Goal: Information Seeking & Learning: Compare options

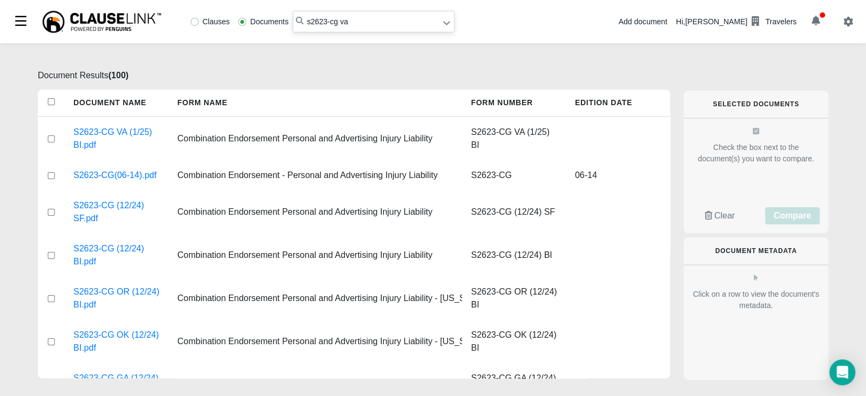
click at [834, 77] on div "Document Results ( 100 ) Document Name Form Name Form Number Edition Date S2623…" at bounding box center [433, 219] width 866 height 353
click at [367, 20] on input "s2623-cg va" at bounding box center [374, 22] width 162 height 22
click at [107, 133] on link "S2623-CG VA (1/25) BI.pdf" at bounding box center [116, 139] width 86 height 26
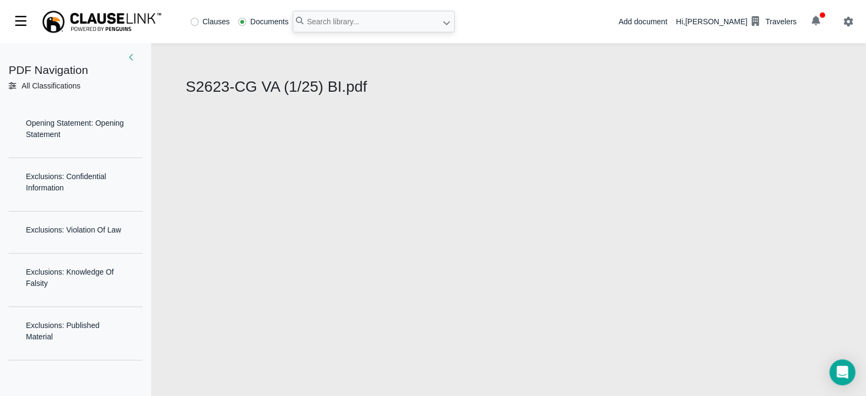
select select "1"
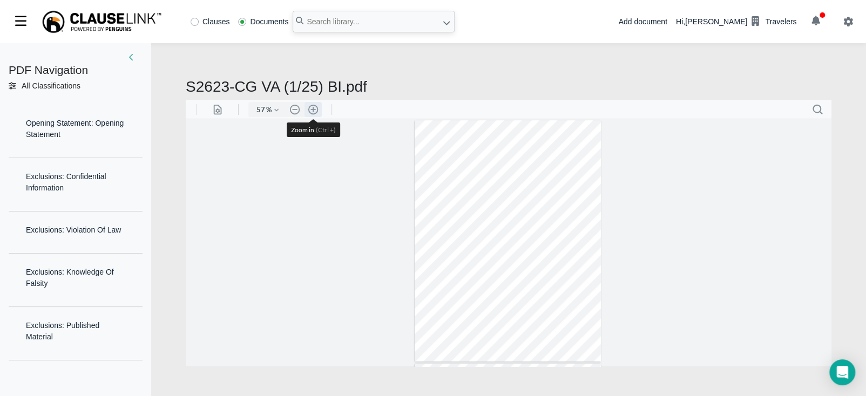
click at [315, 111] on button ".cls-1{fill:#abb0c4;} icon - header - zoom - in - line" at bounding box center [313, 109] width 17 height 15
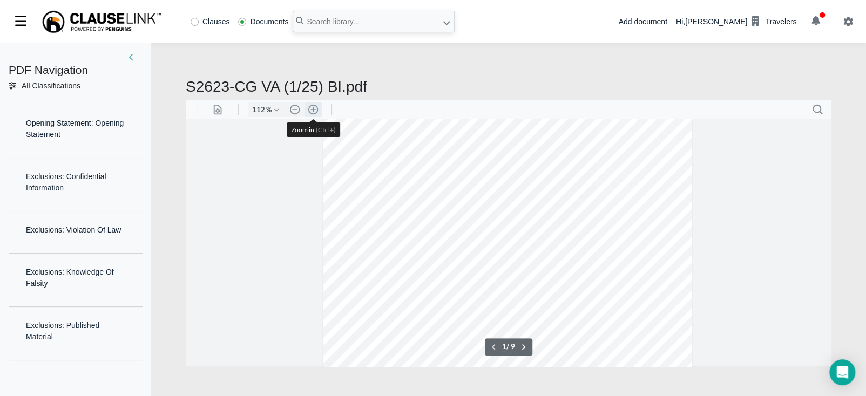
scroll to position [112, 0]
click at [316, 107] on button ".cls-1{fill:#abb0c4;} icon - header - zoom - in - line" at bounding box center [313, 109] width 17 height 15
type input "137"
type input "2"
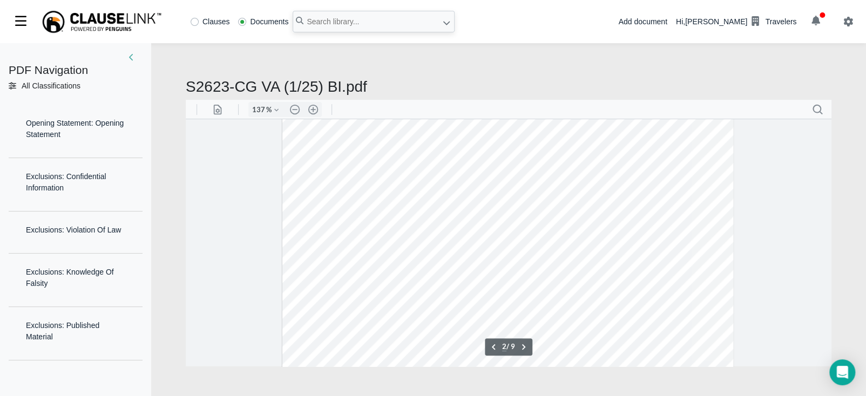
scroll to position [864, 0]
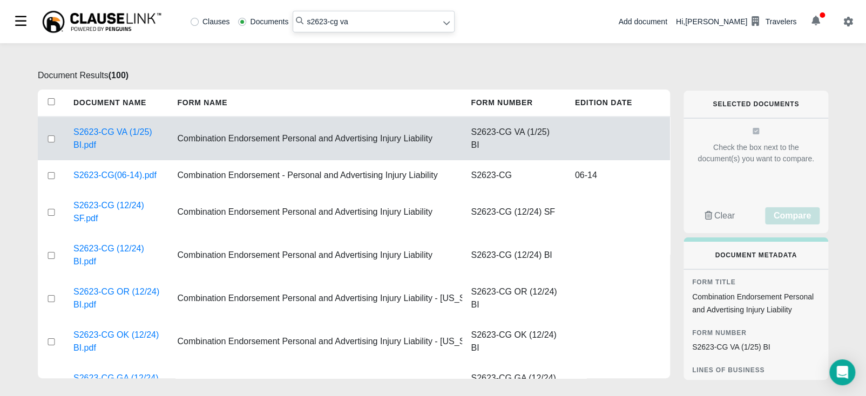
click at [354, 25] on input "s2623-cg va" at bounding box center [374, 22] width 162 height 22
drag, startPoint x: 354, startPoint y: 24, endPoint x: 283, endPoint y: 26, distance: 70.7
click at [283, 26] on div "Clauses Documents s2623-cg va" at bounding box center [320, 22] width 268 height 22
type input "s267-cg ga"
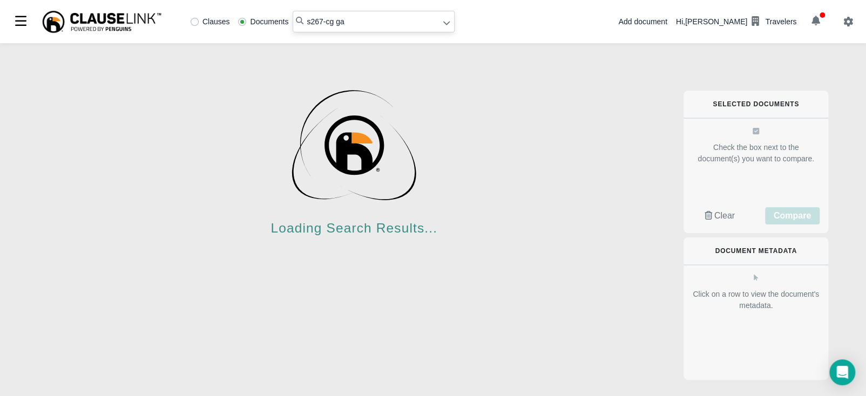
drag, startPoint x: 480, startPoint y: 277, endPoint x: 438, endPoint y: 229, distance: 63.5
click at [479, 274] on div "Loading Search Results..." at bounding box center [354, 256] width 632 height 375
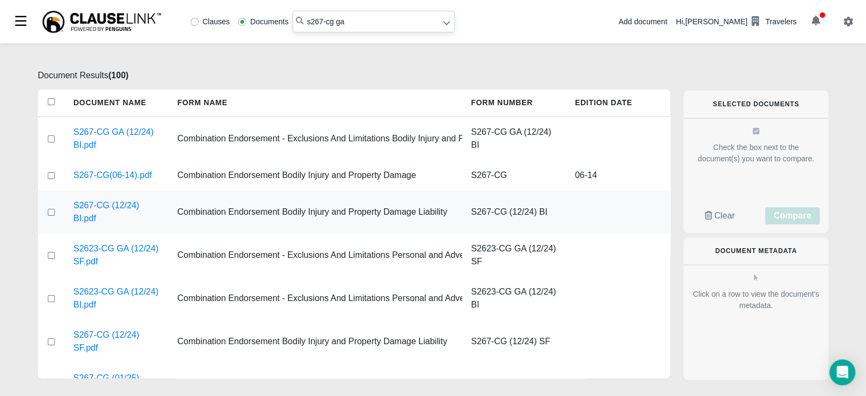
click at [51, 212] on input "checkbox" at bounding box center [51, 212] width 10 height 7
checkbox input "true"
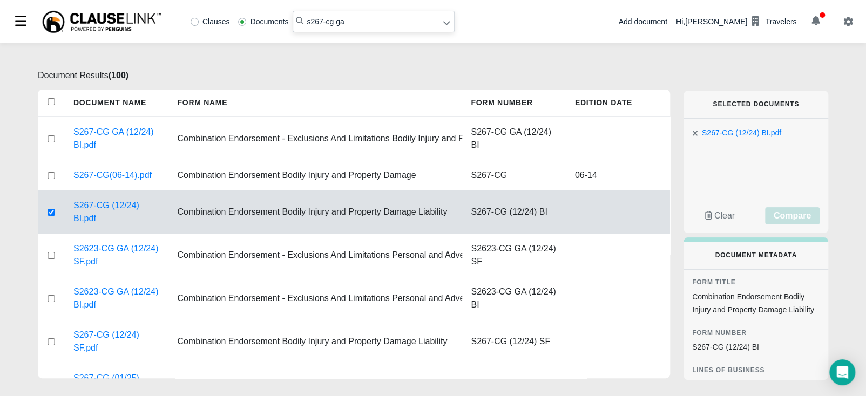
click at [366, 25] on input "s267-cg ga" at bounding box center [374, 22] width 162 height 22
click at [368, 21] on input "s267-cg ga" at bounding box center [374, 22] width 162 height 22
click at [47, 138] on input "checkbox" at bounding box center [51, 139] width 10 height 7
checkbox input "true"
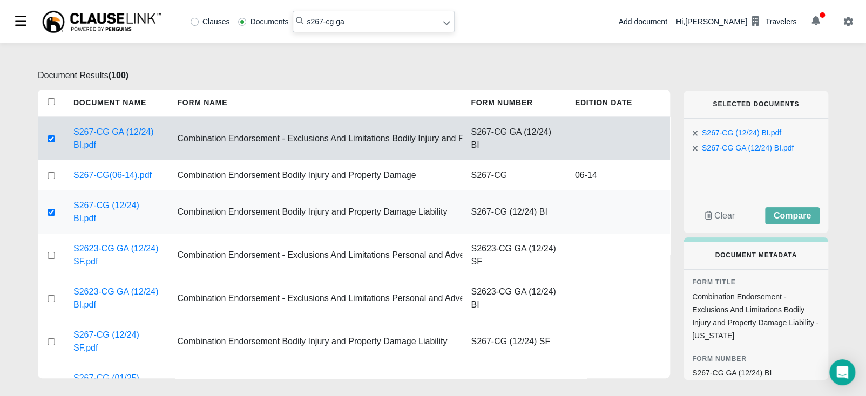
click at [47, 213] on input "checkbox" at bounding box center [51, 212] width 10 height 7
checkbox input "false"
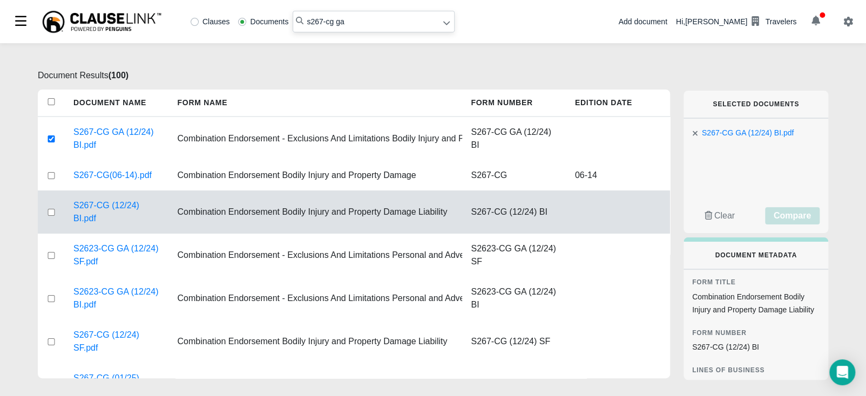
click at [363, 19] on input "s267-cg ga" at bounding box center [374, 22] width 162 height 22
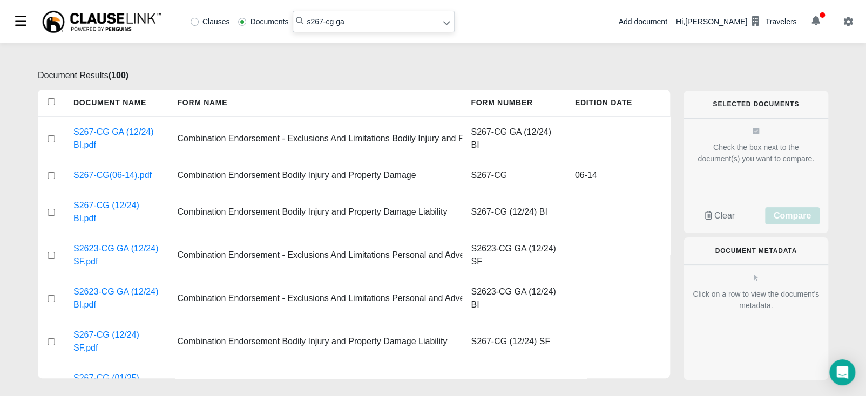
click at [359, 21] on input "s267-cg ga" at bounding box center [374, 22] width 162 height 22
click at [443, 20] on icon at bounding box center [447, 23] width 8 height 8
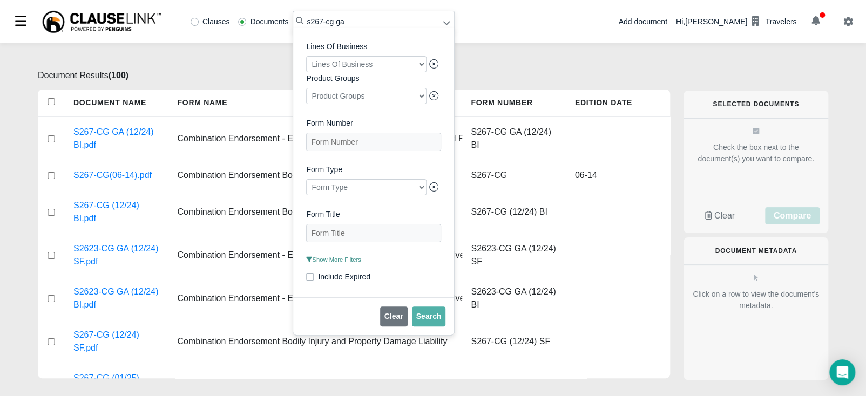
click at [378, 16] on input "s267-cg ga" at bounding box center [374, 22] width 162 height 22
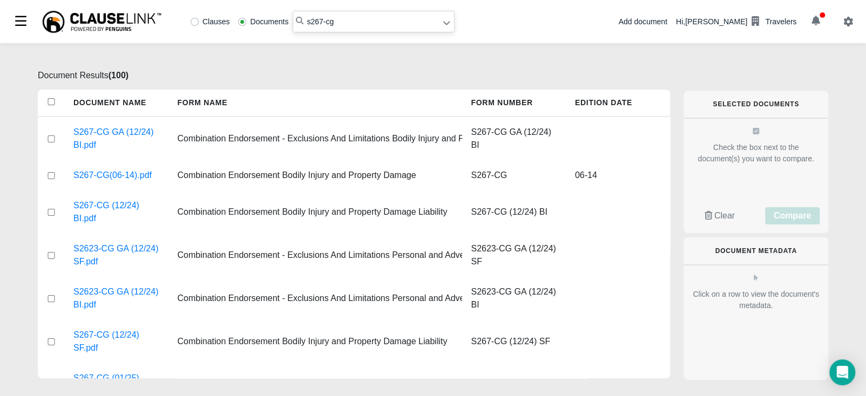
type input "s267-cg"
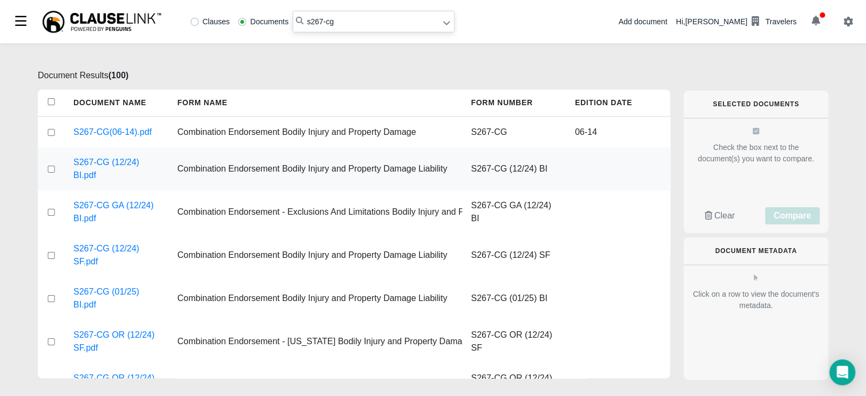
click at [49, 166] on input "checkbox" at bounding box center [51, 169] width 10 height 7
checkbox input "true"
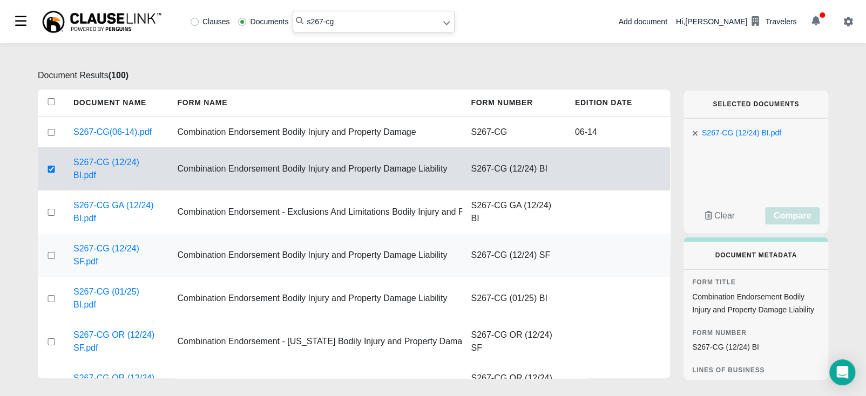
click at [49, 254] on input "checkbox" at bounding box center [51, 255] width 10 height 7
checkbox input "true"
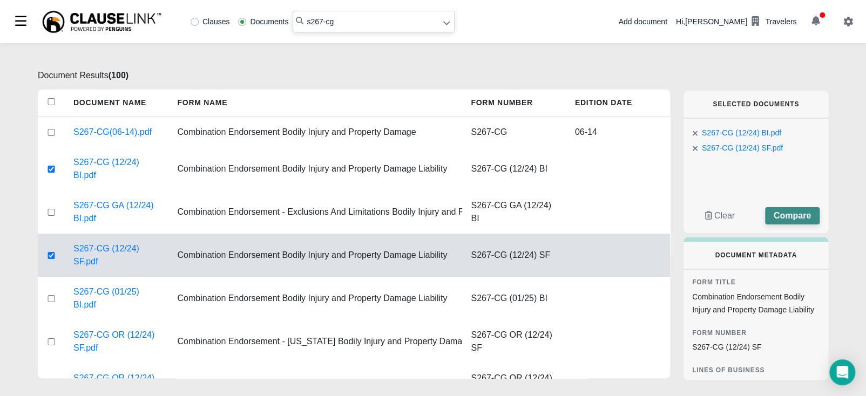
click at [792, 214] on span "Compare" at bounding box center [792, 215] width 37 height 9
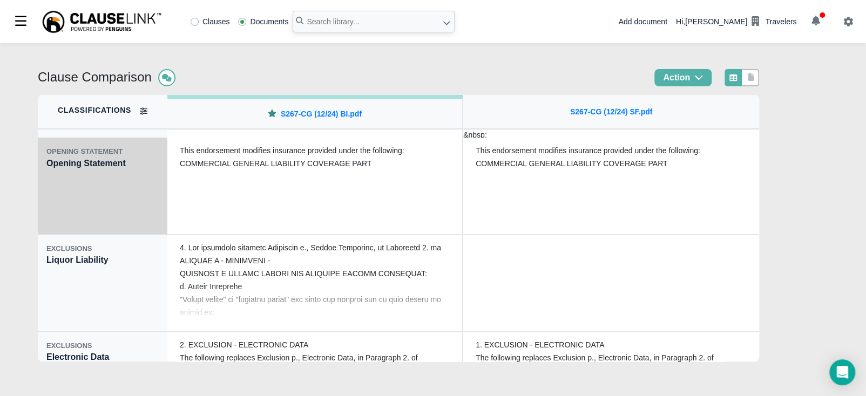
click at [90, 201] on div "OPENING STATEMENT Opening Statement" at bounding box center [103, 186] width 130 height 97
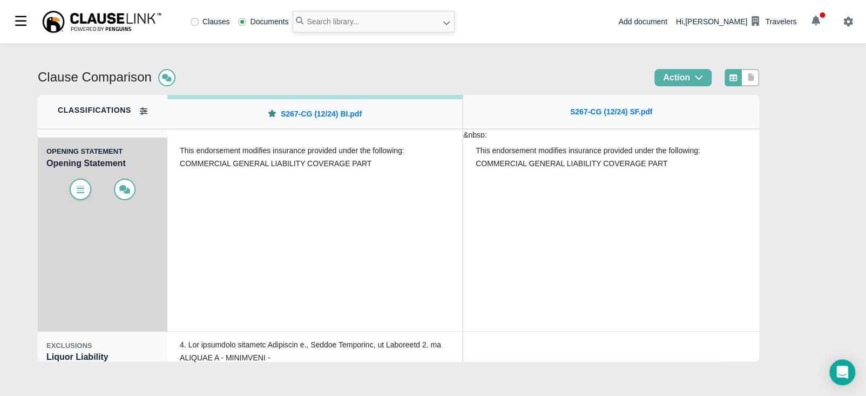
click at [83, 189] on icon at bounding box center [81, 190] width 8 height 5
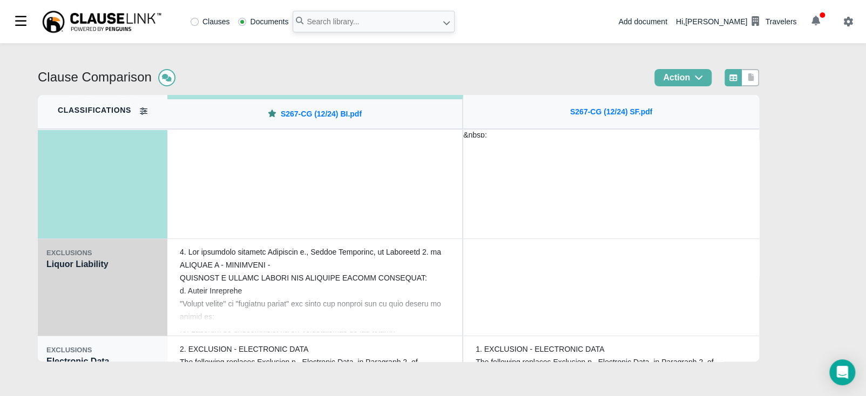
scroll to position [94, 0]
click at [92, 301] on div "EXCLUSIONS Liquor Liability" at bounding box center [103, 286] width 130 height 97
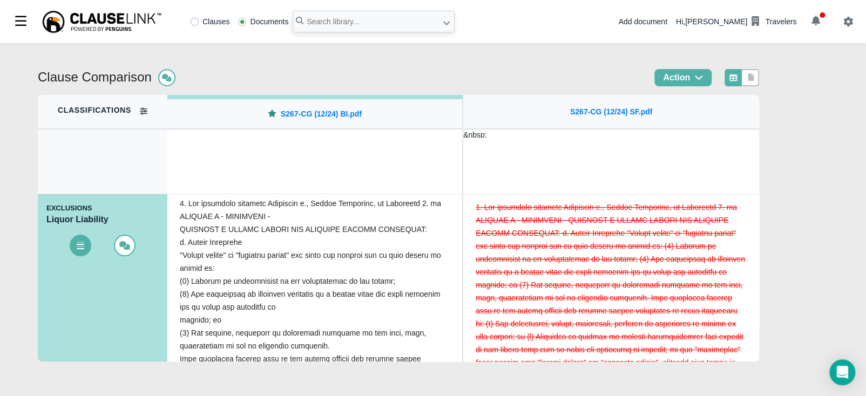
scroll to position [0, 0]
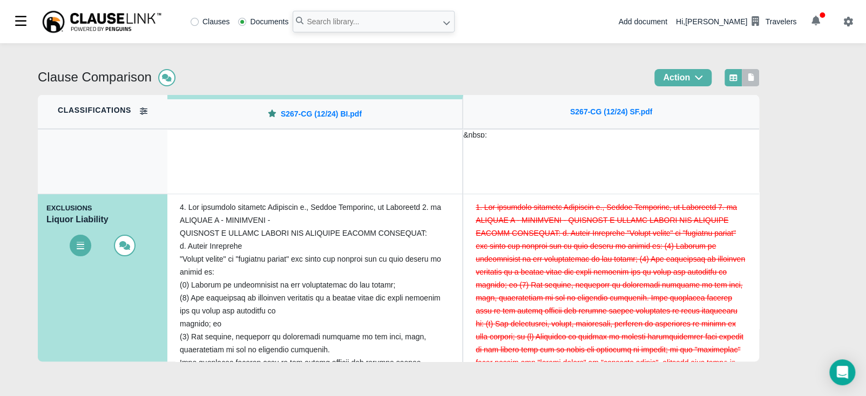
click at [756, 72] on link at bounding box center [751, 77] width 10 height 11
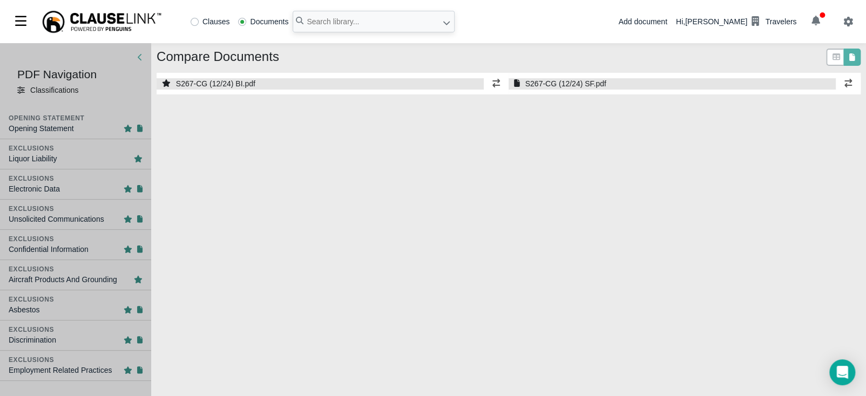
select select "1"
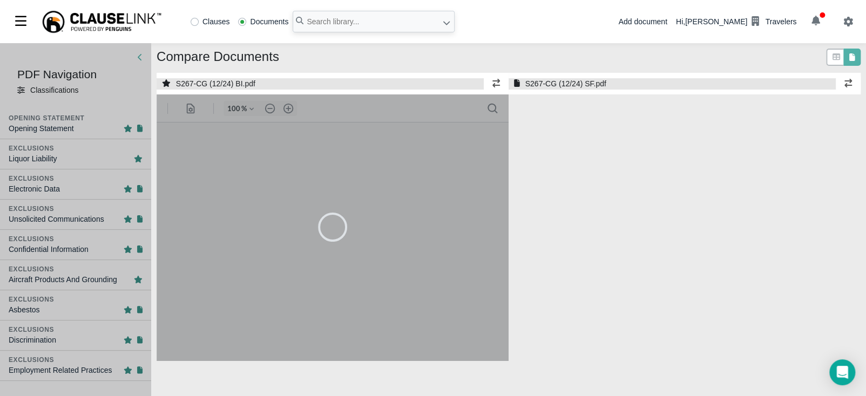
select select "1"
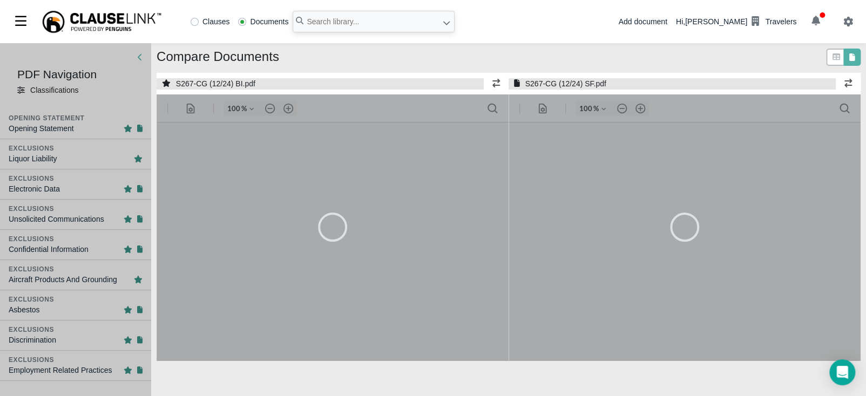
type input "55"
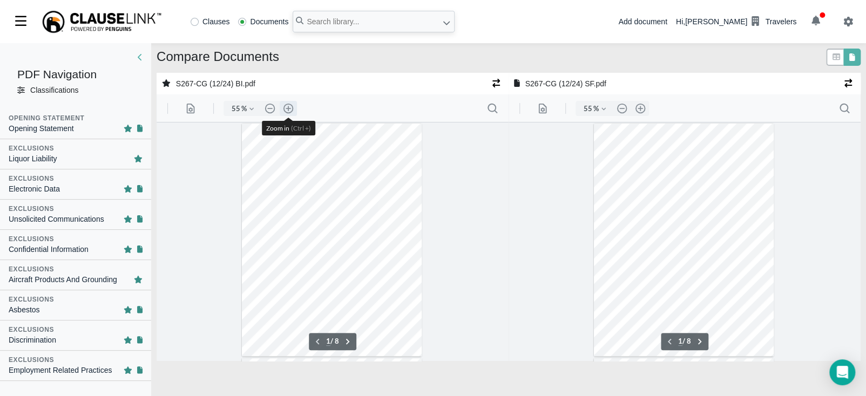
click at [288, 105] on button ".cls-1{fill:#abb0c4;} icon - header - zoom - in - line" at bounding box center [288, 108] width 17 height 15
click at [289, 106] on button ".cls-1{fill:#abb0c4;} icon - header - zoom - in - line" at bounding box center [288, 108] width 17 height 15
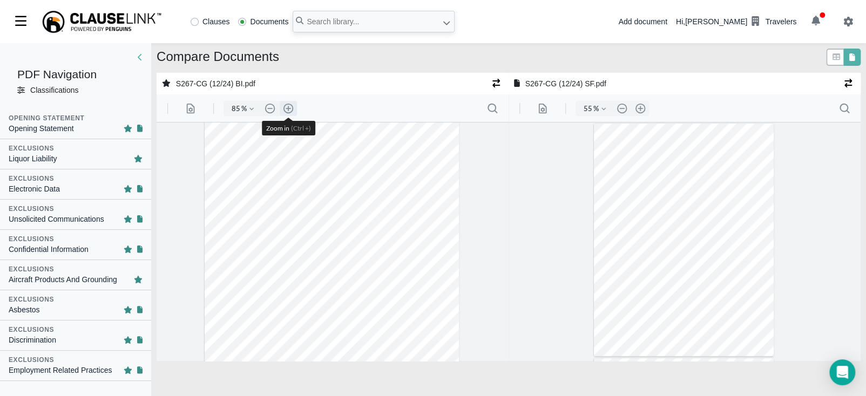
click at [289, 106] on button ".cls-1{fill:#abb0c4;} icon - header - zoom - in - line" at bounding box center [288, 108] width 17 height 15
type input "110"
click at [641, 109] on button ".cls-1{fill:#abb0c4;} icon - header - zoom - in - line" at bounding box center [640, 108] width 17 height 15
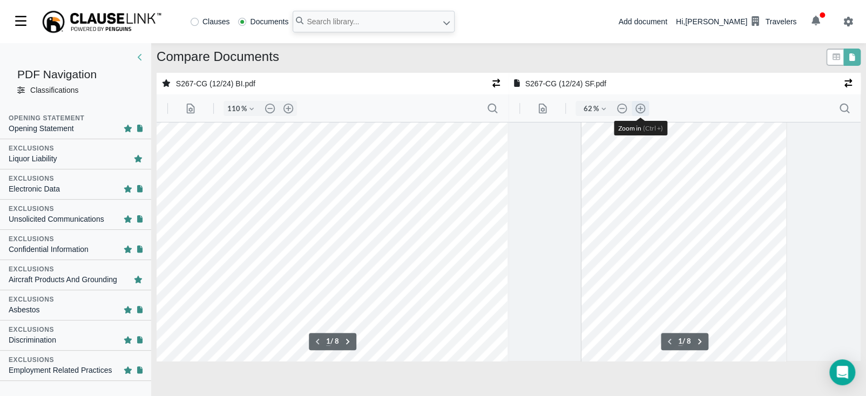
click at [641, 109] on button ".cls-1{fill:#abb0c4;} icon - header - zoom - in - line" at bounding box center [640, 108] width 17 height 15
click at [640, 109] on button ".cls-1{fill:#abb0c4;} icon - header - zoom - in - line" at bounding box center [640, 108] width 17 height 15
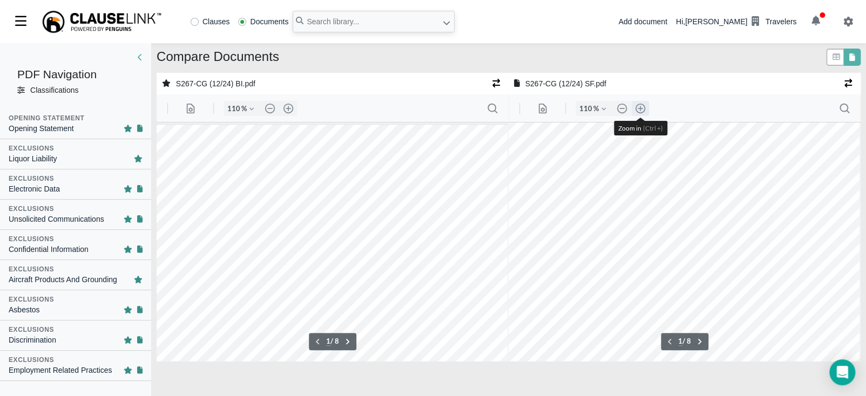
click at [641, 110] on button ".cls-1{fill:#abb0c4;} icon - header - zoom - in - line" at bounding box center [640, 108] width 17 height 15
click at [623, 109] on button ".cls-1{fill:#abb0c4;} icon - header - zoom - out - line" at bounding box center [621, 108] width 17 height 15
type input "110"
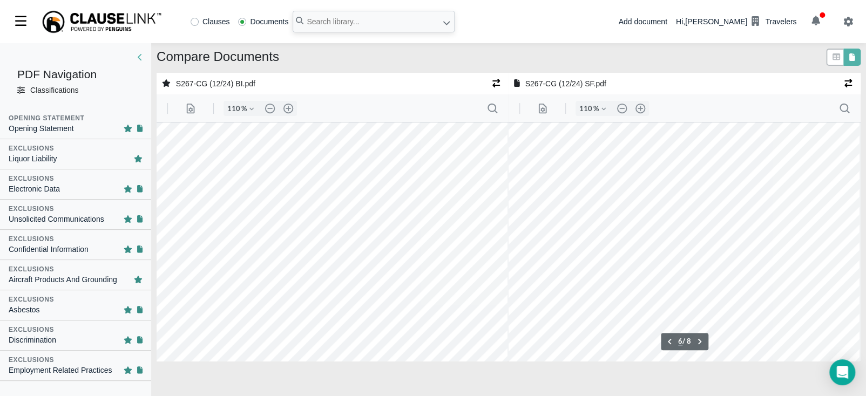
type input "5"
click at [837, 55] on icon at bounding box center [837, 56] width 8 height 6
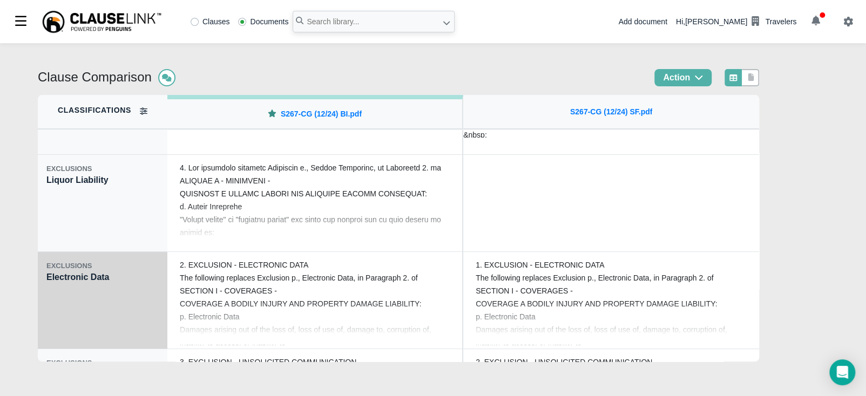
scroll to position [81, 0]
click at [84, 312] on div "EXCLUSIONS Electronic Data" at bounding box center [103, 299] width 130 height 97
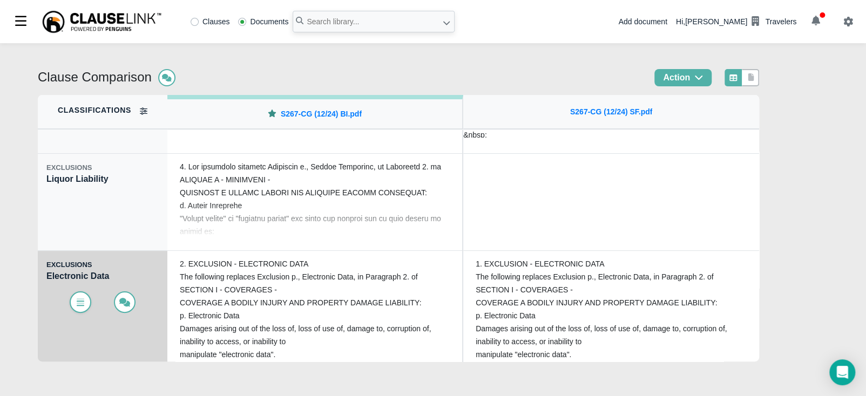
click at [78, 307] on icon at bounding box center [80, 302] width 11 height 9
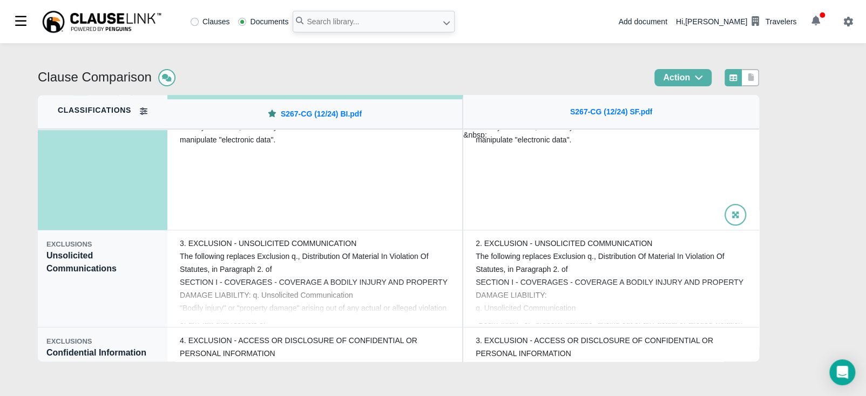
scroll to position [297, 0]
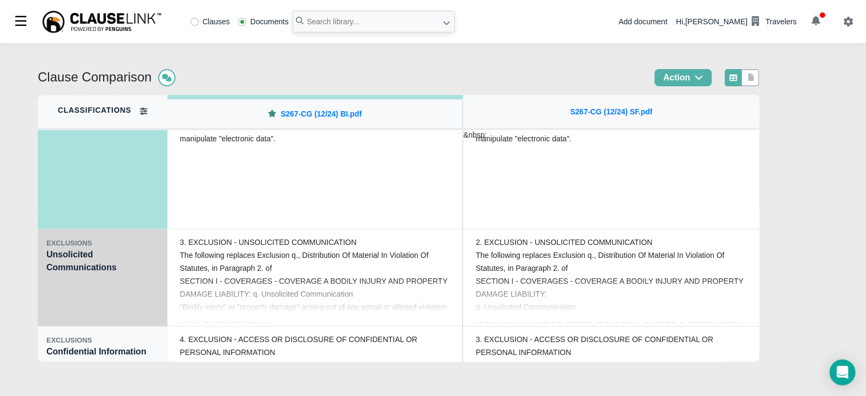
click at [82, 298] on div "EXCLUSIONS Unsolicited Communications" at bounding box center [103, 277] width 130 height 97
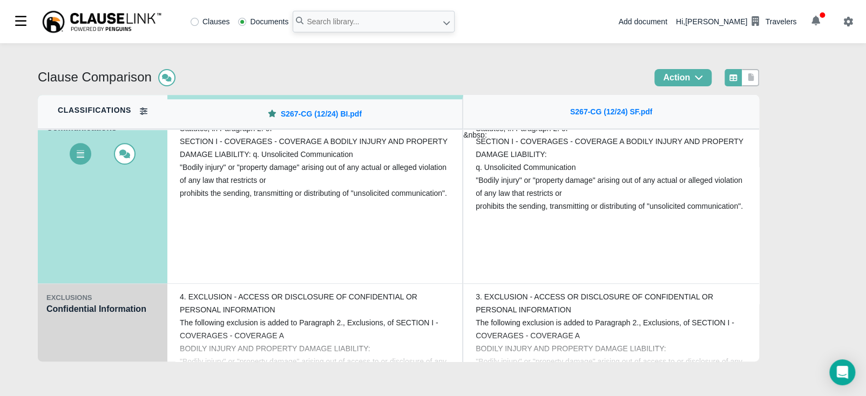
scroll to position [351, 0]
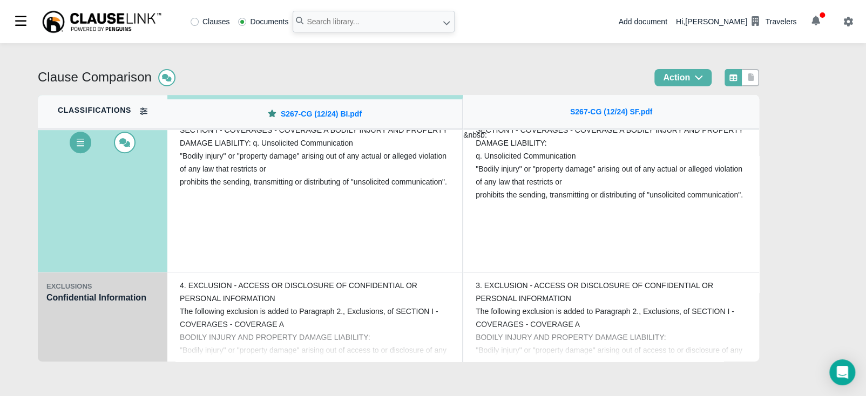
click at [131, 328] on div "EXCLUSIONS Confidential Information" at bounding box center [103, 321] width 130 height 97
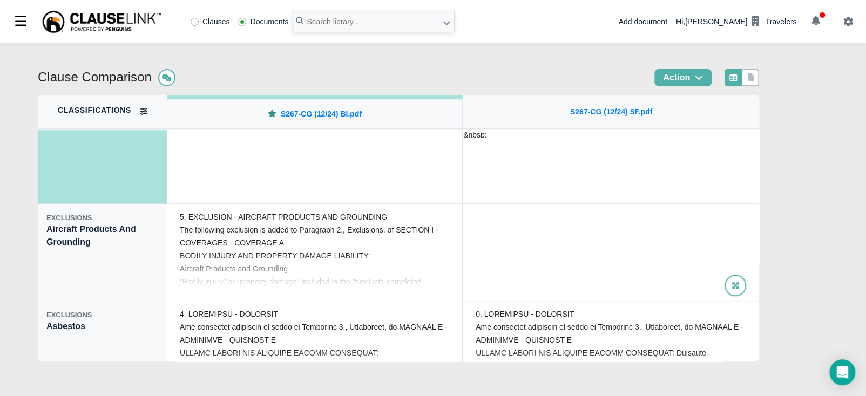
scroll to position [526, 0]
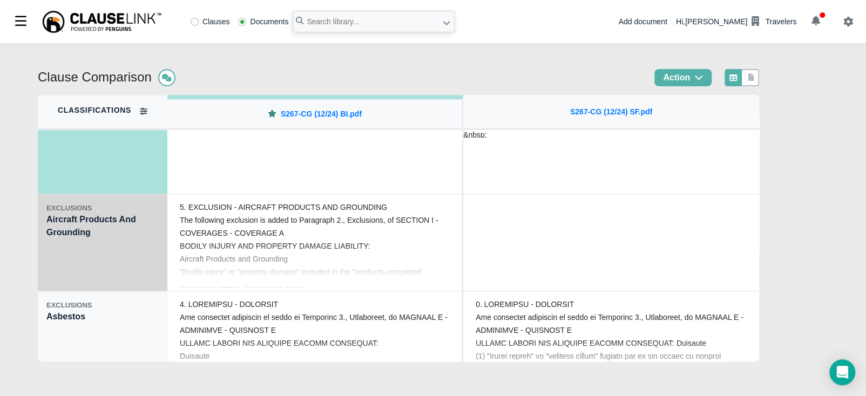
click at [82, 261] on div "EXCLUSIONS Aircraft Products And Grounding" at bounding box center [103, 242] width 130 height 97
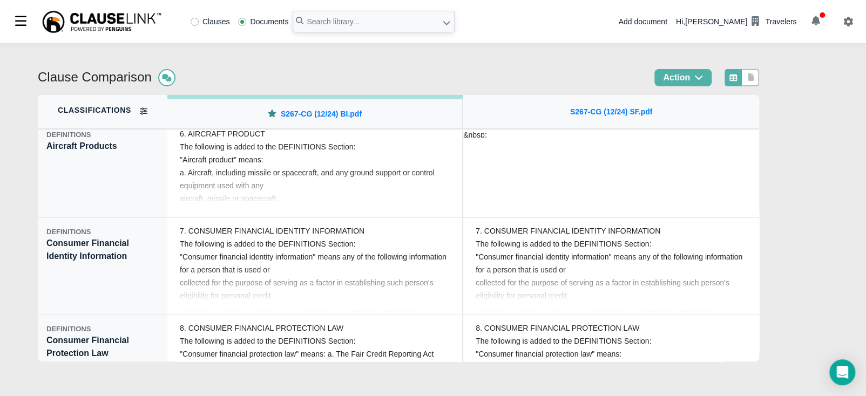
scroll to position [2329, 0]
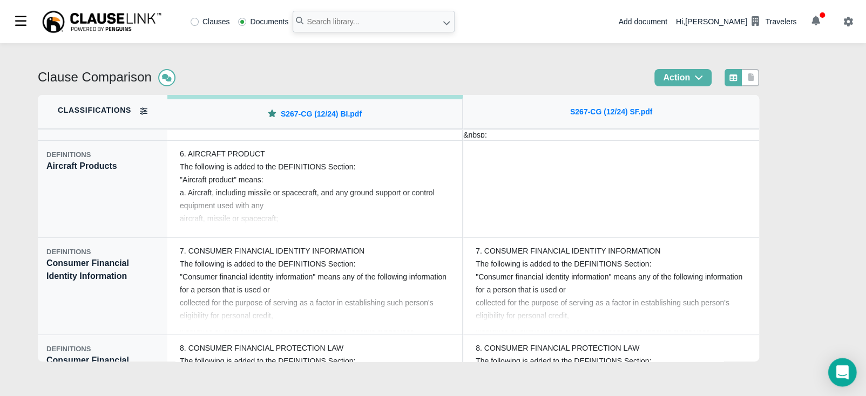
click at [842, 371] on icon "Open Intercom Messenger" at bounding box center [842, 373] width 12 height 14
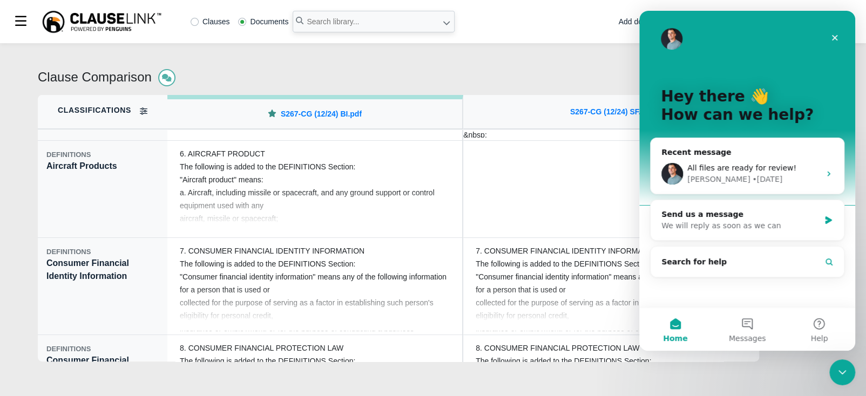
scroll to position [0, 0]
click at [712, 167] on span "All files are ready for review!" at bounding box center [741, 168] width 109 height 9
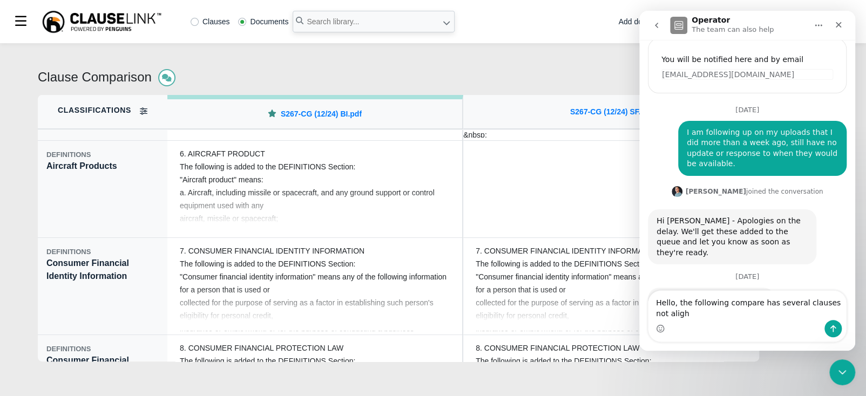
scroll to position [178, 0]
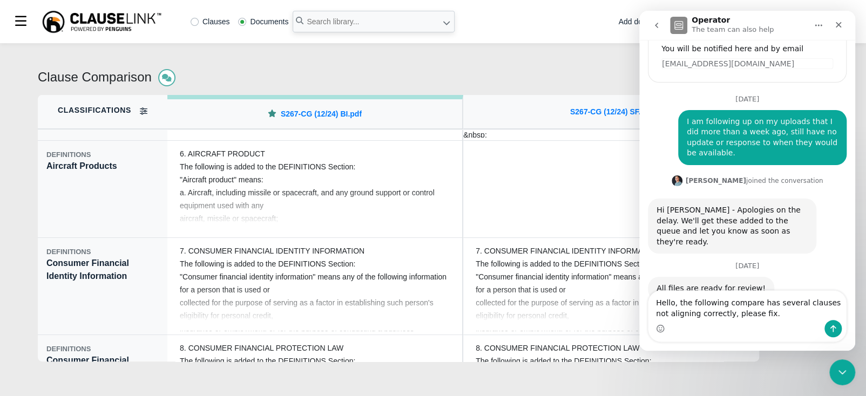
type textarea "Hello, the following compare has several clauses not aligning correctly, please…"
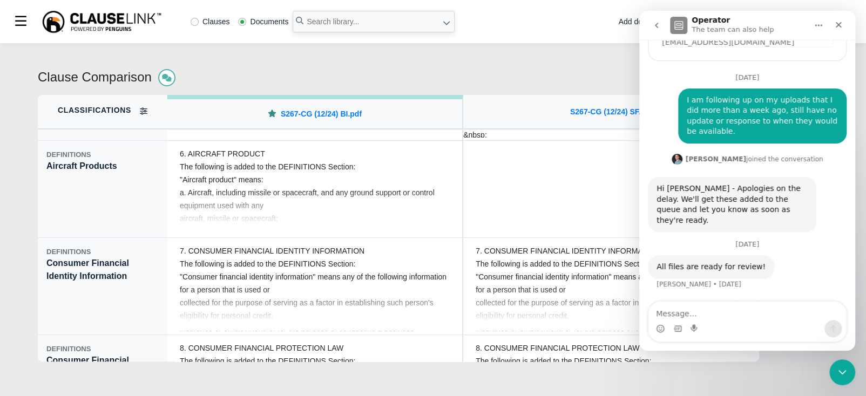
scroll to position [245, 0]
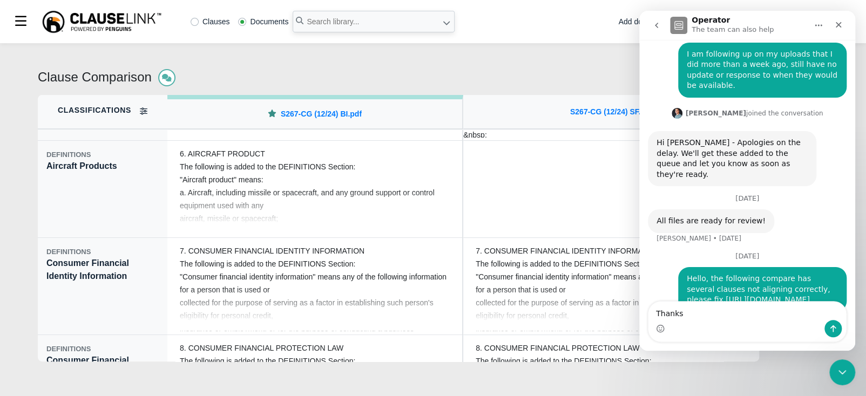
type textarea "Thanks!"
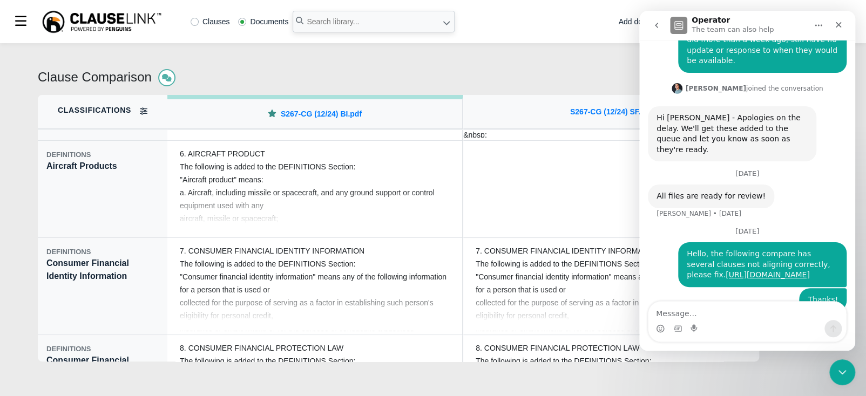
click at [479, 73] on div "Clause Comparison Action" at bounding box center [398, 82] width 721 height 26
click at [90, 21] on img at bounding box center [101, 22] width 121 height 24
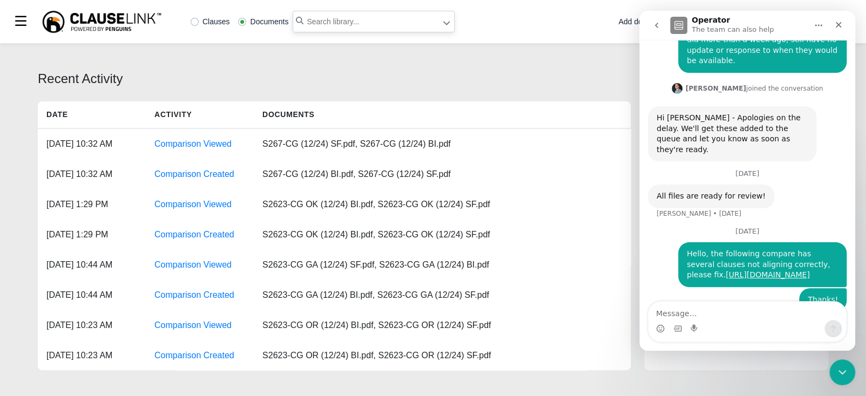
click at [364, 27] on input "text" at bounding box center [374, 22] width 162 height 22
type input "s267-cg or"
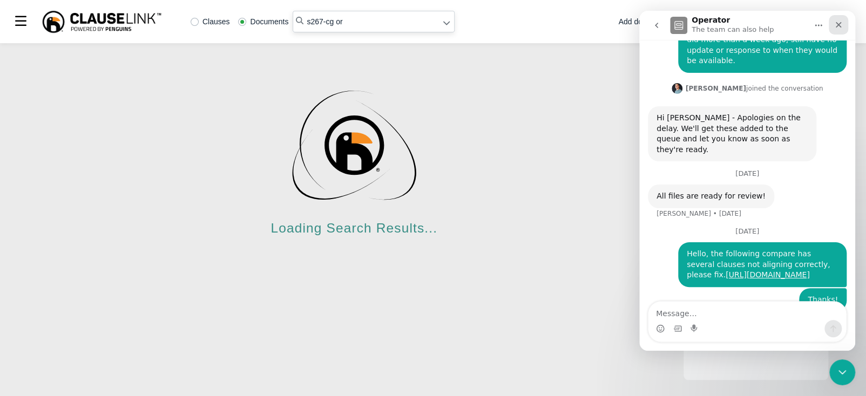
click at [834, 28] on icon "Close" at bounding box center [838, 25] width 9 height 9
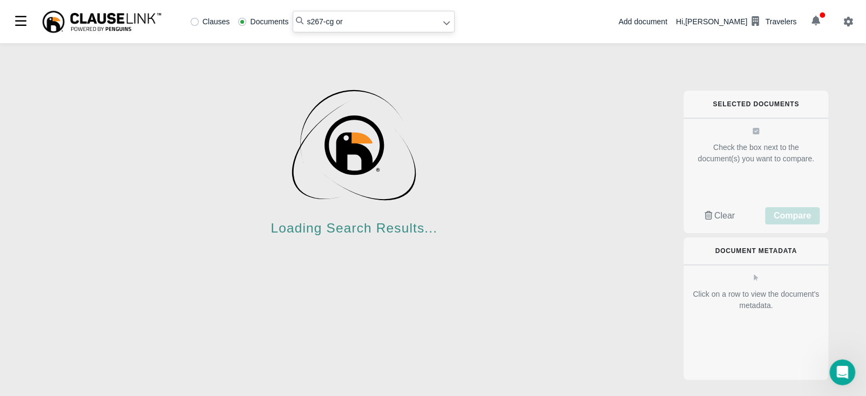
scroll to position [270, 0]
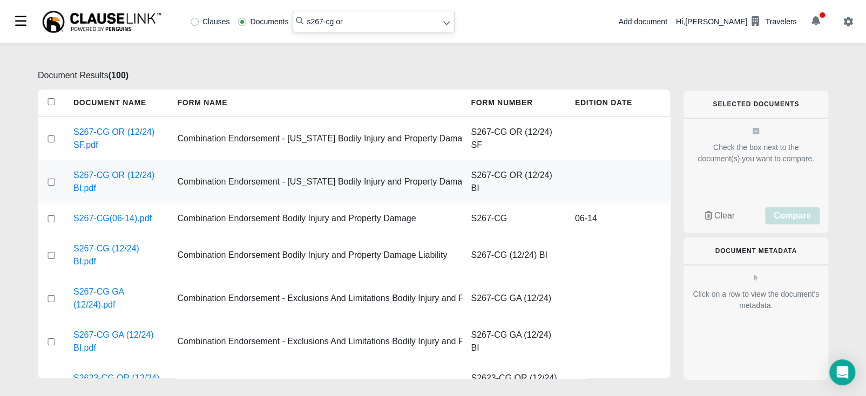
click at [52, 181] on input "checkbox" at bounding box center [51, 182] width 10 height 7
checkbox input "true"
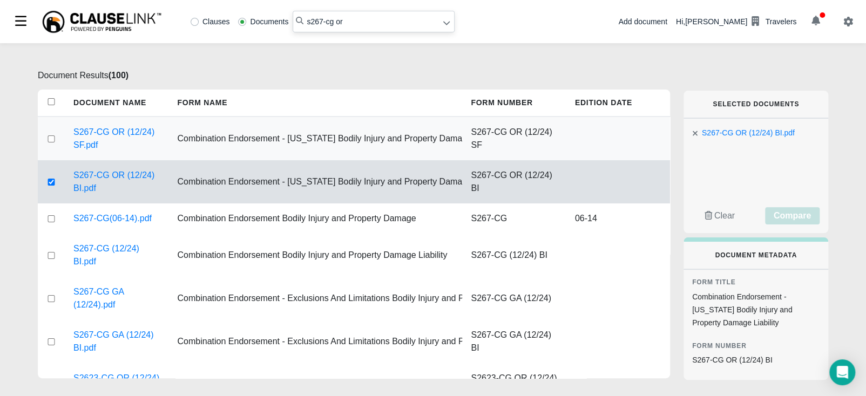
click at [50, 138] on input "checkbox" at bounding box center [51, 139] width 10 height 7
checkbox input "true"
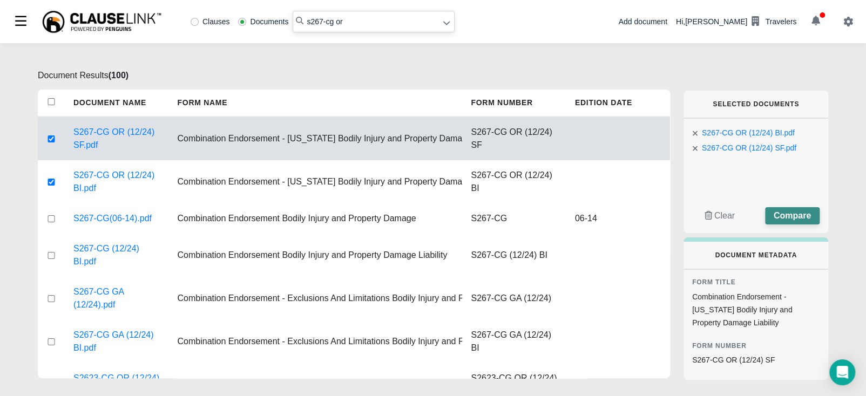
click at [793, 218] on span "Compare" at bounding box center [792, 215] width 37 height 9
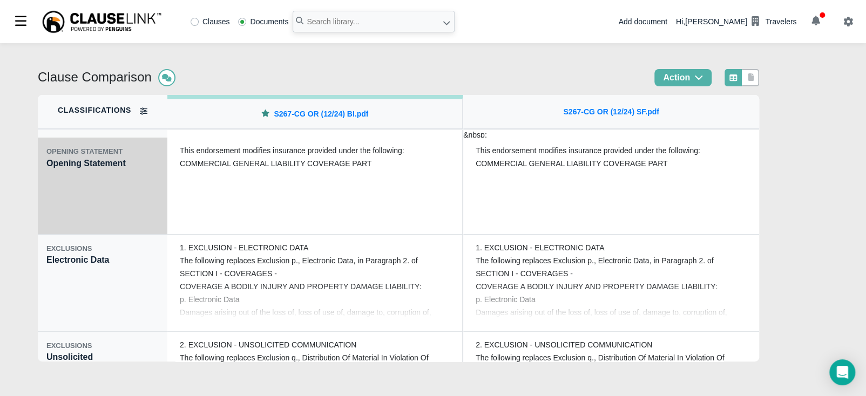
click at [51, 202] on div "OPENING STATEMENT Opening Statement" at bounding box center [103, 186] width 130 height 97
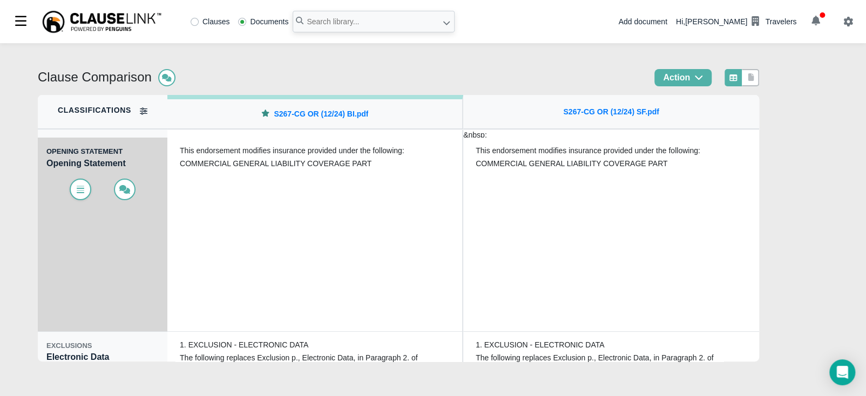
click at [76, 192] on icon at bounding box center [80, 189] width 11 height 9
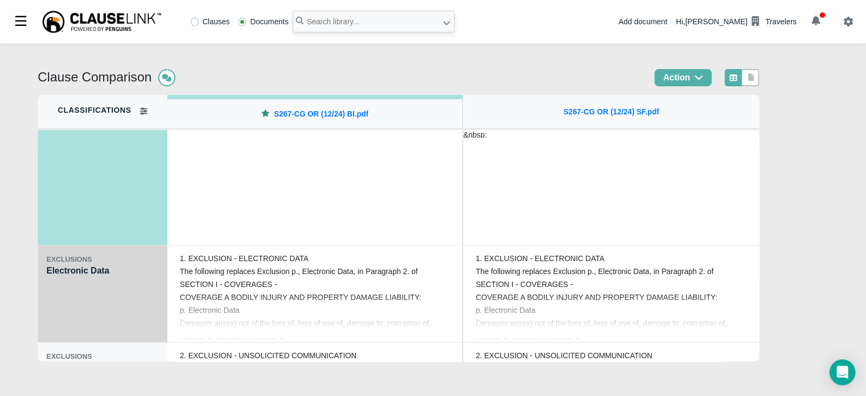
scroll to position [94, 0]
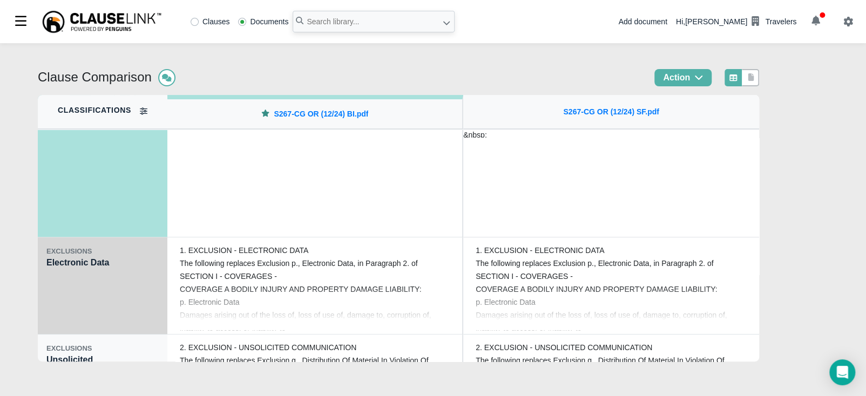
click at [70, 303] on div "EXCLUSIONS Electronic Data" at bounding box center [103, 286] width 130 height 97
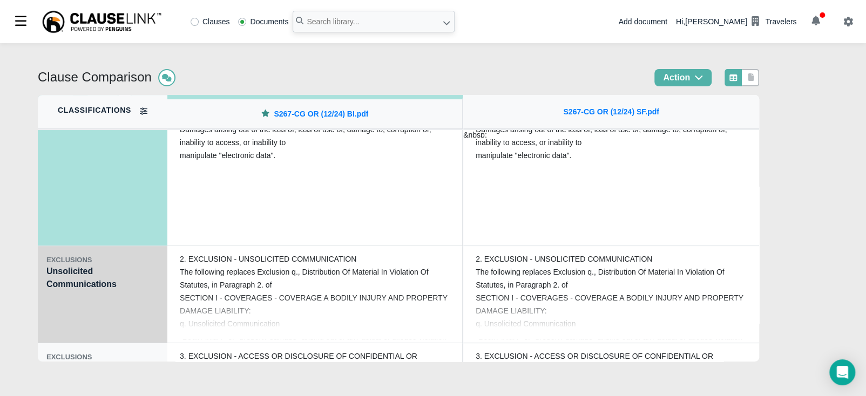
scroll to position [202, 0]
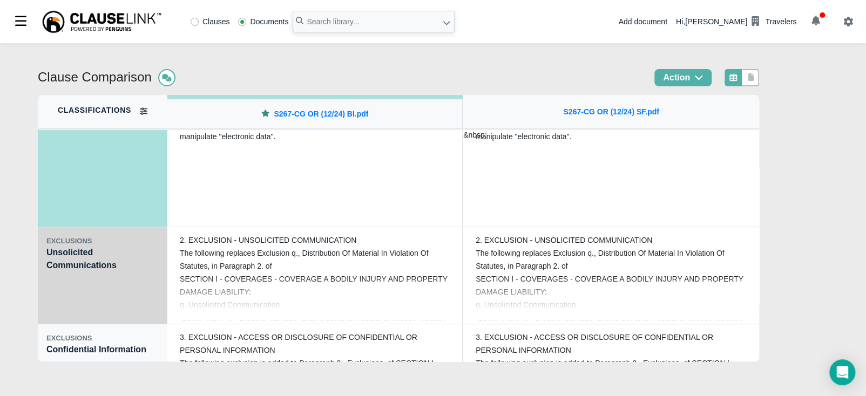
click at [77, 293] on div "EXCLUSIONS Unsolicited Communications" at bounding box center [103, 275] width 130 height 97
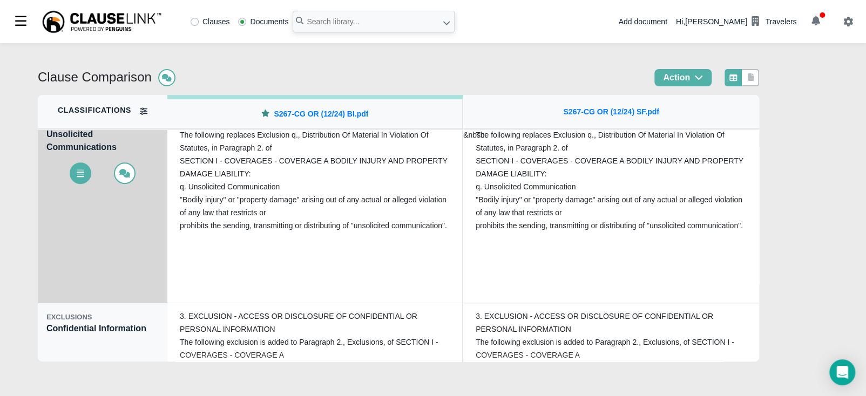
scroll to position [256, 0]
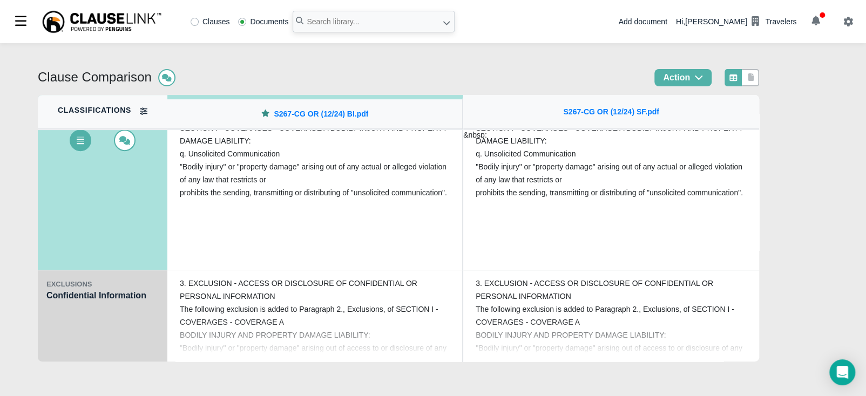
click at [75, 319] on div "EXCLUSIONS Confidential Information" at bounding box center [103, 318] width 130 height 97
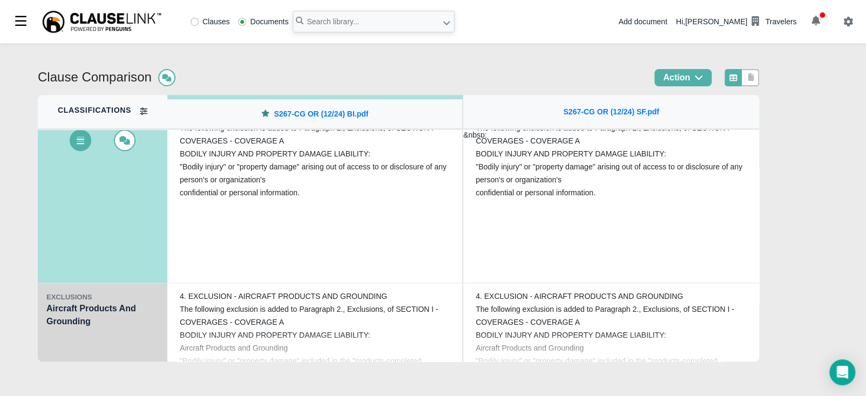
scroll to position [351, 0]
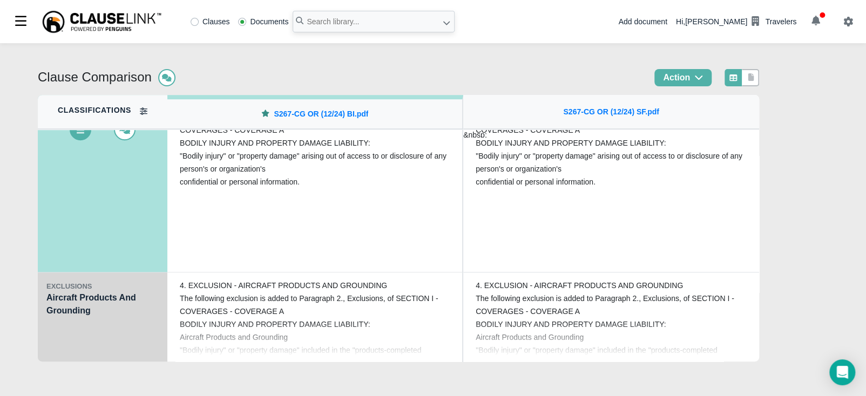
click at [76, 330] on div "EXCLUSIONS Aircraft Products And Grounding" at bounding box center [103, 321] width 130 height 97
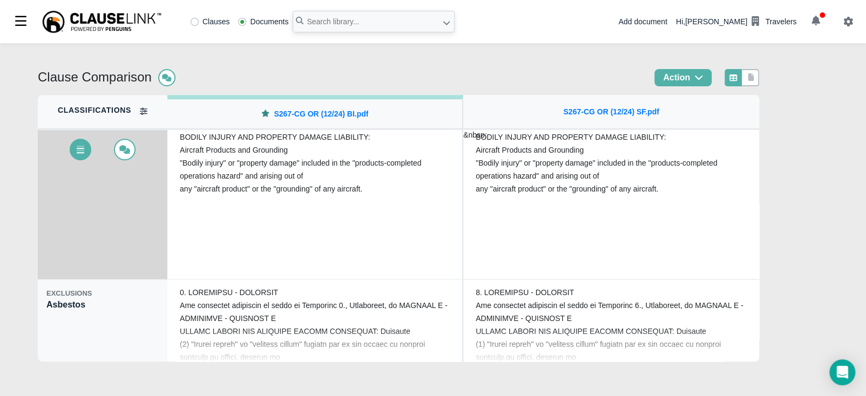
scroll to position [458, 0]
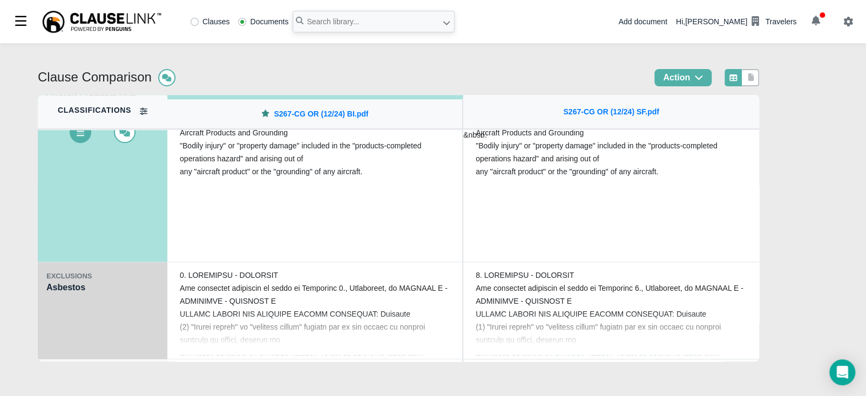
click at [73, 319] on div "EXCLUSIONS Asbestos" at bounding box center [103, 310] width 130 height 97
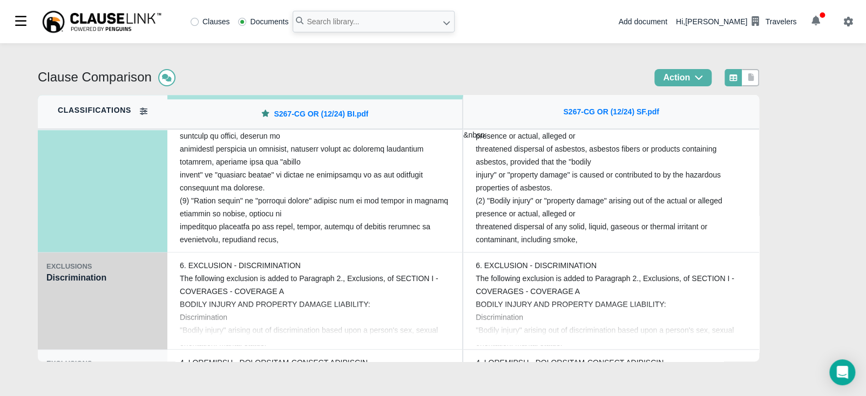
scroll to position [567, 0]
click at [83, 309] on div "EXCLUSIONS Discrimination" at bounding box center [103, 299] width 130 height 97
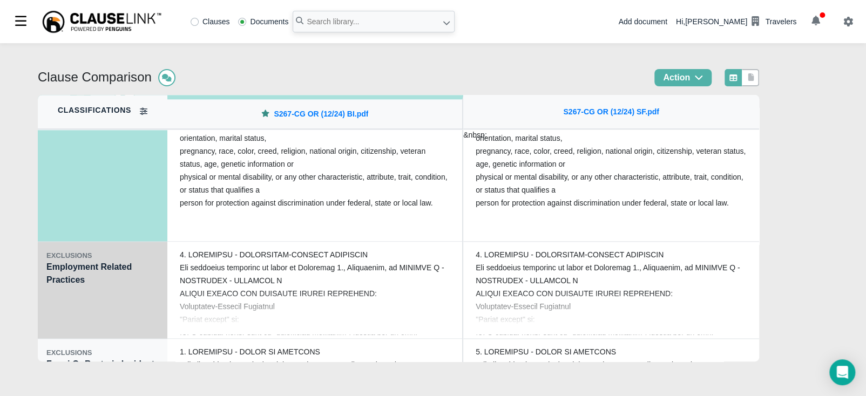
scroll to position [674, 0]
click at [111, 304] on div "EXCLUSIONS Employment Related Practices" at bounding box center [103, 289] width 130 height 97
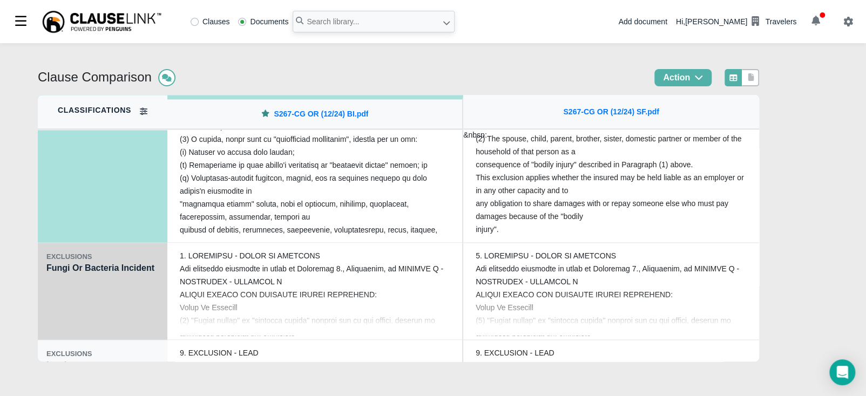
scroll to position [783, 0]
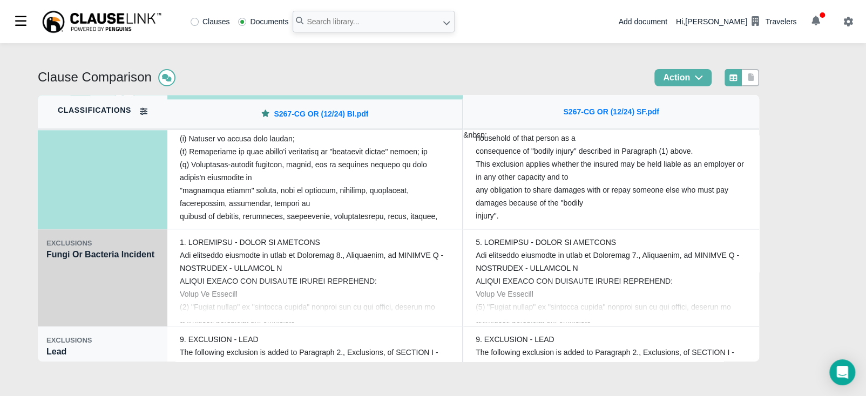
click at [109, 276] on div "EXCLUSIONS Fungi Or Bacteria Incident" at bounding box center [103, 277] width 130 height 97
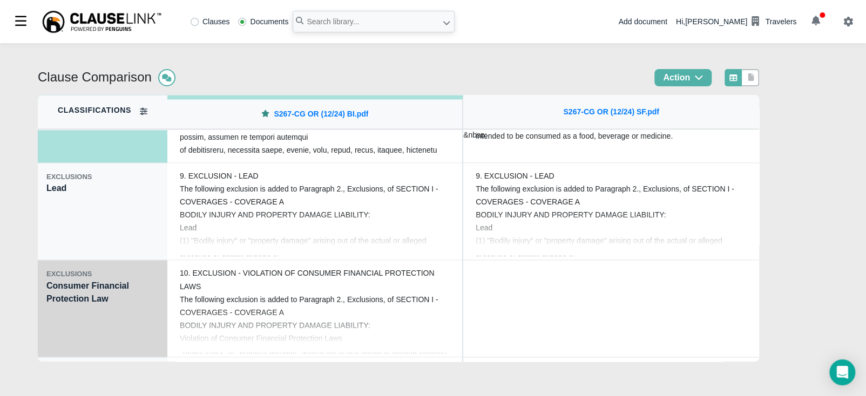
scroll to position [958, 0]
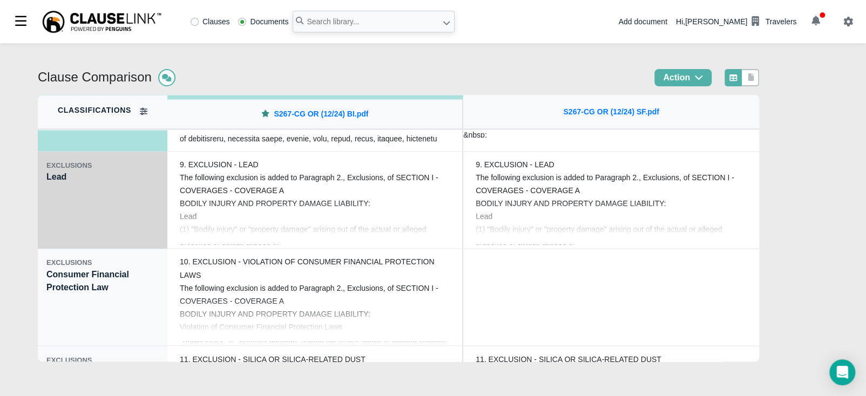
click at [72, 205] on div "EXCLUSIONS Lead" at bounding box center [103, 200] width 130 height 97
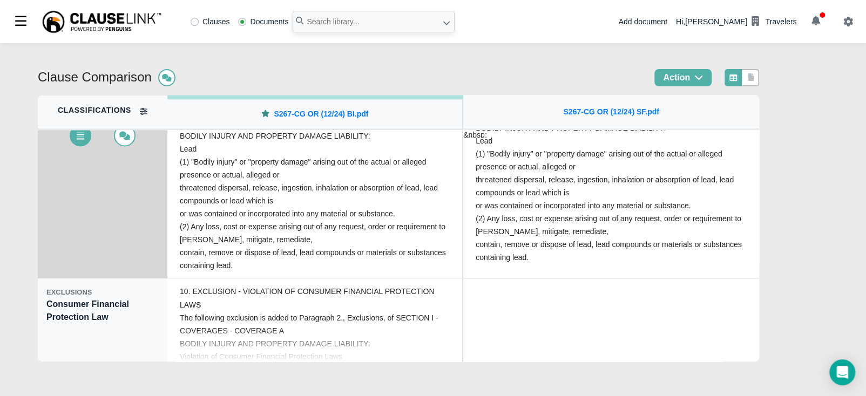
scroll to position [931, 0]
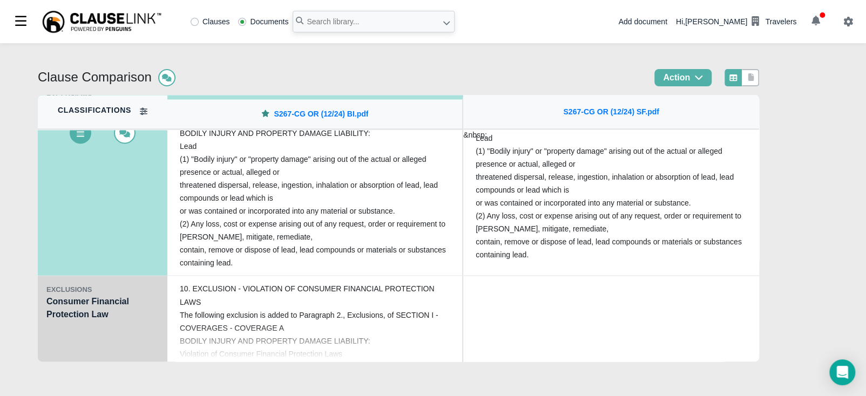
click at [118, 314] on div "EXCLUSIONS Consumer Financial Protection Law" at bounding box center [103, 324] width 130 height 97
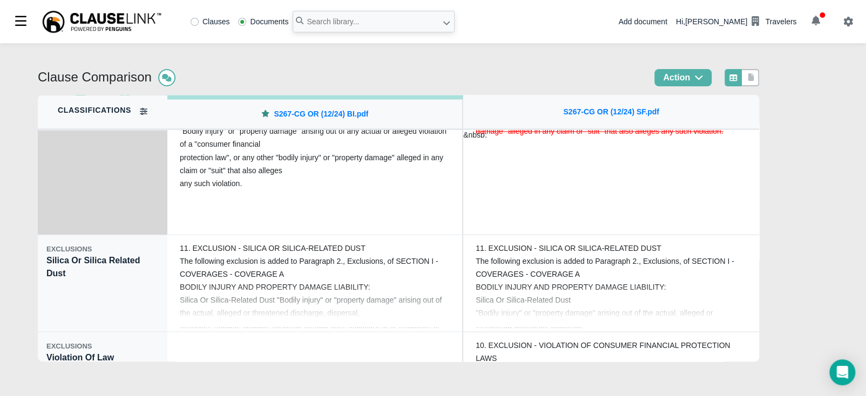
scroll to position [1080, 0]
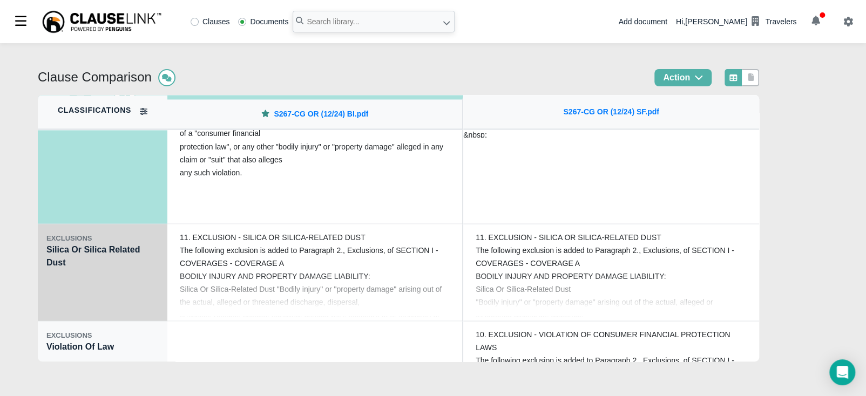
click at [85, 283] on div "EXCLUSIONS Silica Or Silica Related Dust" at bounding box center [103, 272] width 130 height 97
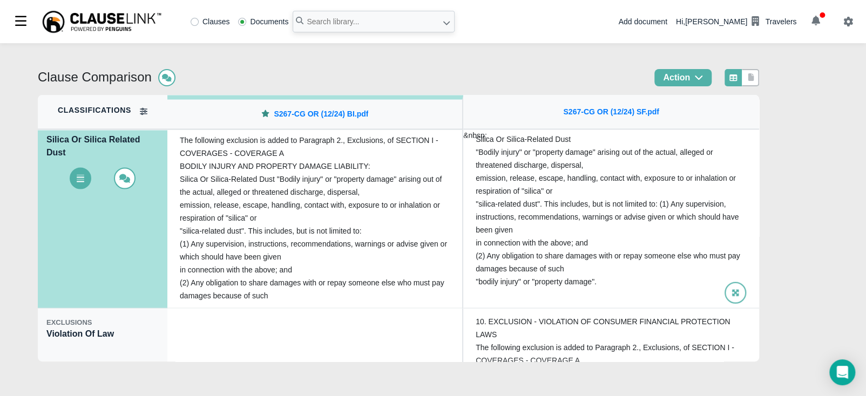
scroll to position [1093, 0]
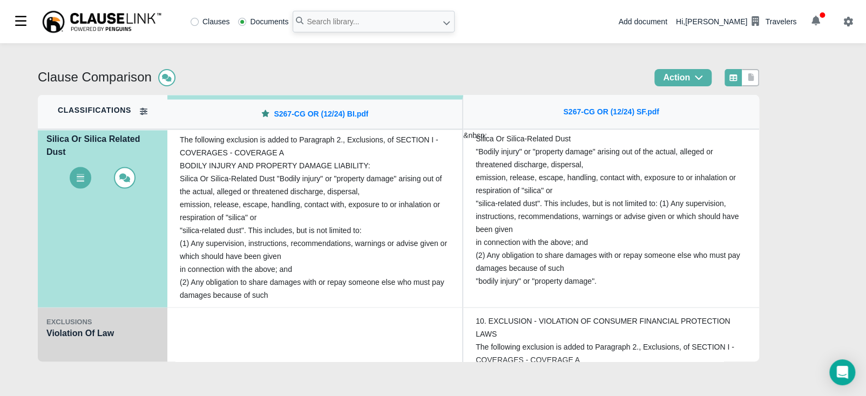
click at [83, 349] on div "EXCLUSIONS Violation Of Law" at bounding box center [103, 356] width 130 height 97
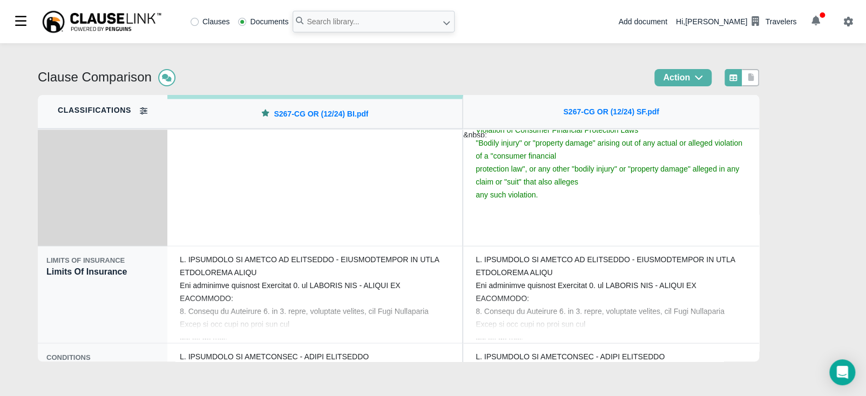
scroll to position [1255, 0]
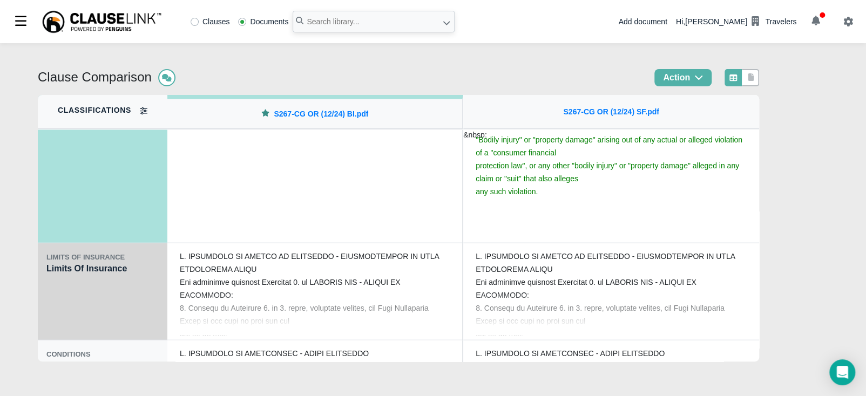
click at [114, 310] on div "LIMITS OF INSURANCE Limits Of Insurance" at bounding box center [103, 292] width 130 height 97
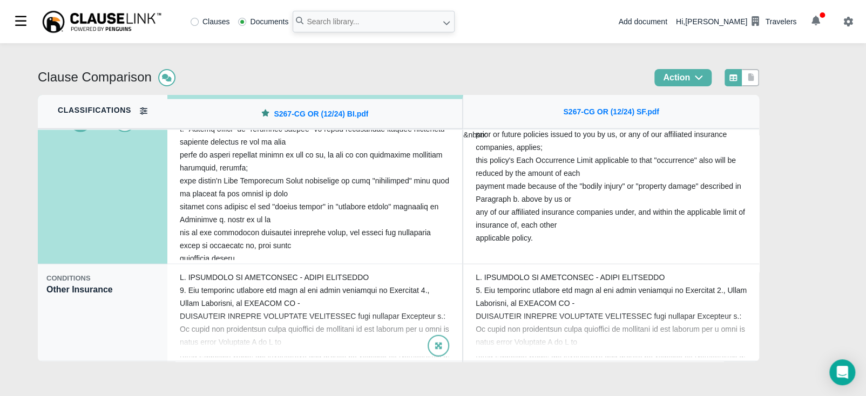
scroll to position [1336, 0]
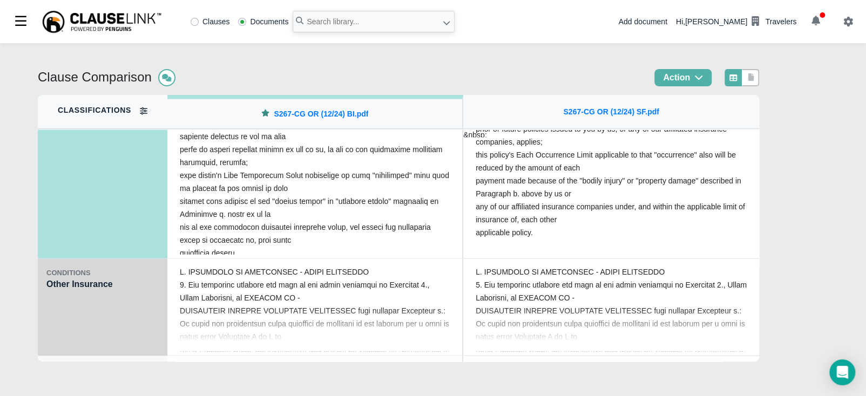
click at [71, 316] on div "CONDITIONS Other Insurance" at bounding box center [103, 307] width 130 height 97
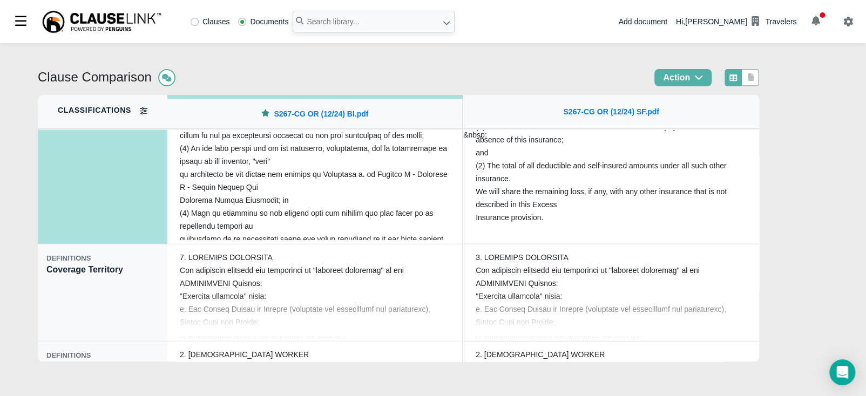
scroll to position [1475, 0]
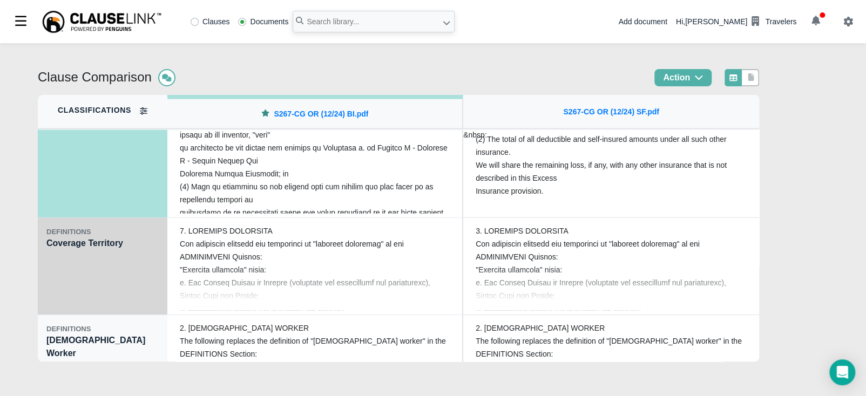
click at [56, 274] on div "DEFINITIONS Coverage Territory" at bounding box center [103, 266] width 130 height 97
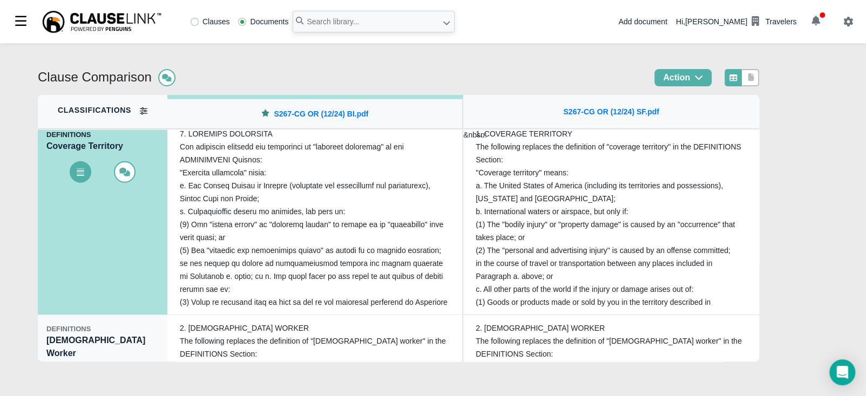
click at [796, 193] on div "Clause Comparison Action Classifications OPENING STATEMENT Opening Statement EX…" at bounding box center [433, 219] width 866 height 353
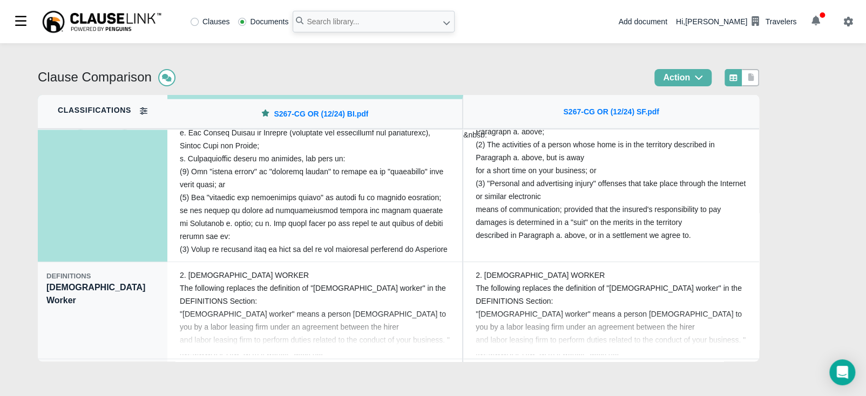
scroll to position [1549, 0]
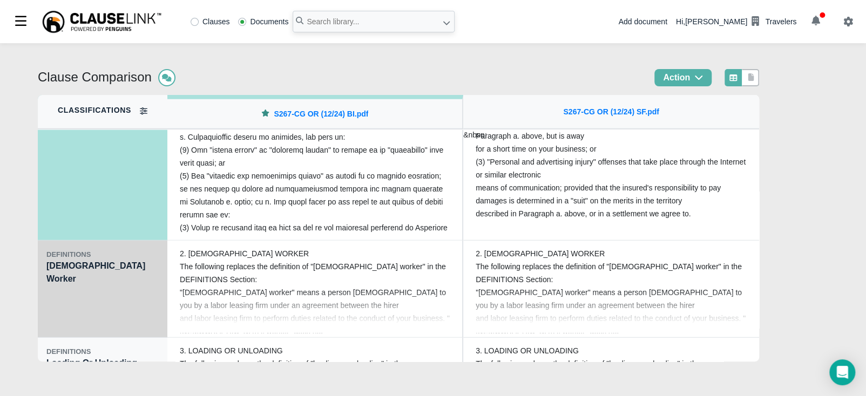
click at [66, 286] on div "DEFINITIONS [DEMOGRAPHIC_DATA] Worker" at bounding box center [103, 289] width 130 height 97
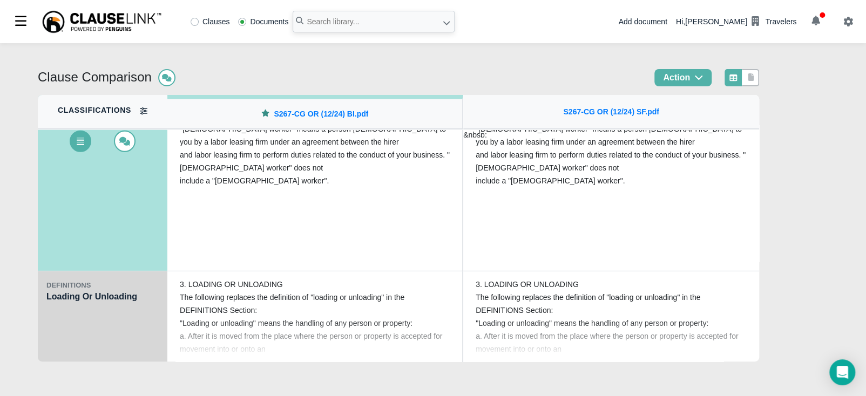
scroll to position [1617, 0]
click at [94, 326] on div "DEFINITIONS Loading Or Unloading" at bounding box center [103, 318] width 130 height 97
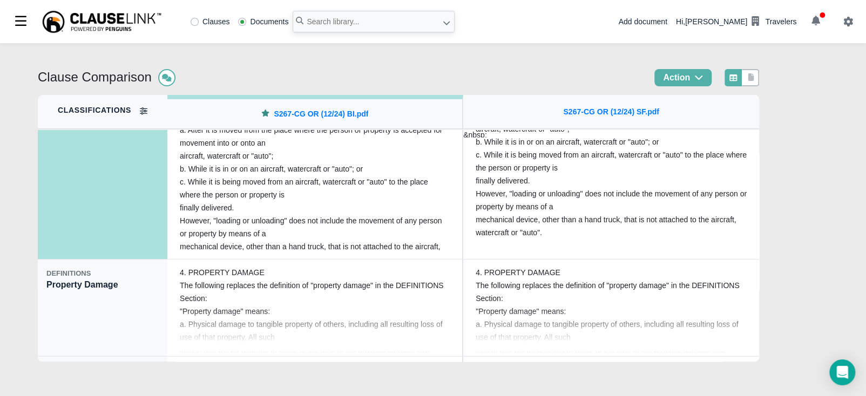
scroll to position [1730, 0]
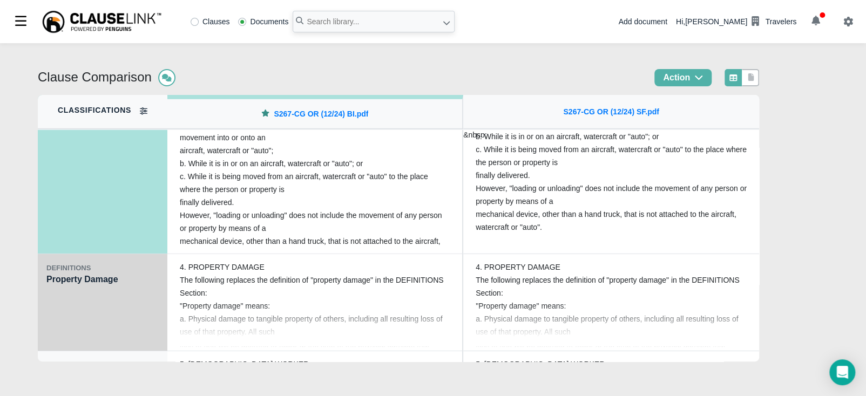
click at [82, 306] on div "DEFINITIONS Property Damage" at bounding box center [103, 302] width 130 height 97
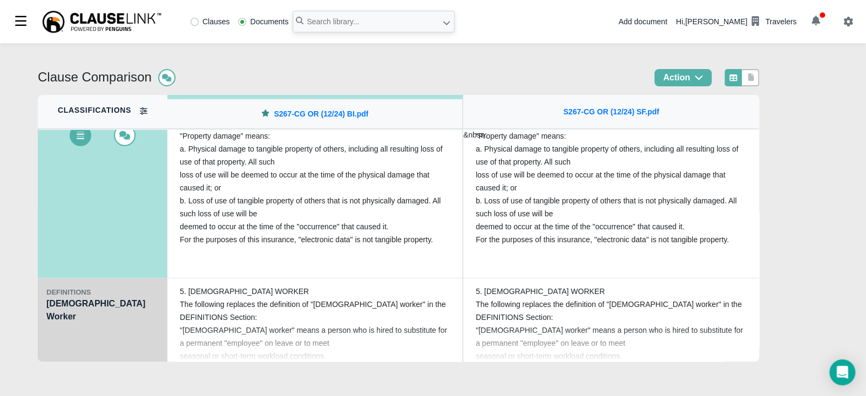
scroll to position [1811, 0]
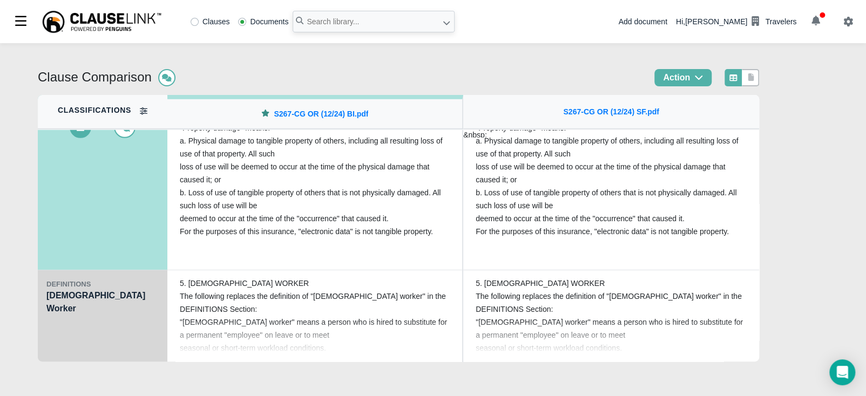
click at [104, 314] on div "DEFINITIONS [DEMOGRAPHIC_DATA] Worker" at bounding box center [103, 318] width 130 height 97
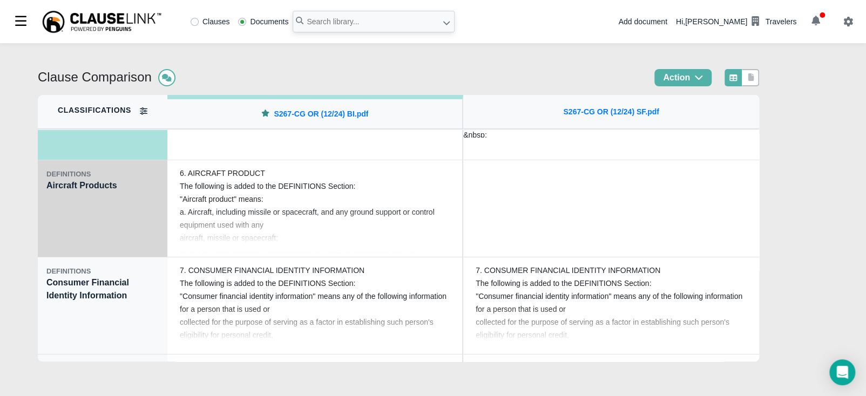
scroll to position [2027, 0]
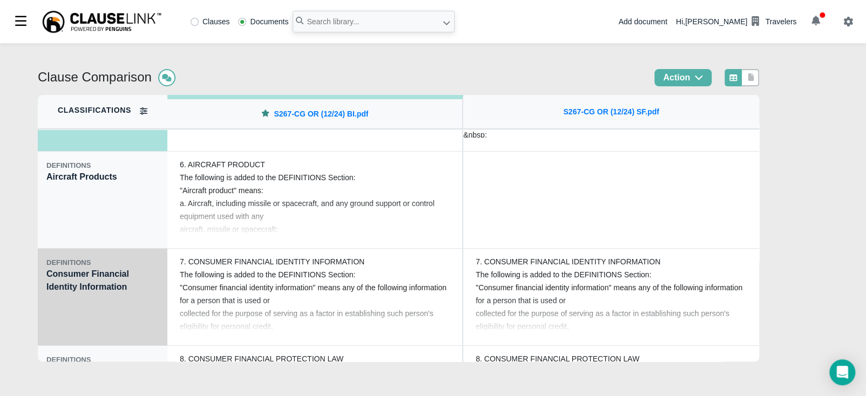
click at [93, 309] on div "DEFINITIONS Consumer Financial Identity Information" at bounding box center [103, 297] width 130 height 97
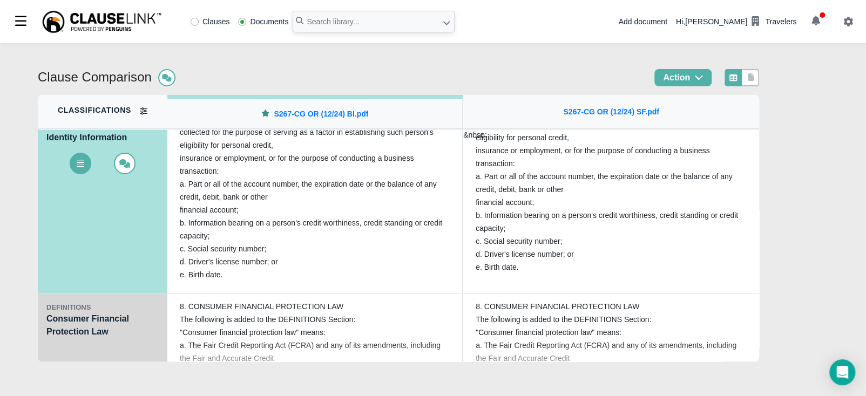
scroll to position [2081, 0]
click at [123, 331] on div "DEFINITIONS Consumer Financial Protection Law" at bounding box center [103, 340] width 130 height 97
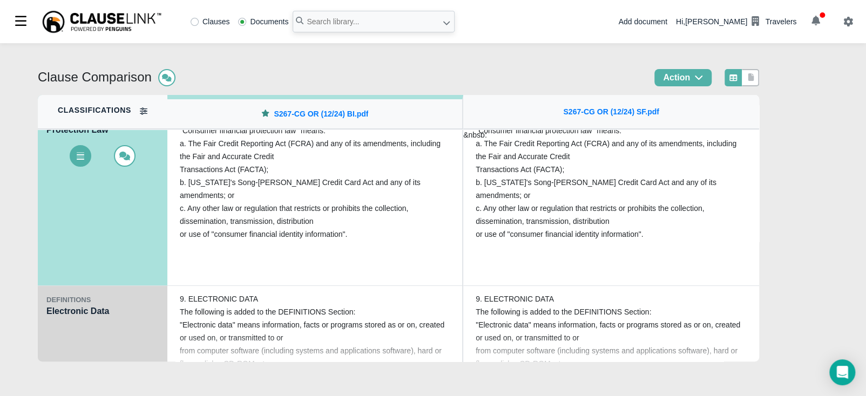
scroll to position [2189, 0]
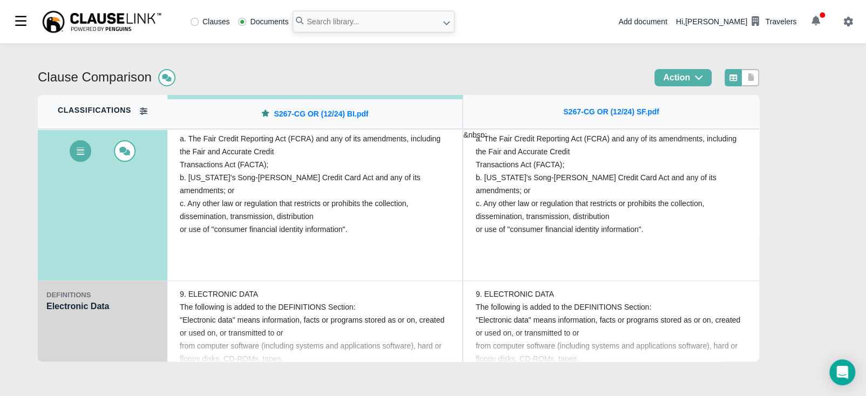
click at [123, 335] on div "DEFINITIONS Electronic Data" at bounding box center [103, 329] width 130 height 97
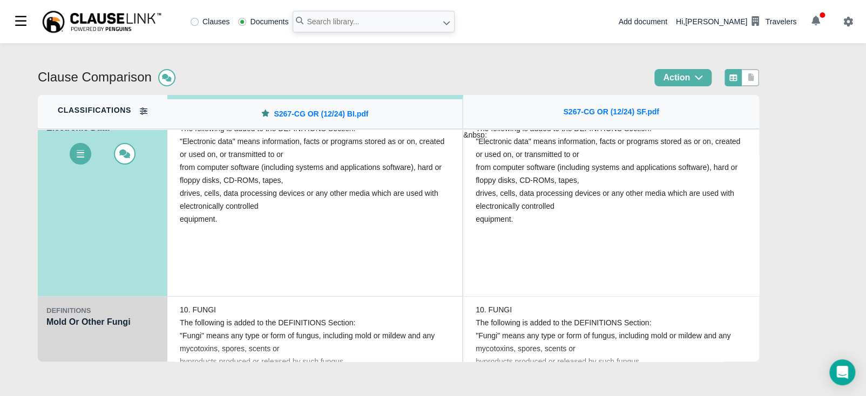
scroll to position [2283, 0]
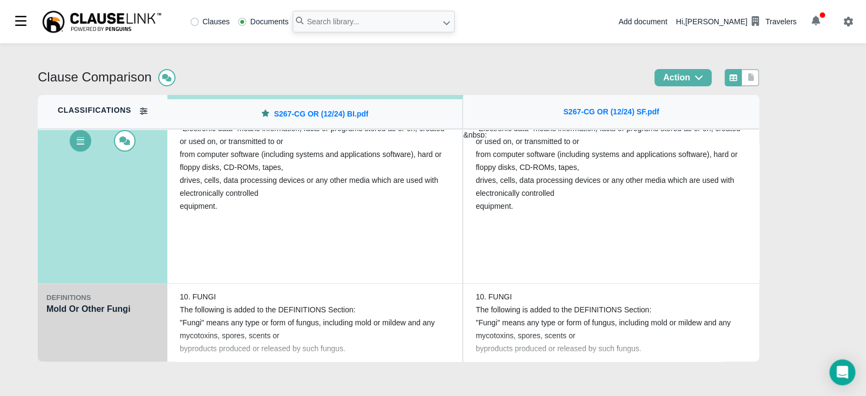
click at [122, 336] on div "DEFINITIONS Mold Or Other Fungi" at bounding box center [103, 332] width 130 height 97
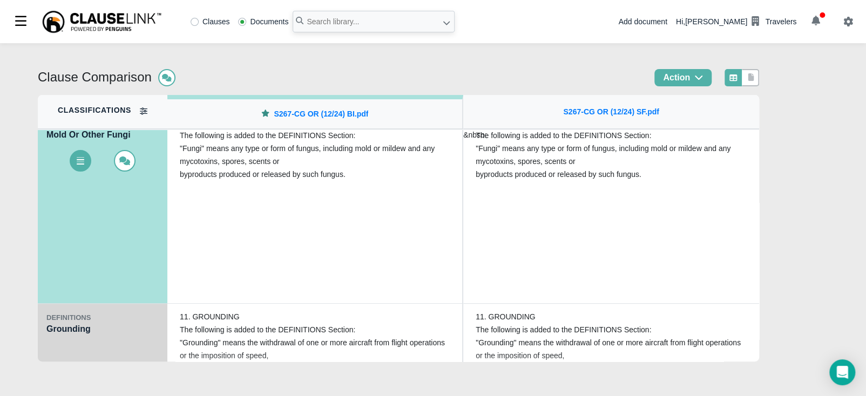
scroll to position [2364, 0]
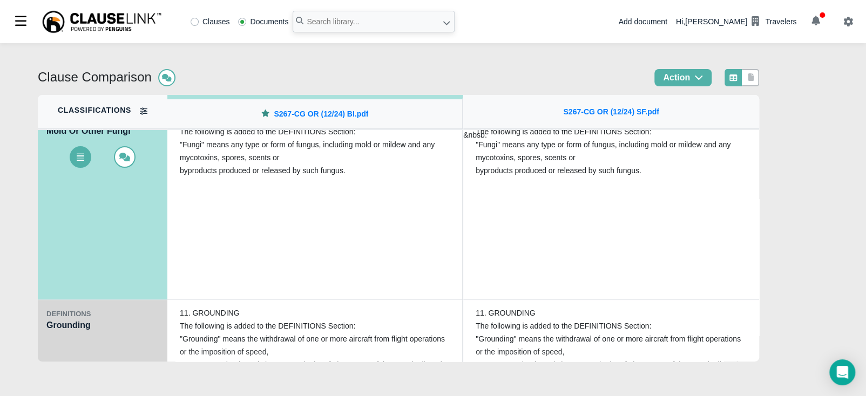
click at [120, 339] on div "DEFINITIONS Grounding" at bounding box center [103, 348] width 130 height 97
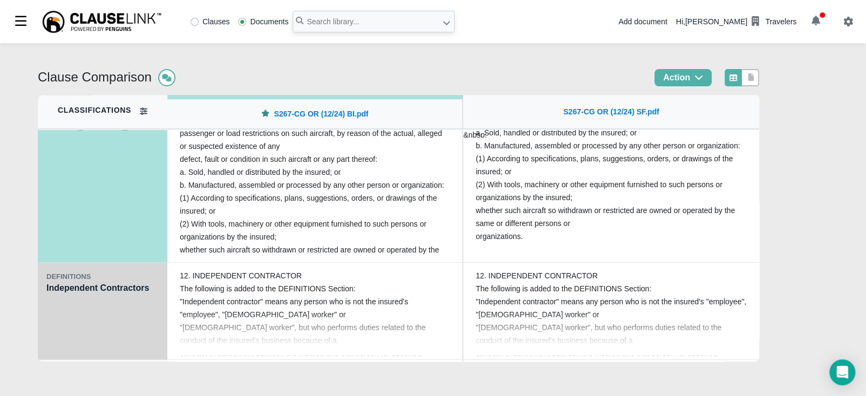
scroll to position [2499, 0]
click at [117, 308] on div "DEFINITIONS Independent Contractors" at bounding box center [103, 310] width 130 height 97
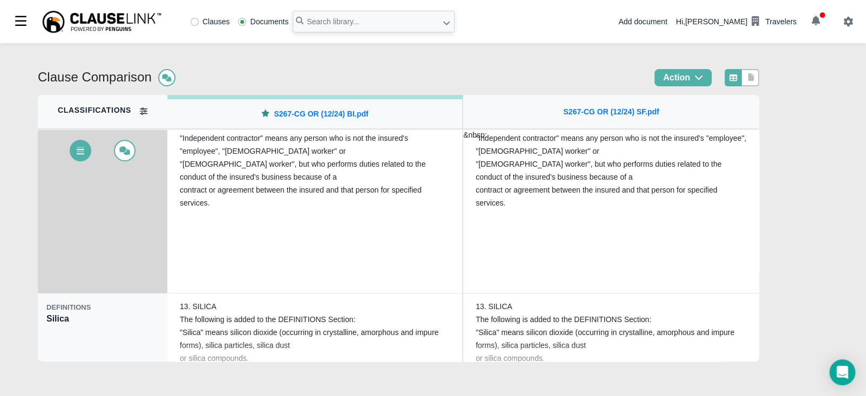
scroll to position [2567, 0]
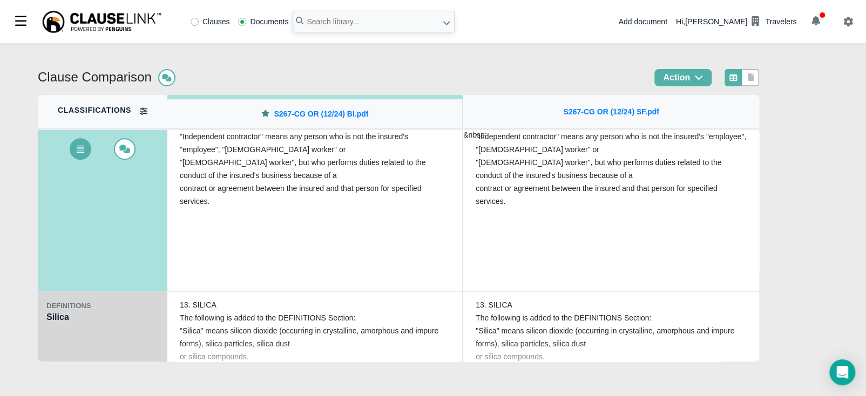
click at [118, 308] on div "DEFINITIONS" at bounding box center [102, 306] width 112 height 11
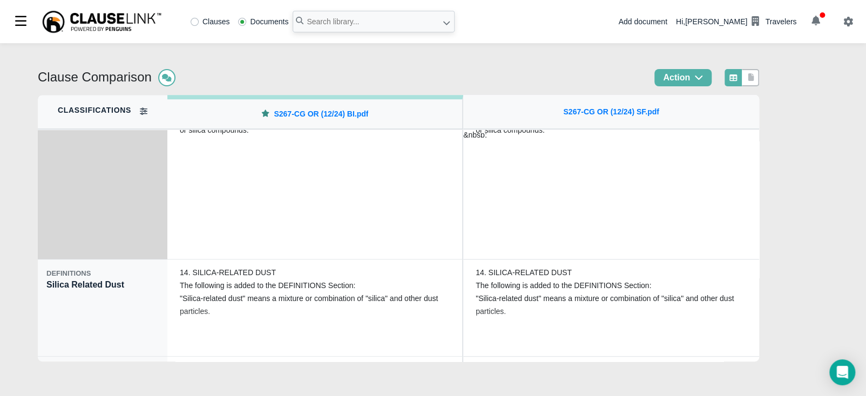
scroll to position [2702, 0]
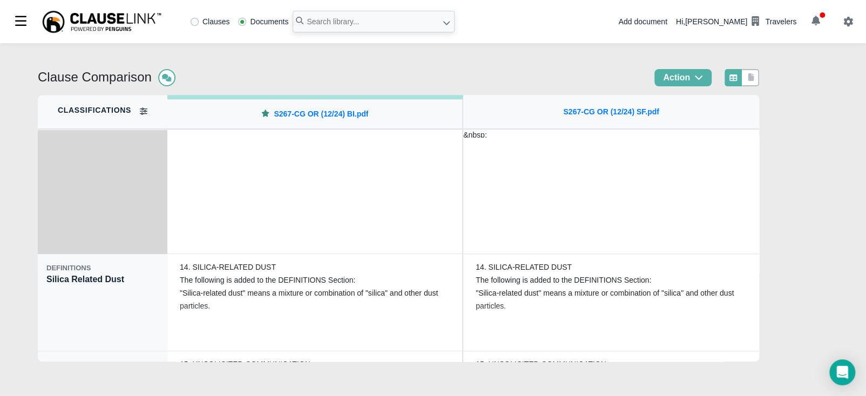
click at [118, 309] on div "DEFINITIONS Silica Related Dust" at bounding box center [103, 302] width 130 height 97
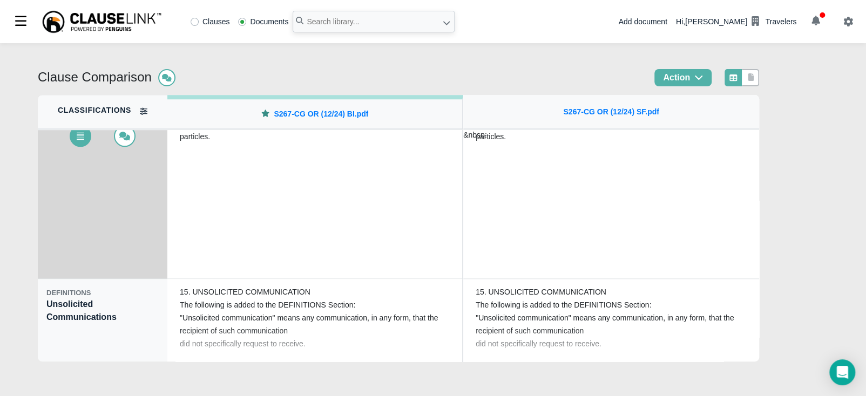
scroll to position [2769, 0]
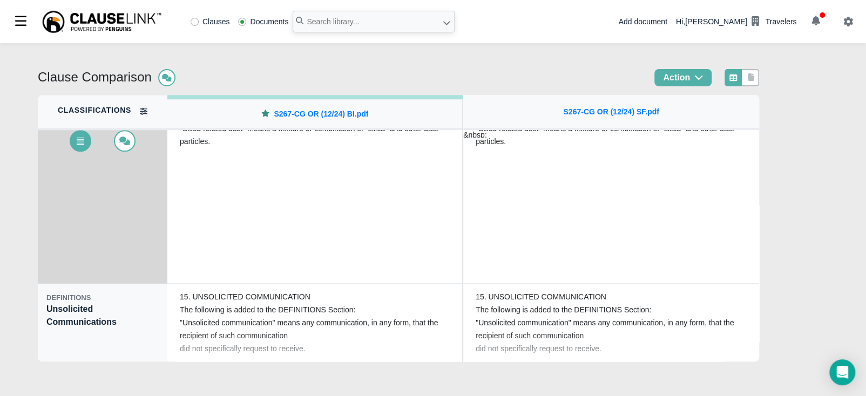
click at [115, 303] on div "DEFINITIONS Unsolicited Communications" at bounding box center [103, 332] width 130 height 97
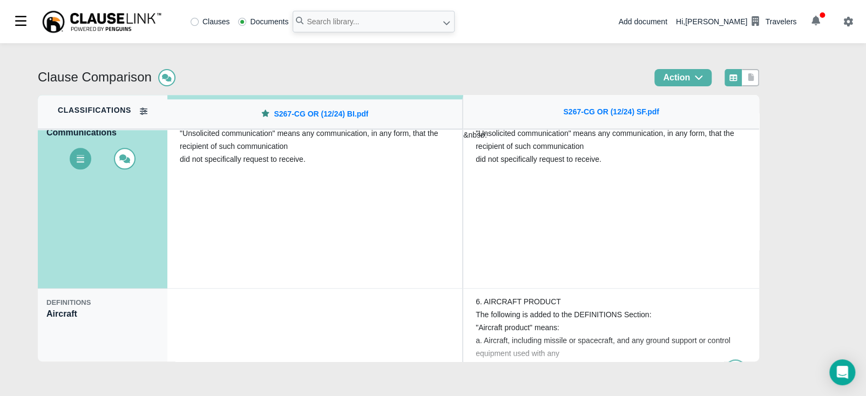
scroll to position [2858, 0]
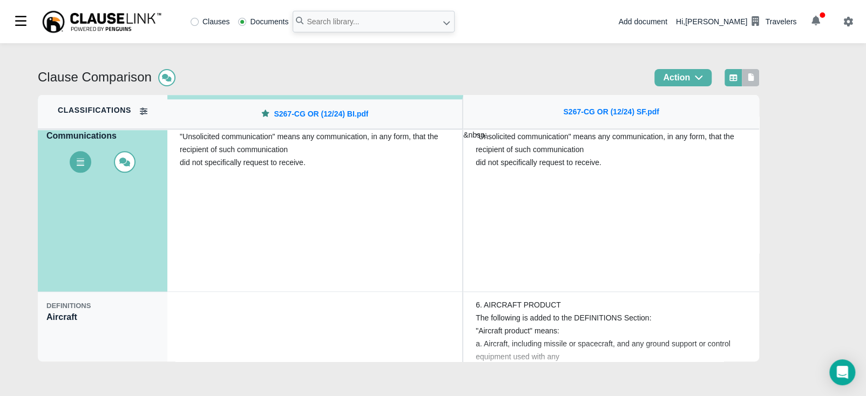
click at [754, 79] on icon at bounding box center [751, 77] width 6 height 8
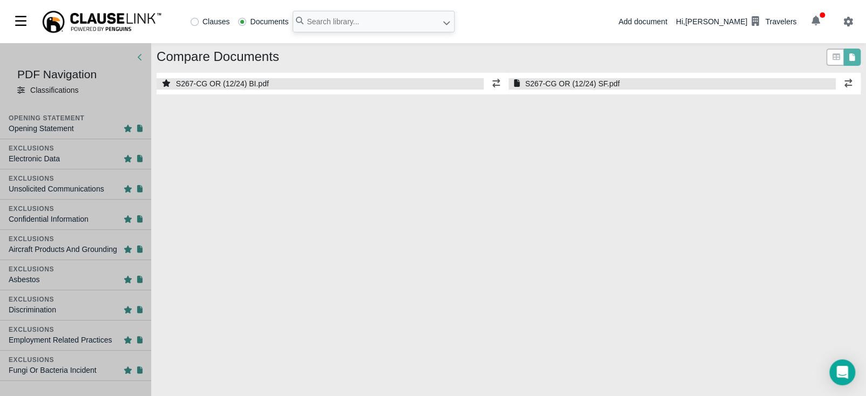
select select "1"
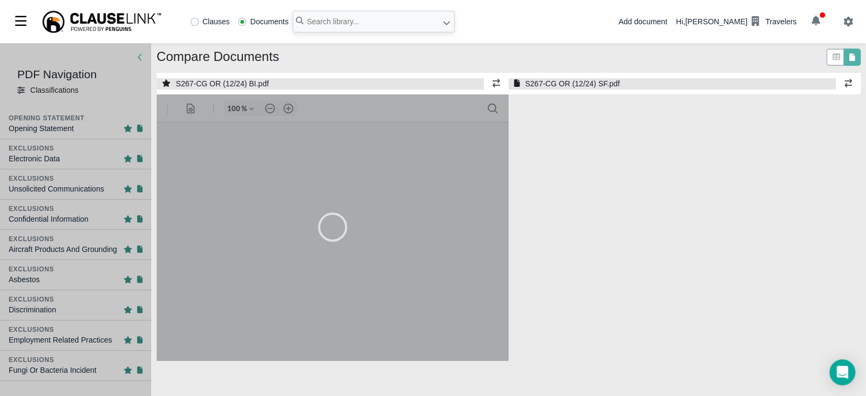
select select "1"
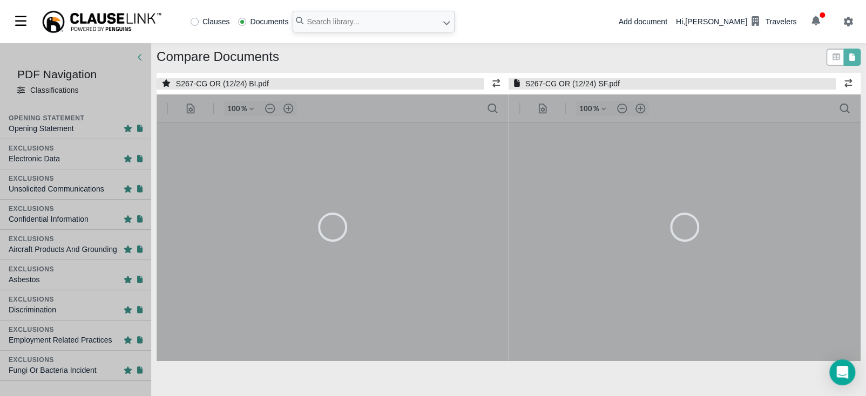
type input "55"
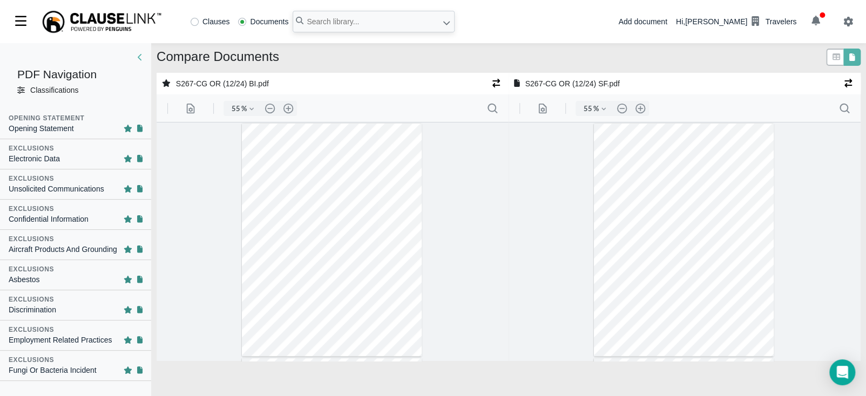
click at [65, 249] on div "Aircraft Products And Grounding" at bounding box center [63, 249] width 109 height 11
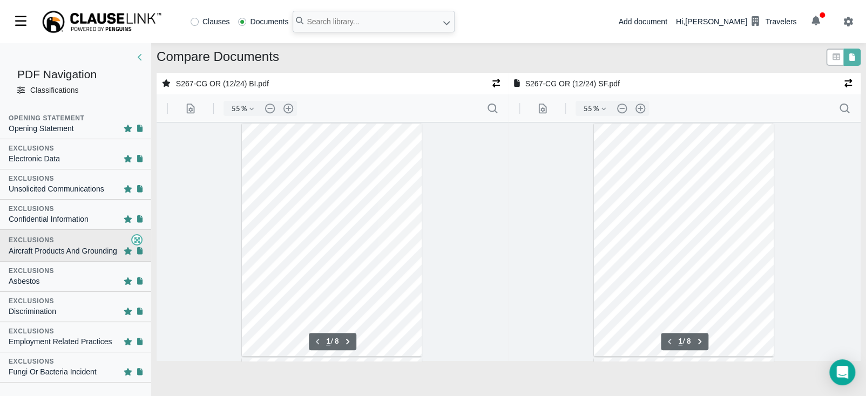
scroll to position [53, 0]
click at [285, 107] on button ".cls-1{fill:#abb0c4;} icon - header - zoom - in - line" at bounding box center [288, 108] width 17 height 15
click at [286, 107] on button ".cls-1{fill:#abb0c4;} icon - header - zoom - in - line" at bounding box center [288, 108] width 17 height 15
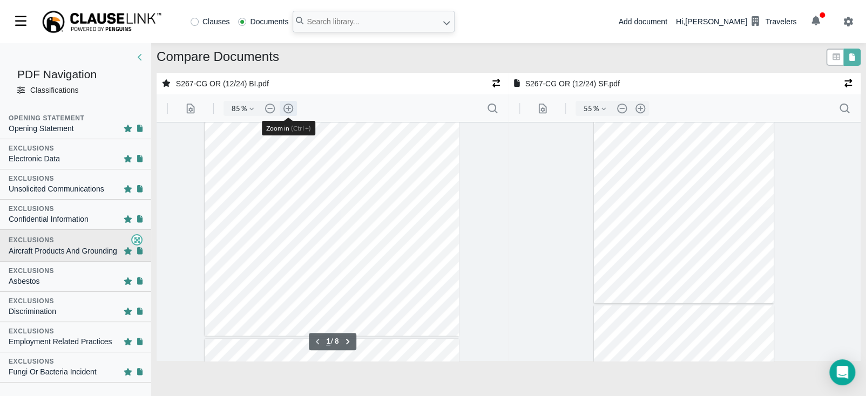
scroll to position [139, 0]
click at [286, 107] on button ".cls-1{fill:#abb0c4;} icon - header - zoom - in - line" at bounding box center [288, 108] width 17 height 15
type input "110"
click at [644, 106] on button ".cls-1{fill:#abb0c4;} icon - header - zoom - in - line" at bounding box center [640, 108] width 17 height 15
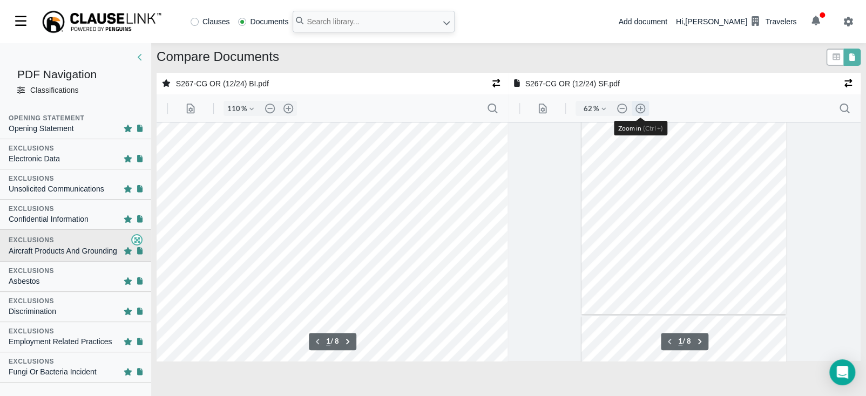
click at [644, 107] on button ".cls-1{fill:#abb0c4;} icon - header - zoom - in - line" at bounding box center [640, 108] width 17 height 15
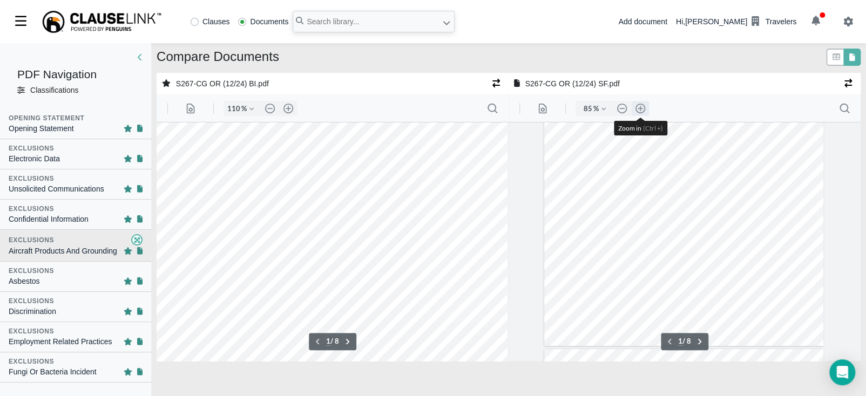
type input "110"
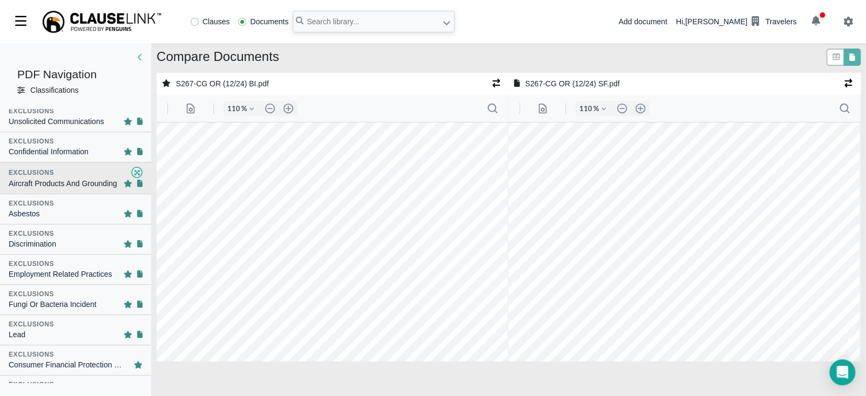
scroll to position [81, 0]
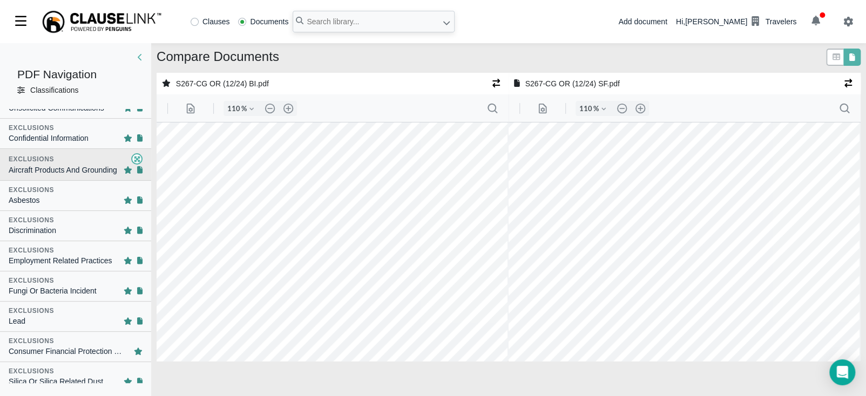
click at [75, 347] on div "Consumer Financial Protection Law" at bounding box center [66, 351] width 115 height 11
type input "3"
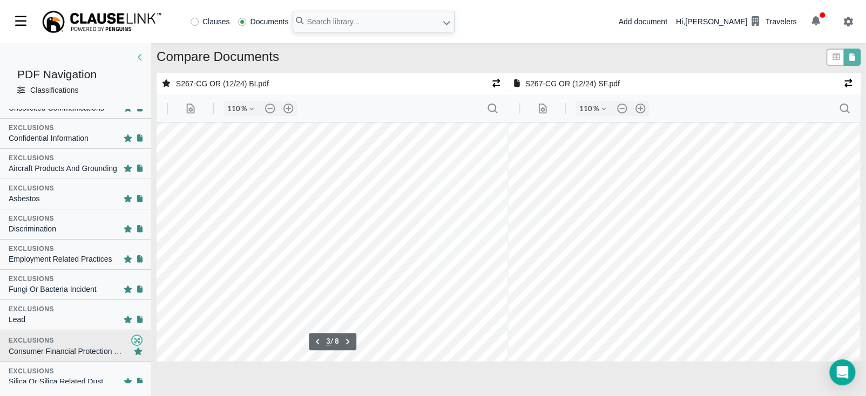
scroll to position [1159, 17]
click at [73, 344] on div "Exclusions" at bounding box center [76, 340] width 134 height 11
click at [73, 344] on div "Consumer Financial Protection Law" at bounding box center [66, 349] width 115 height 11
type input "3"
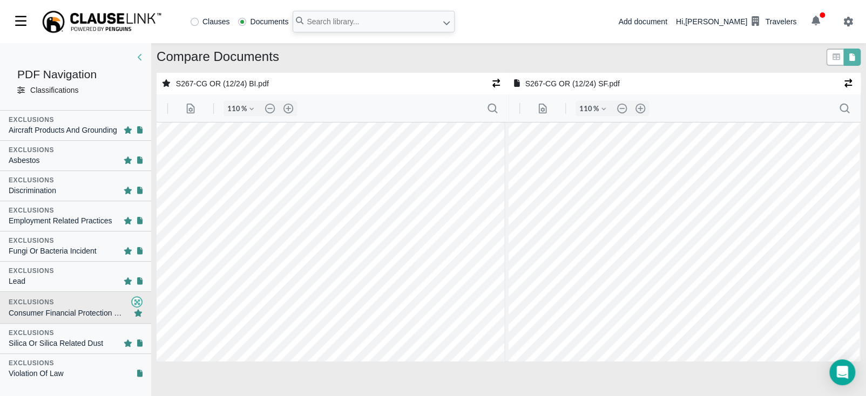
scroll to position [161, 0]
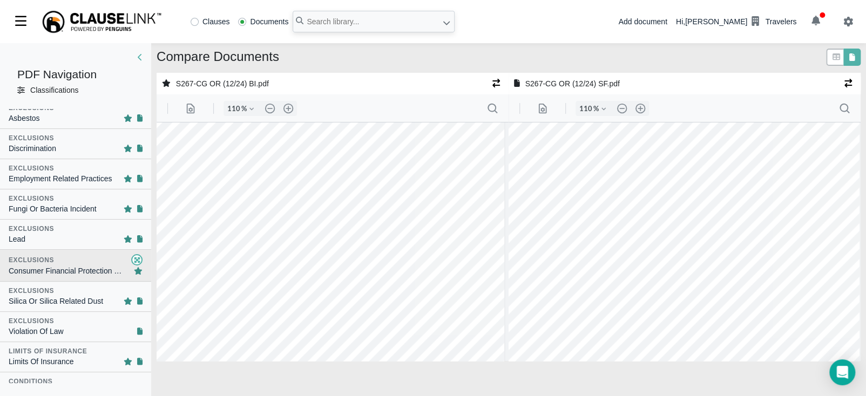
click at [59, 328] on div "Violation Of Law" at bounding box center [36, 331] width 55 height 11
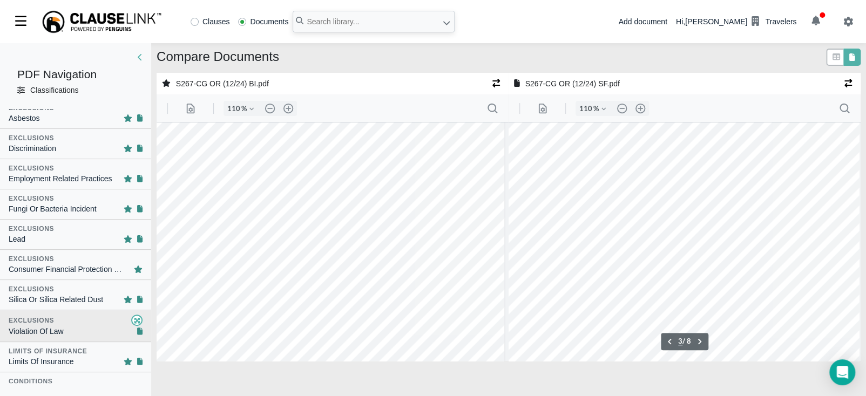
scroll to position [1160, 16]
click at [194, 302] on div at bounding box center [324, 144] width 362 height 468
click at [59, 326] on div "Violation Of Law" at bounding box center [36, 331] width 55 height 11
click at [302, 305] on div at bounding box center [324, 144] width 362 height 468
click at [360, 259] on div at bounding box center [324, 144] width 362 height 468
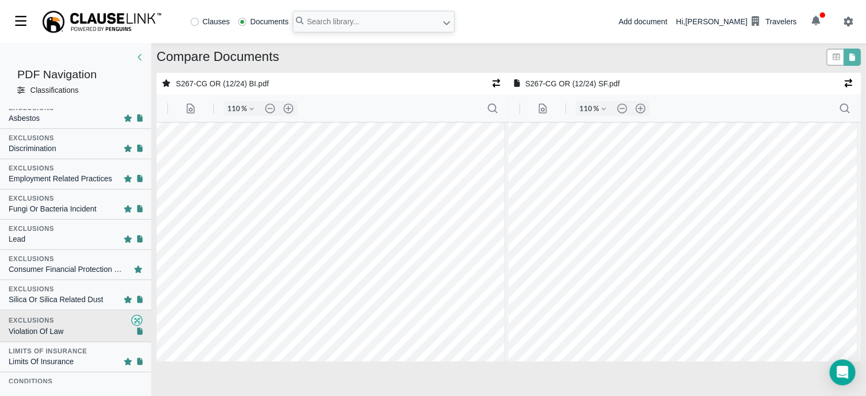
click at [331, 229] on div at bounding box center [324, 144] width 362 height 468
click at [97, 324] on div "Exclusions" at bounding box center [76, 320] width 134 height 11
click at [33, 320] on div "Exclusions" at bounding box center [31, 320] width 45 height 10
click at [62, 174] on div "Employment Related Practices" at bounding box center [60, 178] width 103 height 11
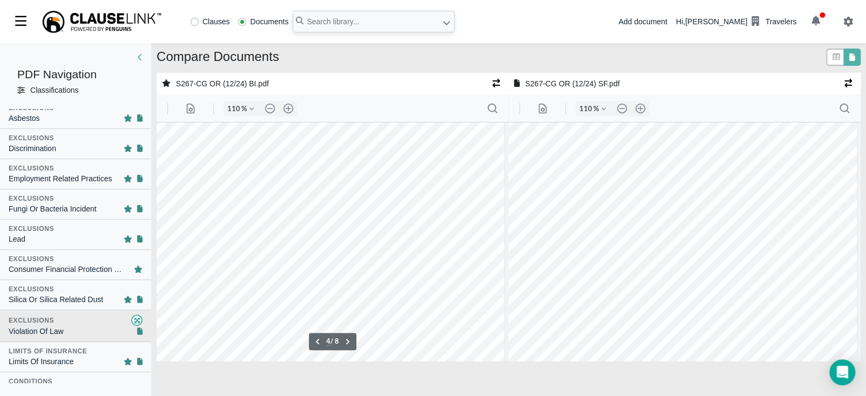
type input "2"
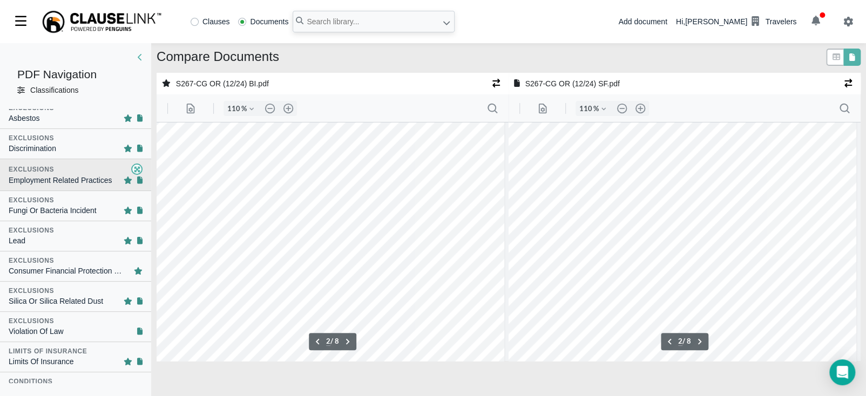
scroll to position [687, 16]
click at [46, 262] on div "Exclusions" at bounding box center [31, 261] width 45 height 10
type input "3"
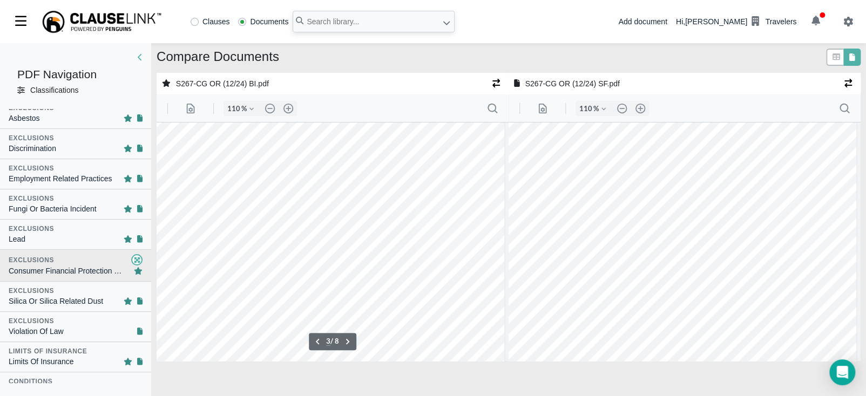
scroll to position [1159, 17]
click at [52, 326] on div "Violation Of Law" at bounding box center [36, 331] width 55 height 11
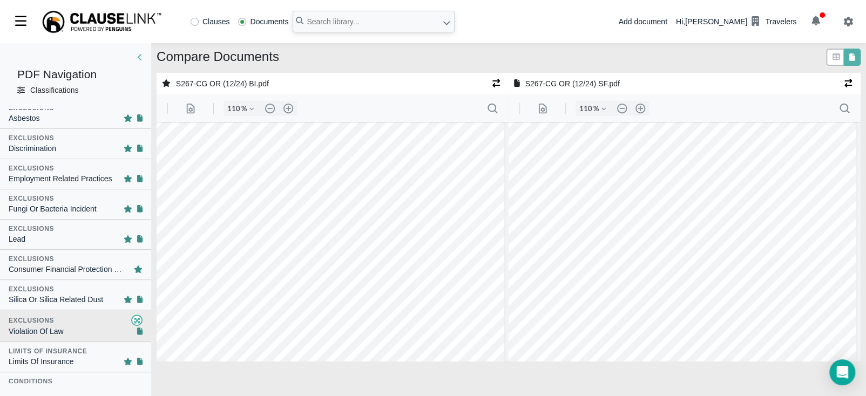
type input "3"
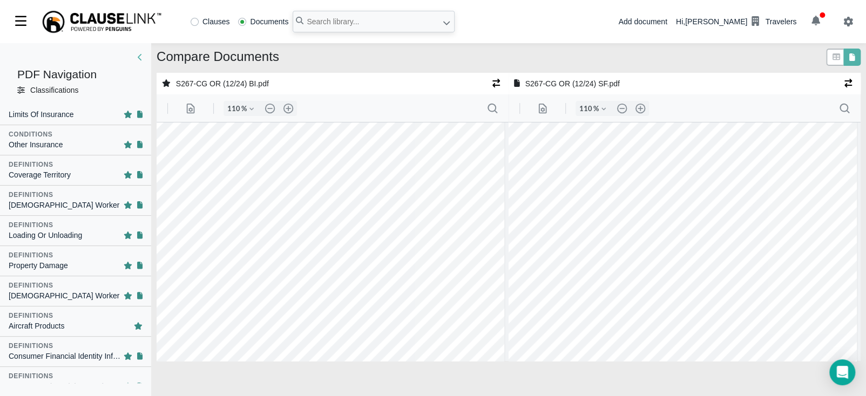
scroll to position [415, 0]
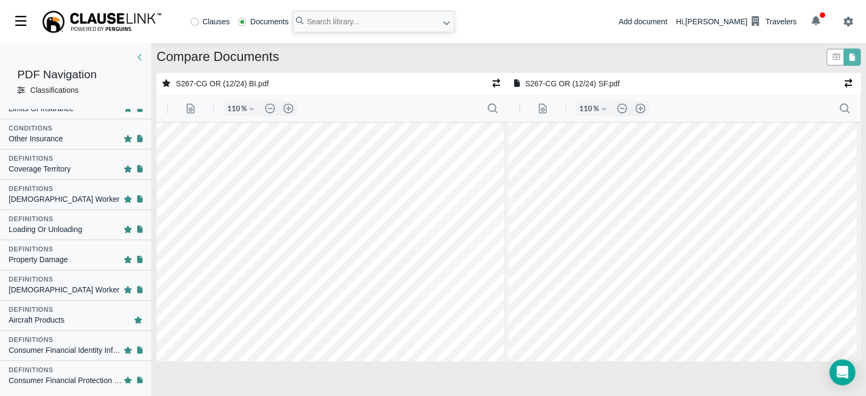
click at [58, 316] on div "Aircraft Products" at bounding box center [37, 320] width 56 height 11
type input "7"
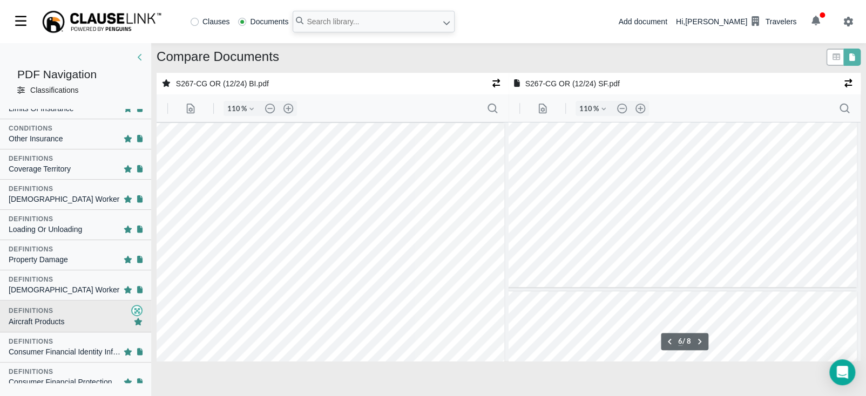
scroll to position [2659, 16]
type input "7"
type input "8"
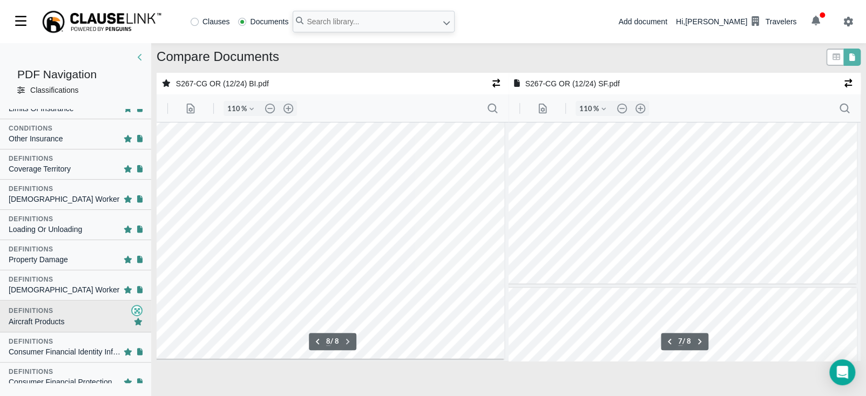
type input "8"
type input "6"
type input "4"
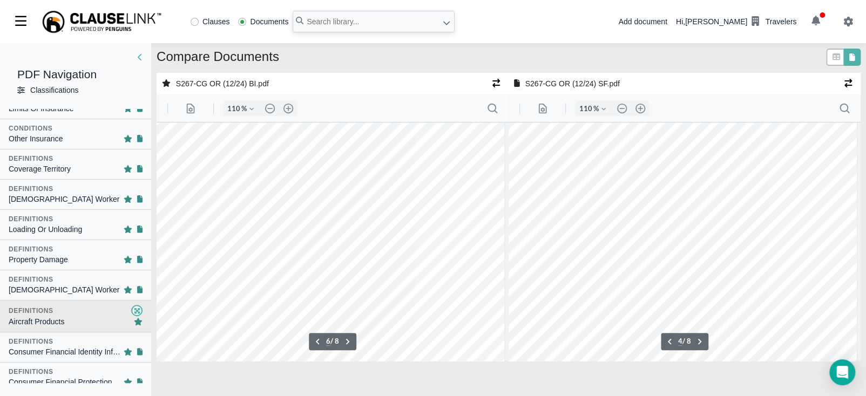
scroll to position [1451, 16]
type input "4"
click at [266, 112] on button ".cls-1{fill:#abb0c4;} icon - header - zoom - out - line" at bounding box center [269, 108] width 17 height 15
type input "85"
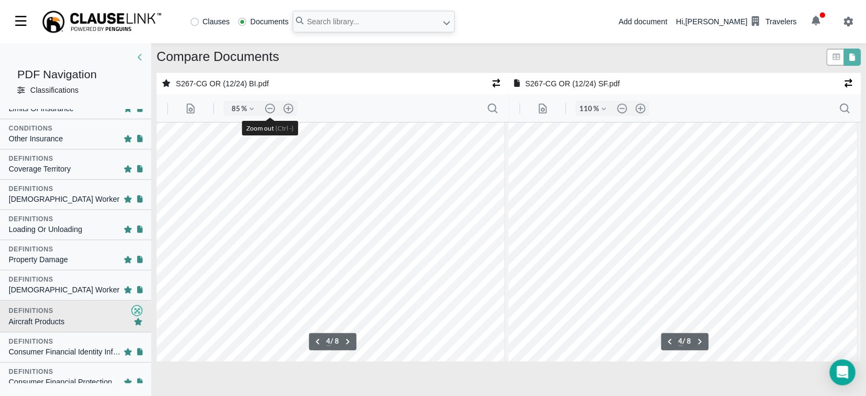
scroll to position [1148, 0]
click at [617, 107] on button ".cls-1{fill:#abb0c4;} icon - header - zoom - out - line" at bounding box center [621, 108] width 17 height 15
type input "85"
type input "1"
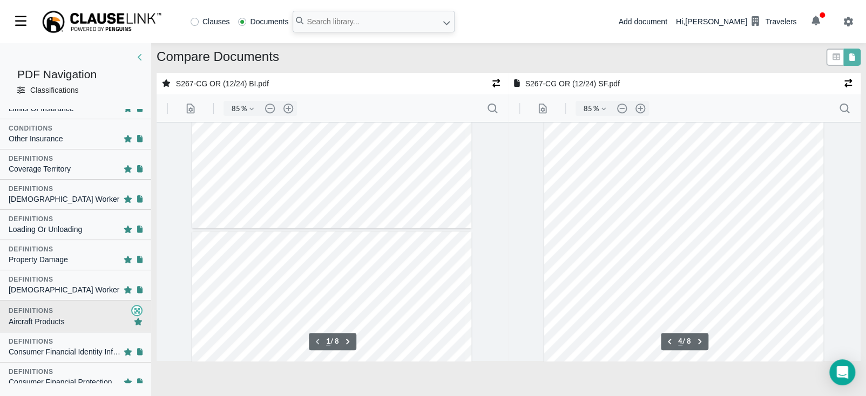
scroll to position [0, 0]
type input "1"
type input "2"
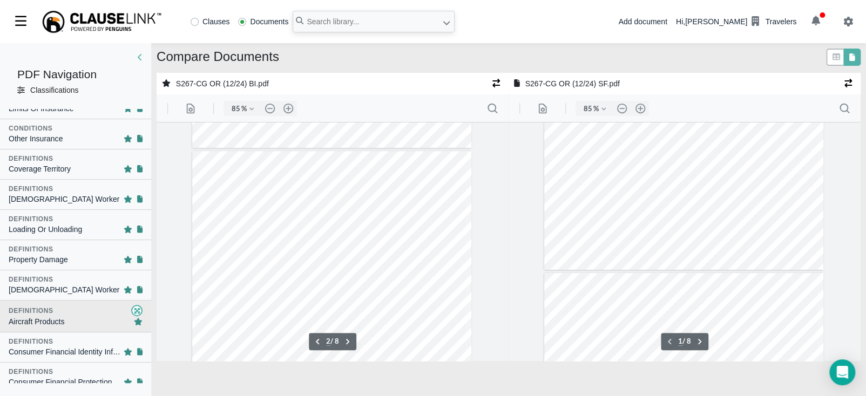
type input "2"
type input "3"
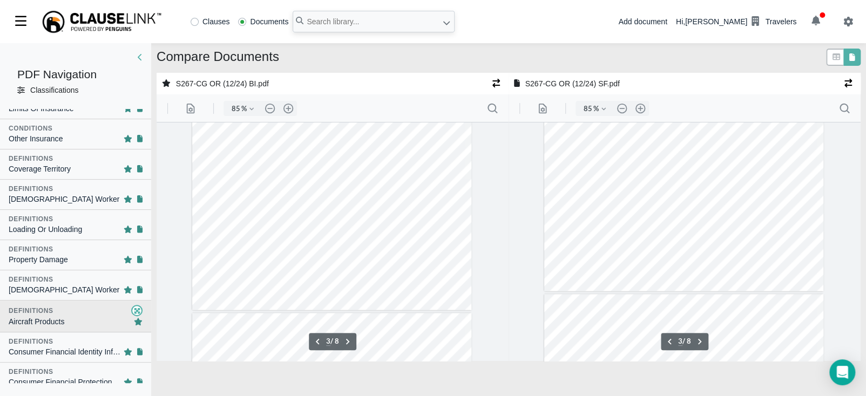
scroll to position [931, 0]
type input "4"
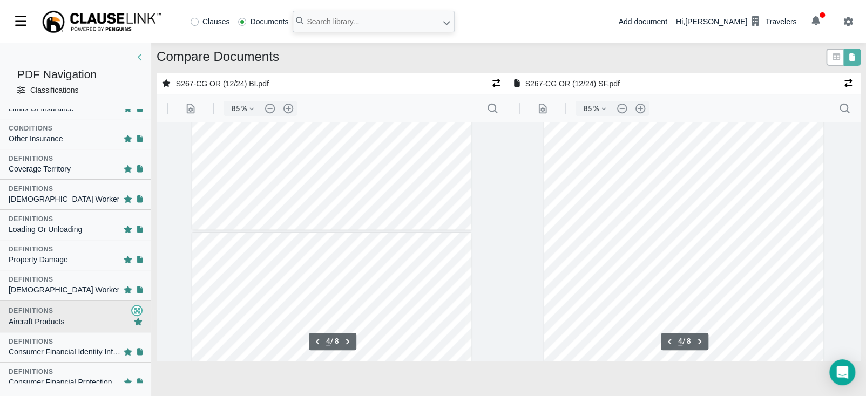
type input "3"
type input "4"
type input "5"
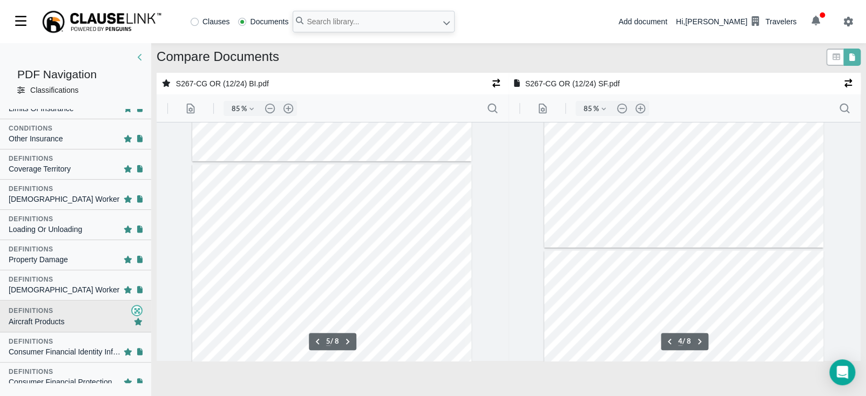
type input "5"
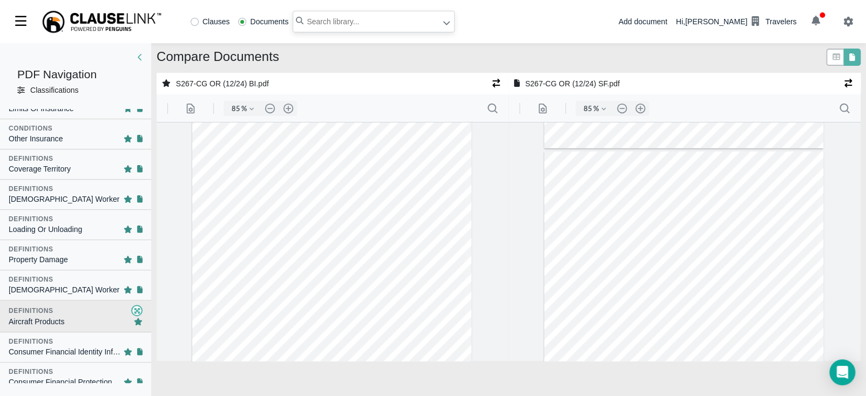
click at [384, 22] on input "text" at bounding box center [374, 22] width 162 height 22
type input "s267-cg ga"
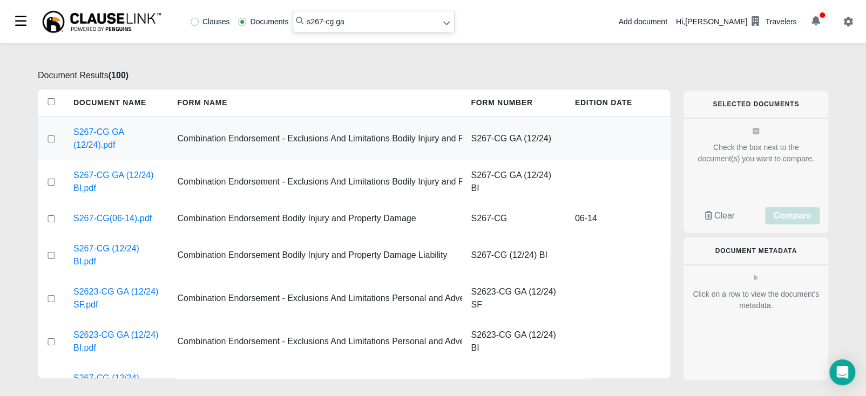
click at [56, 137] on input "checkbox" at bounding box center [51, 139] width 10 height 7
checkbox input "true"
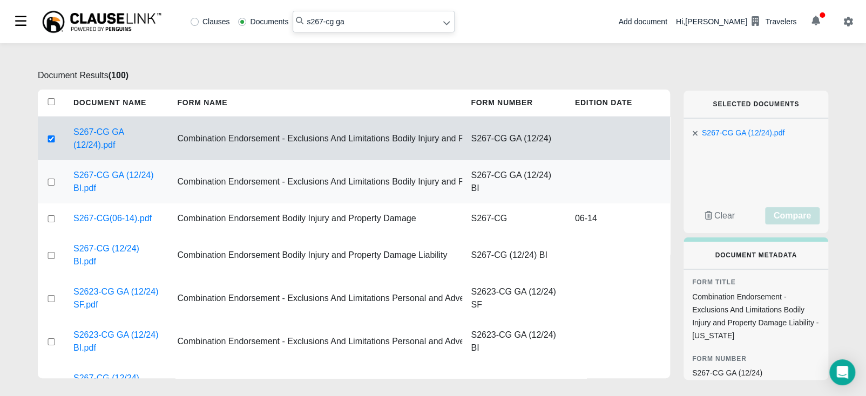
click at [52, 181] on input "checkbox" at bounding box center [51, 182] width 10 height 7
checkbox input "true"
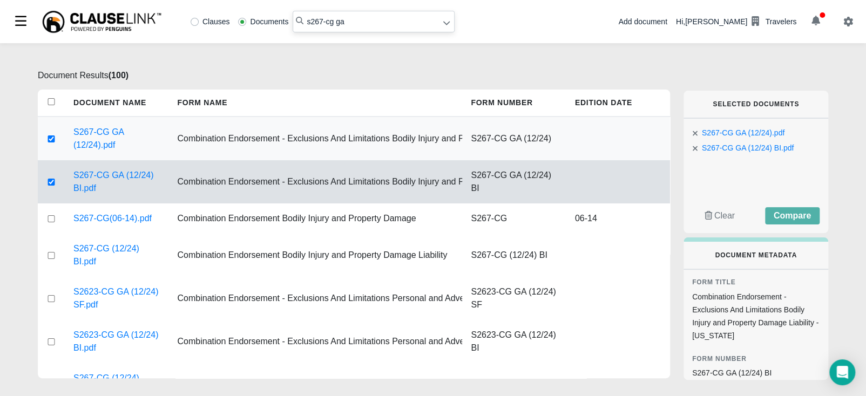
click at [51, 139] on input "checkbox" at bounding box center [51, 139] width 10 height 7
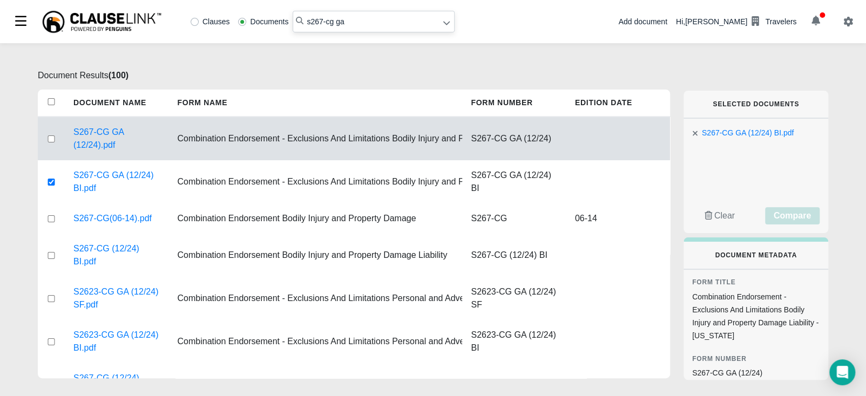
click at [52, 136] on input "checkbox" at bounding box center [51, 139] width 10 height 7
checkbox input "true"
click at [809, 218] on span "Compare" at bounding box center [792, 215] width 37 height 9
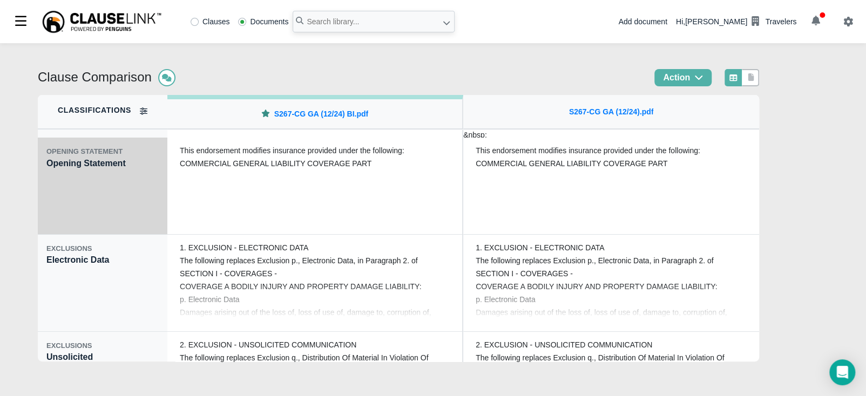
click at [71, 197] on div "OPENING STATEMENT Opening Statement" at bounding box center [103, 186] width 130 height 97
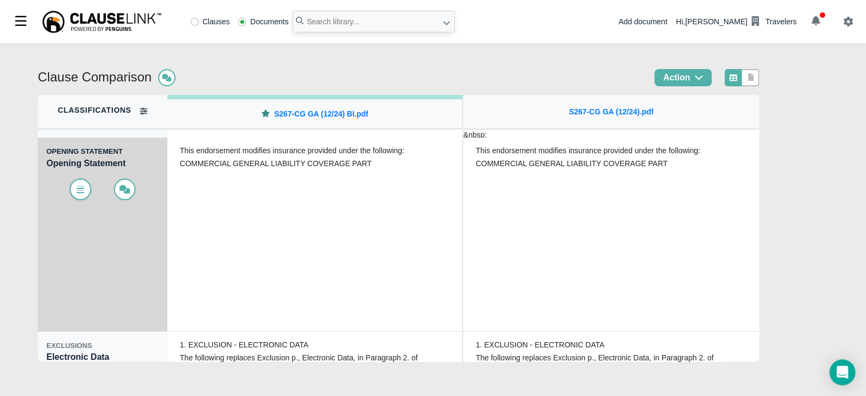
click at [78, 187] on icon at bounding box center [80, 189] width 11 height 9
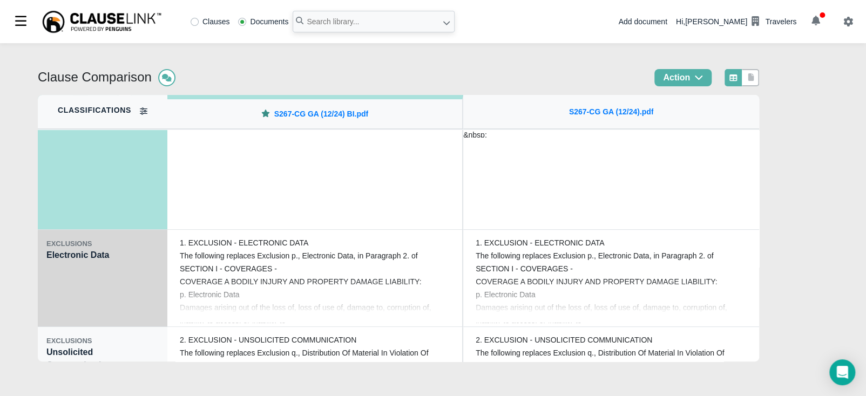
scroll to position [108, 0]
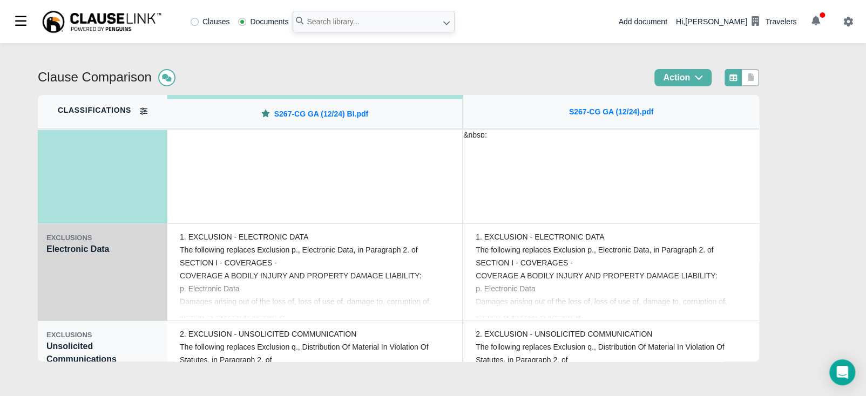
click at [70, 319] on div "EXCLUSIONS Electronic Data" at bounding box center [103, 272] width 130 height 97
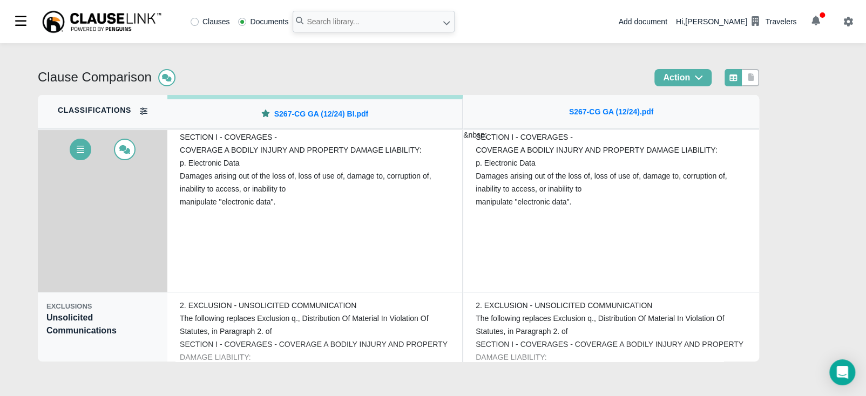
scroll to position [148, 0]
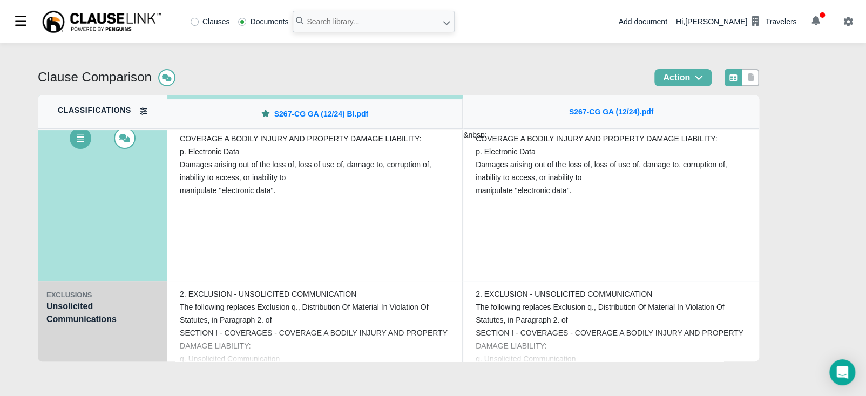
click at [75, 327] on div "EXCLUSIONS Unsolicited Communications" at bounding box center [103, 329] width 130 height 97
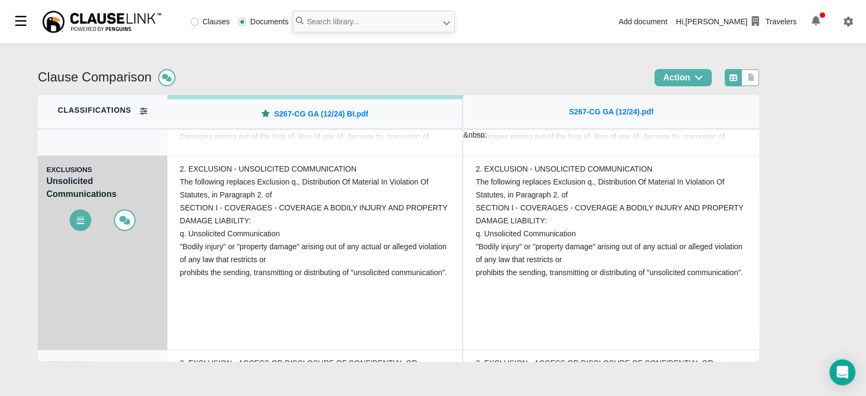
scroll to position [202, 0]
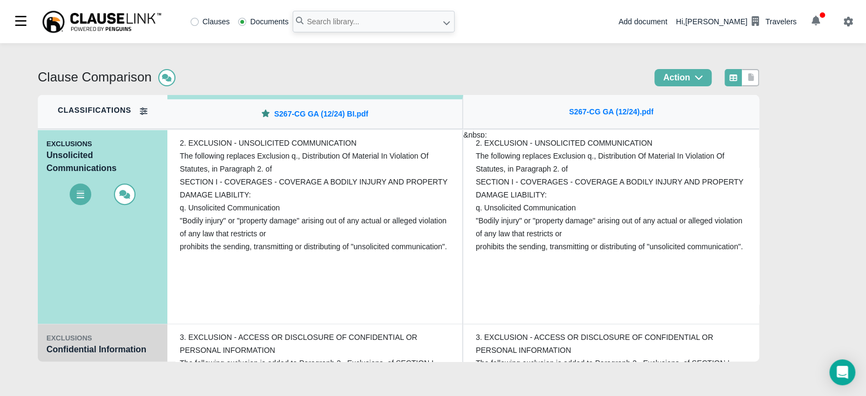
click at [83, 343] on div "EXCLUSIONS" at bounding box center [102, 338] width 112 height 11
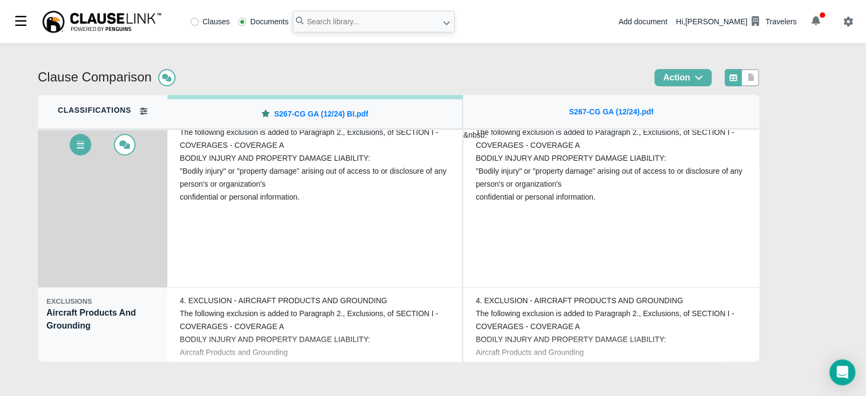
scroll to position [337, 0]
click at [83, 333] on div "EXCLUSIONS Aircraft Products And Grounding" at bounding box center [103, 334] width 130 height 97
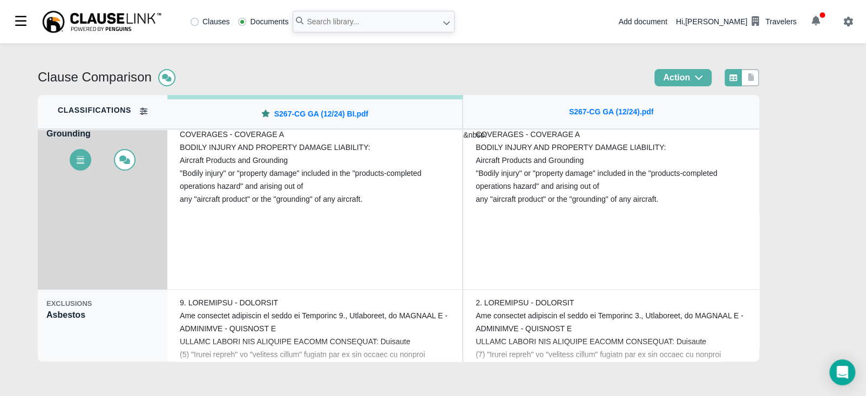
scroll to position [431, 0]
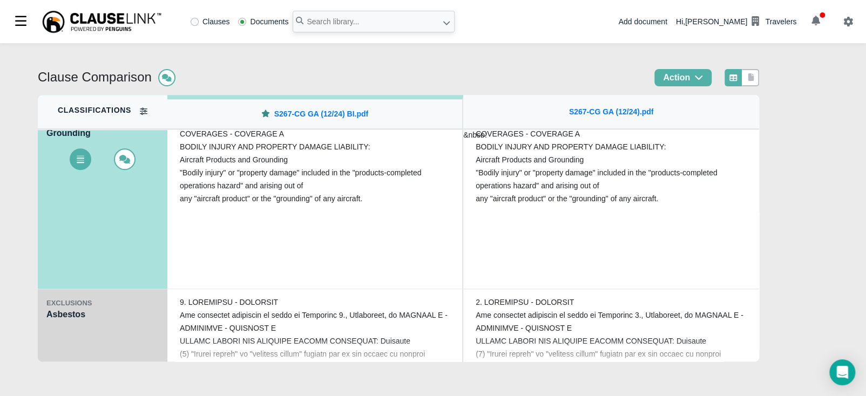
click at [82, 330] on div "EXCLUSIONS Asbestos" at bounding box center [103, 337] width 130 height 97
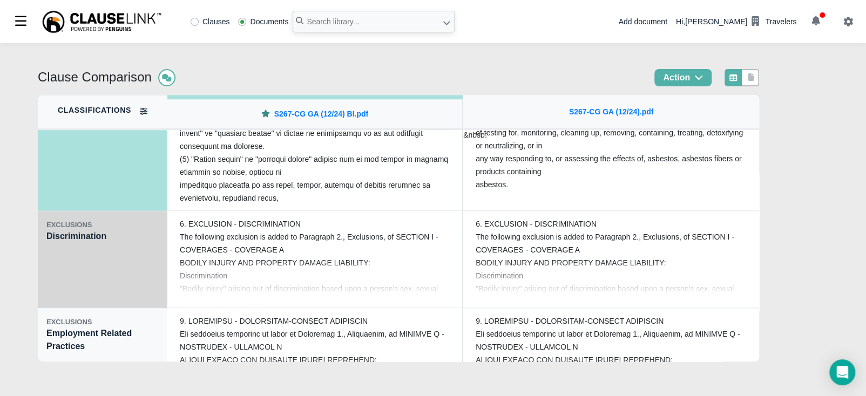
scroll to position [607, 0]
click at [117, 254] on div "EXCLUSIONS Discrimination" at bounding box center [103, 259] width 130 height 97
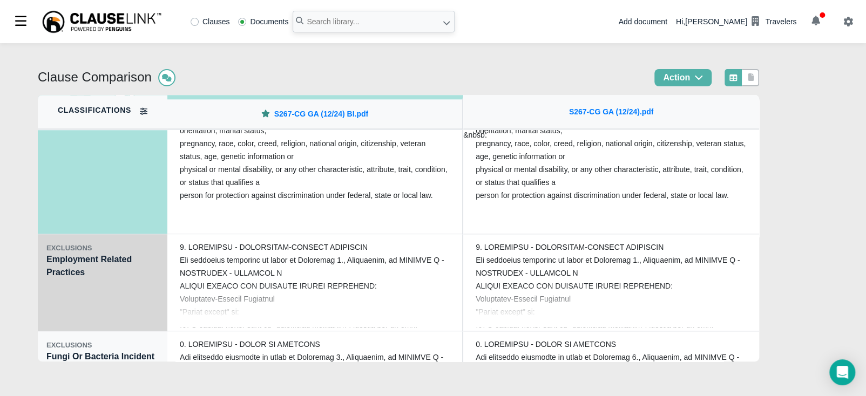
scroll to position [688, 0]
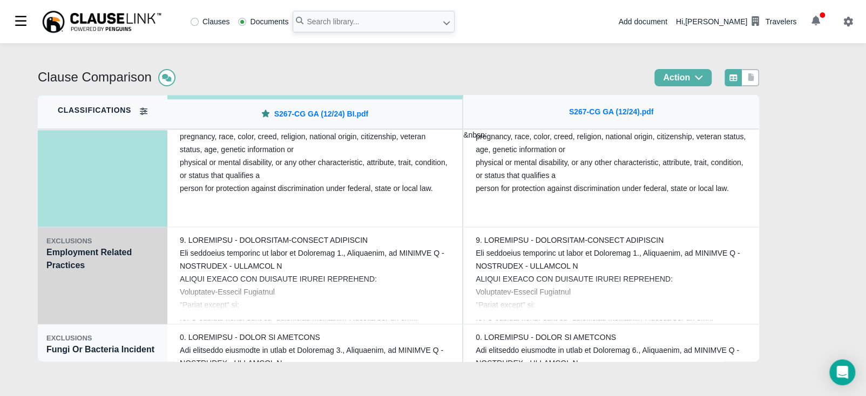
click at [84, 275] on div "EXCLUSIONS Employment Related Practices" at bounding box center [103, 275] width 130 height 97
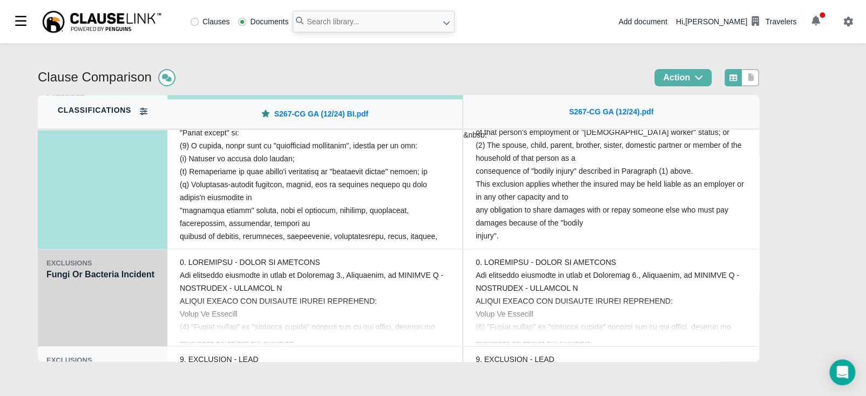
scroll to position [783, 0]
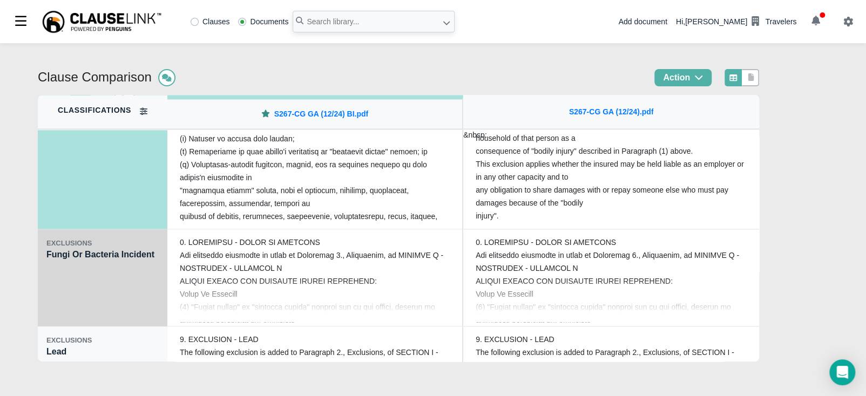
click at [85, 285] on div "EXCLUSIONS Fungi Or Bacteria Incident" at bounding box center [103, 277] width 130 height 97
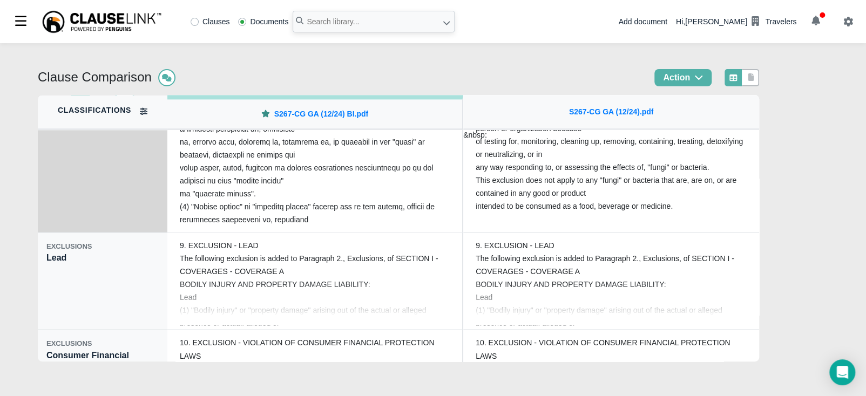
scroll to position [877, 0]
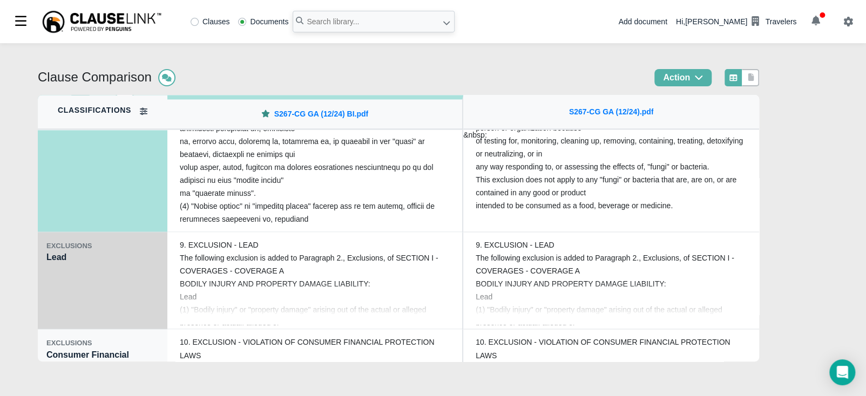
click at [83, 254] on div "EXCLUSIONS Lead" at bounding box center [103, 280] width 130 height 97
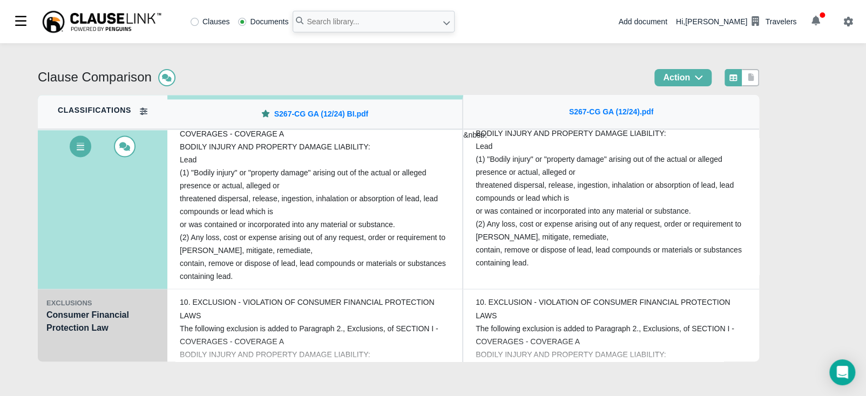
scroll to position [931, 0]
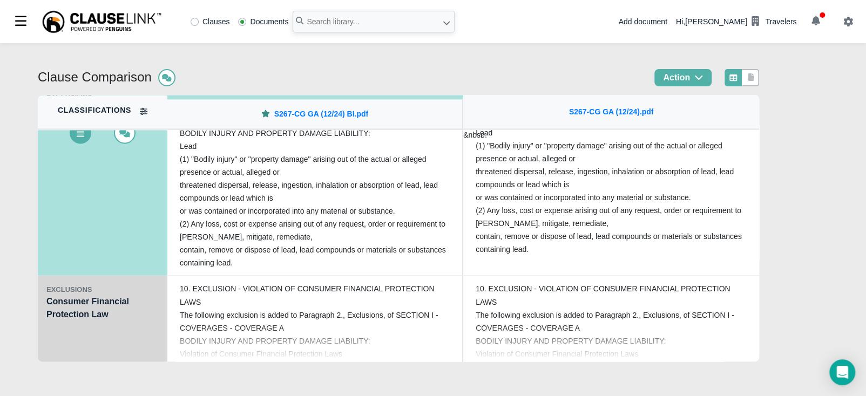
click at [80, 329] on div "EXCLUSIONS Consumer Financial Protection Law" at bounding box center [103, 324] width 130 height 97
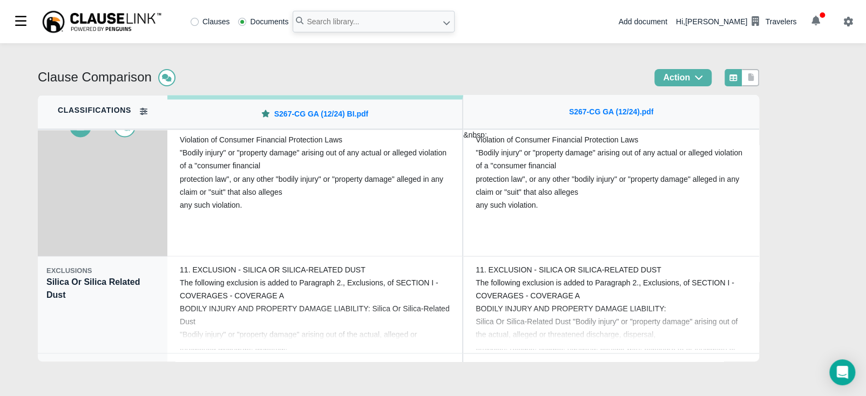
scroll to position [1080, 0]
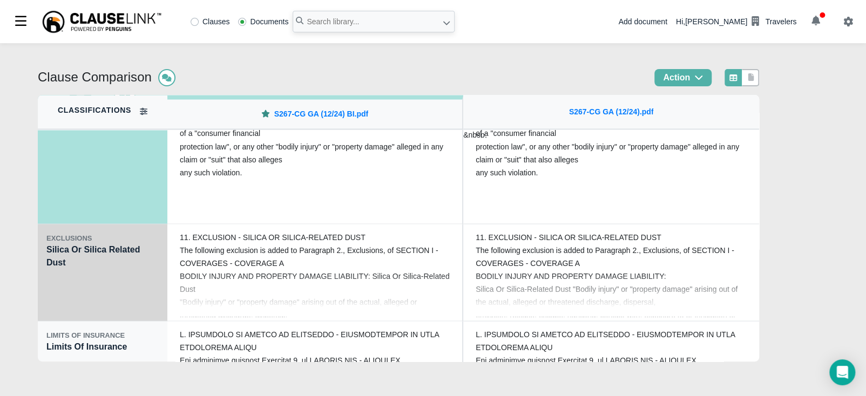
click at [76, 293] on div "EXCLUSIONS Silica Or Silica Related Dust" at bounding box center [103, 272] width 130 height 97
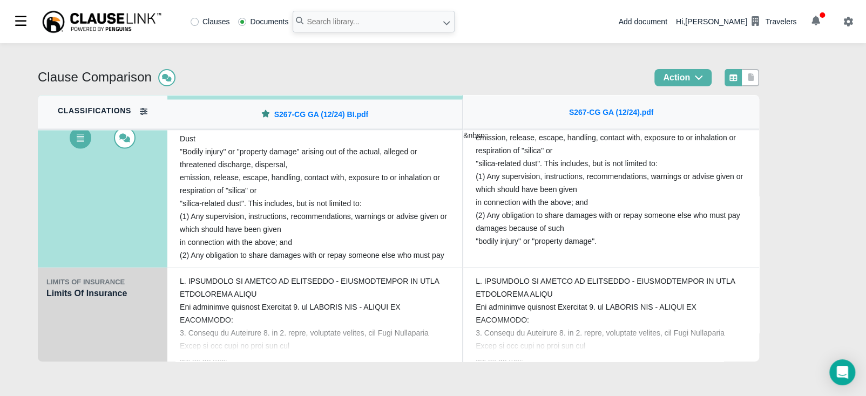
scroll to position [1134, 0]
click at [55, 320] on div "LIMITS OF INSURANCE Limits Of Insurance" at bounding box center [103, 315] width 130 height 97
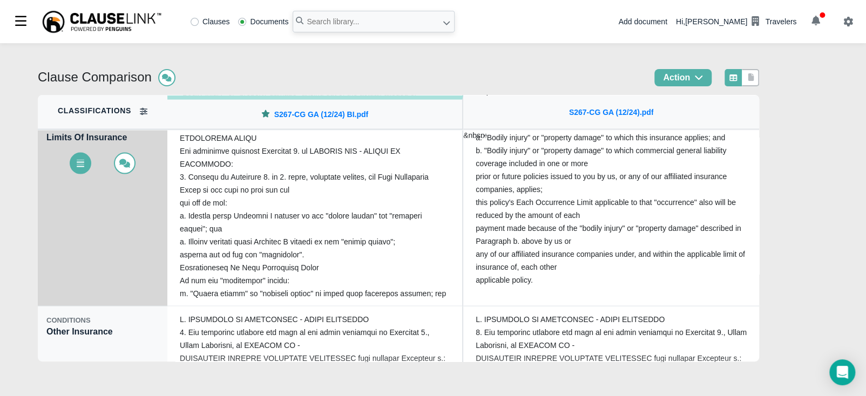
scroll to position [1201, 0]
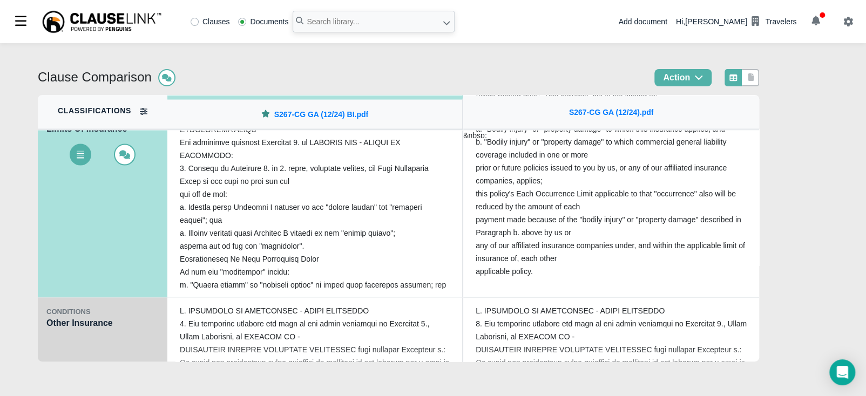
click at [79, 333] on div "CONDITIONS Other Insurance" at bounding box center [103, 345] width 130 height 97
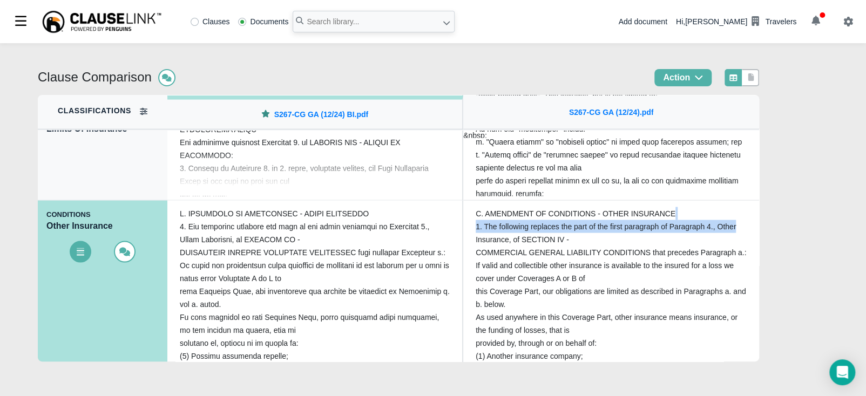
click at [769, 220] on div "Clause Comparison Action Classifications OPENING STATEMENT Opening Statement EX…" at bounding box center [433, 219] width 866 height 353
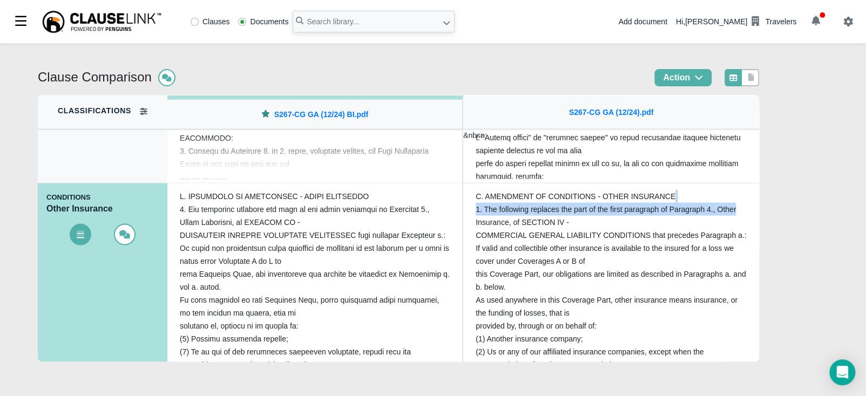
scroll to position [1228, 0]
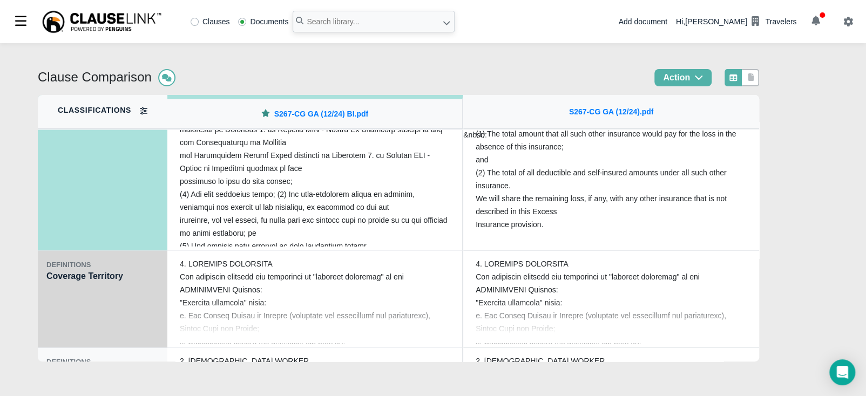
scroll to position [1350, 0]
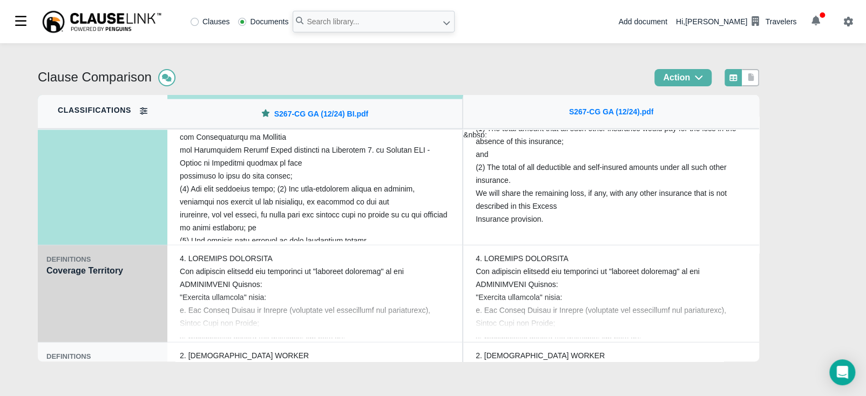
click at [66, 289] on div "DEFINITIONS Coverage Territory" at bounding box center [103, 294] width 130 height 97
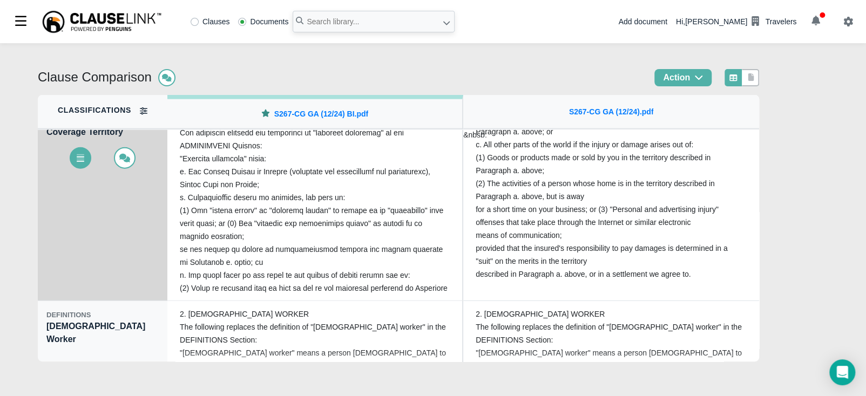
scroll to position [1417, 0]
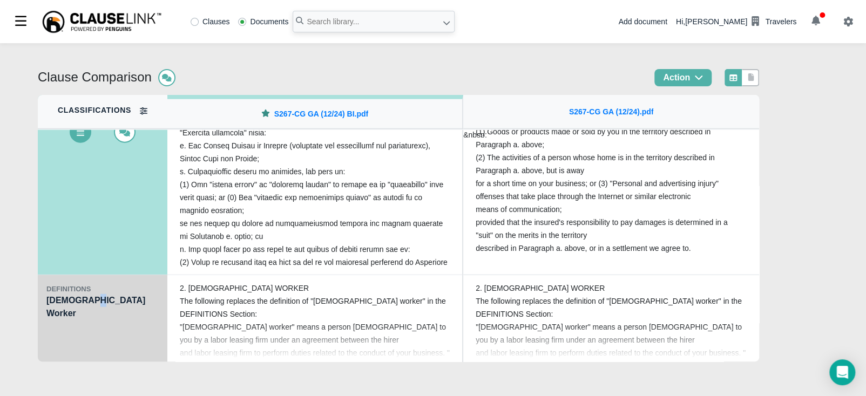
click at [91, 303] on div "DEFINITIONS [DEMOGRAPHIC_DATA] Worker" at bounding box center [103, 323] width 130 height 97
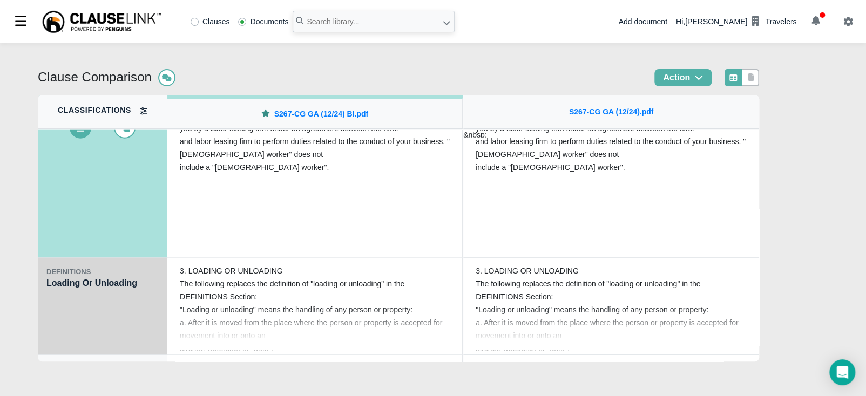
scroll to position [1538, 0]
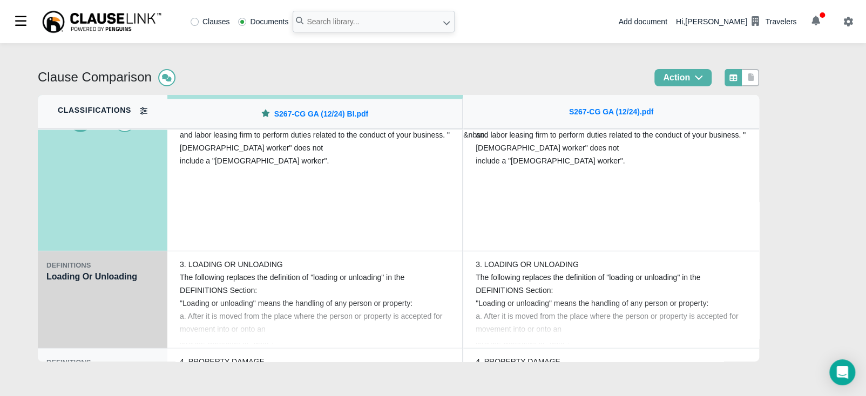
click at [76, 286] on div "DEFINITIONS Loading Or Unloading" at bounding box center [103, 300] width 130 height 97
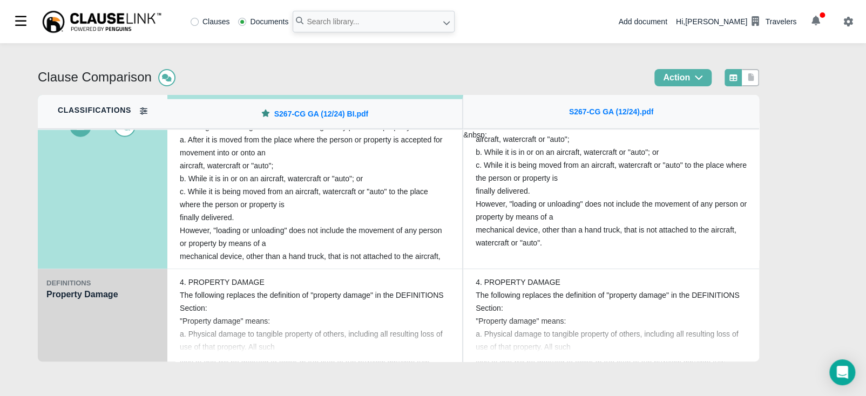
scroll to position [1620, 0]
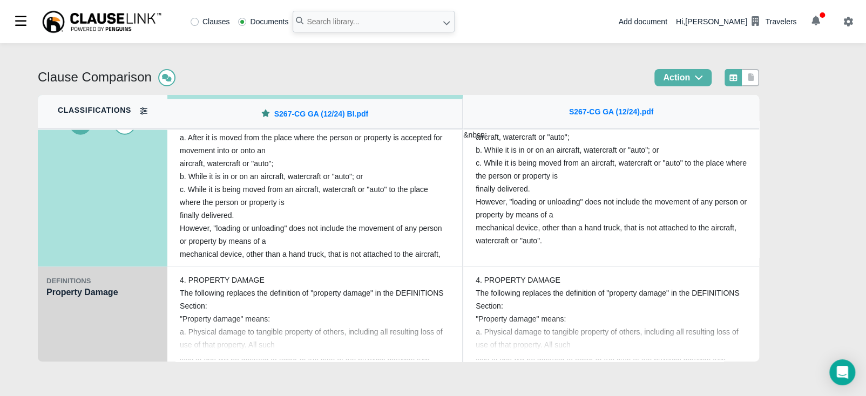
click at [91, 294] on div "DEFINITIONS Property Damage" at bounding box center [103, 315] width 130 height 97
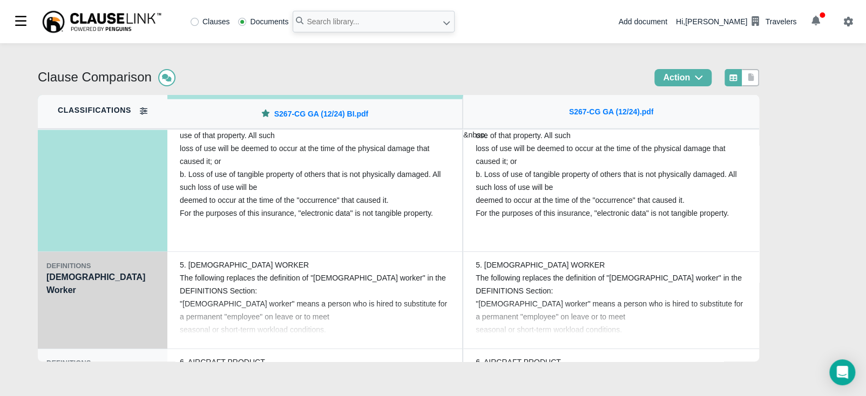
scroll to position [1741, 0]
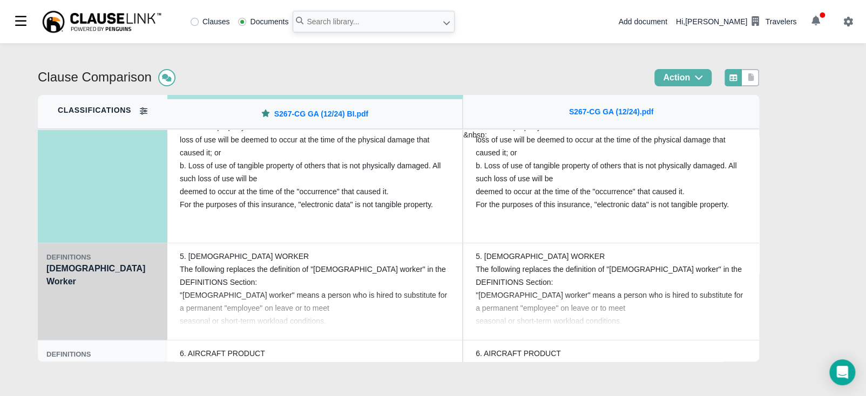
click at [88, 292] on div "DEFINITIONS [DEMOGRAPHIC_DATA] Worker" at bounding box center [103, 292] width 130 height 97
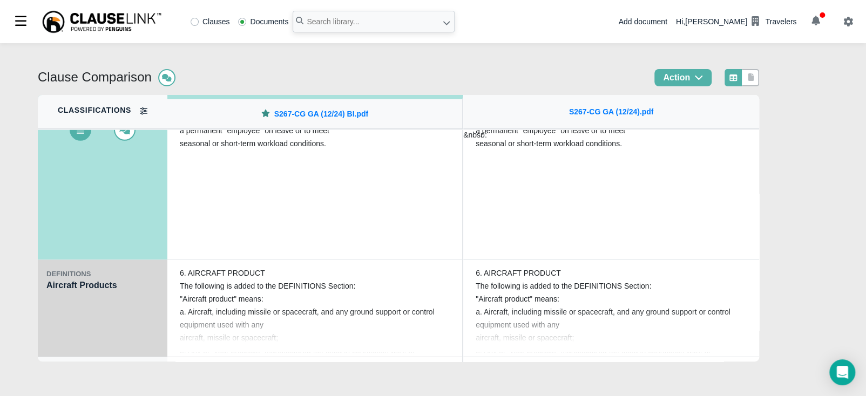
scroll to position [1822, 0]
click at [85, 287] on div "DEFINITIONS Aircraft Products" at bounding box center [103, 307] width 130 height 97
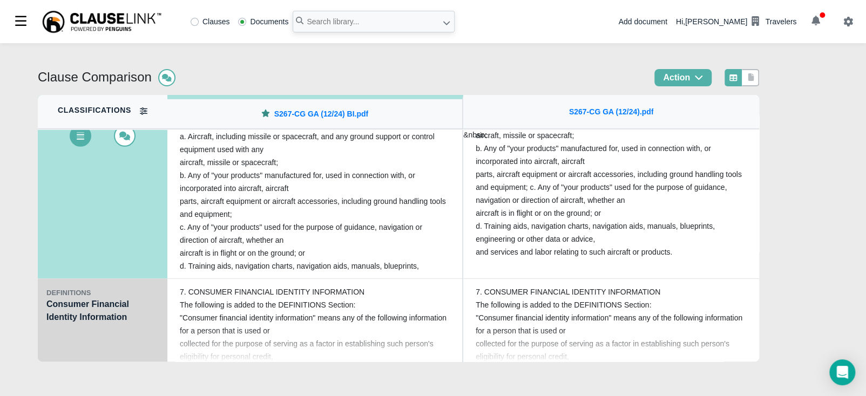
scroll to position [1903, 0]
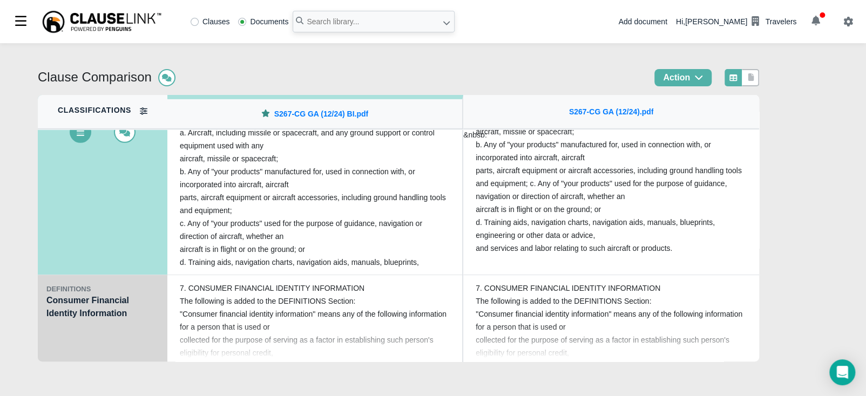
click at [90, 303] on div "DEFINITIONS Consumer Financial Identity Information" at bounding box center [103, 323] width 130 height 97
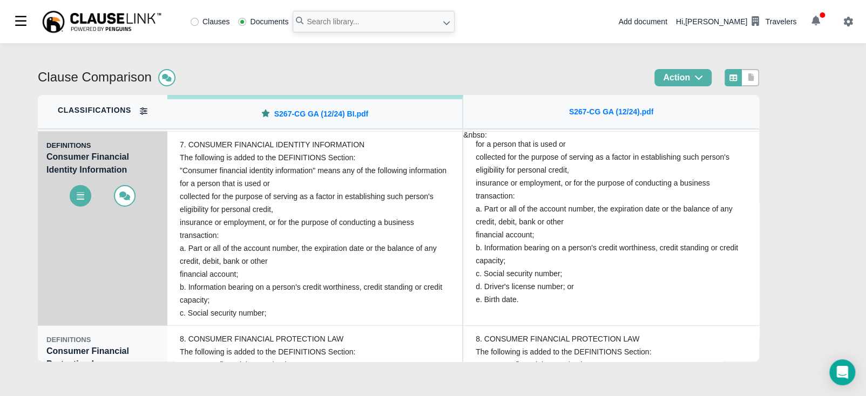
scroll to position [1944, 0]
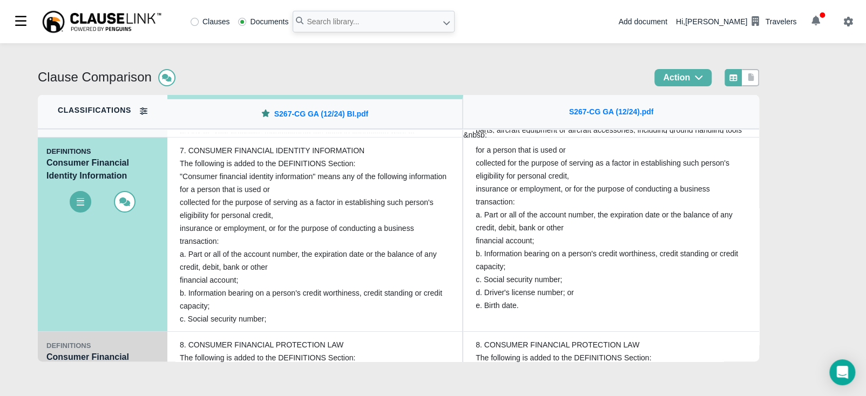
click at [95, 338] on div "DEFINITIONS Consumer Financial Protection Law" at bounding box center [103, 380] width 130 height 97
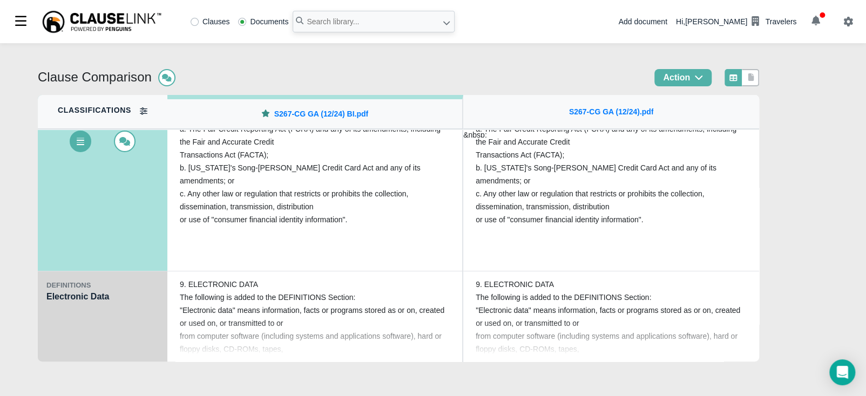
scroll to position [2106, 0]
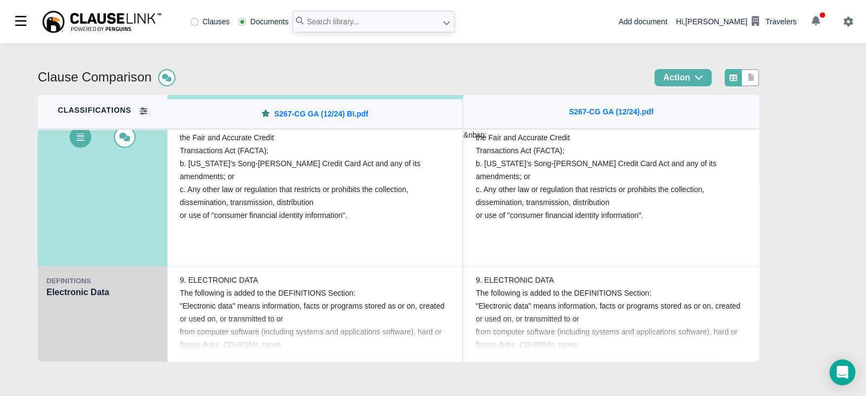
click at [77, 315] on div "DEFINITIONS Electronic Data" at bounding box center [103, 315] width 130 height 97
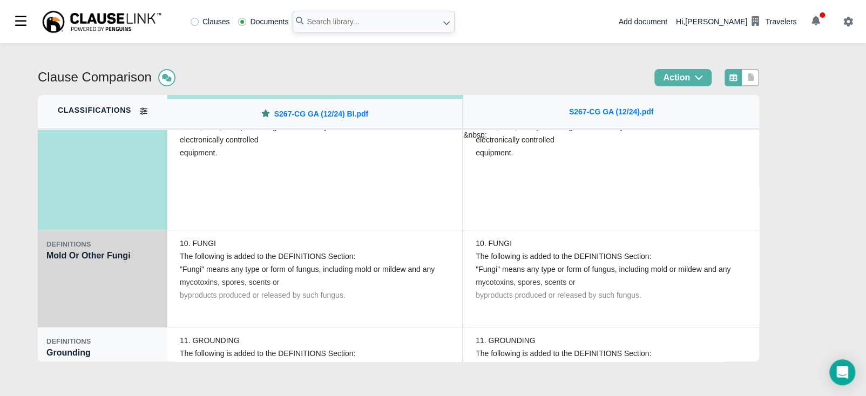
scroll to position [2240, 0]
click at [49, 300] on div "DEFINITIONS Mold Or Other Fungi" at bounding box center [103, 278] width 130 height 97
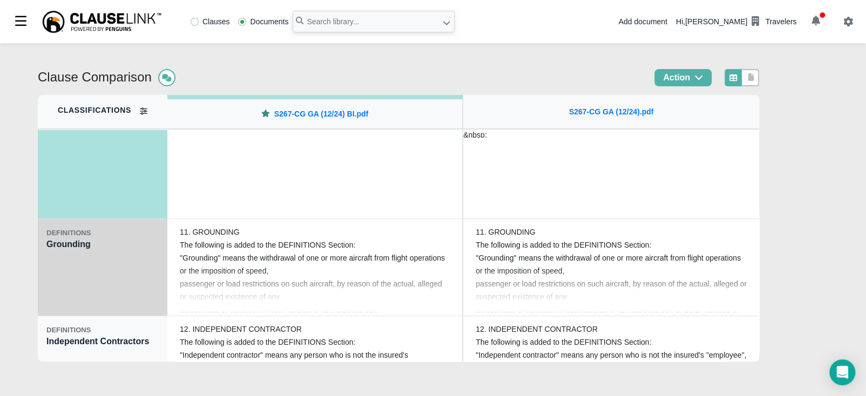
scroll to position [2349, 0]
click at [69, 271] on div "DEFINITIONS Grounding" at bounding box center [103, 267] width 130 height 97
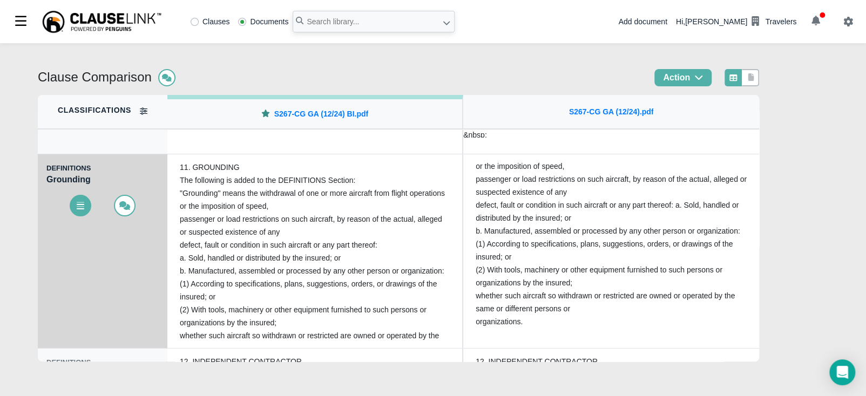
scroll to position [2362, 0]
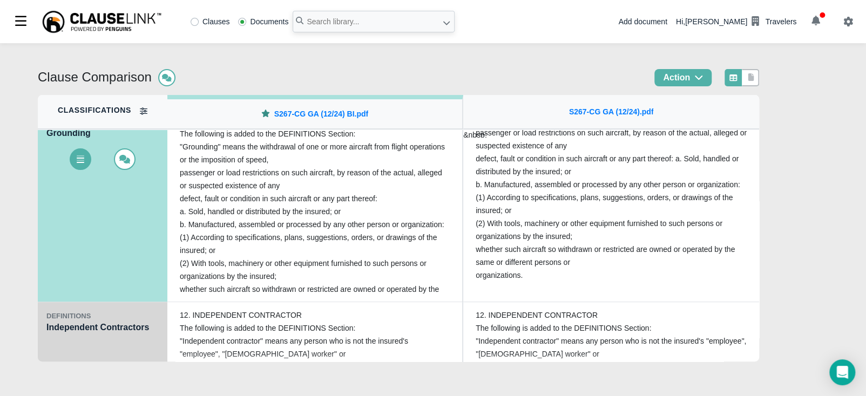
click at [73, 308] on div "DEFINITIONS Independent Contractors" at bounding box center [103, 350] width 130 height 97
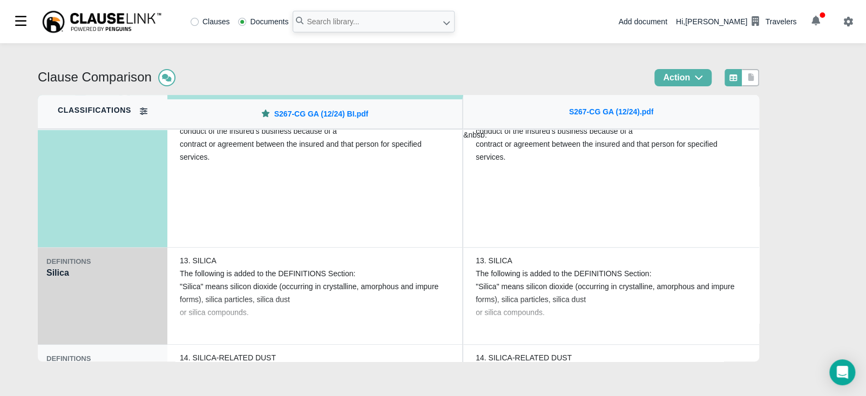
scroll to position [2524, 0]
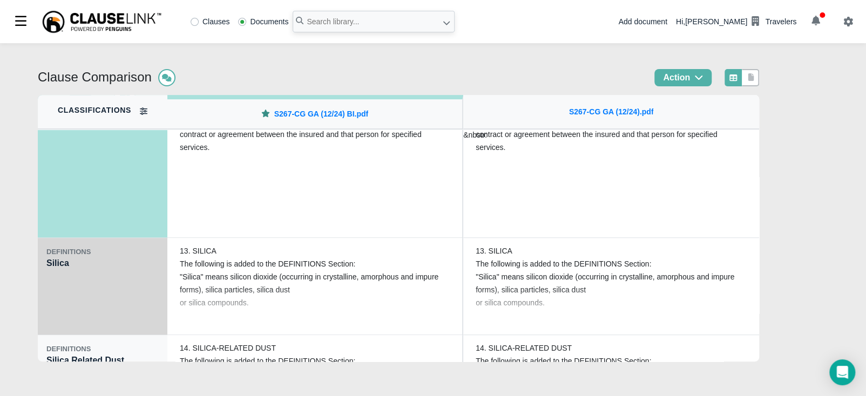
click at [104, 272] on div "DEFINITIONS Silica" at bounding box center [103, 286] width 130 height 97
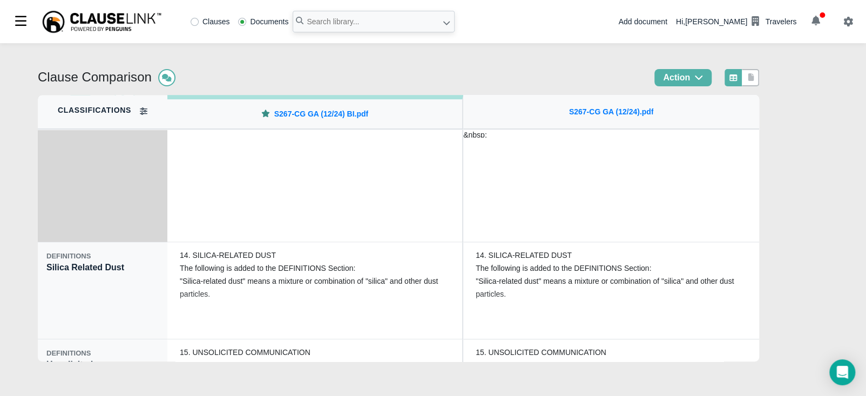
scroll to position [2646, 0]
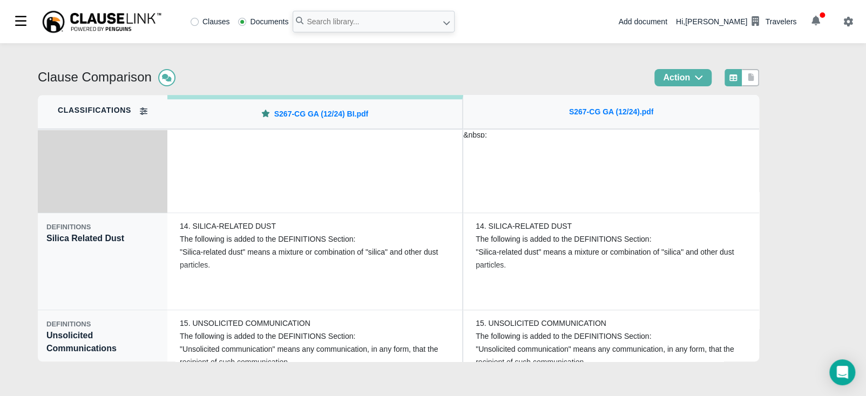
click at [104, 267] on div "DEFINITIONS Silica Related Dust" at bounding box center [103, 261] width 130 height 97
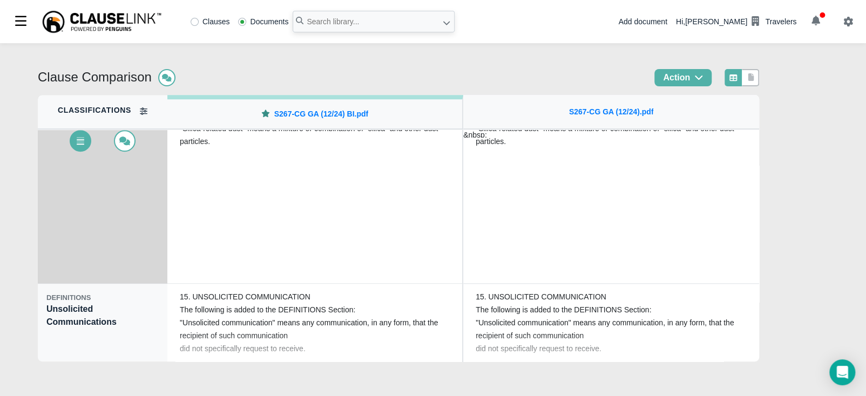
scroll to position [2673, 0]
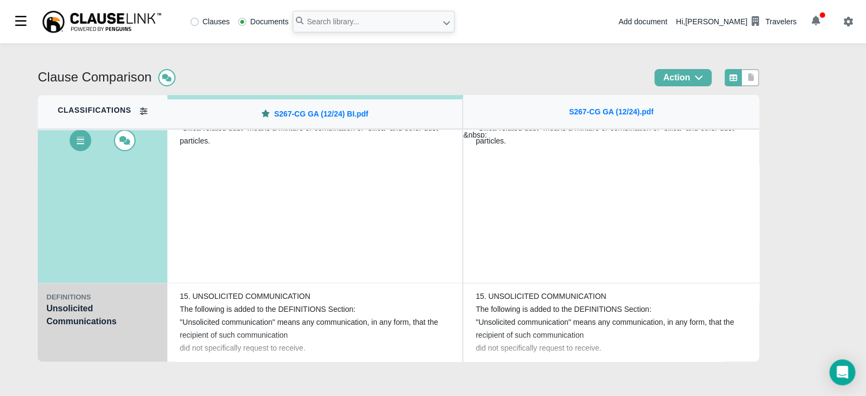
click at [93, 305] on div "DEFINITIONS Unsolicited Communications" at bounding box center [103, 331] width 130 height 97
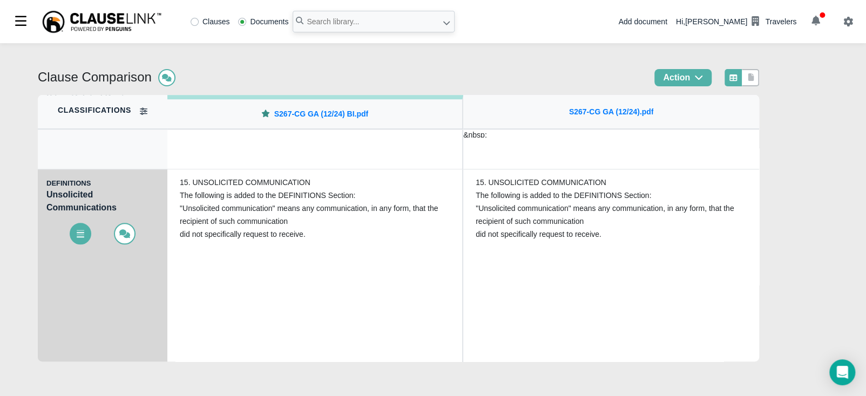
scroll to position [2691, 0]
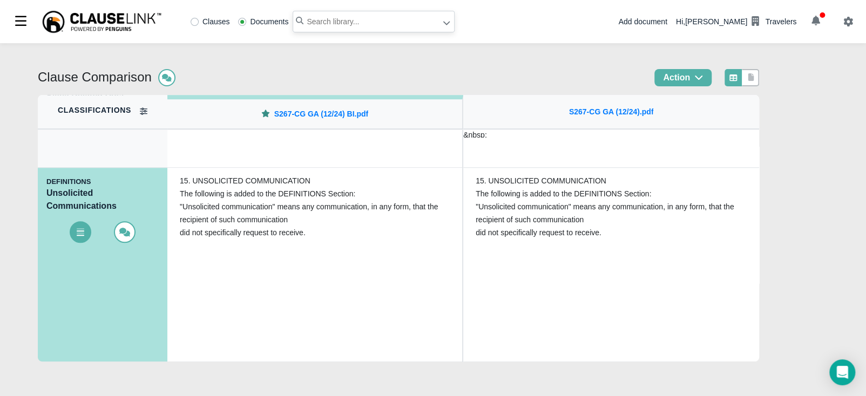
click at [330, 18] on input "text" at bounding box center [374, 22] width 162 height 22
type input "s2623-cg"
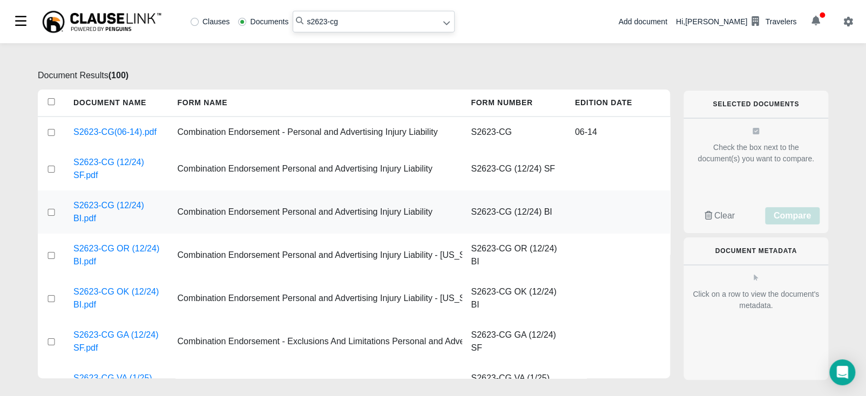
click at [51, 210] on input "checkbox" at bounding box center [51, 212] width 10 height 7
checkbox input "true"
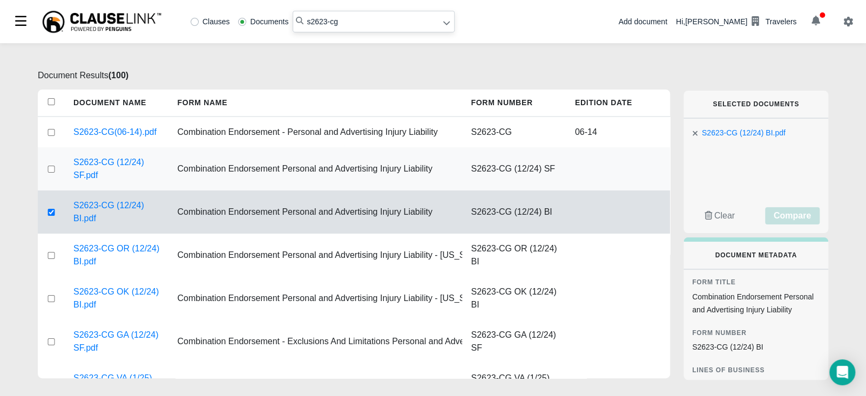
click at [49, 167] on input "checkbox" at bounding box center [51, 169] width 10 height 7
checkbox input "true"
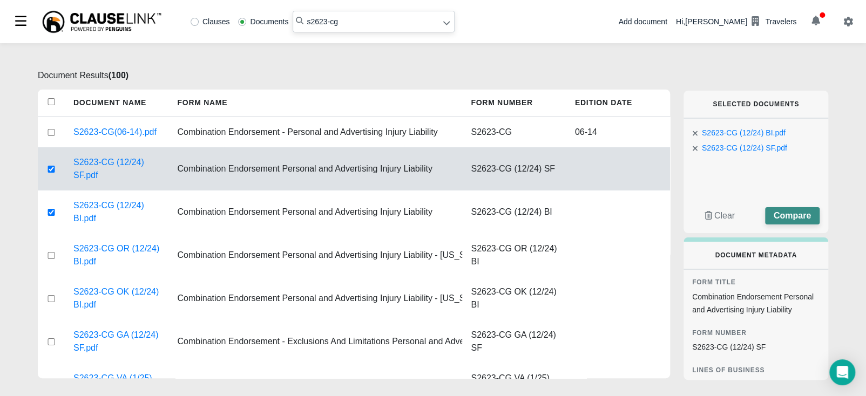
click at [788, 220] on span "Compare" at bounding box center [792, 215] width 37 height 9
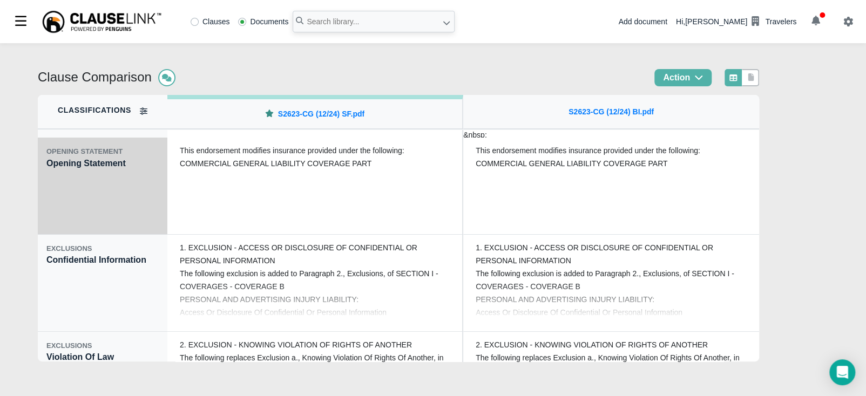
click at [104, 194] on div "OPENING STATEMENT Opening Statement" at bounding box center [103, 186] width 130 height 97
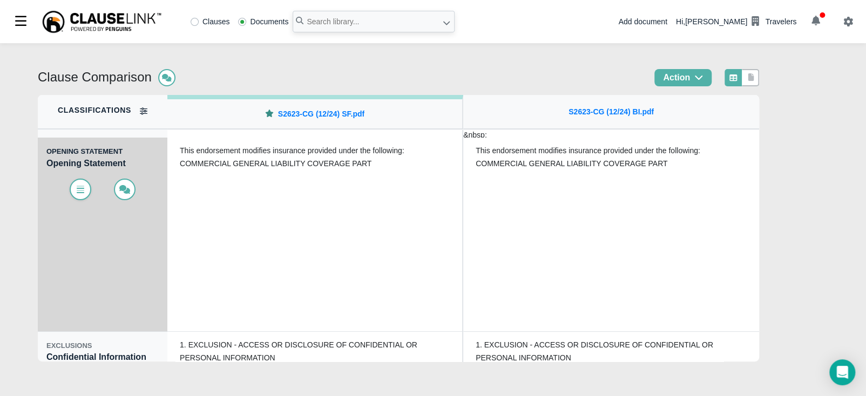
click at [78, 192] on icon at bounding box center [80, 189] width 11 height 9
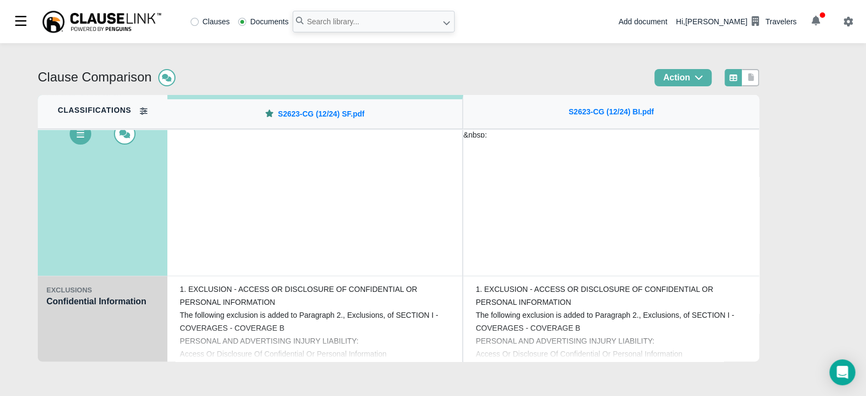
scroll to position [67, 0]
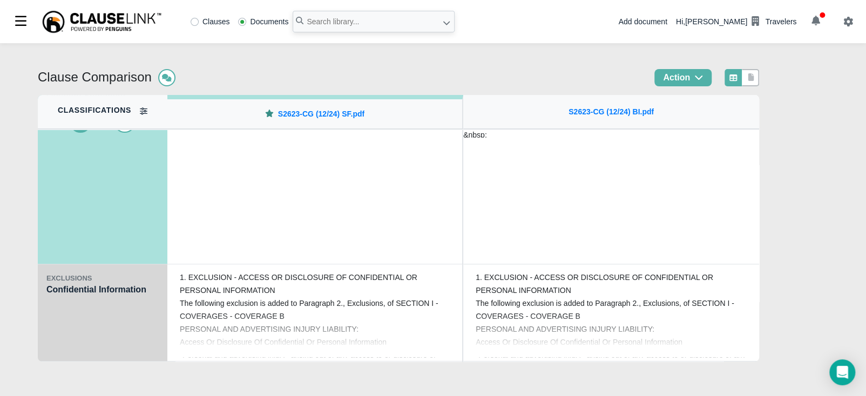
click at [71, 315] on div "EXCLUSIONS Confidential Information" at bounding box center [103, 313] width 130 height 97
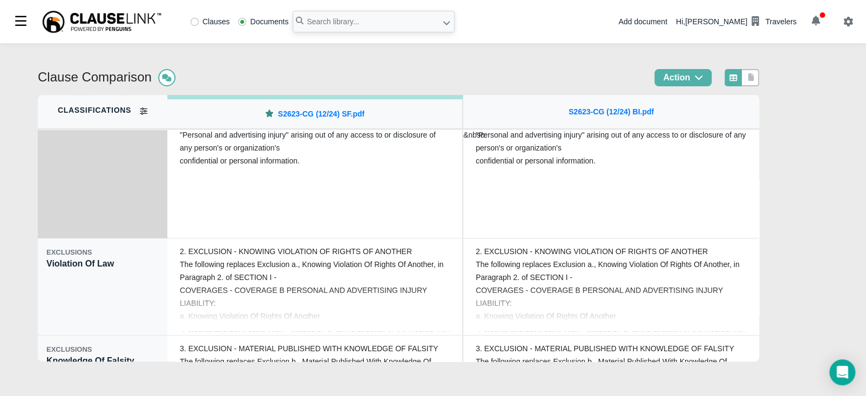
scroll to position [229, 0]
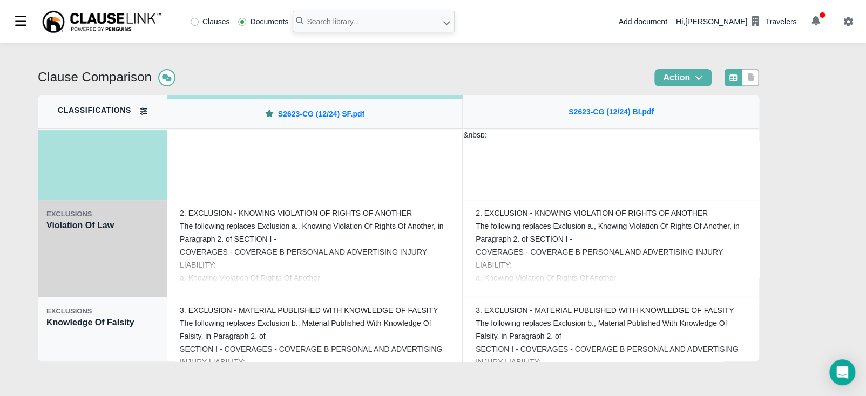
click at [84, 276] on div "EXCLUSIONS Violation Of Law" at bounding box center [103, 248] width 130 height 97
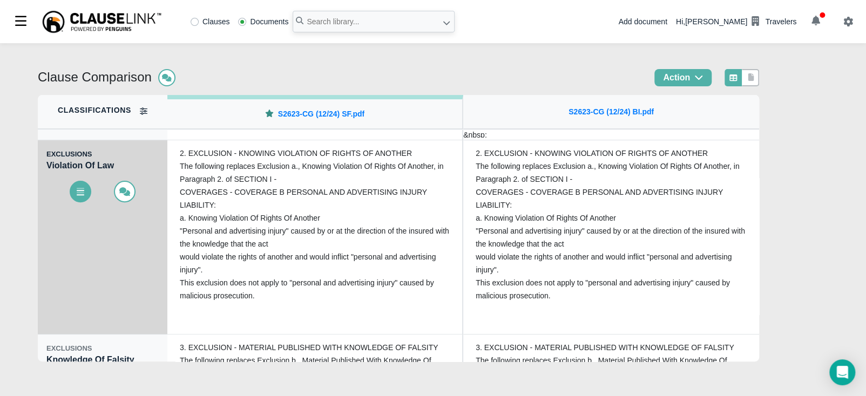
scroll to position [175, 0]
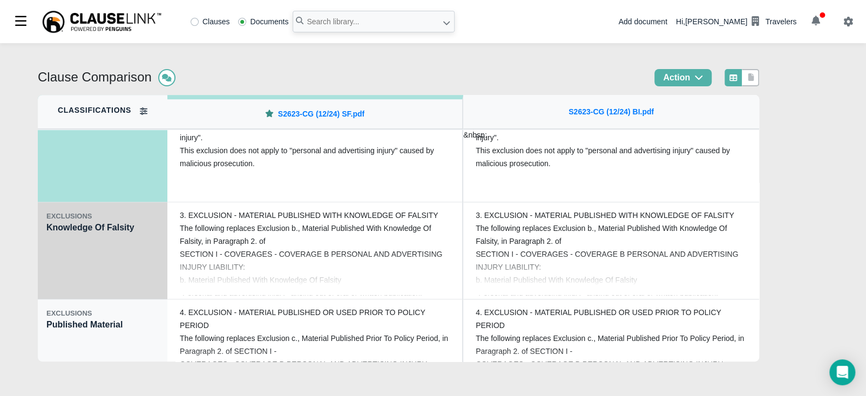
click at [81, 268] on div "EXCLUSIONS Knowledge Of Falsity" at bounding box center [103, 250] width 130 height 97
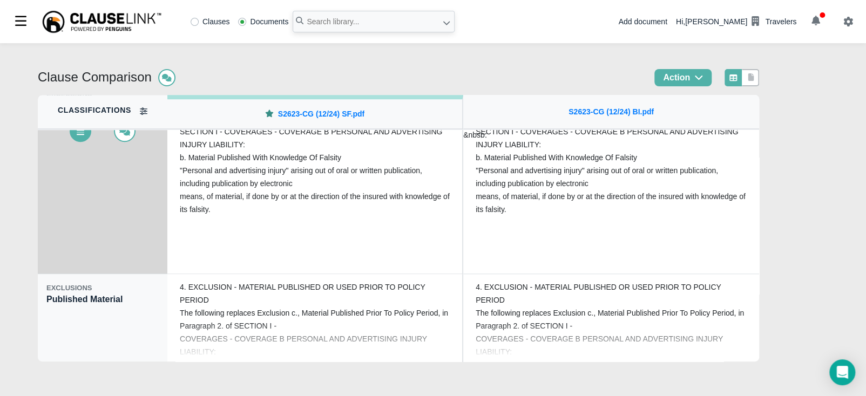
scroll to position [351, 0]
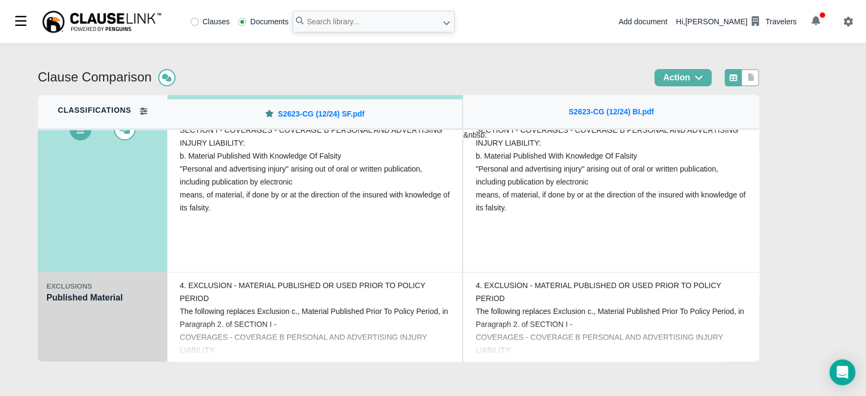
click at [73, 282] on div "EXCLUSIONS" at bounding box center [102, 286] width 112 height 11
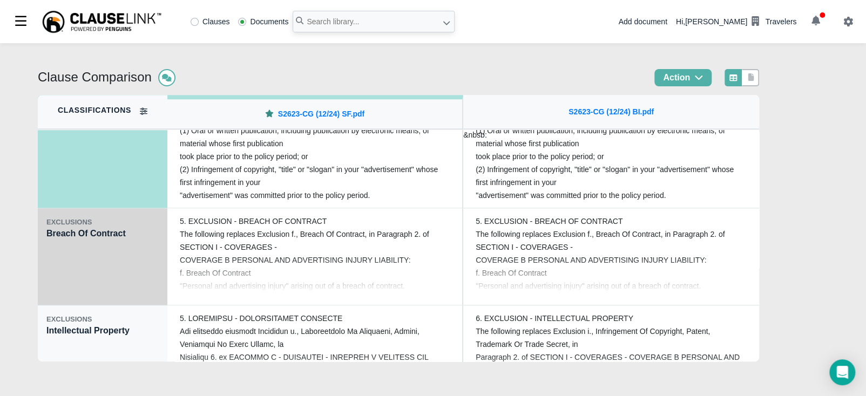
click at [70, 281] on div "EXCLUSIONS Breach Of Contract" at bounding box center [103, 256] width 130 height 97
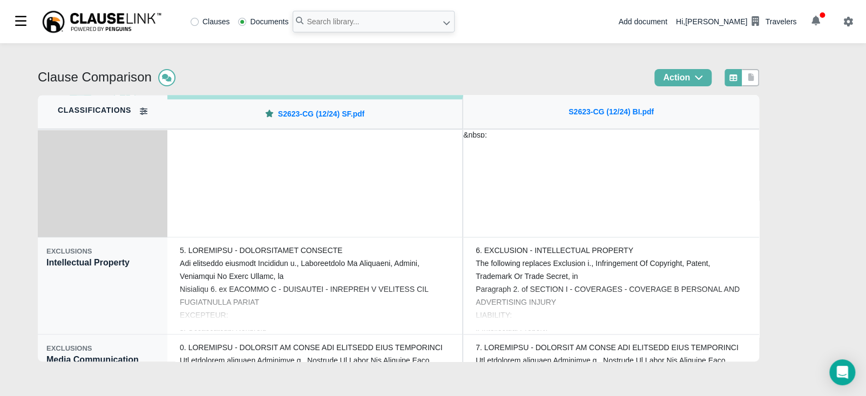
click at [67, 278] on div "EXCLUSIONS Intellectual Property" at bounding box center [103, 286] width 130 height 97
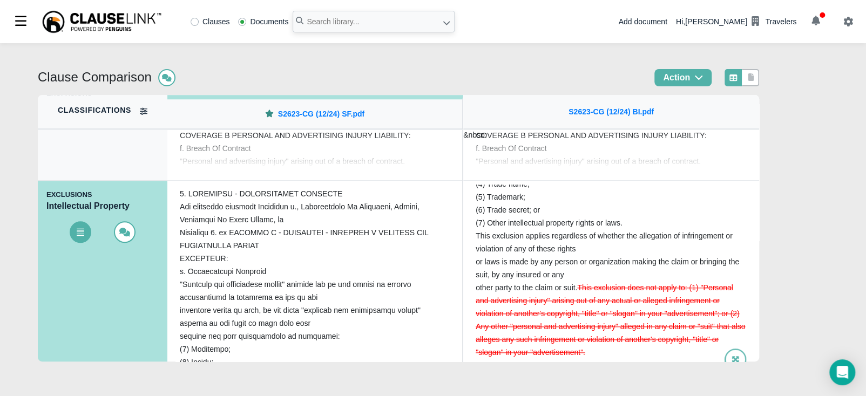
scroll to position [208, 0]
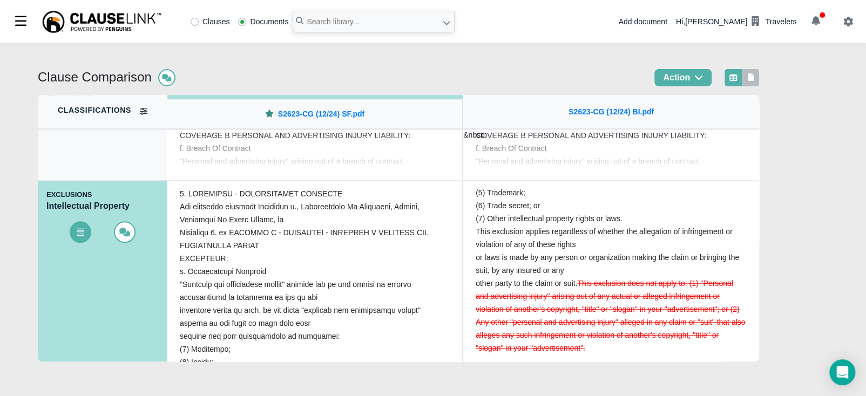
click at [754, 76] on icon at bounding box center [751, 77] width 6 height 8
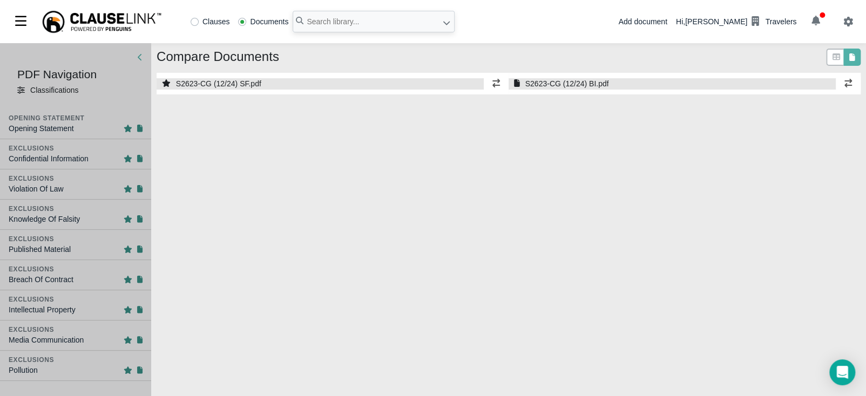
select select "1"
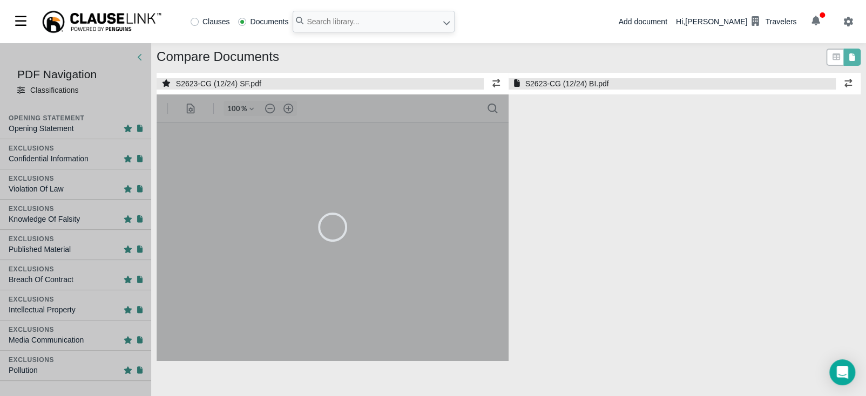
select select "1"
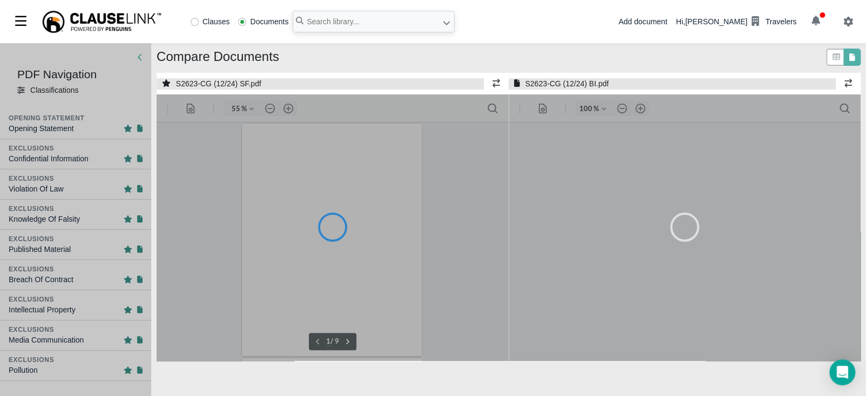
type input "55"
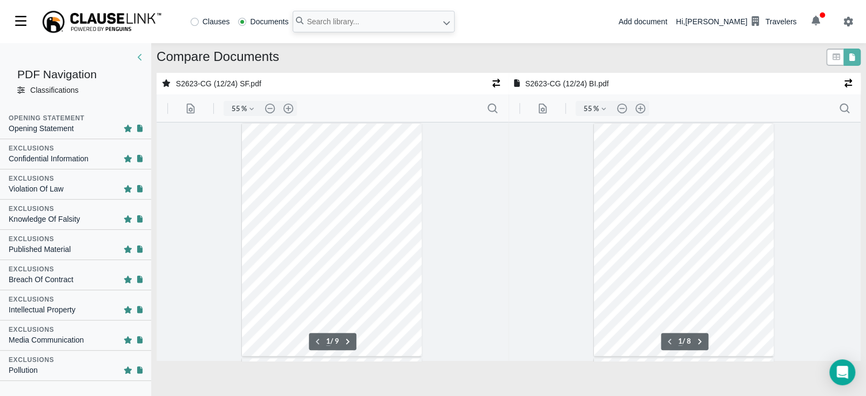
click at [53, 305] on div "Intellectual Property" at bounding box center [42, 310] width 67 height 11
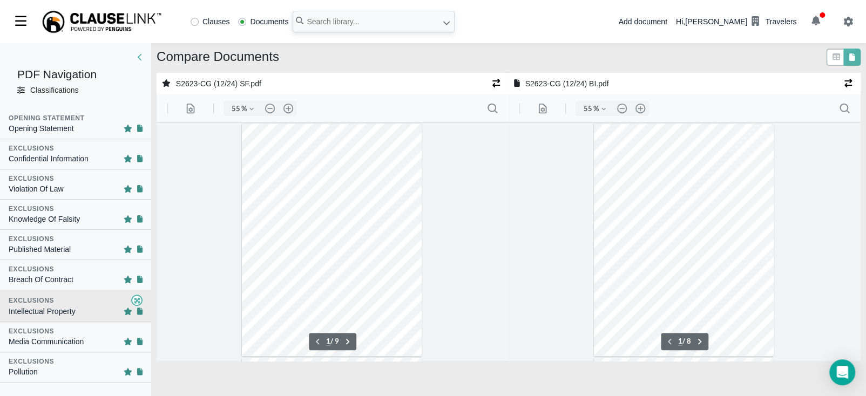
type input "2"
click at [287, 106] on button ".cls-1{fill:#abb0c4;} icon - header - zoom - in - line" at bounding box center [288, 108] width 17 height 15
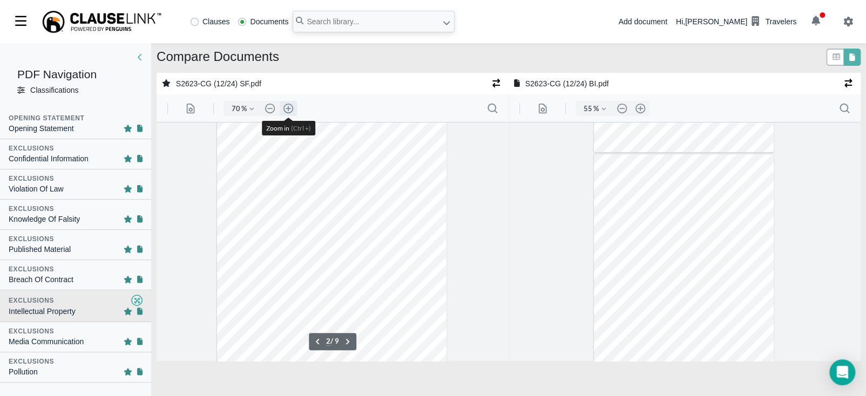
click at [287, 106] on button ".cls-1{fill:#abb0c4;} icon - header - zoom - in - line" at bounding box center [288, 108] width 17 height 15
type input "77"
click at [639, 105] on button ".cls-1{fill:#abb0c4;} icon - header - zoom - in - line" at bounding box center [640, 108] width 17 height 15
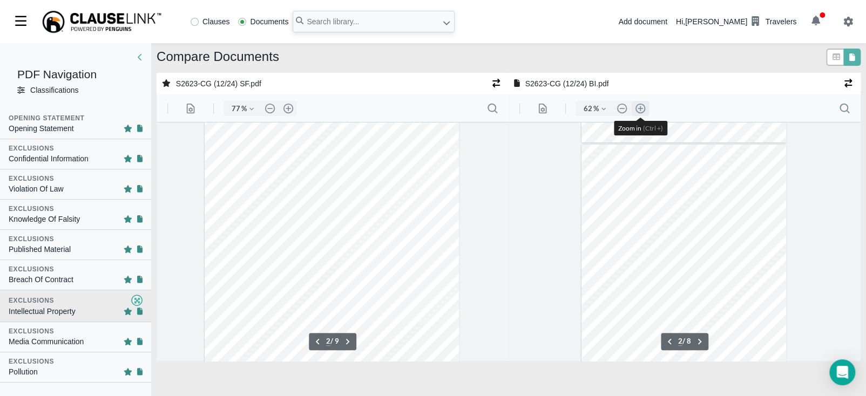
click at [639, 105] on button ".cls-1{fill:#abb0c4;} icon - header - zoom - in - line" at bounding box center [640, 108] width 17 height 15
type input "70"
click at [832, 63] on div at bounding box center [834, 57] width 17 height 17
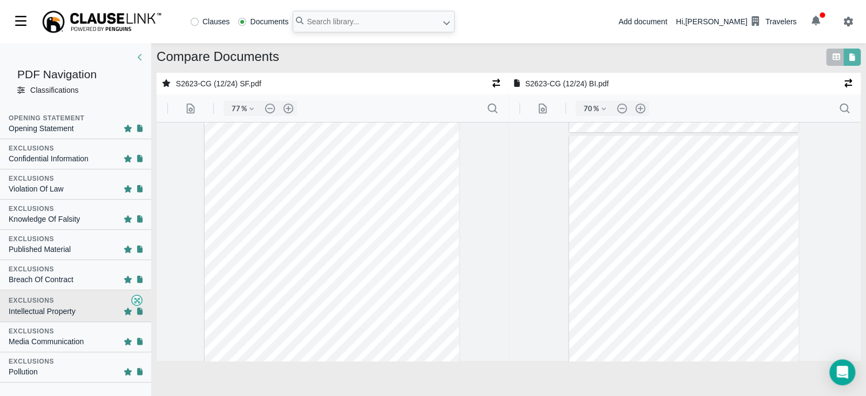
click at [829, 57] on div at bounding box center [834, 57] width 17 height 17
click at [836, 55] on icon at bounding box center [837, 56] width 8 height 6
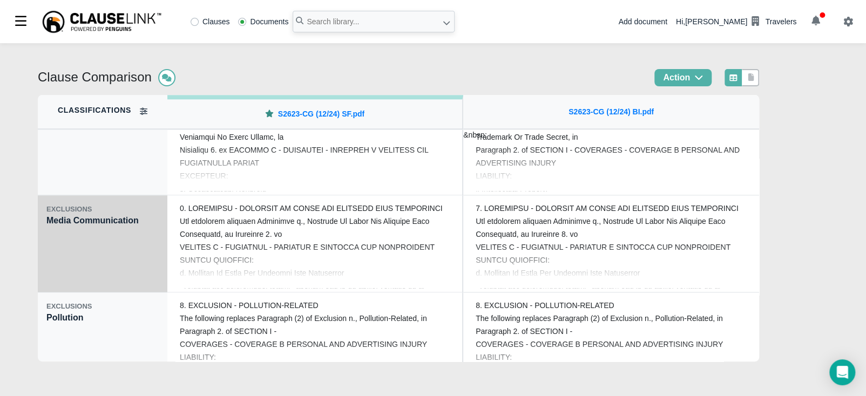
scroll to position [634, 0]
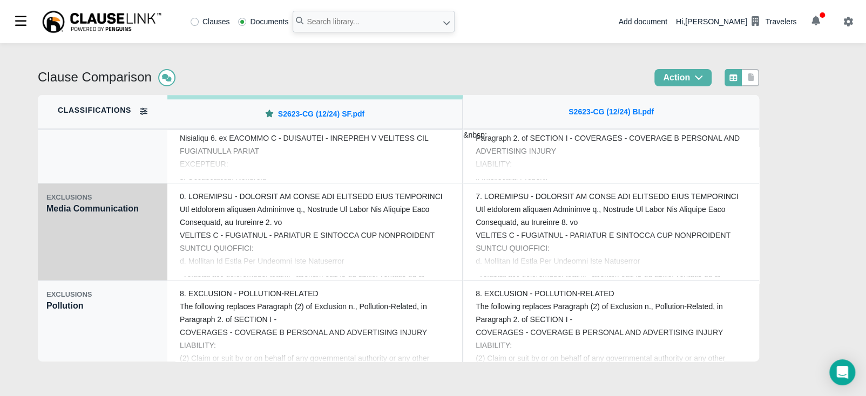
click at [81, 234] on div "EXCLUSIONS Media Communication" at bounding box center [103, 232] width 130 height 97
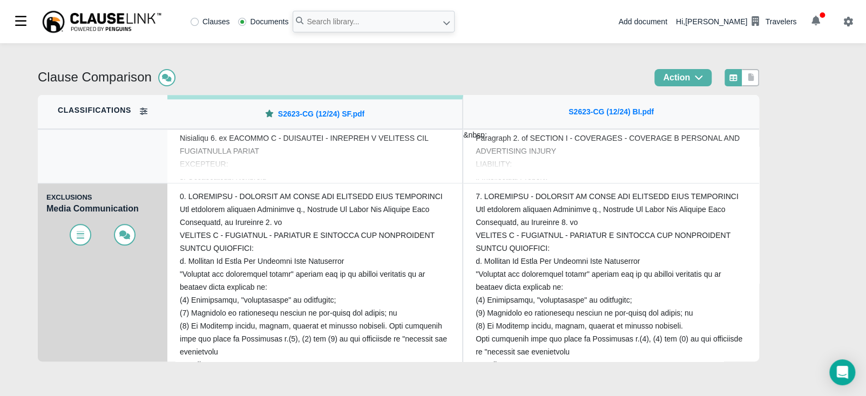
click at [81, 234] on icon at bounding box center [81, 235] width 8 height 5
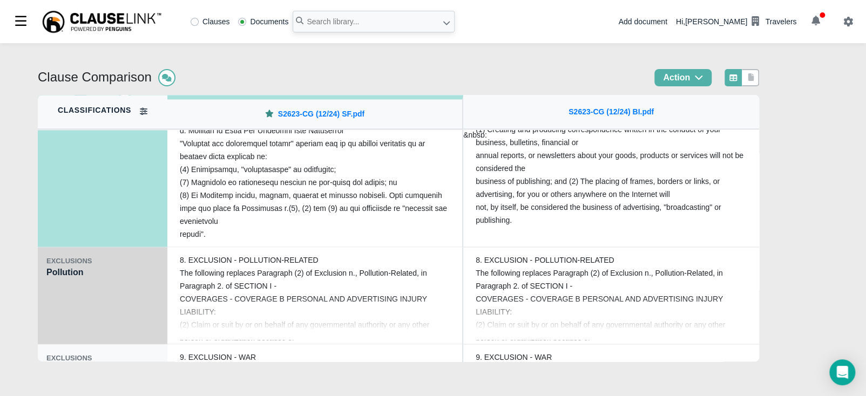
scroll to position [783, 0]
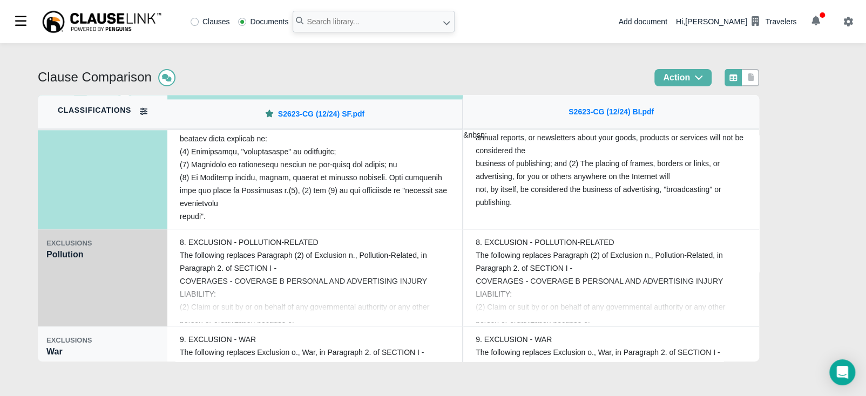
click at [64, 256] on div "EXCLUSIONS Pollution" at bounding box center [103, 277] width 130 height 97
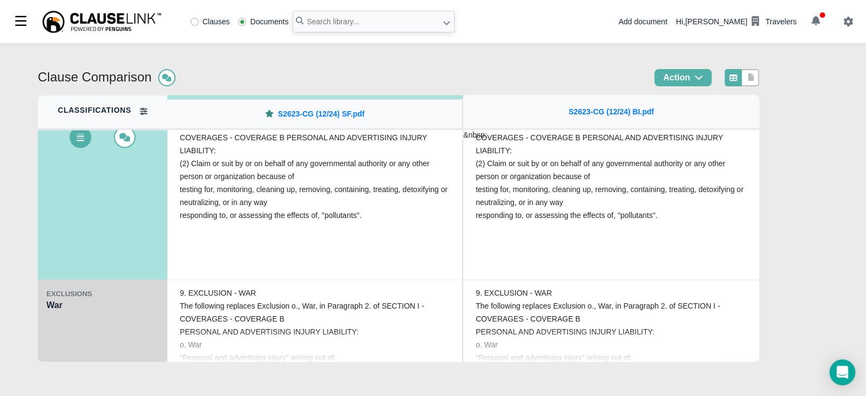
scroll to position [837, 0]
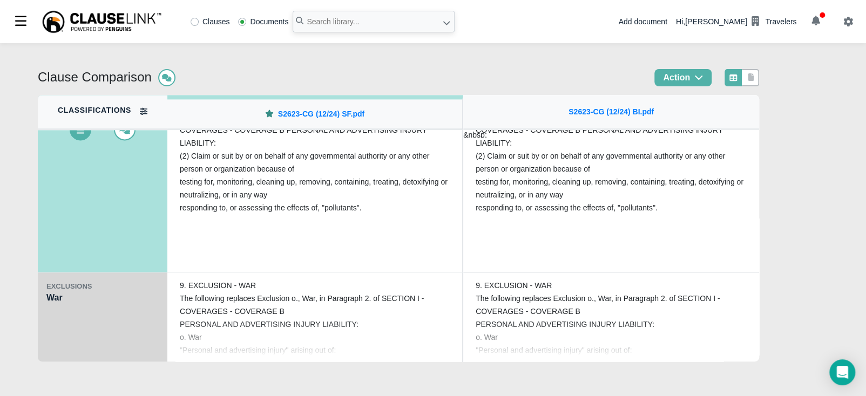
click at [60, 300] on div "EXCLUSIONS War" at bounding box center [103, 321] width 130 height 97
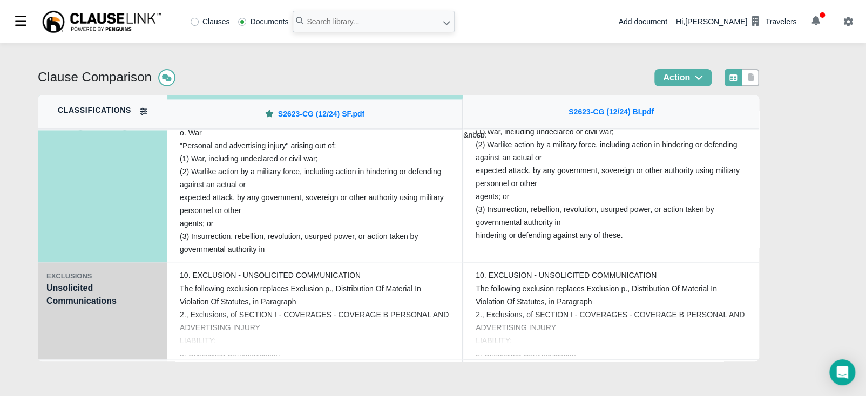
scroll to position [985, 0]
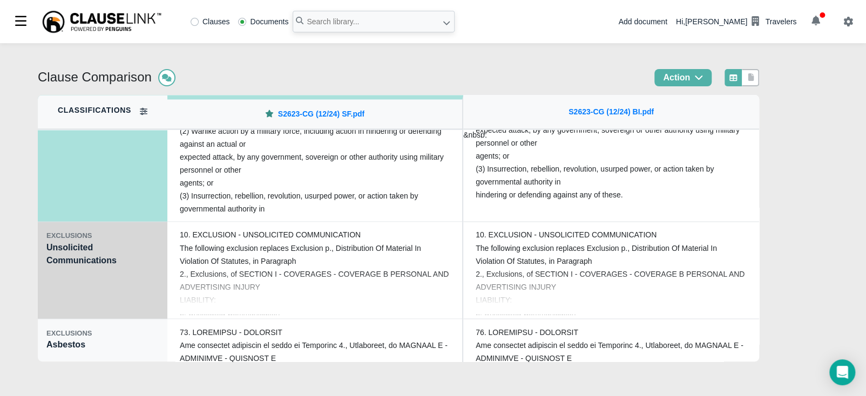
click at [88, 298] on div "EXCLUSIONS Unsolicited Communications" at bounding box center [103, 270] width 130 height 97
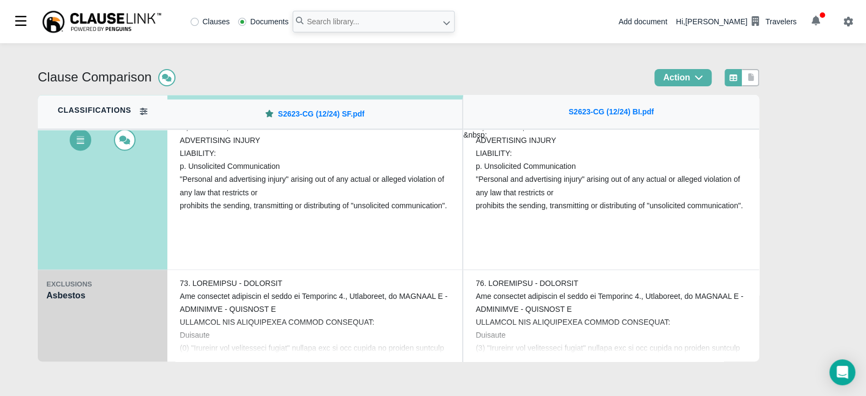
scroll to position [1039, 0]
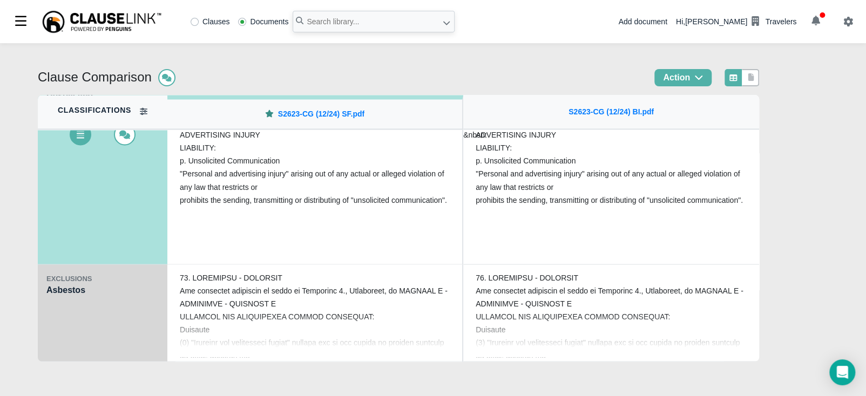
click at [77, 287] on div "EXCLUSIONS Asbestos" at bounding box center [103, 313] width 130 height 97
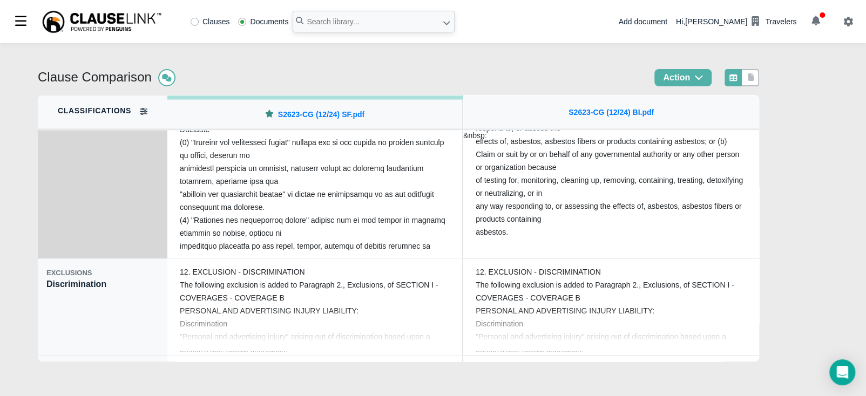
scroll to position [1187, 0]
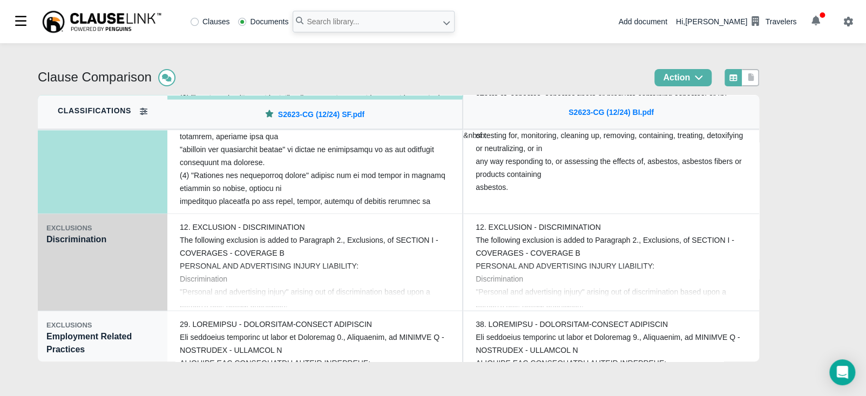
click at [91, 232] on div "EXCLUSIONS" at bounding box center [102, 227] width 112 height 11
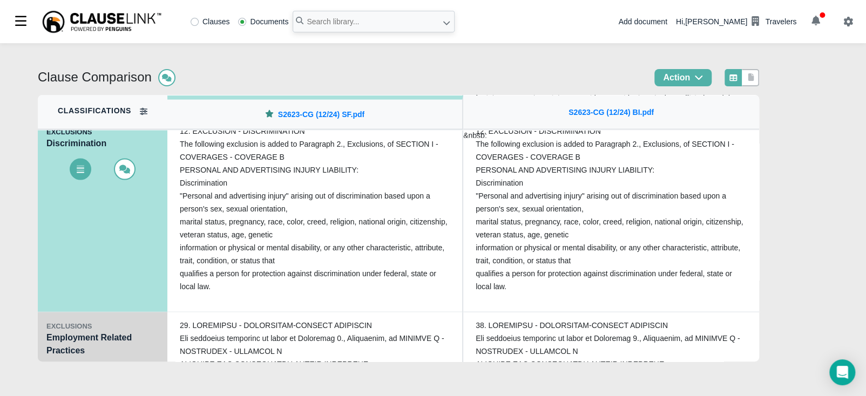
scroll to position [1228, 0]
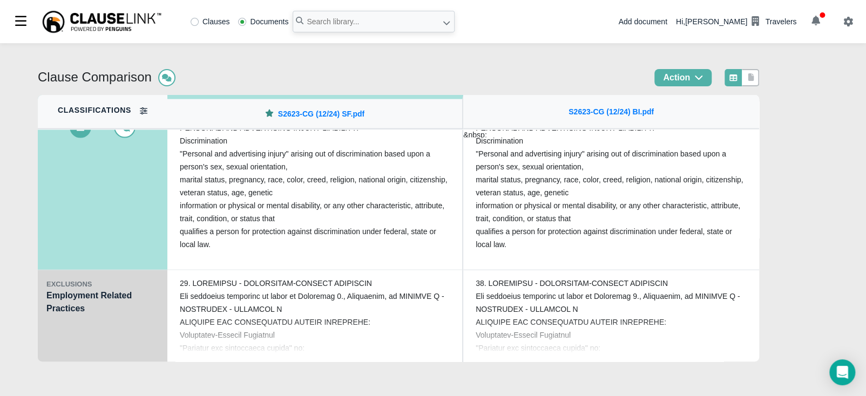
click at [55, 292] on div "EXCLUSIONS Employment Related Practices" at bounding box center [103, 318] width 130 height 97
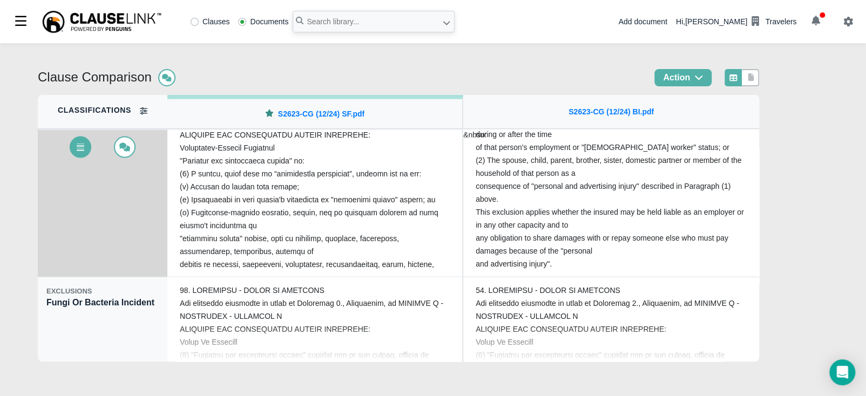
scroll to position [1336, 0]
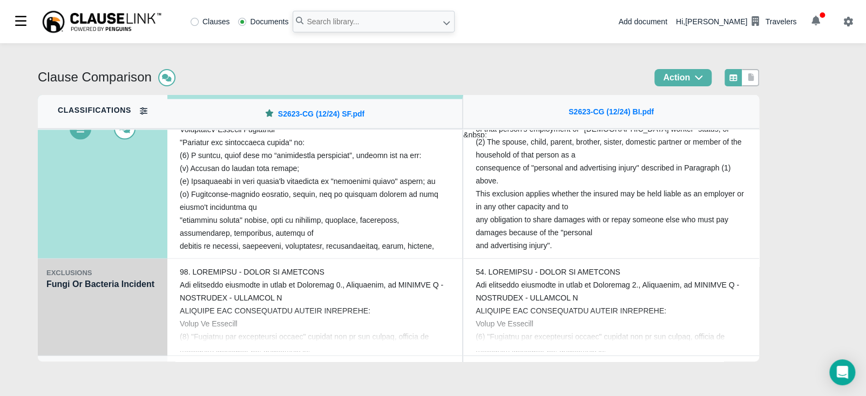
click at [60, 294] on div "EXCLUSIONS Fungi Or Bacteria Incident" at bounding box center [103, 307] width 130 height 97
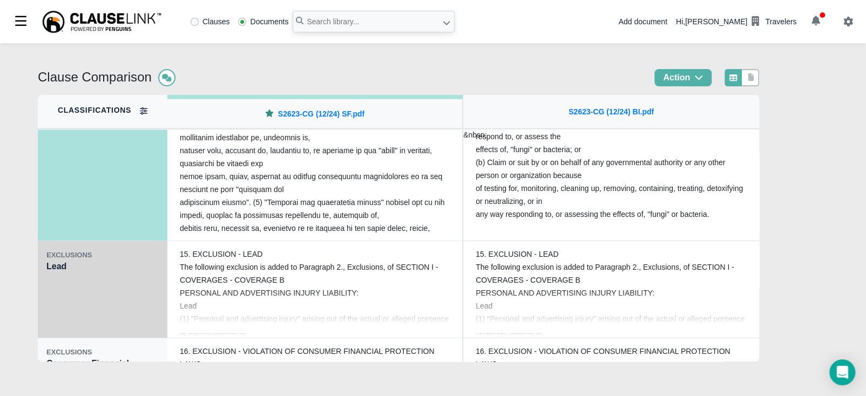
scroll to position [1457, 0]
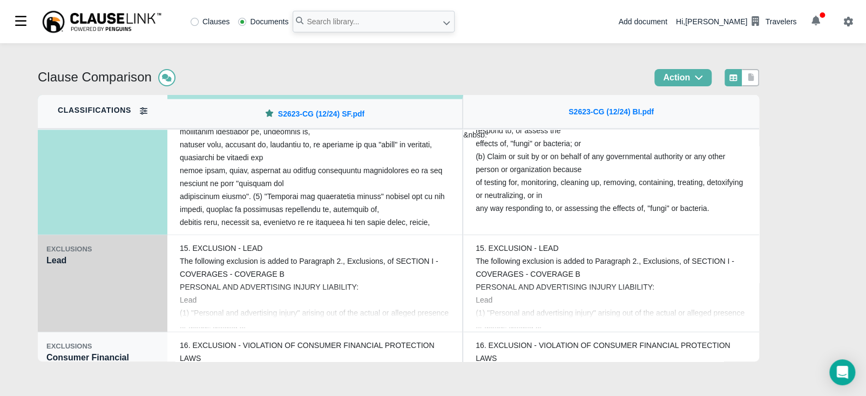
click at [49, 265] on div "EXCLUSIONS Lead" at bounding box center [103, 283] width 130 height 97
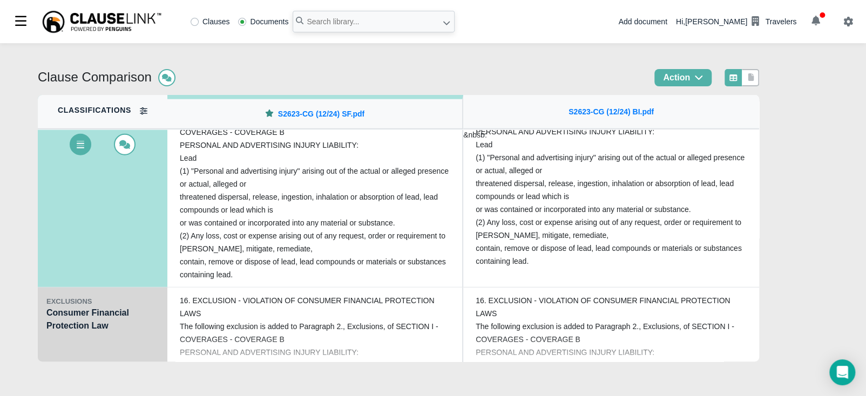
scroll to position [1511, 0]
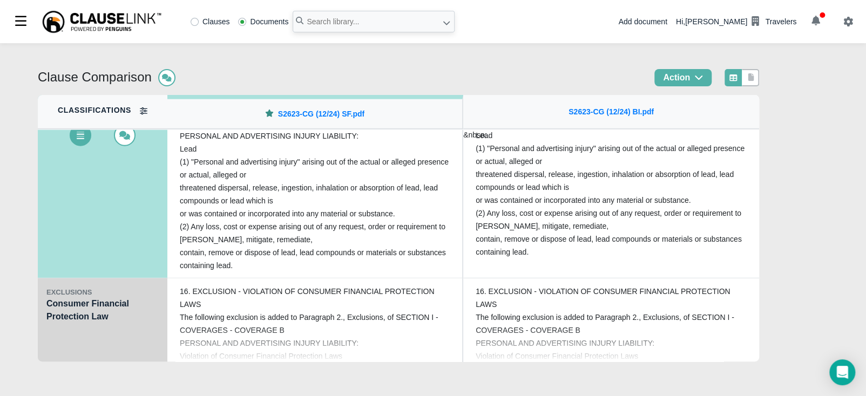
click at [58, 294] on div "EXCLUSIONS" at bounding box center [102, 292] width 112 height 11
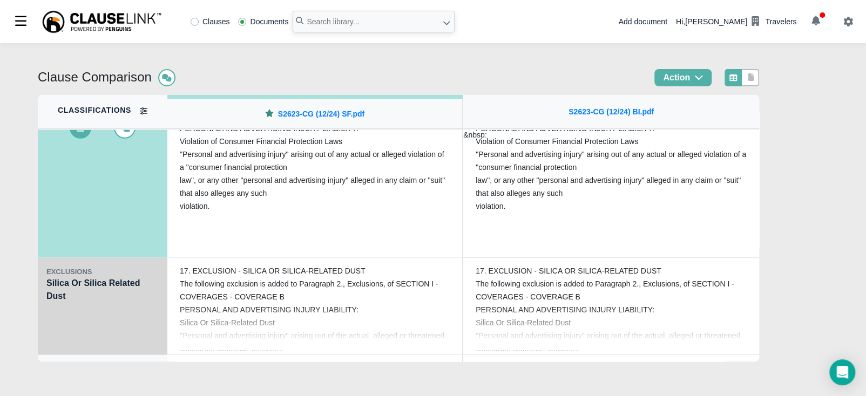
scroll to position [1633, 0]
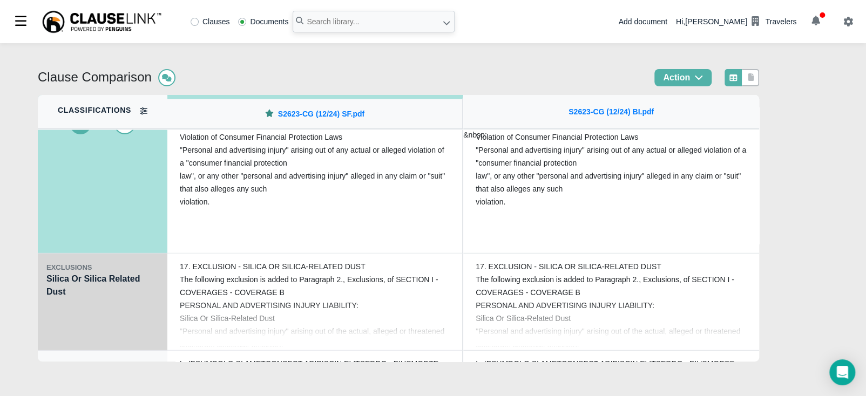
click at [67, 300] on div "EXCLUSIONS Silica Or Silica Related Dust" at bounding box center [103, 302] width 130 height 97
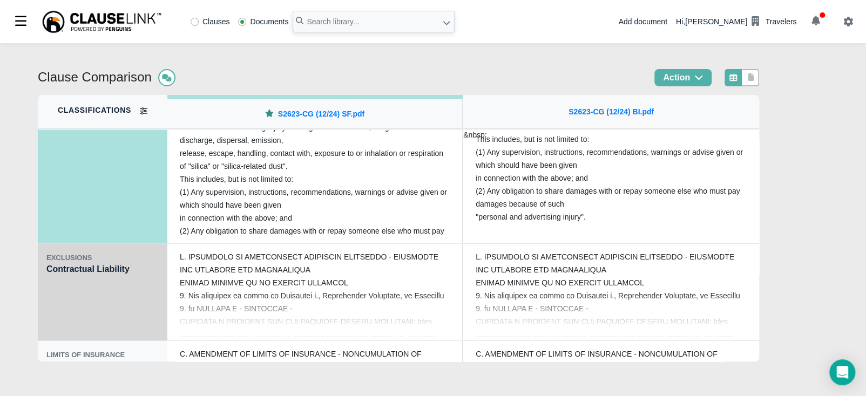
scroll to position [1741, 0]
click at [67, 287] on div "EXCLUSIONS Contractual Liability" at bounding box center [103, 292] width 130 height 97
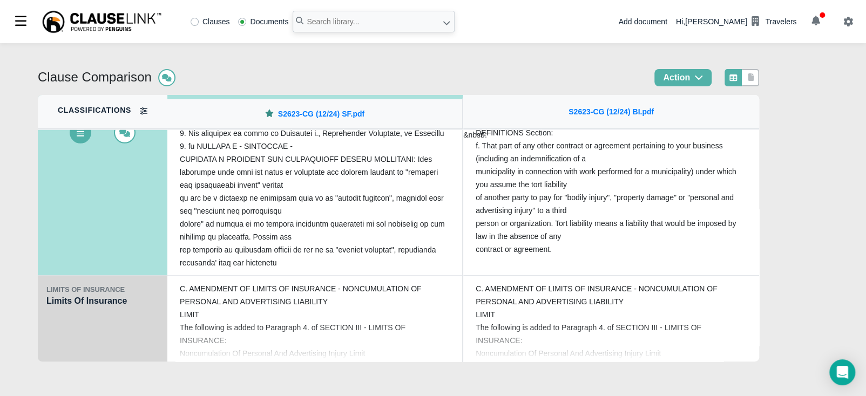
scroll to position [1822, 0]
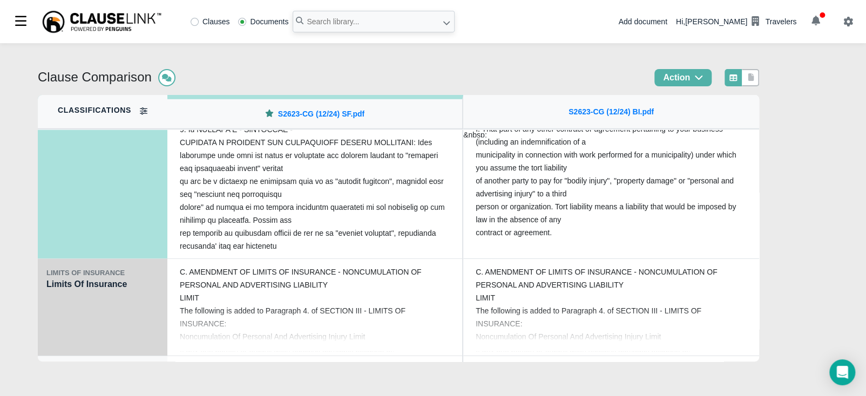
click at [67, 301] on div "LIMITS OF INSURANCE Limits Of Insurance" at bounding box center [103, 307] width 130 height 97
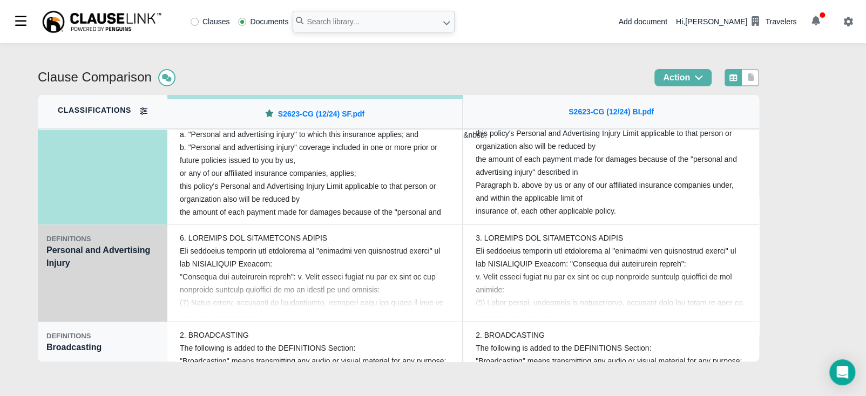
scroll to position [1957, 0]
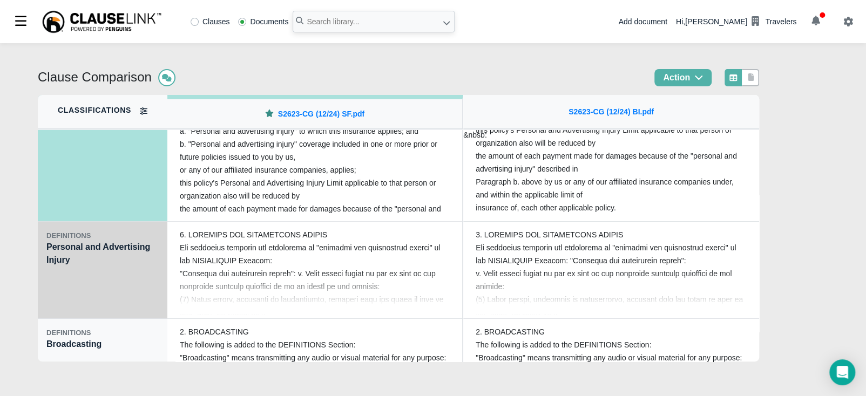
click at [65, 292] on div "DEFINITIONS Personal and Advertising Injury" at bounding box center [103, 270] width 130 height 97
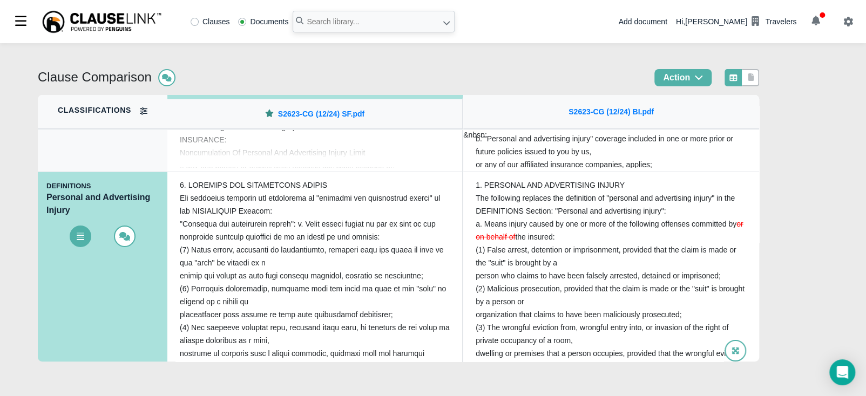
scroll to position [1903, 0]
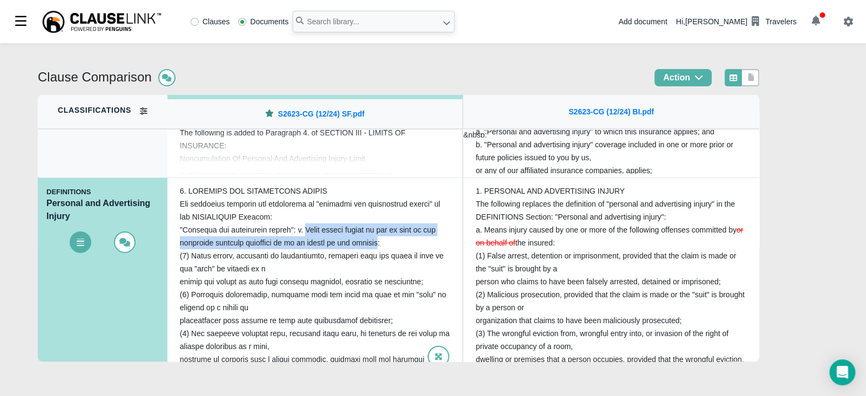
drag, startPoint x: 299, startPoint y: 230, endPoint x: 379, endPoint y: 243, distance: 81.0
click at [379, 243] on div at bounding box center [314, 275] width 287 height 186
copy div "Means injury caused by one or more of the following offenses committed by or on…"
click at [754, 75] on icon at bounding box center [751, 77] width 6 height 8
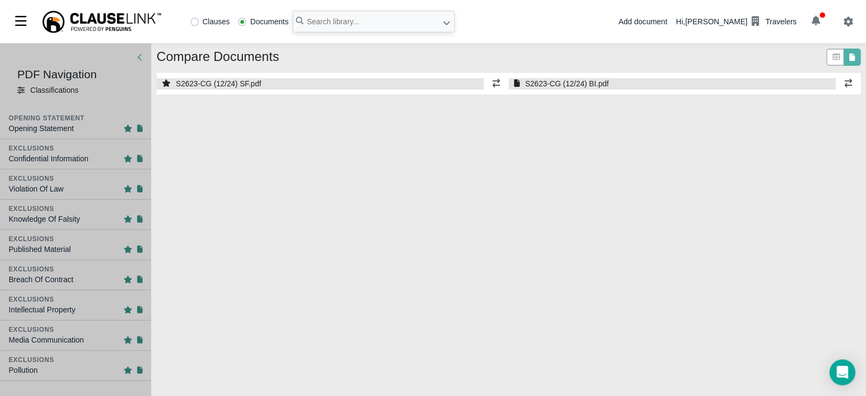
select select "1"
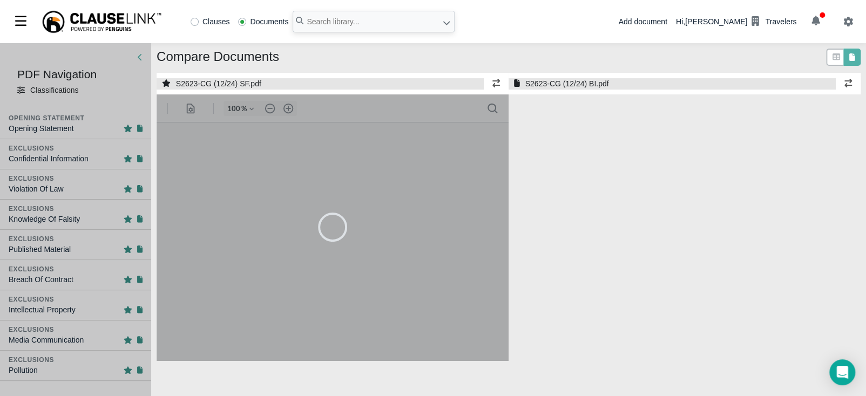
select select "1"
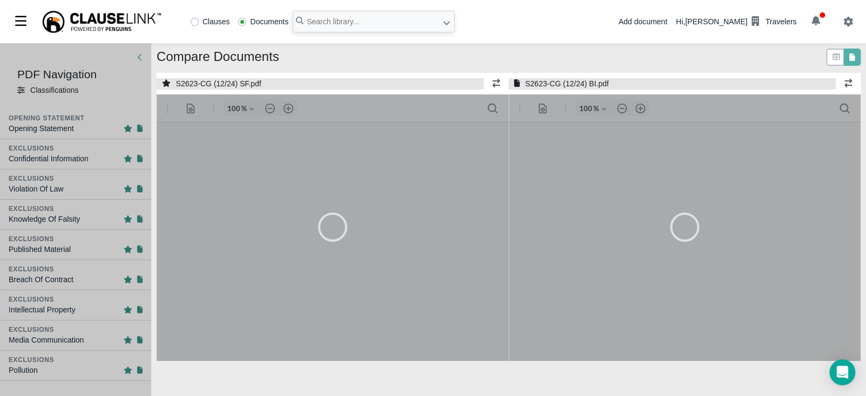
type input "55"
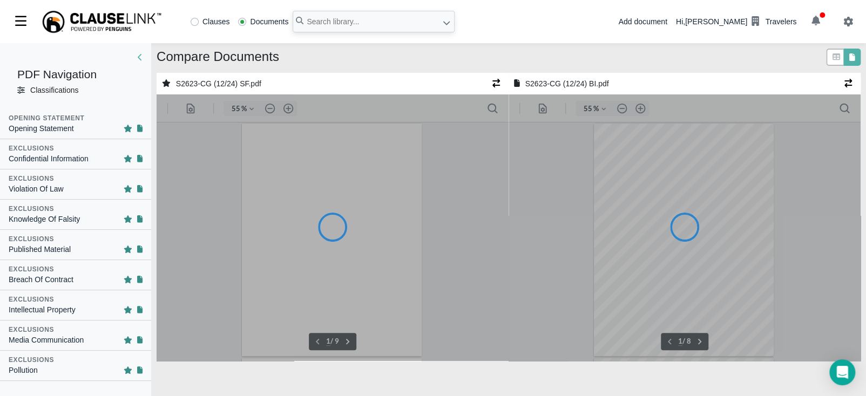
type input "55"
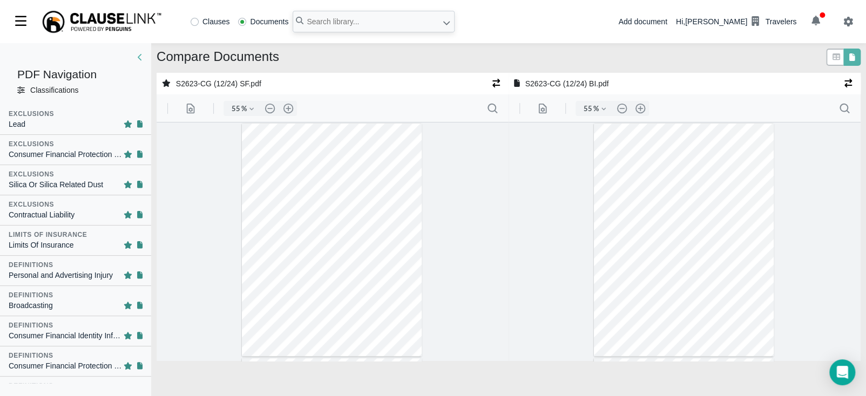
scroll to position [458, 0]
click at [65, 262] on div "Definitions" at bounding box center [76, 265] width 134 height 10
type input "6"
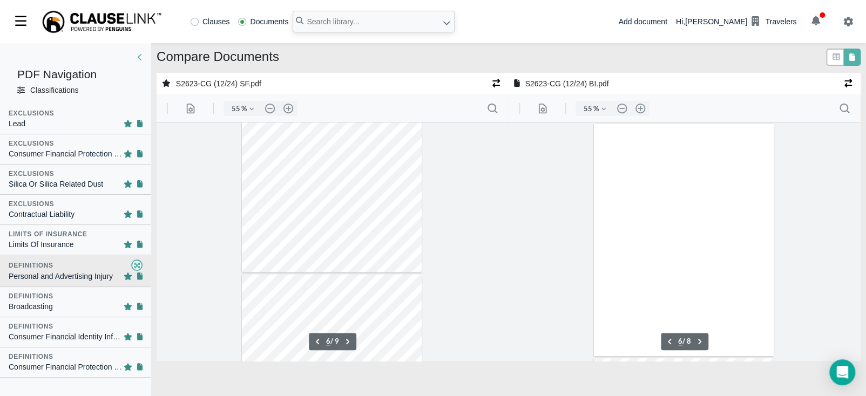
scroll to position [1255, 0]
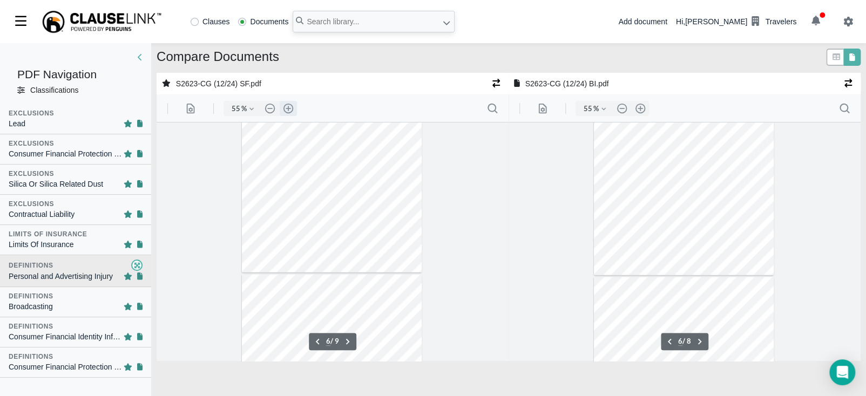
click at [289, 109] on button ".cls-1{fill:#abb0c4;} icon - header - zoom - in - line" at bounding box center [288, 108] width 17 height 15
click at [289, 108] on button ".cls-1{fill:#abb0c4;} icon - header - zoom - in - line" at bounding box center [288, 108] width 17 height 15
click at [289, 107] on button ".cls-1{fill:#abb0c4;} icon - header - zoom - in - line" at bounding box center [288, 108] width 17 height 15
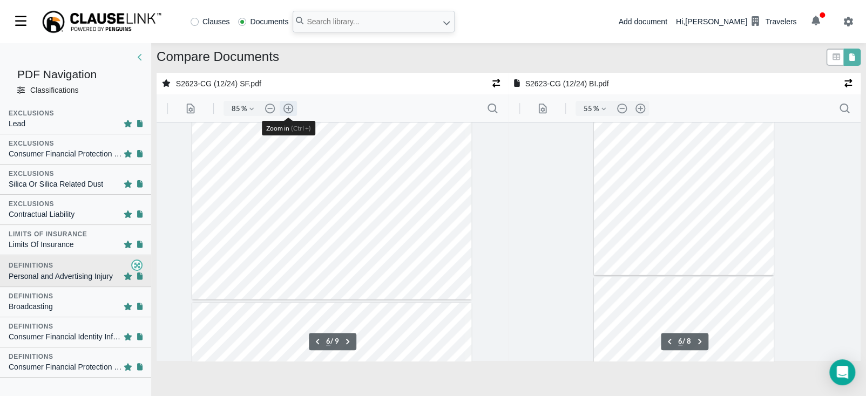
click at [289, 107] on button ".cls-1{fill:#abb0c4;} icon - header - zoom - in - line" at bounding box center [288, 108] width 17 height 15
type input "110"
click at [641, 107] on button ".cls-1{fill:#abb0c4;} icon - header - zoom - in - line" at bounding box center [640, 108] width 17 height 15
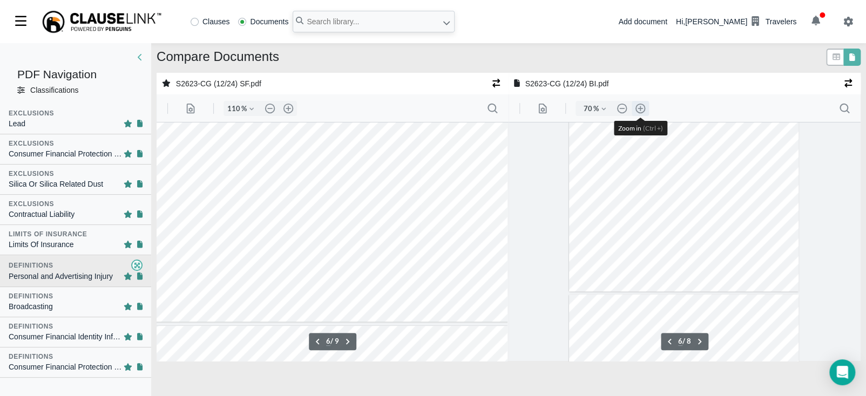
click at [641, 107] on button ".cls-1{fill:#abb0c4;} icon - header - zoom - in - line" at bounding box center [640, 108] width 17 height 15
click at [642, 108] on button ".cls-1{fill:#abb0c4;} icon - header - zoom - in - line" at bounding box center [640, 108] width 17 height 15
type input "110"
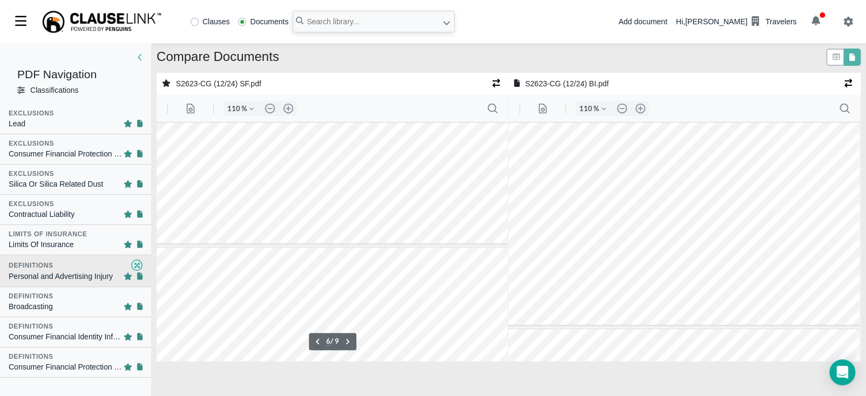
scroll to position [2714, 11]
type input "7"
click at [834, 63] on div at bounding box center [834, 57] width 17 height 17
click at [832, 54] on icon at bounding box center [836, 57] width 10 height 8
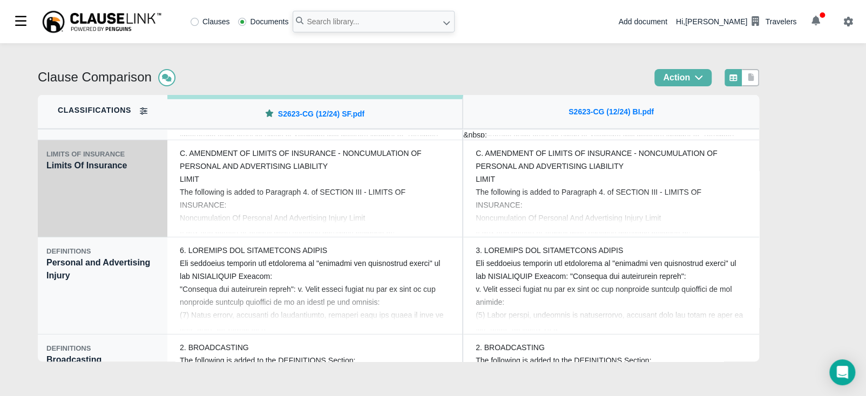
scroll to position [1876, 0]
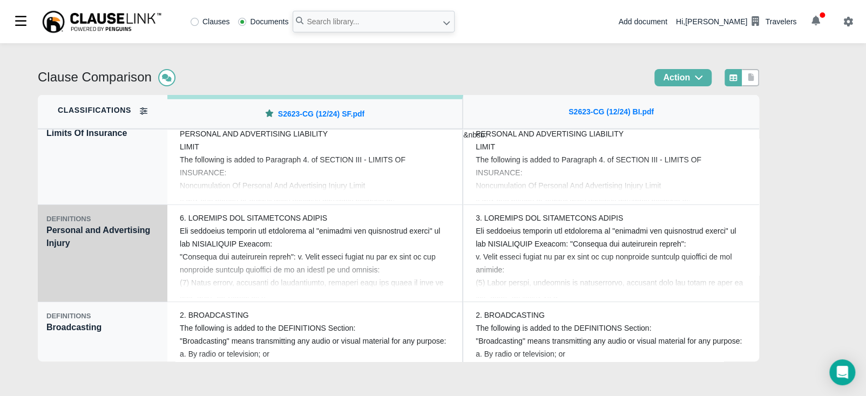
click at [107, 251] on div "DEFINITIONS Personal and Advertising Injury" at bounding box center [103, 253] width 130 height 97
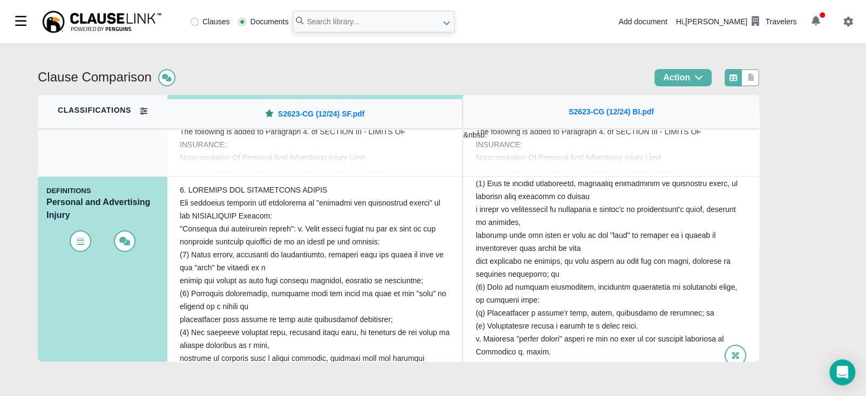
scroll to position [1903, 0]
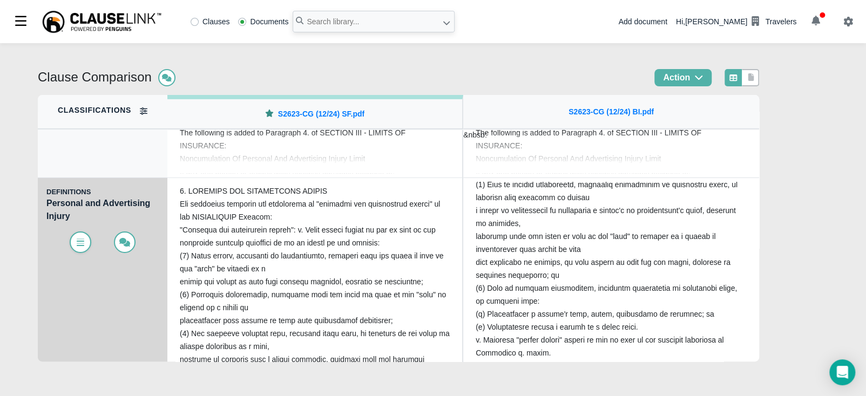
click at [78, 243] on icon at bounding box center [80, 242] width 11 height 9
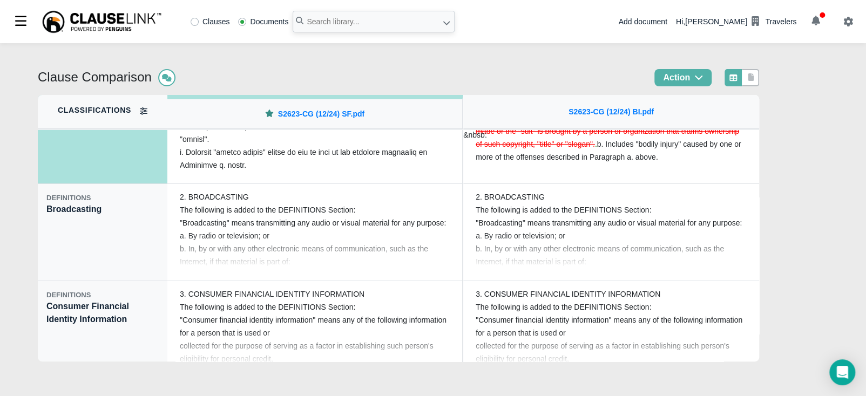
scroll to position [2092, 0]
click at [754, 77] on icon at bounding box center [751, 77] width 6 height 8
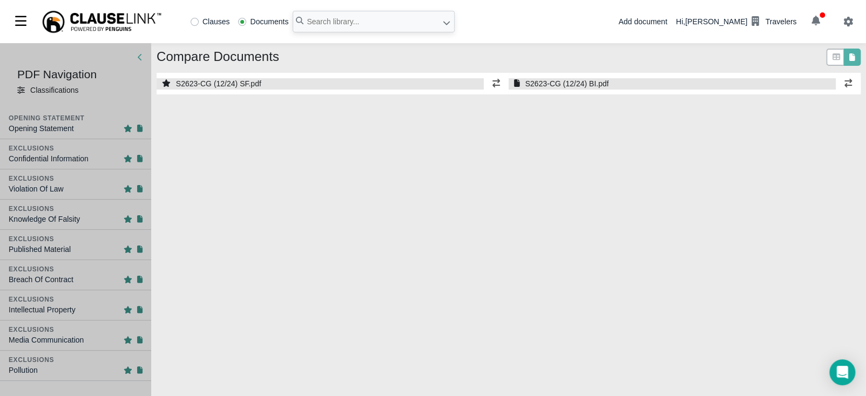
select select "1"
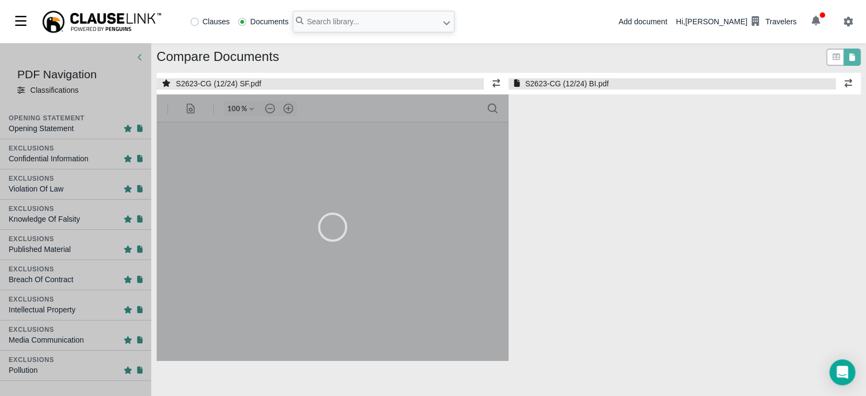
select select "1"
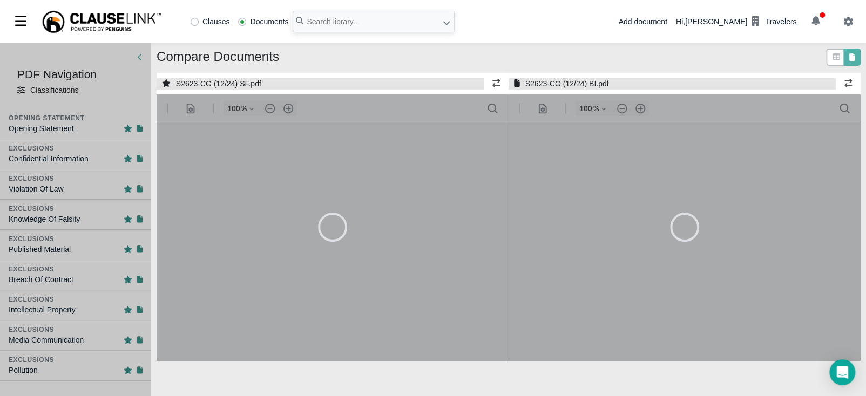
type input "55"
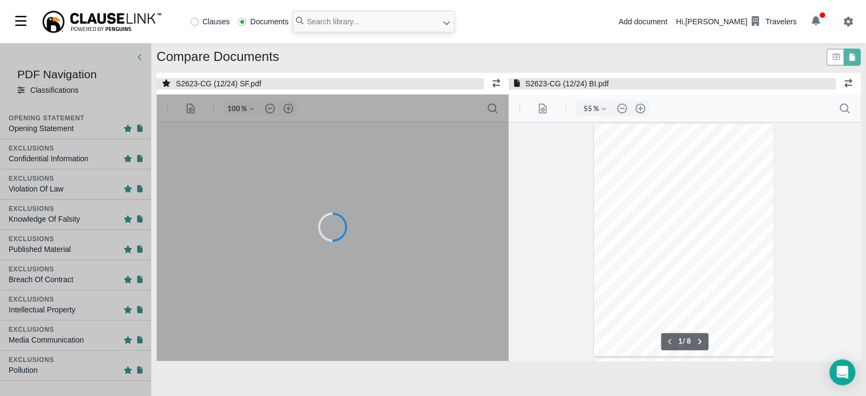
type input "55"
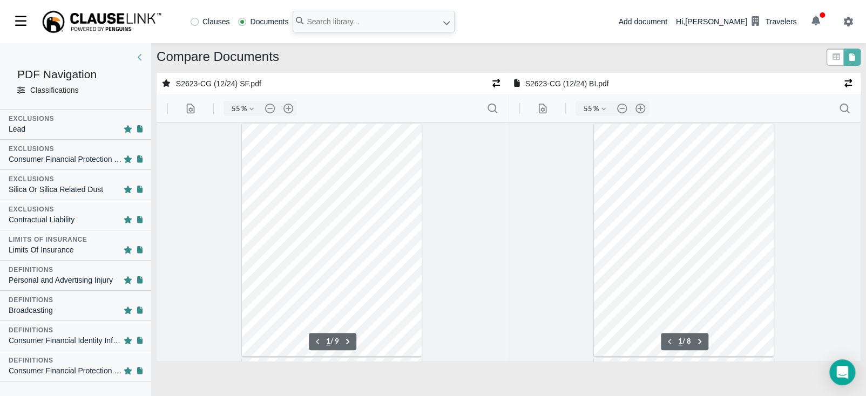
scroll to position [458, 0]
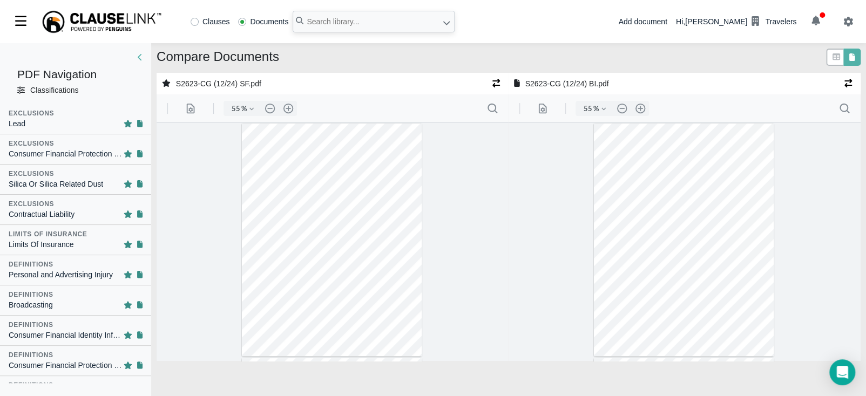
click at [71, 265] on div "Definitions" at bounding box center [76, 265] width 134 height 10
type input "6"
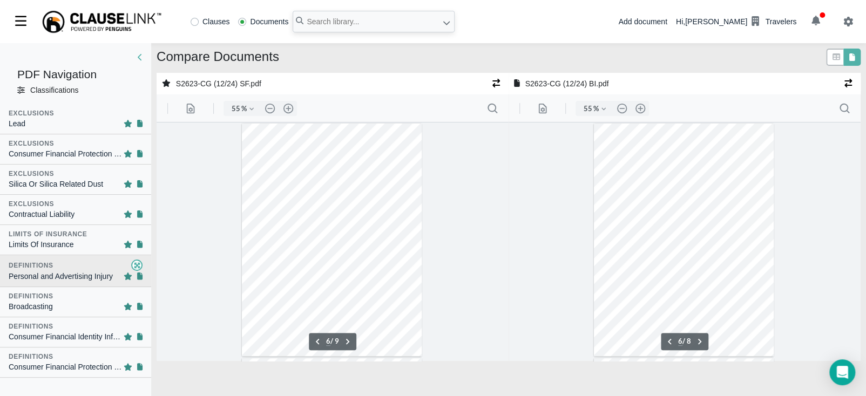
scroll to position [1255, 0]
click at [287, 110] on button ".cls-1{fill:#abb0c4;} icon - header - zoom - in - line" at bounding box center [288, 108] width 17 height 15
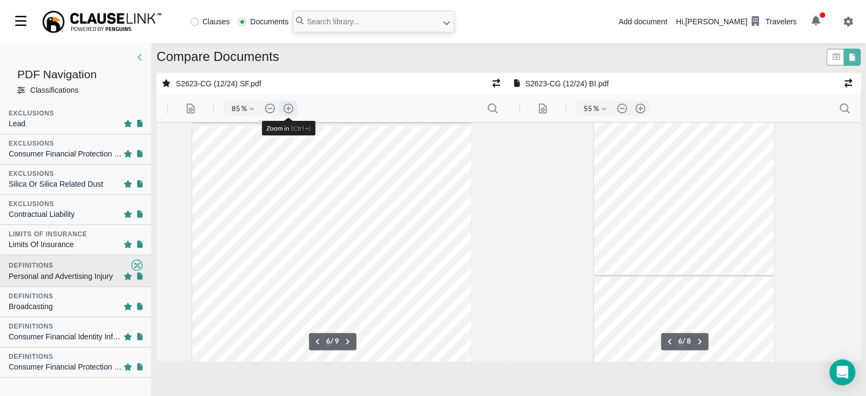
scroll to position [2008, 0]
click at [287, 110] on button ".cls-1{fill:#abb0c4;} icon - header - zoom - in - line" at bounding box center [288, 108] width 17 height 15
type input "110"
click at [641, 109] on button ".cls-1{fill:#abb0c4;} icon - header - zoom - in - line" at bounding box center [640, 108] width 17 height 15
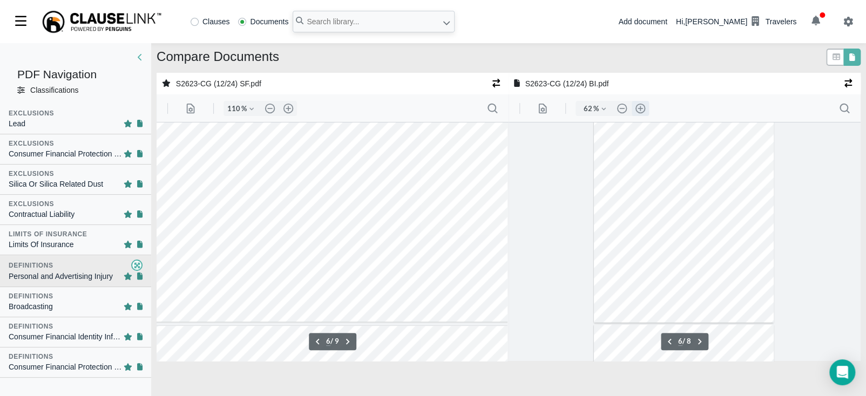
click at [641, 109] on button ".cls-1{fill:#abb0c4;} icon - header - zoom - in - line" at bounding box center [640, 108] width 17 height 15
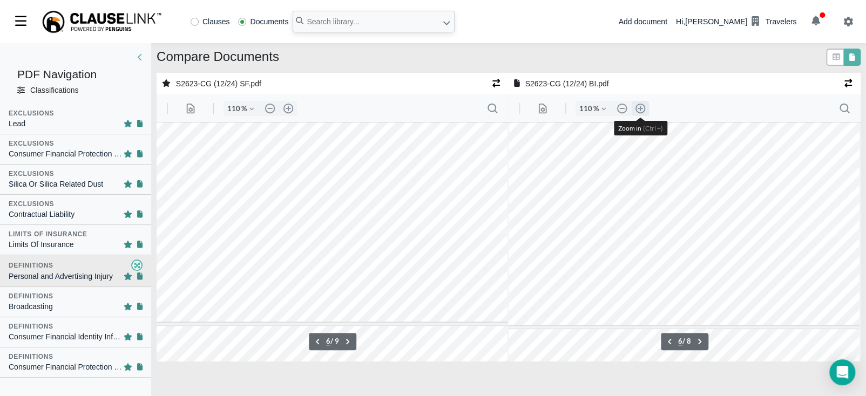
click at [641, 109] on button ".cls-1{fill:#abb0c4;} icon - header - zoom - in - line" at bounding box center [640, 108] width 17 height 15
click at [621, 107] on button ".cls-1{fill:#abb0c4;} icon - header - zoom - out - line" at bounding box center [621, 108] width 17 height 15
type input "110"
type input "7"
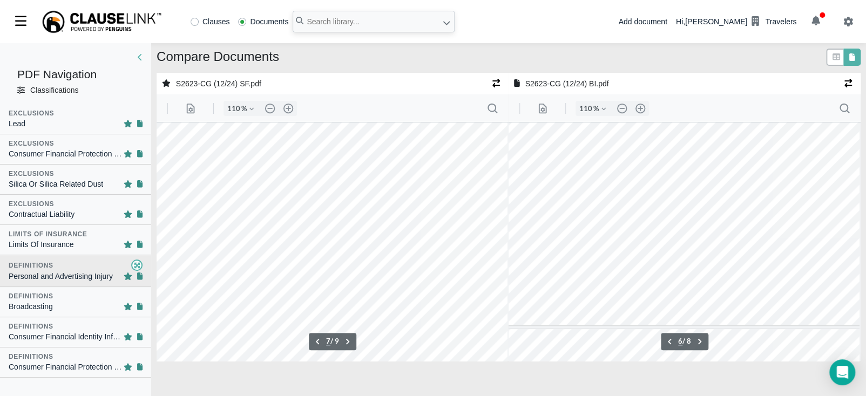
scroll to position [2903, 11]
type input "7"
type input "6"
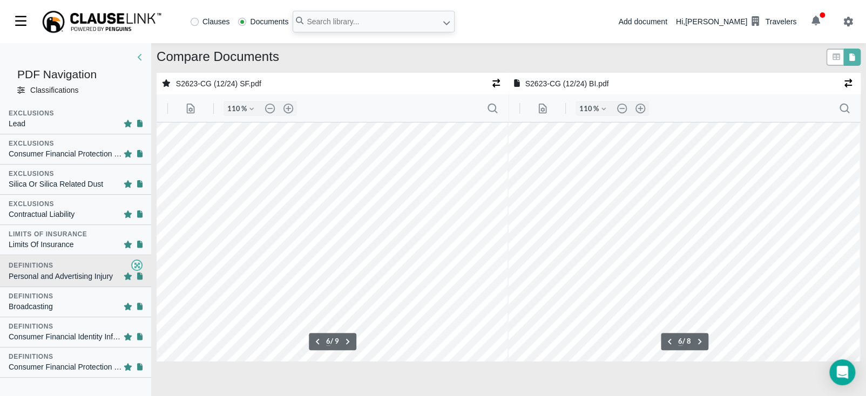
scroll to position [2644, 3]
click at [831, 59] on icon at bounding box center [836, 57] width 10 height 8
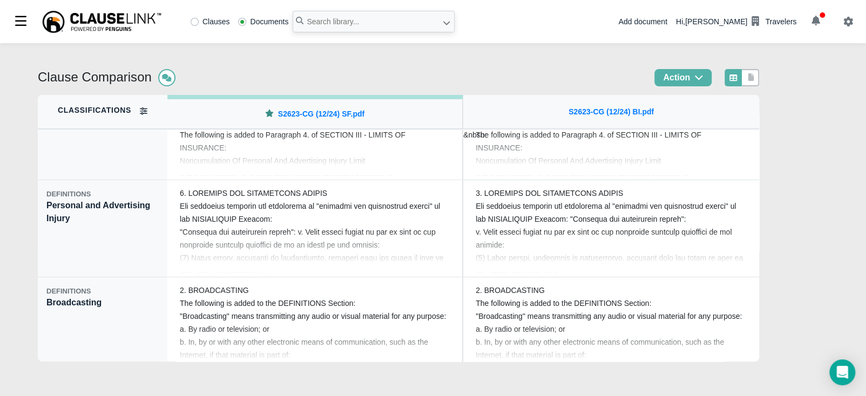
scroll to position [1903, 0]
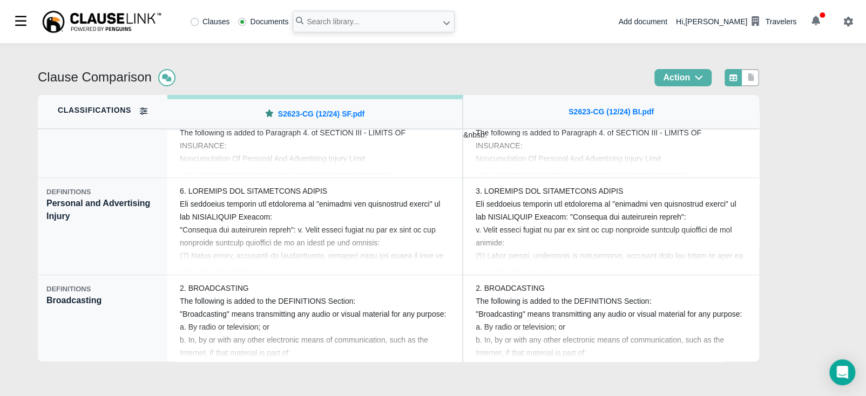
click at [100, 225] on div "DEFINITIONS Personal and Advertising Injury" at bounding box center [103, 226] width 130 height 97
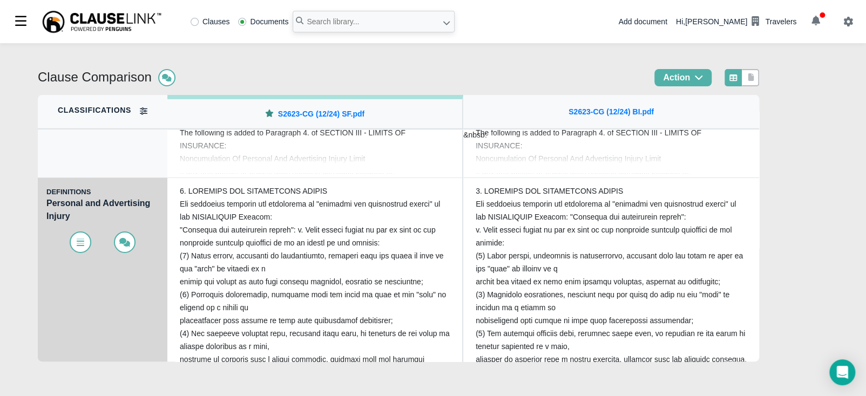
scroll to position [1917, 0]
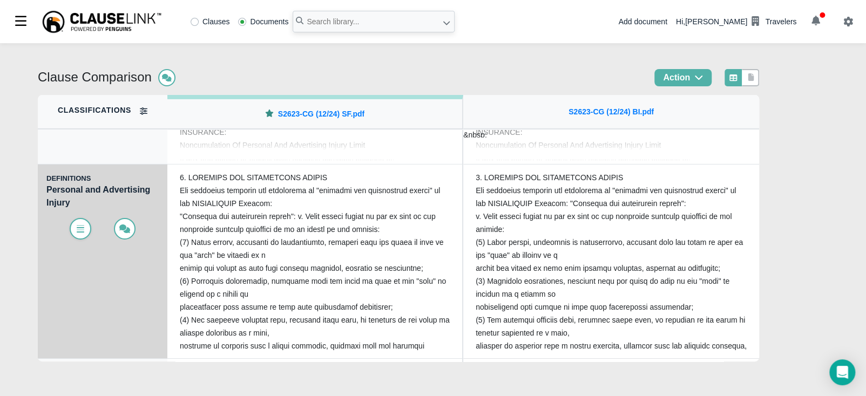
click at [78, 226] on icon at bounding box center [81, 227] width 8 height 5
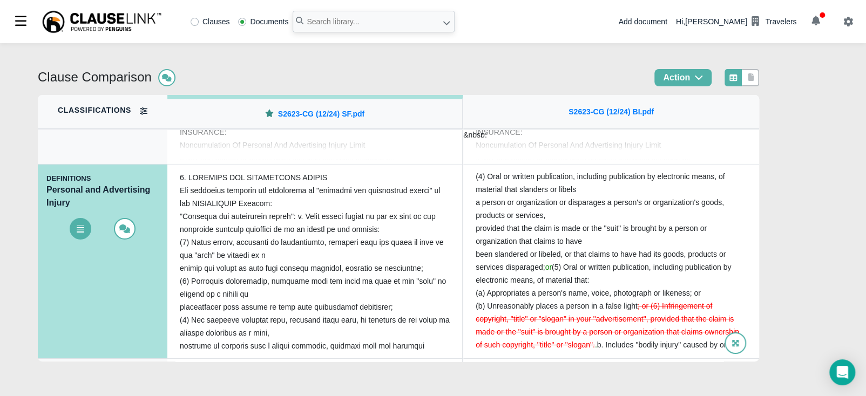
scroll to position [232, 0]
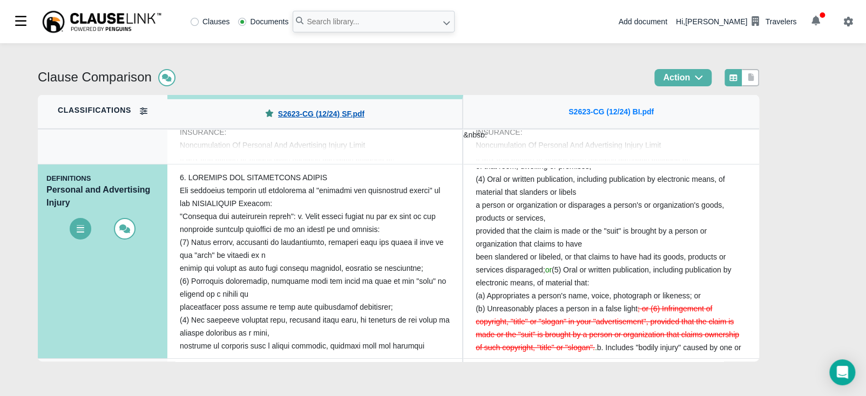
click at [298, 112] on link "S2623-CG (12/24) SF.pdf" at bounding box center [321, 114] width 86 height 11
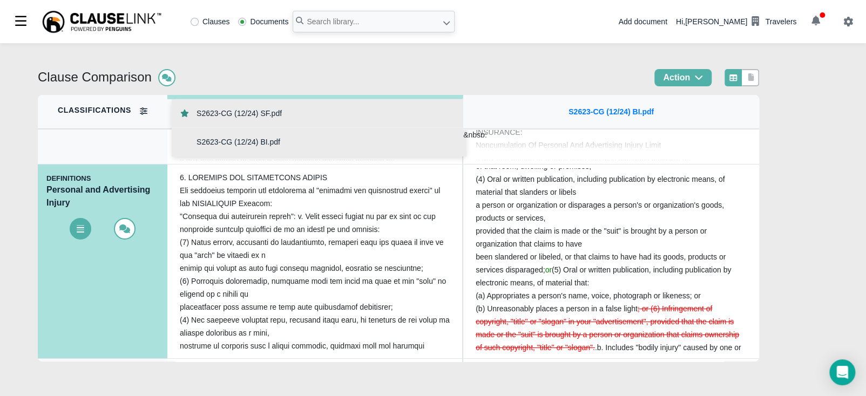
click at [210, 150] on div "S2623-CG (12/24) BI.pdf" at bounding box center [319, 142] width 295 height 29
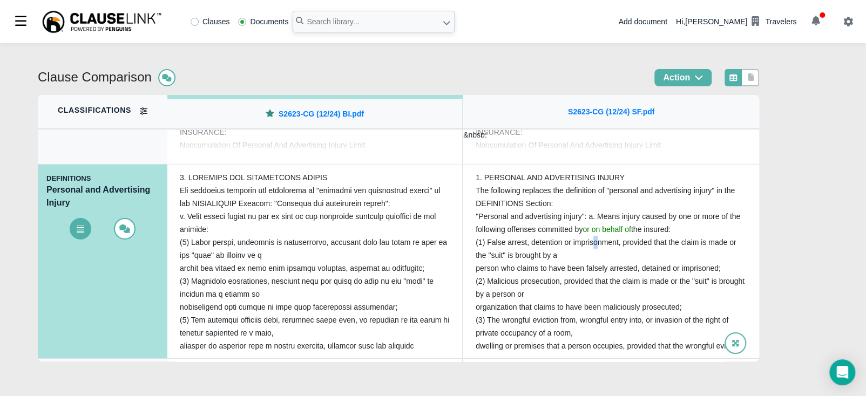
click at [594, 240] on span "(1) False arrest, detention or imprisonment, provided that the claim is made or…" at bounding box center [606, 249] width 260 height 22
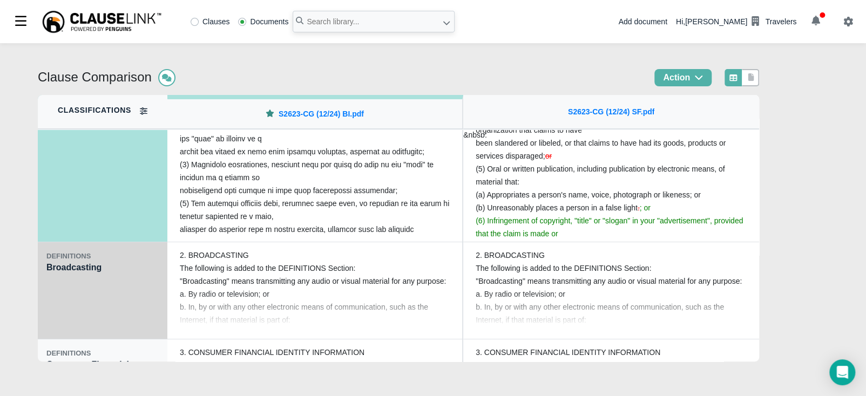
scroll to position [2051, 0]
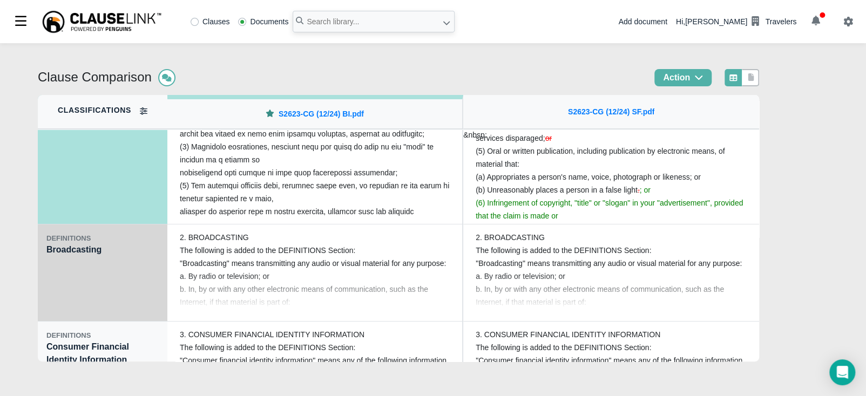
click at [58, 267] on div "DEFINITIONS Broadcasting" at bounding box center [103, 273] width 130 height 97
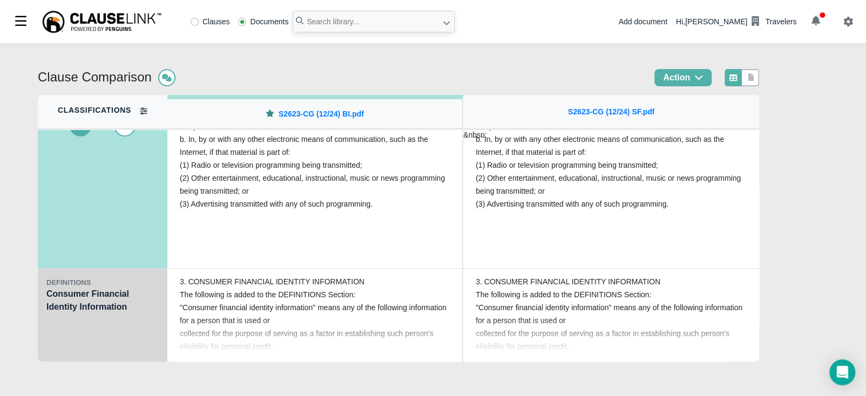
scroll to position [2106, 0]
click at [89, 323] on div "DEFINITIONS Consumer Financial Identity Information" at bounding box center [103, 315] width 130 height 97
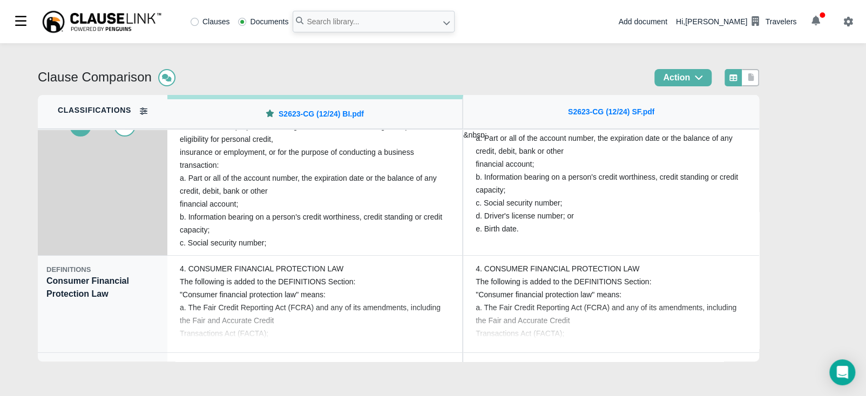
scroll to position [2240, 0]
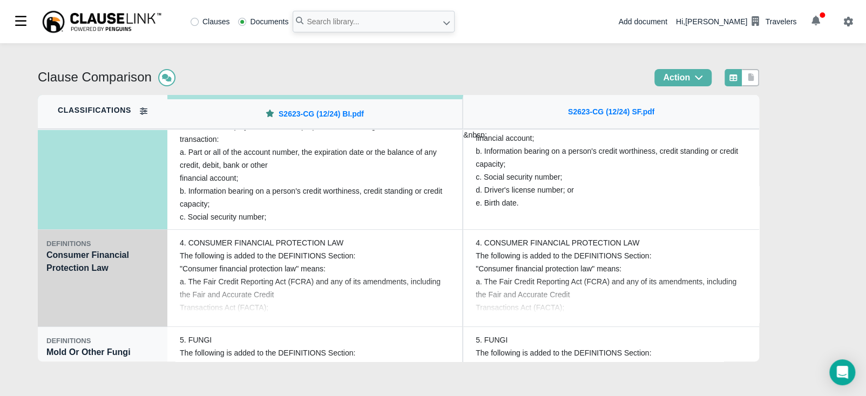
click at [66, 296] on div "DEFINITIONS Consumer Financial Protection Law" at bounding box center [103, 278] width 130 height 97
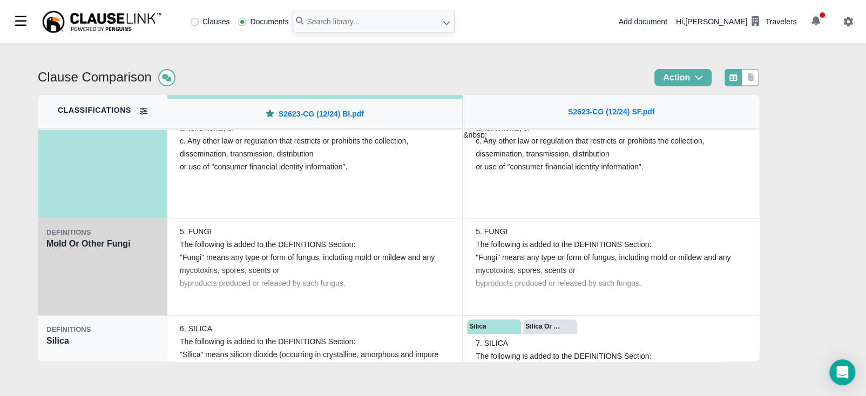
scroll to position [2362, 0]
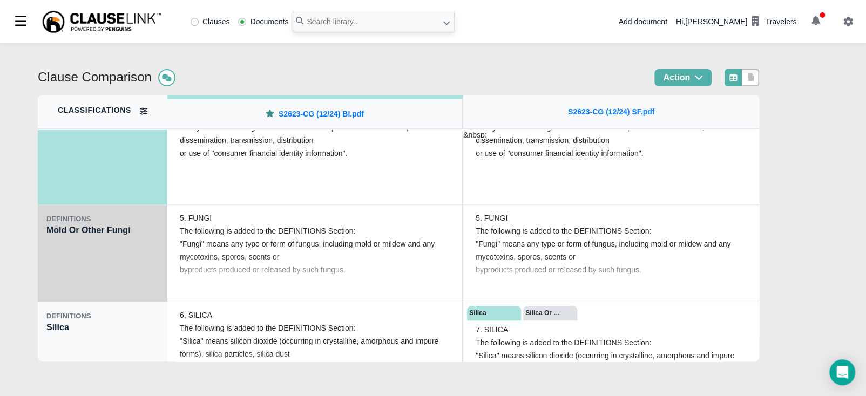
click at [78, 268] on div "DEFINITIONS Mold Or Other Fungi" at bounding box center [103, 253] width 130 height 97
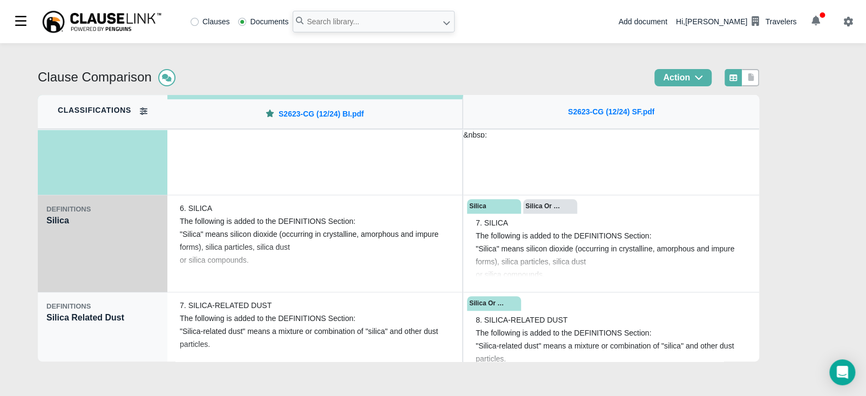
scroll to position [2470, 0]
click at [90, 262] on div "DEFINITIONS Silica" at bounding box center [103, 243] width 130 height 97
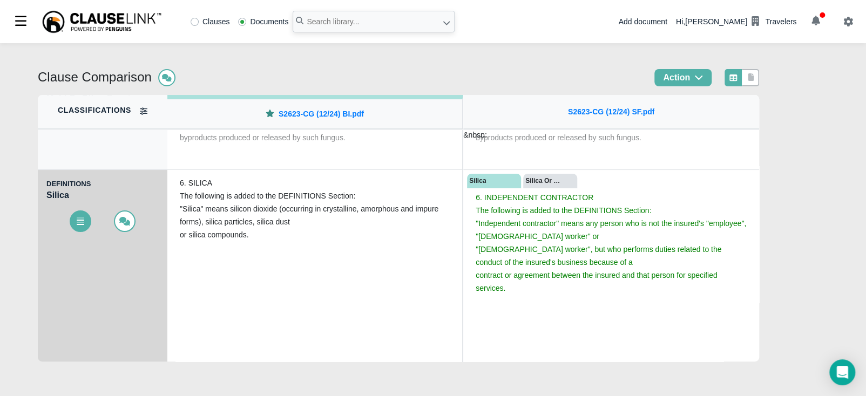
scroll to position [2389, 0]
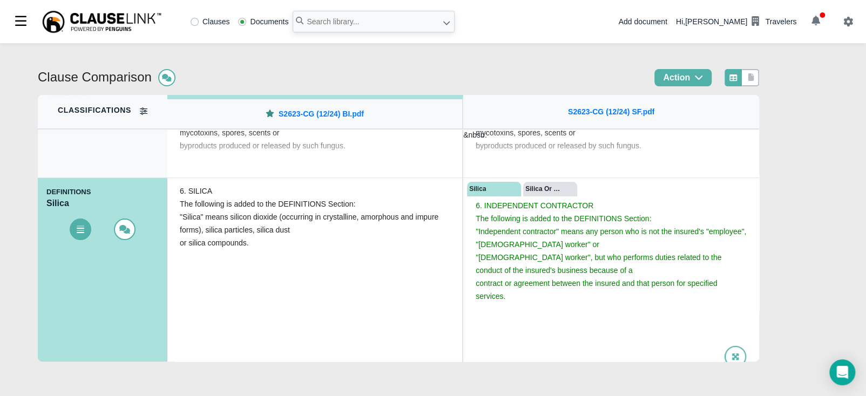
click at [551, 190] on div "Silica Or Silica Related Dust" at bounding box center [543, 189] width 37 height 10
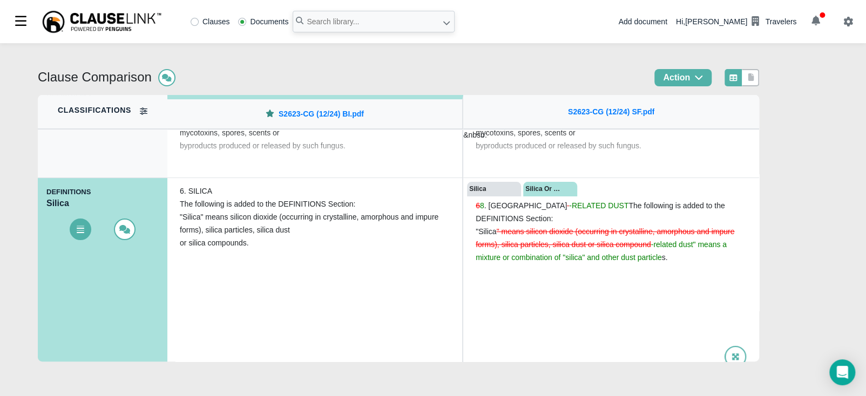
click at [552, 183] on div "Silica Or Silica Related Dust" at bounding box center [550, 189] width 54 height 15
click at [518, 184] on div "Silica" at bounding box center [494, 189] width 54 height 15
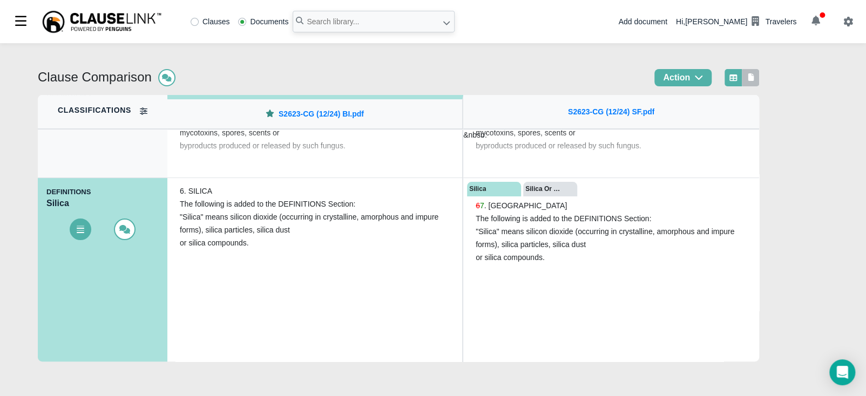
click at [754, 75] on icon at bounding box center [751, 77] width 6 height 8
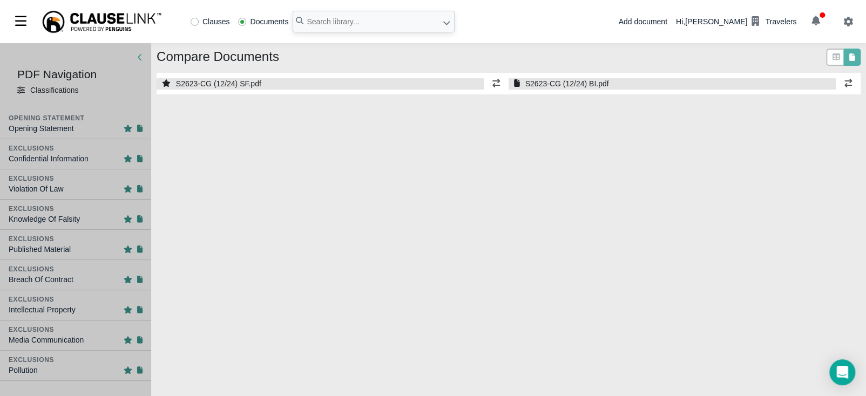
select select "1"
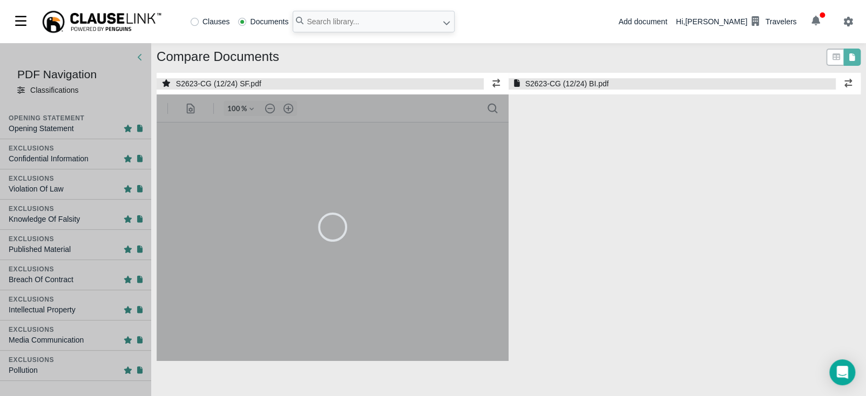
select select "1"
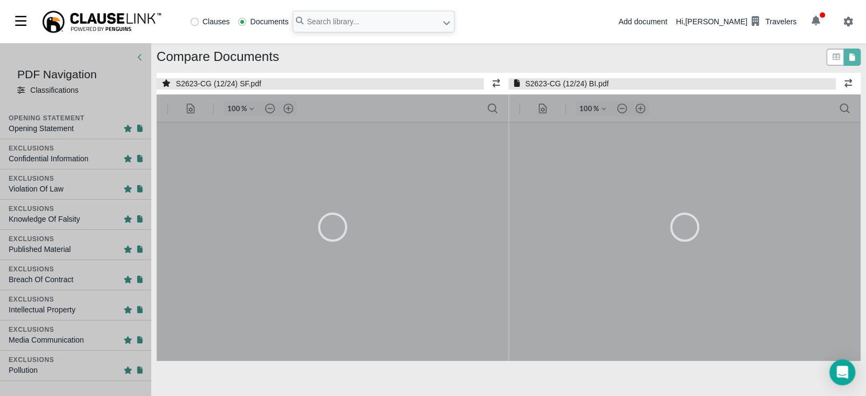
type input "55"
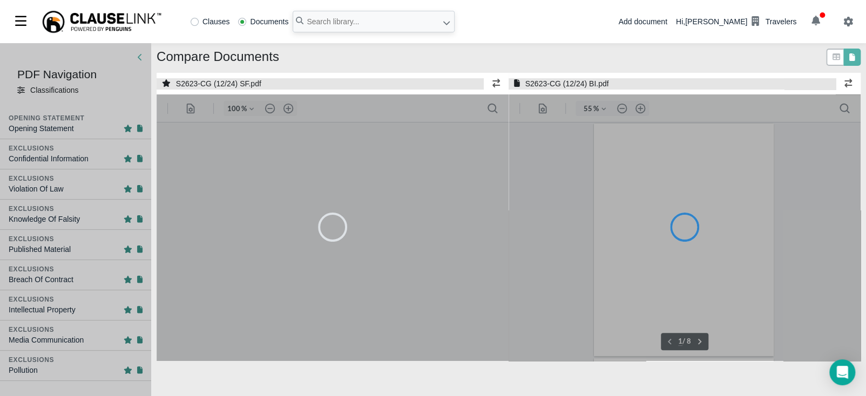
type input "55"
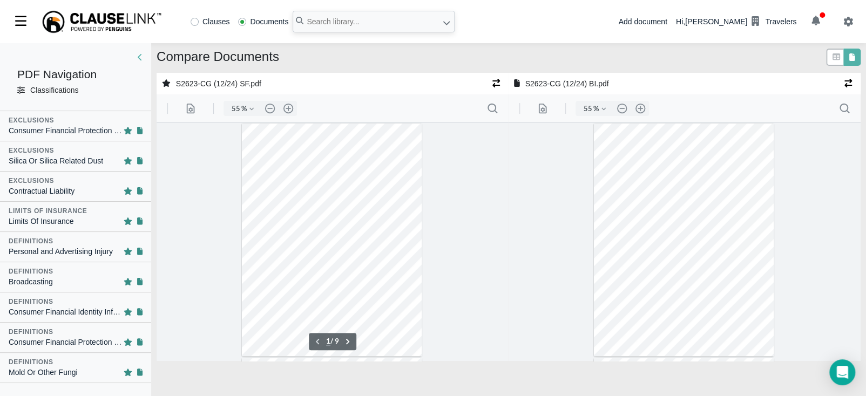
scroll to position [483, 0]
drag, startPoint x: 144, startPoint y: 145, endPoint x: 3, endPoint y: 191, distance: 148.2
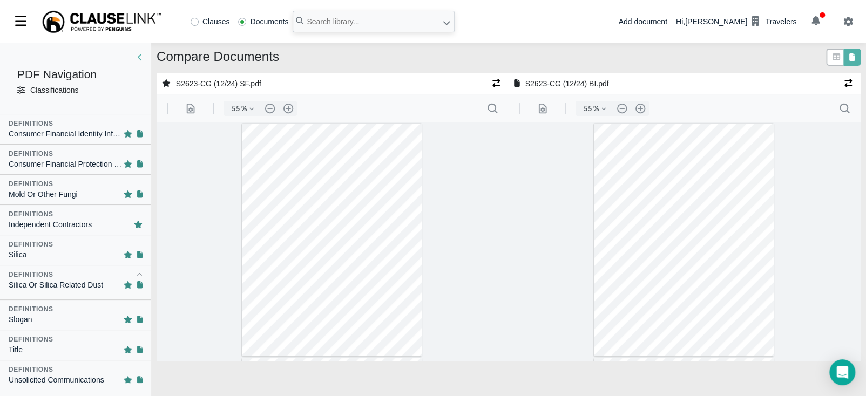
scroll to position [664, 0]
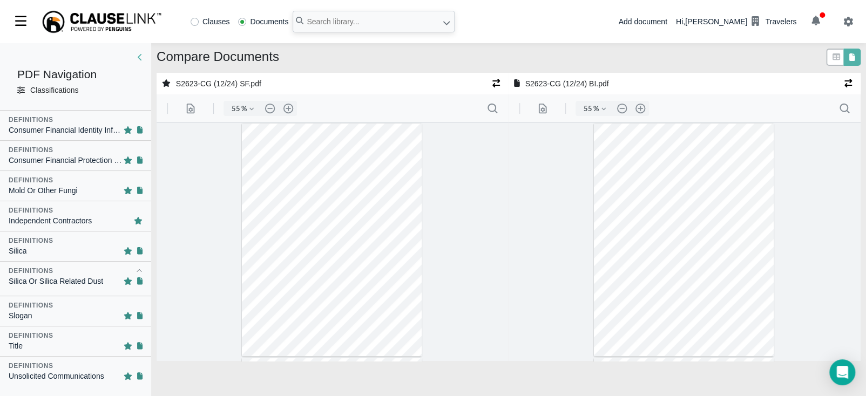
click at [73, 239] on div "Definitions" at bounding box center [76, 241] width 134 height 10
type input "8"
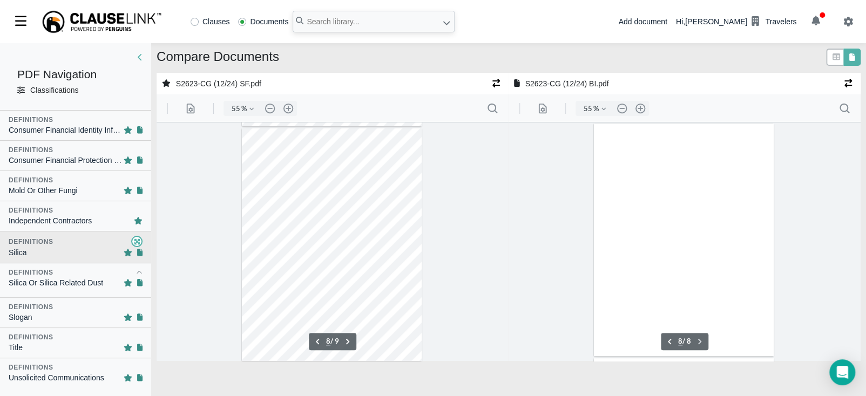
scroll to position [1614, 0]
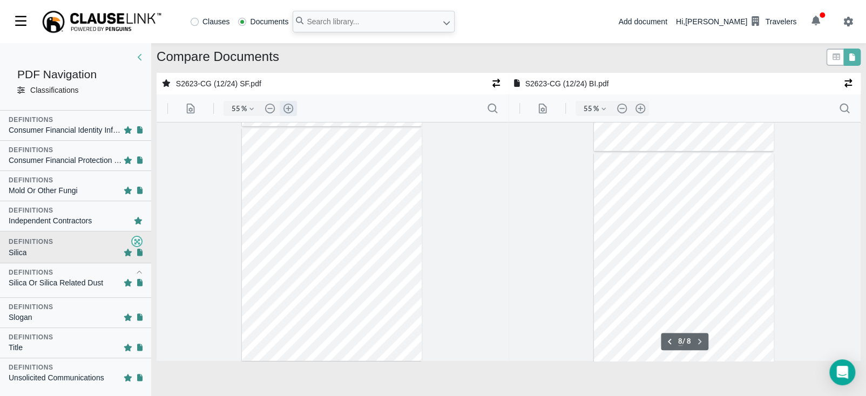
click at [287, 106] on button ".cls-1{fill:#abb0c4;} icon - header - zoom - in - line" at bounding box center [288, 108] width 17 height 15
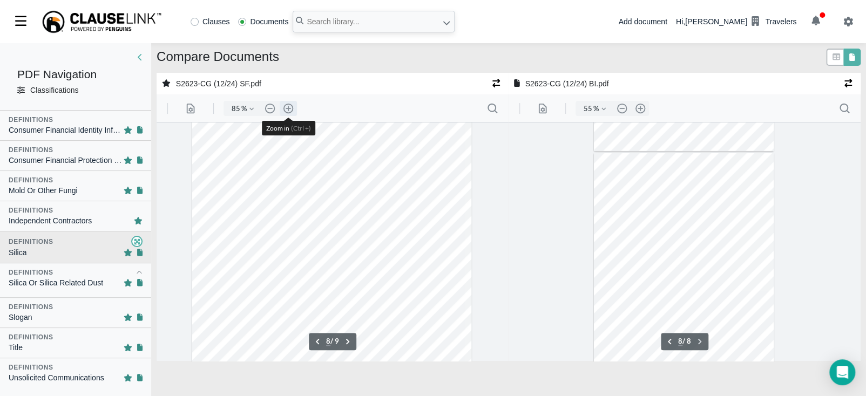
click at [287, 106] on button ".cls-1{fill:#abb0c4;} icon - header - zoom - in - line" at bounding box center [288, 108] width 17 height 15
type input "110"
click at [641, 110] on button ".cls-1{fill:#abb0c4;} icon - header - zoom - in - line" at bounding box center [640, 108] width 17 height 15
click at [641, 109] on button ".cls-1{fill:#abb0c4;} icon - header - zoom - in - line" at bounding box center [640, 108] width 17 height 15
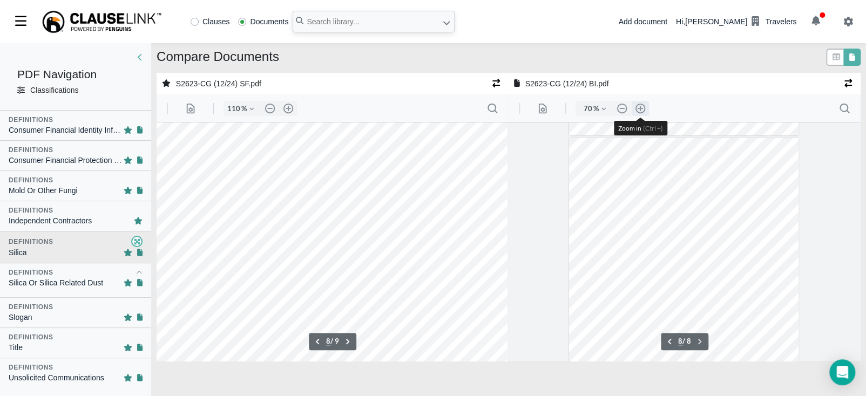
click at [641, 109] on button ".cls-1{fill:#abb0c4;} icon - header - zoom - in - line" at bounding box center [640, 108] width 17 height 15
type input "110"
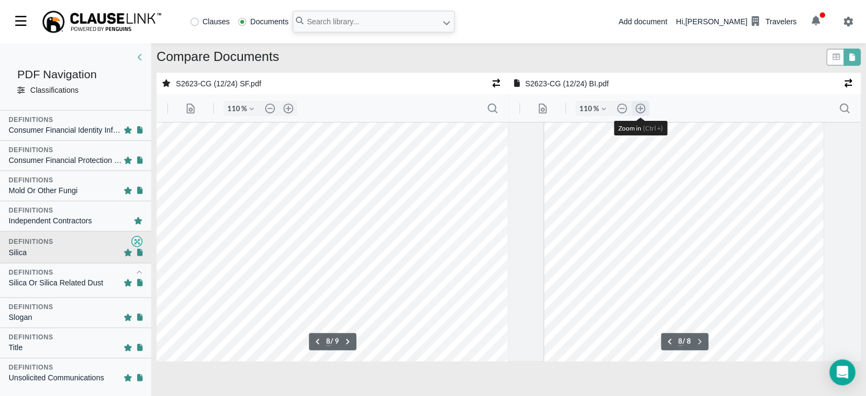
scroll to position [3350, 11]
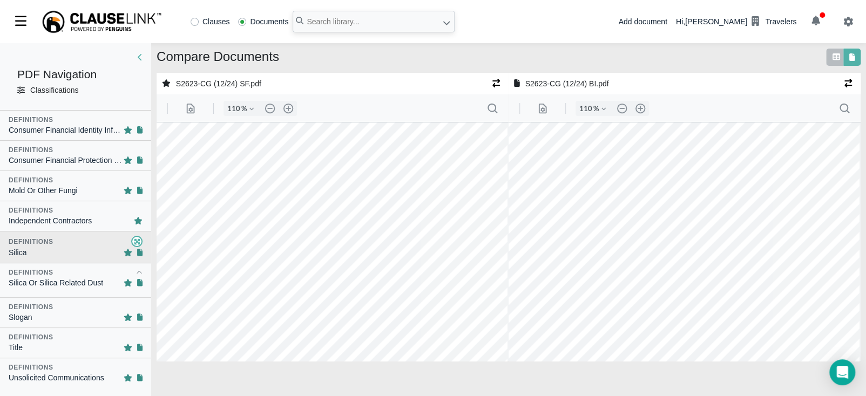
click at [835, 57] on icon at bounding box center [837, 56] width 8 height 6
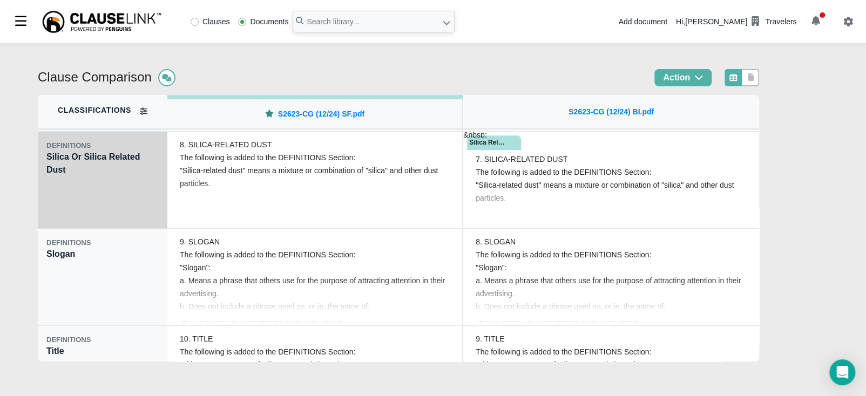
scroll to position [2632, 0]
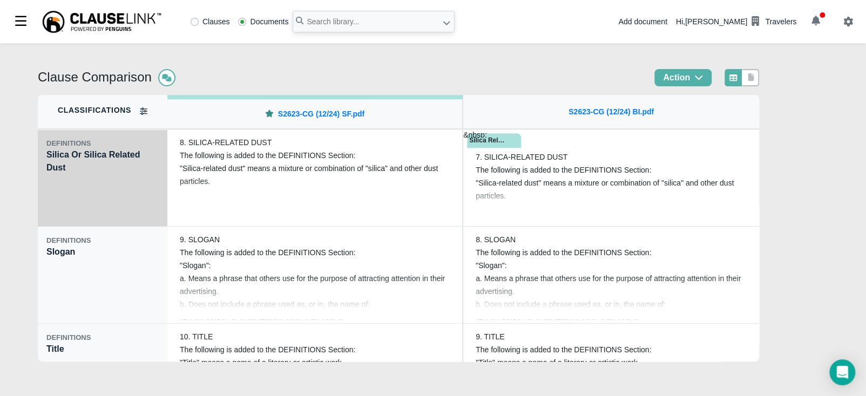
click at [111, 206] on div "DEFINITIONS Silica Or Silica Related Dust" at bounding box center [103, 178] width 130 height 97
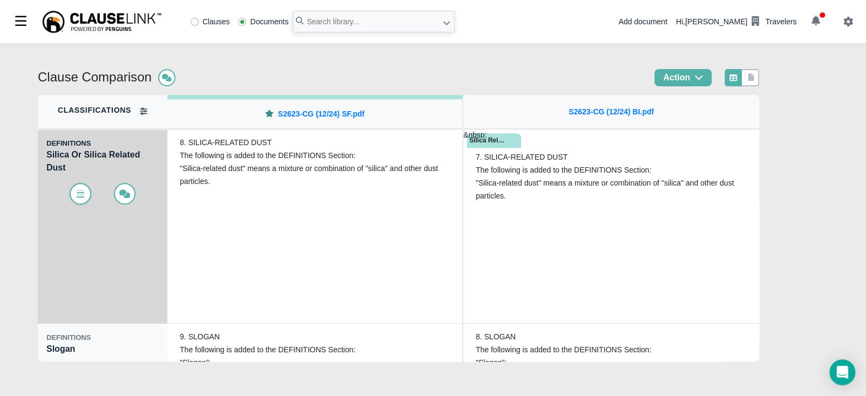
click at [82, 185] on span at bounding box center [81, 194] width 22 height 22
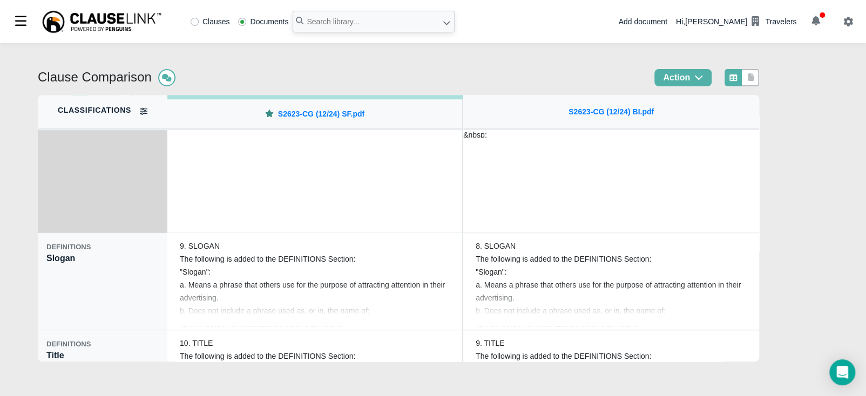
scroll to position [2726, 0]
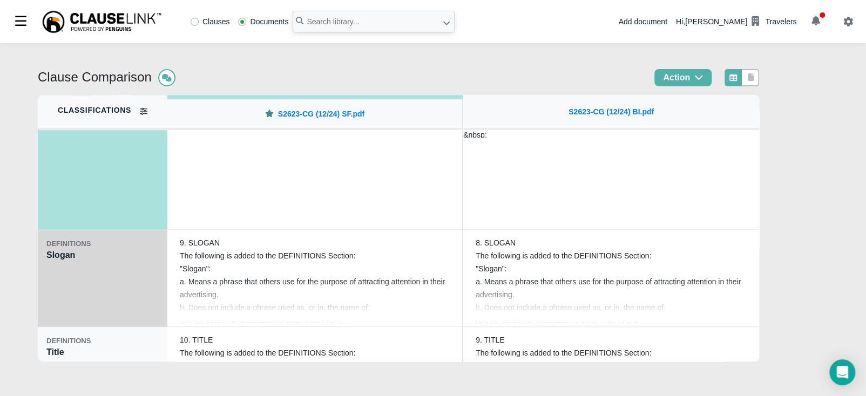
click at [100, 272] on div "DEFINITIONS Slogan" at bounding box center [103, 278] width 130 height 97
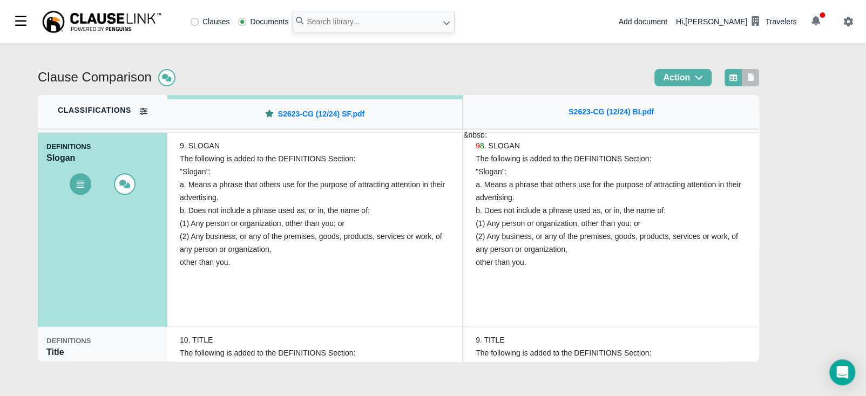
click at [754, 78] on icon at bounding box center [751, 77] width 6 height 8
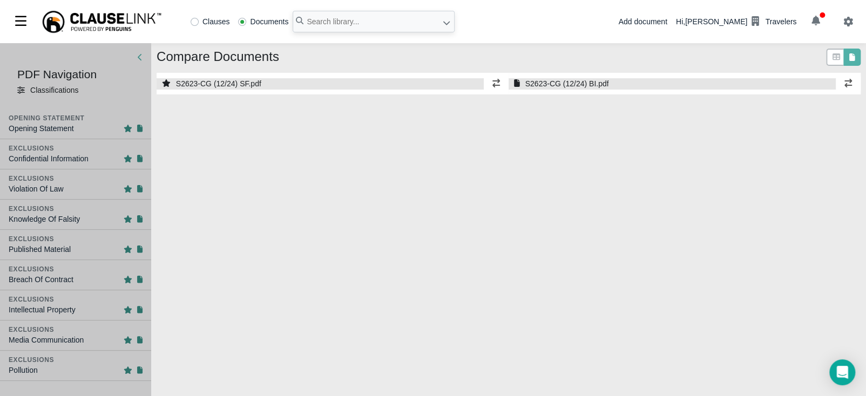
select select "1"
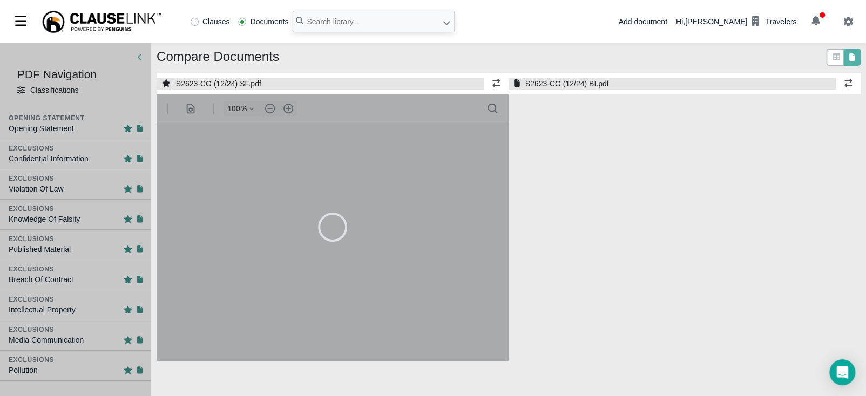
select select "1"
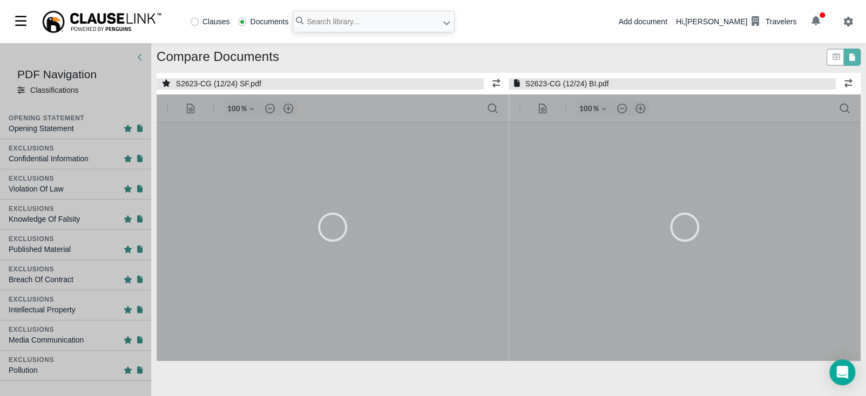
type input "55"
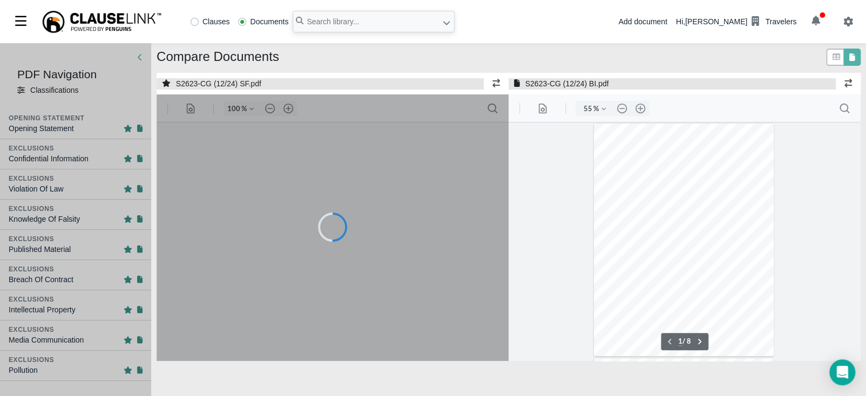
type input "55"
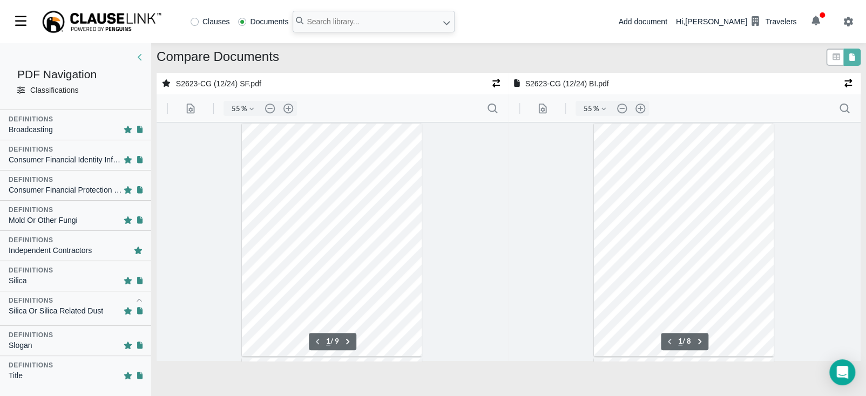
scroll to position [664, 0]
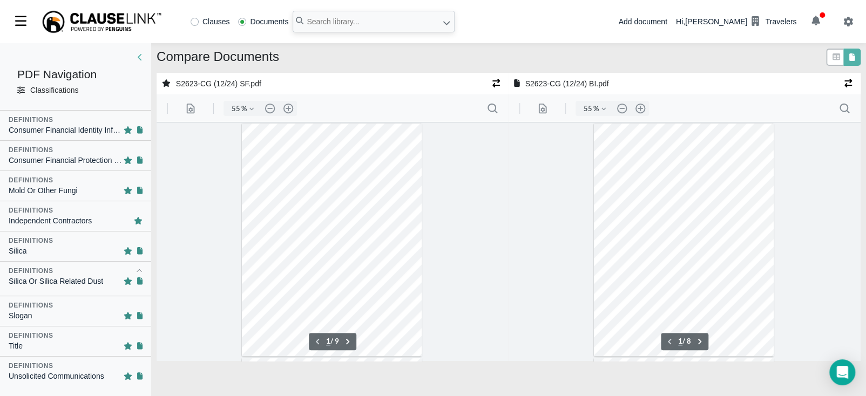
click at [55, 315] on div "Slogan" at bounding box center [76, 315] width 134 height 11
type input "8"
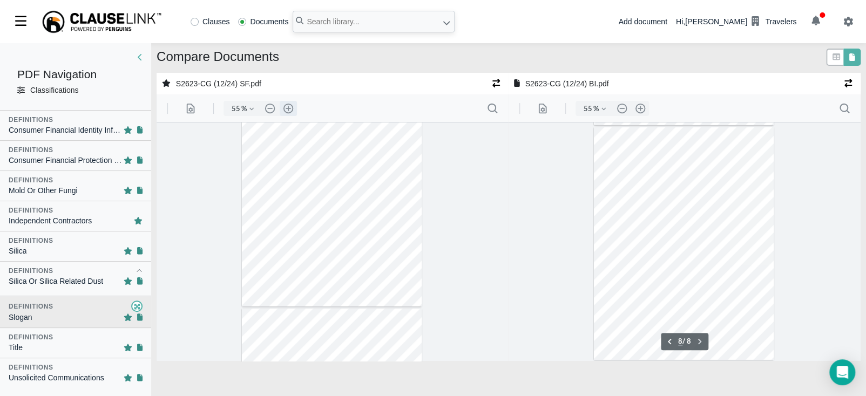
click at [289, 113] on button ".cls-1{fill:#abb0c4;} icon - header - zoom - in - line" at bounding box center [288, 108] width 17 height 15
click at [290, 110] on button ".cls-1{fill:#abb0c4;} icon - header - zoom - in - line" at bounding box center [288, 108] width 17 height 15
type input "85"
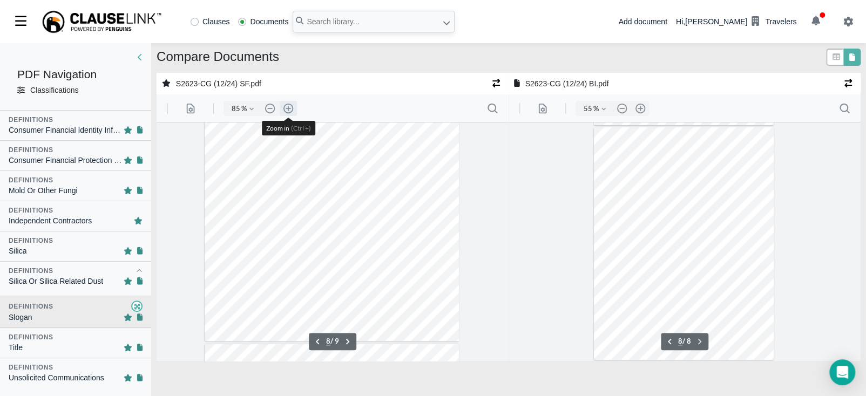
scroll to position [2684, 0]
click at [641, 105] on button ".cls-1{fill:#abb0c4;} icon - header - zoom - in - line" at bounding box center [640, 108] width 17 height 15
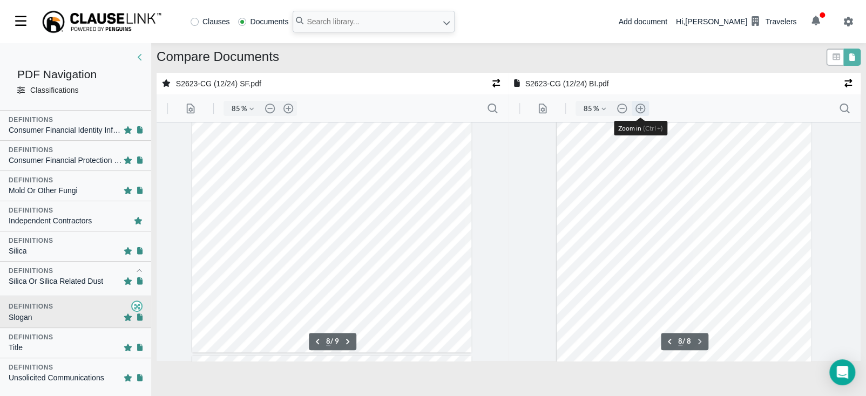
scroll to position [2606, 0]
click at [641, 105] on button ".cls-1{fill:#abb0c4;} icon - header - zoom - in - line" at bounding box center [640, 108] width 17 height 15
type input "110"
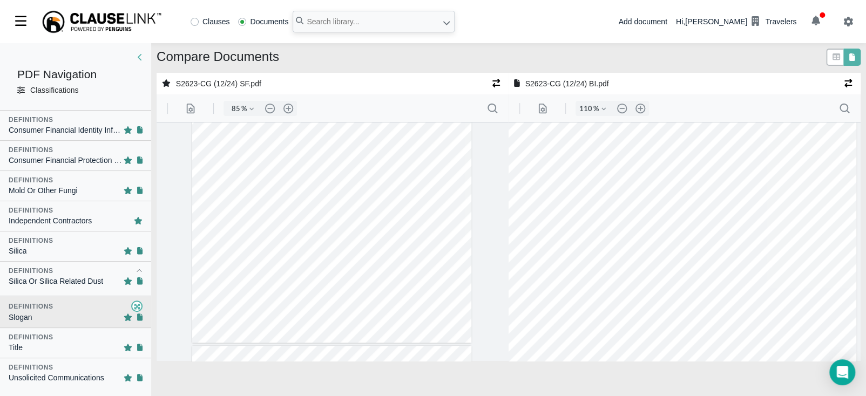
click at [773, 49] on div "Compare Documents" at bounding box center [509, 61] width 704 height 24
click at [836, 56] on icon at bounding box center [837, 56] width 8 height 6
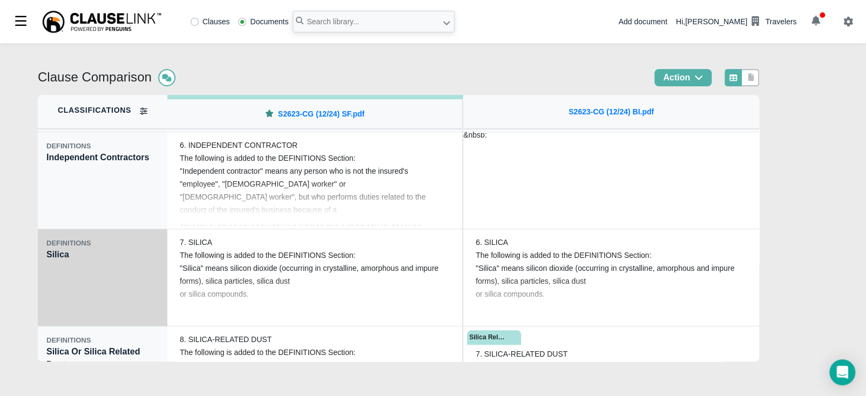
scroll to position [2424, 0]
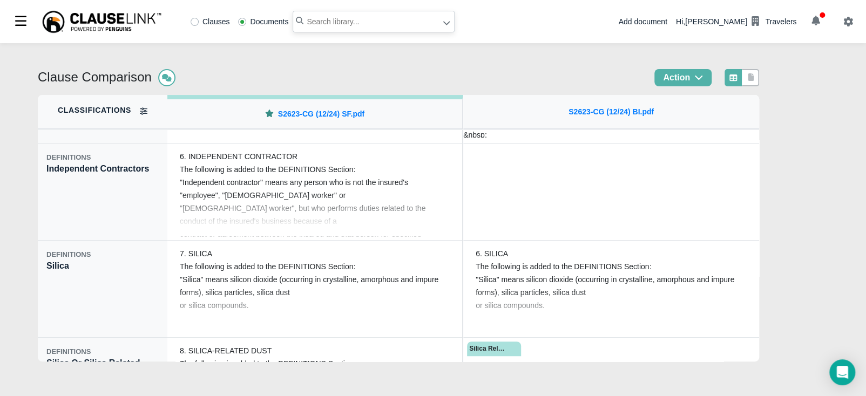
click at [340, 21] on input "text" at bounding box center [374, 22] width 162 height 22
click at [326, 13] on input "s2" at bounding box center [374, 22] width 162 height 22
click at [320, 22] on input "s2" at bounding box center [374, 22] width 162 height 22
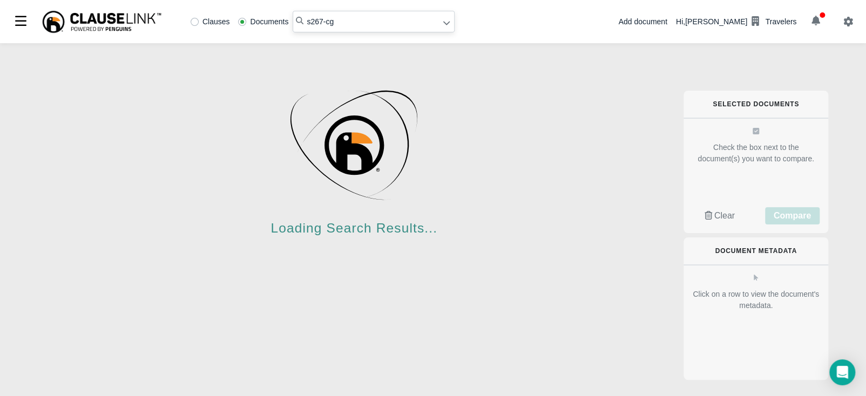
drag, startPoint x: 343, startPoint y: 23, endPoint x: 269, endPoint y: 10, distance: 75.6
click at [269, 11] on div "Clauses Documents s267-cg" at bounding box center [320, 22] width 268 height 22
click at [315, 22] on input "S2g7-CG" at bounding box center [374, 22] width 162 height 22
type input "S267-CG"
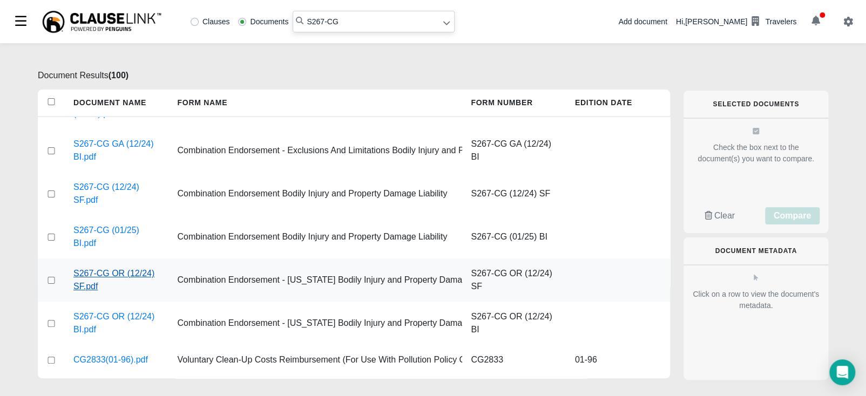
scroll to position [94, 0]
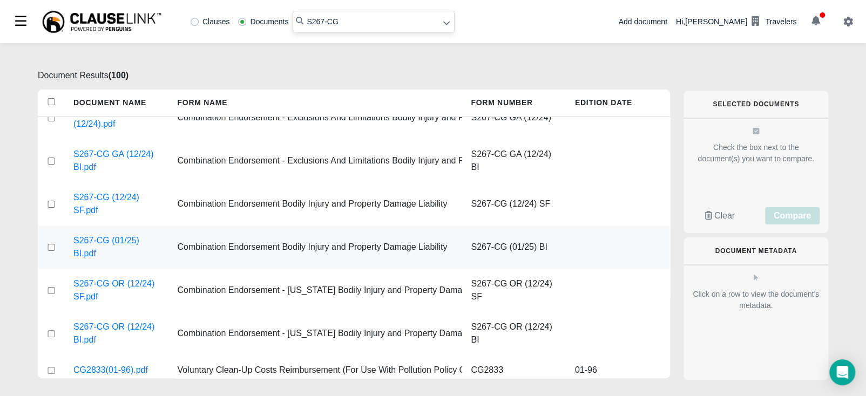
click at [50, 248] on input "checkbox" at bounding box center [51, 247] width 10 height 7
checkbox input "true"
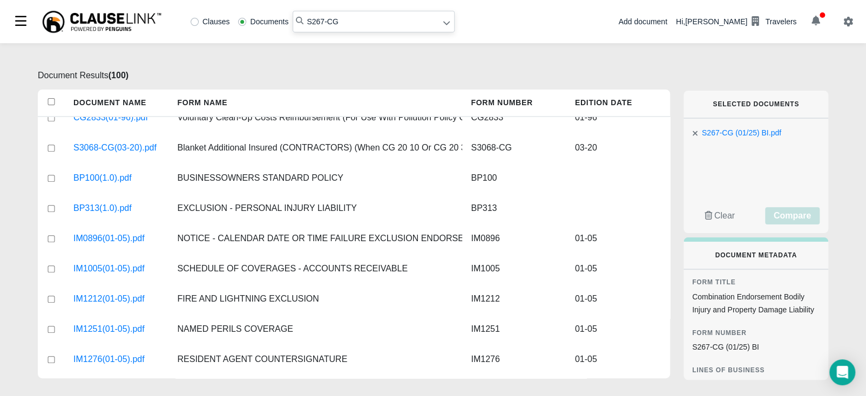
scroll to position [337, 0]
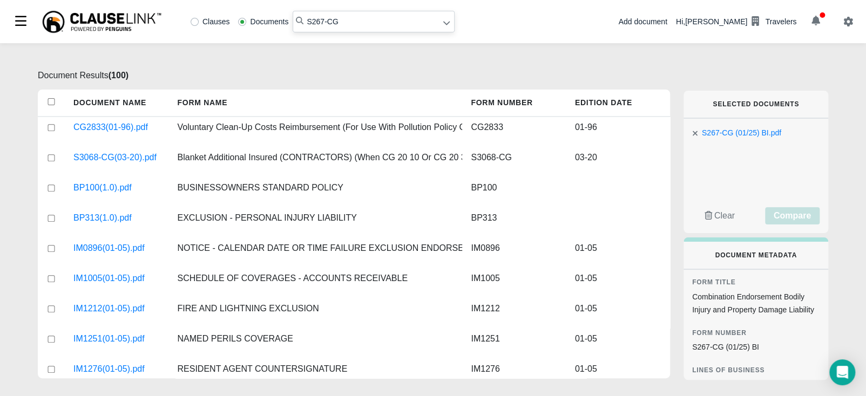
click at [340, 24] on input "S267-CG" at bounding box center [374, 22] width 162 height 22
drag, startPoint x: 344, startPoint y: 19, endPoint x: 295, endPoint y: 16, distance: 49.8
click at [295, 16] on span "S267-CG" at bounding box center [374, 22] width 162 height 22
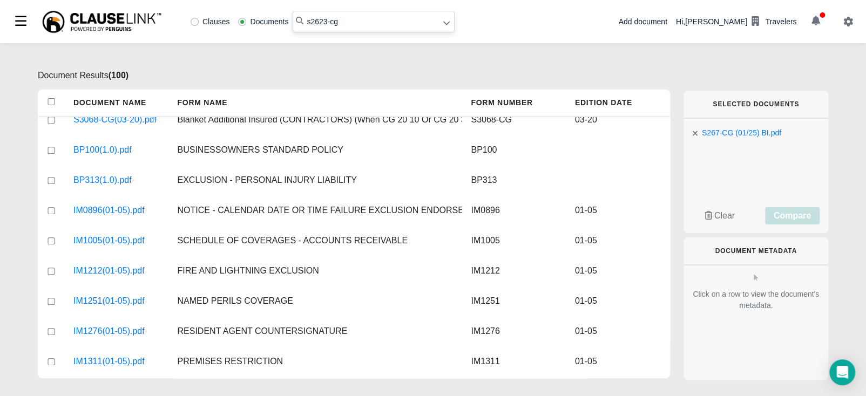
scroll to position [472, 0]
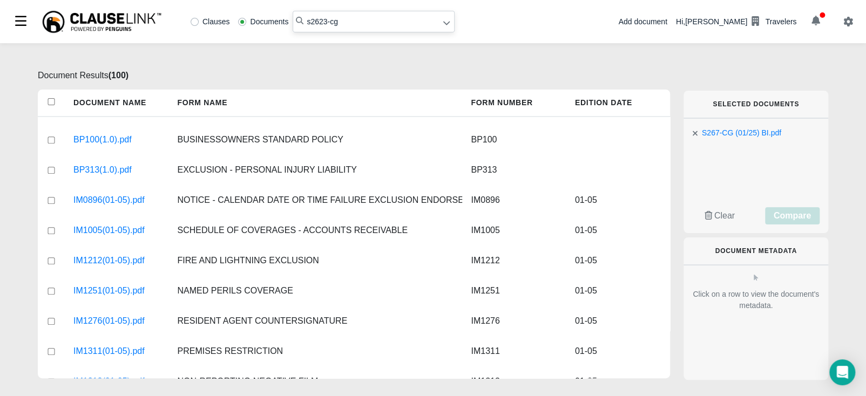
drag, startPoint x: 369, startPoint y: 24, endPoint x: 286, endPoint y: 10, distance: 84.9
click at [286, 10] on div "Clauses Documents s2623-cg" at bounding box center [229, 21] width 450 height 43
type input "p267-cg me"
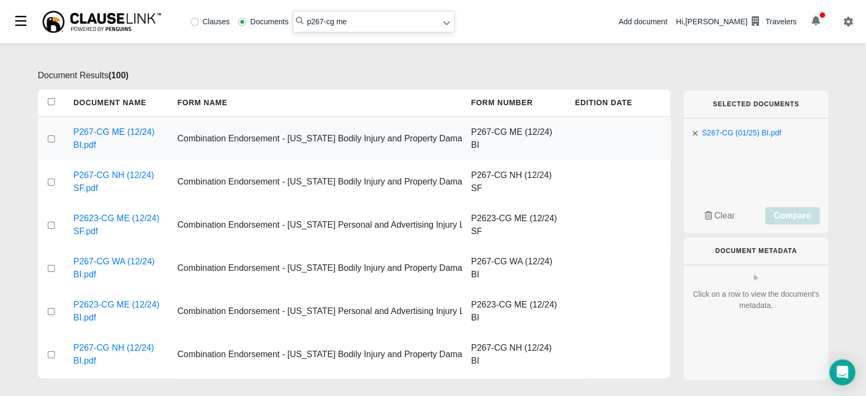
click at [49, 139] on input "checkbox" at bounding box center [51, 139] width 10 height 7
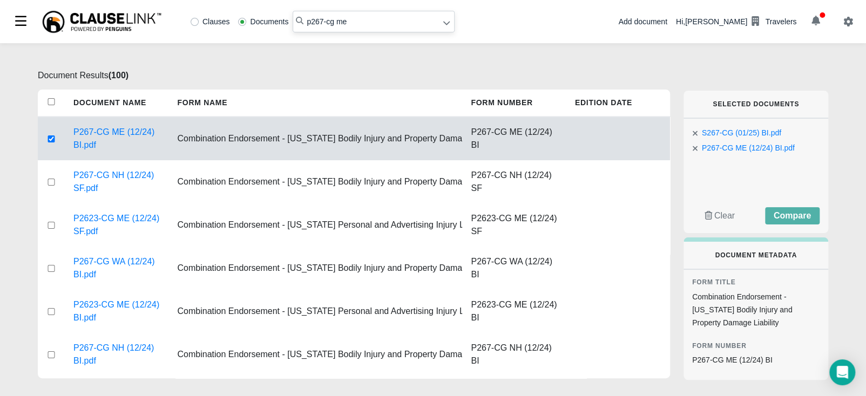
click at [50, 140] on input "checkbox" at bounding box center [51, 139] width 10 height 7
checkbox input "false"
click at [50, 355] on input "checkbox" at bounding box center [51, 354] width 10 height 7
checkbox input "true"
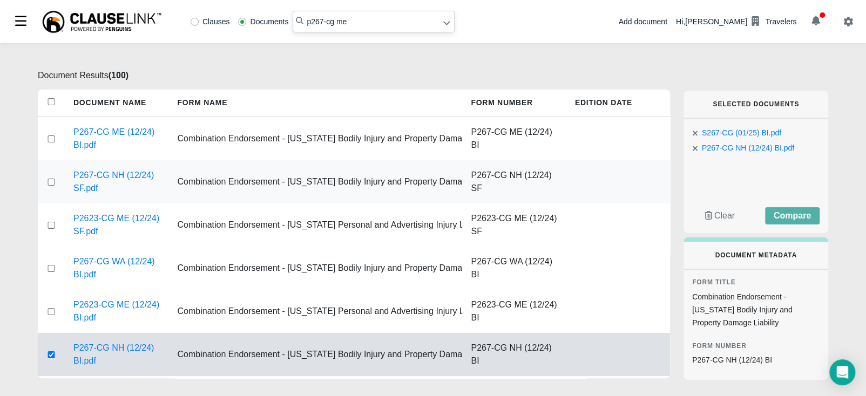
click at [49, 181] on input "checkbox" at bounding box center [51, 182] width 10 height 7
checkbox input "true"
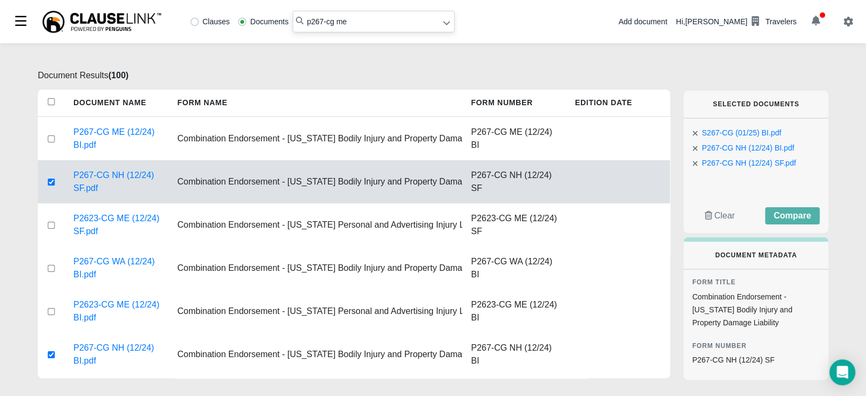
click at [694, 134] on icon at bounding box center [695, 133] width 5 height 5
click at [797, 213] on span "Compare" at bounding box center [792, 215] width 37 height 9
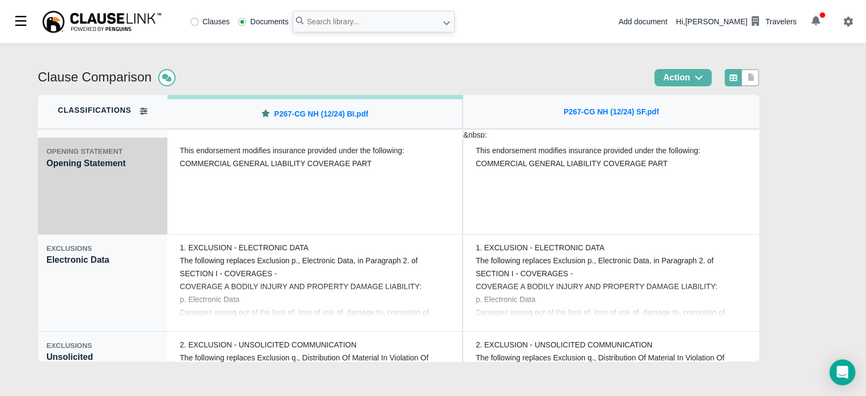
click at [90, 196] on div "OPENING STATEMENT Opening Statement" at bounding box center [103, 186] width 130 height 97
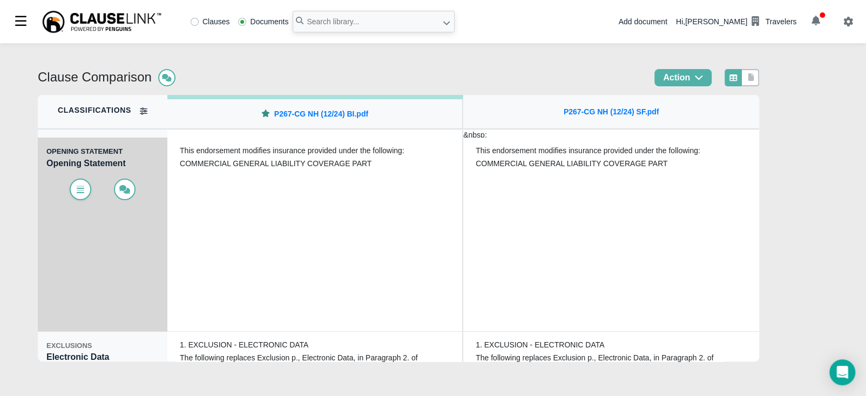
click at [76, 191] on icon at bounding box center [80, 189] width 11 height 9
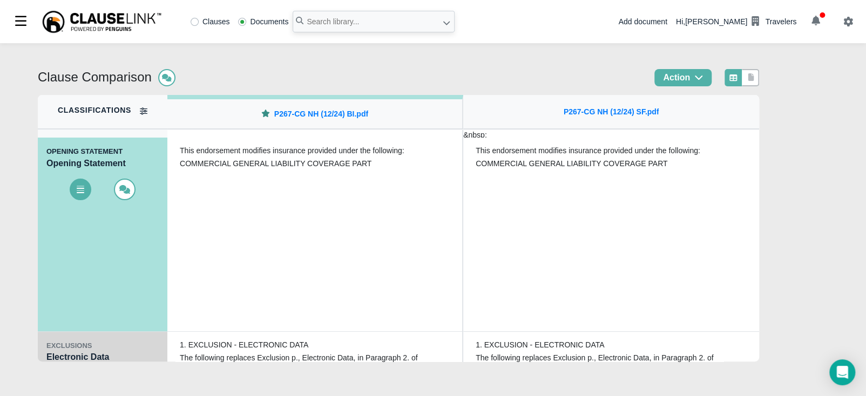
click at [82, 345] on div "EXCLUSIONS" at bounding box center [102, 346] width 112 height 11
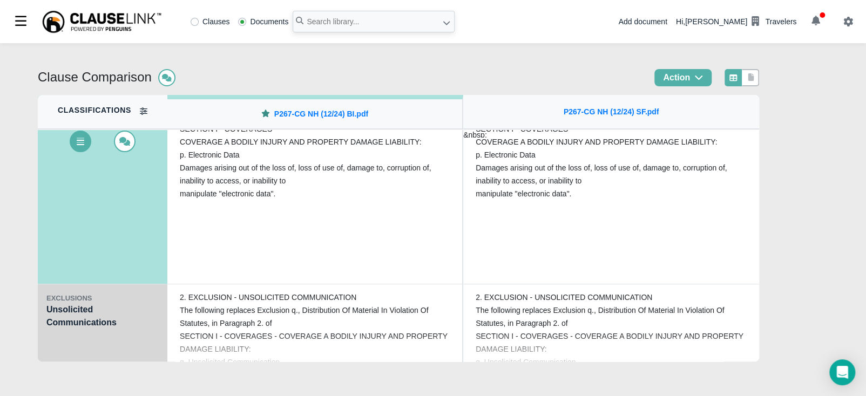
scroll to position [161, 0]
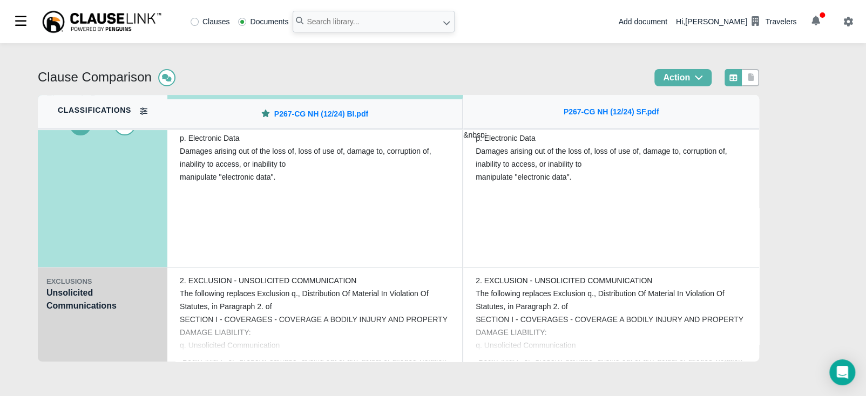
click at [97, 283] on div "EXCLUSIONS" at bounding box center [102, 281] width 112 height 11
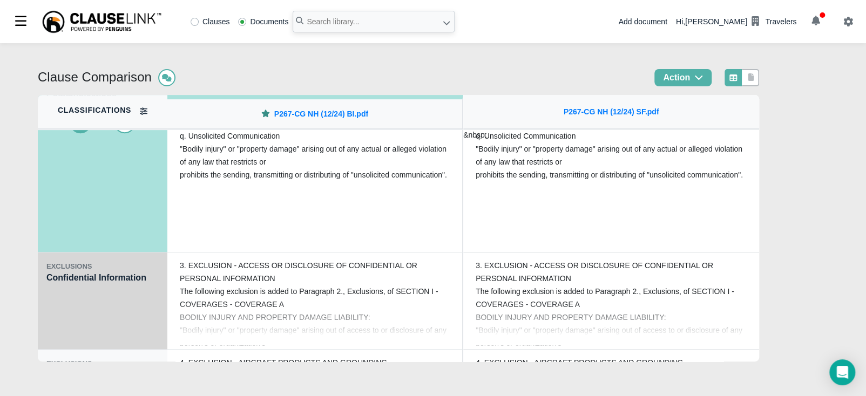
scroll to position [283, 0]
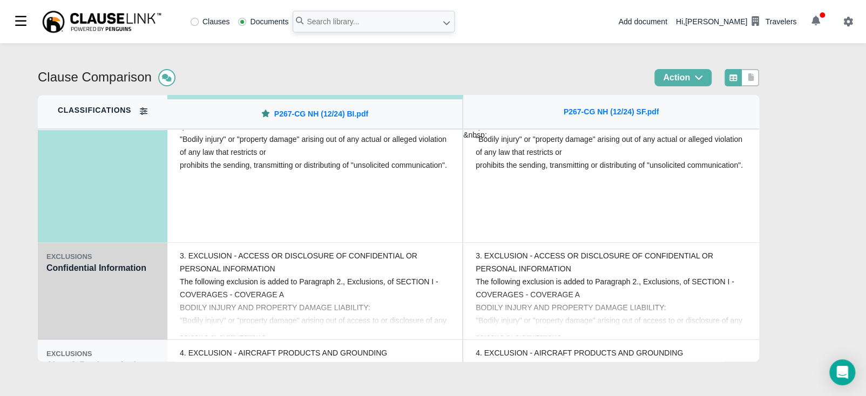
click at [88, 279] on div "EXCLUSIONS Confidential Information" at bounding box center [103, 291] width 130 height 97
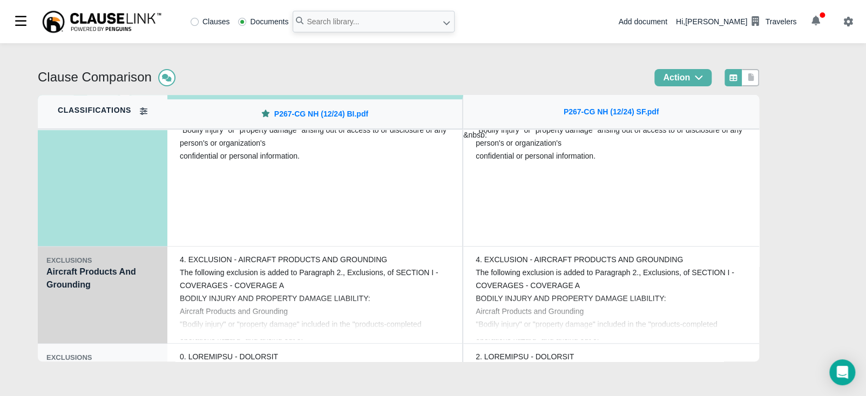
scroll to position [378, 0]
click at [87, 280] on div "EXCLUSIONS Aircraft Products And Grounding" at bounding box center [103, 294] width 130 height 97
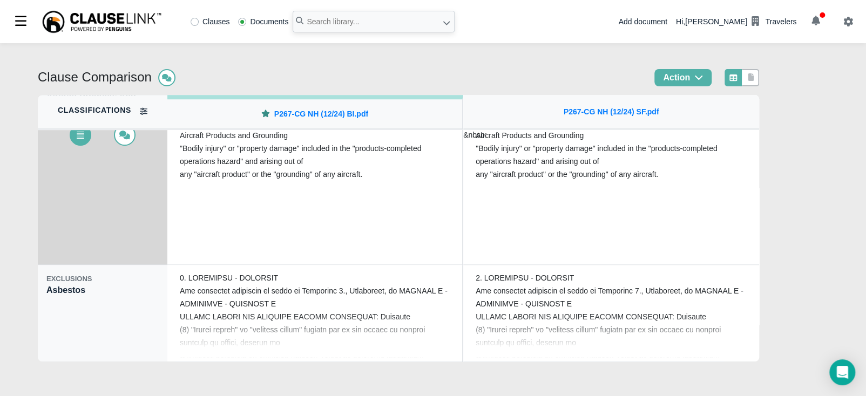
scroll to position [458, 0]
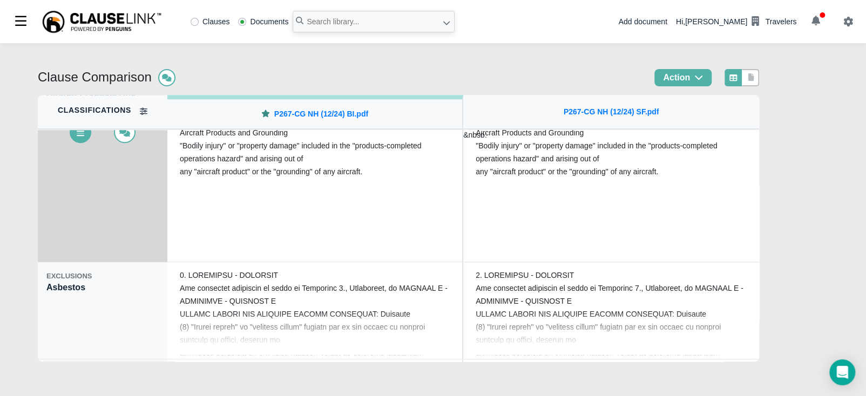
click at [87, 280] on div "EXCLUSIONS" at bounding box center [102, 276] width 112 height 11
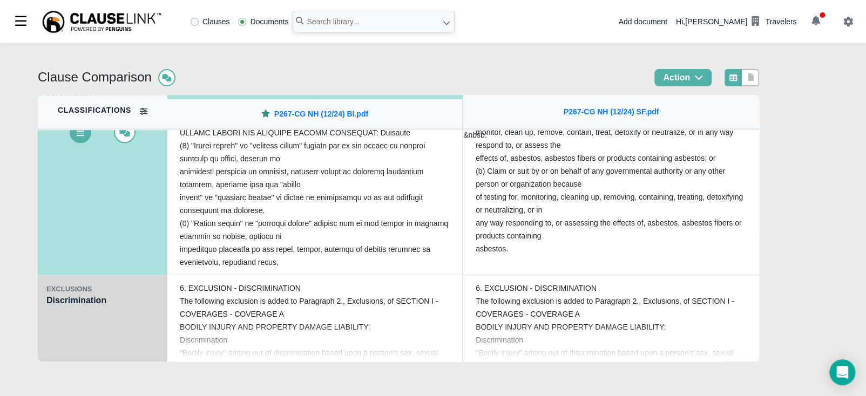
scroll to position [553, 0]
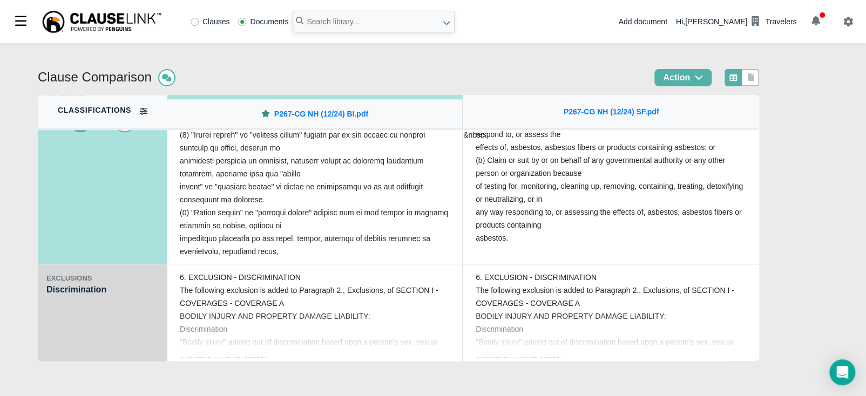
click at [56, 280] on div "EXCLUSIONS" at bounding box center [102, 278] width 112 height 11
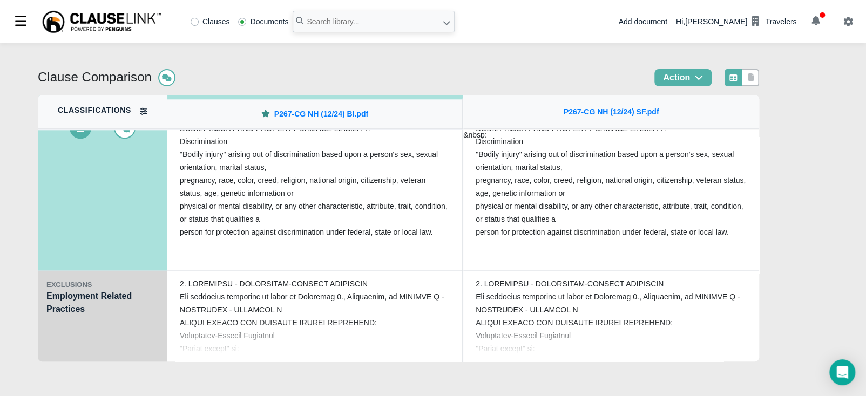
scroll to position [661, 0]
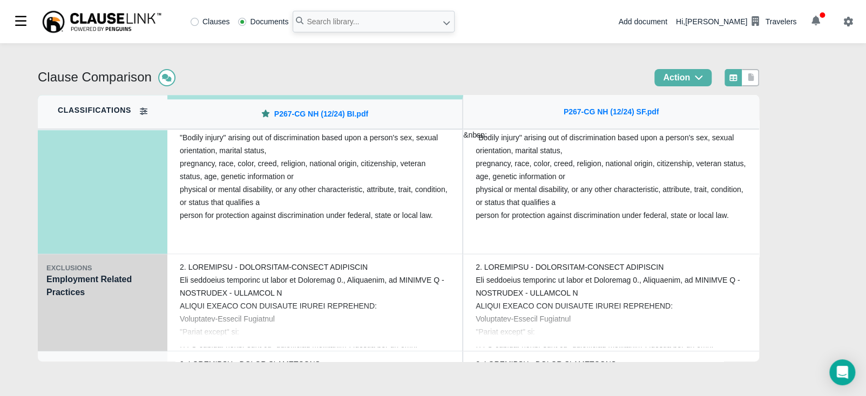
click at [125, 286] on div "EXCLUSIONS Employment Related Practices" at bounding box center [103, 302] width 130 height 97
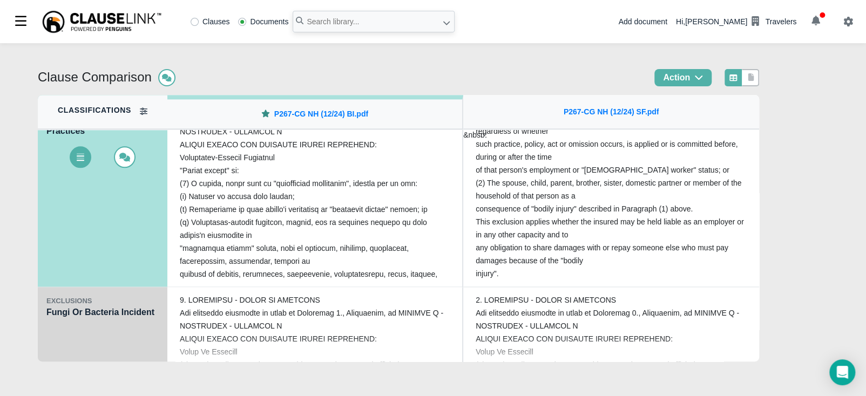
scroll to position [728, 0]
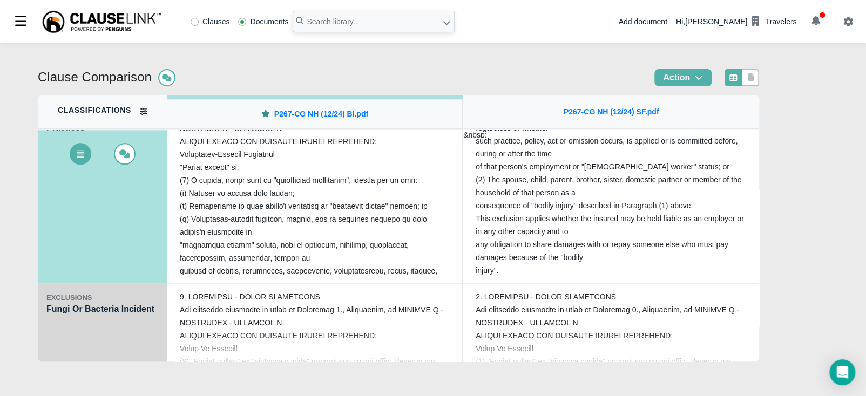
click at [74, 302] on div "EXCLUSIONS" at bounding box center [102, 298] width 112 height 11
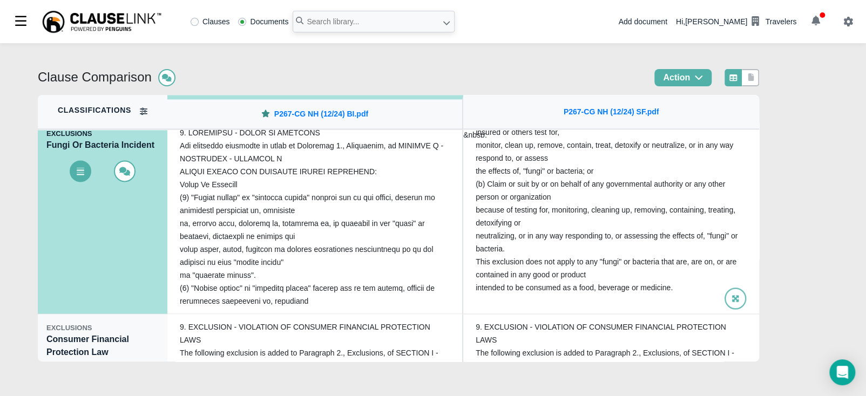
scroll to position [796, 0]
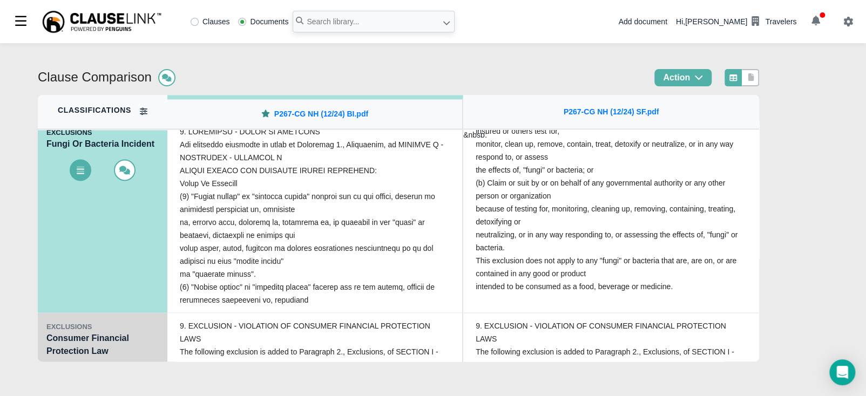
click at [65, 335] on div "EXCLUSIONS Consumer Financial Protection Law" at bounding box center [103, 361] width 130 height 97
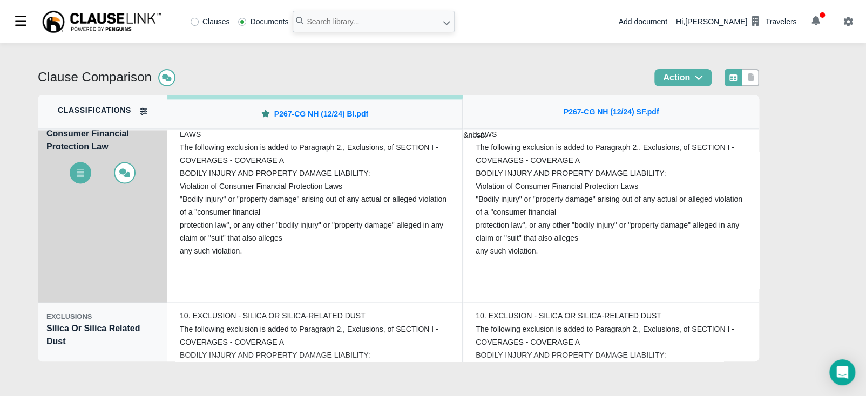
scroll to position [904, 0]
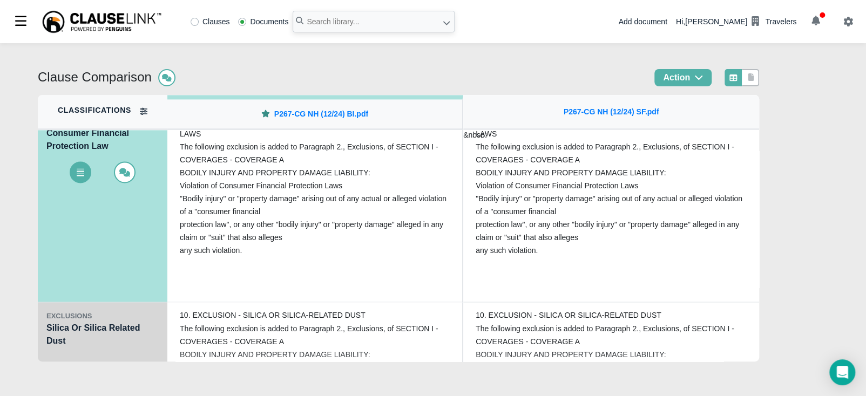
click at [78, 303] on div "EXCLUSIONS Silica Or Silica Related Dust" at bounding box center [103, 350] width 130 height 97
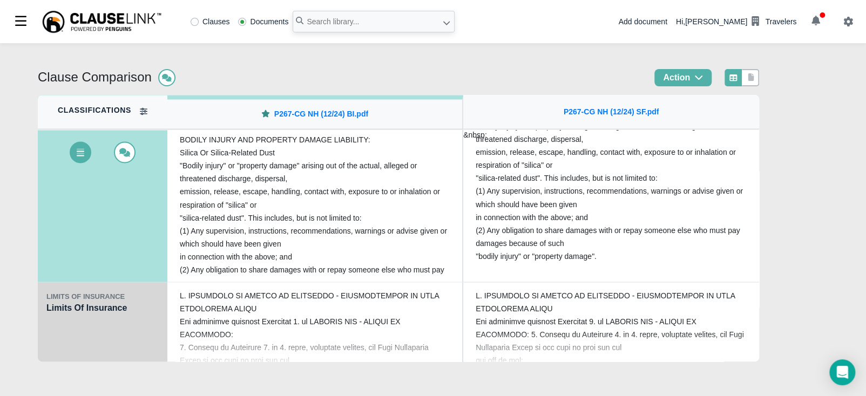
scroll to position [1025, 0]
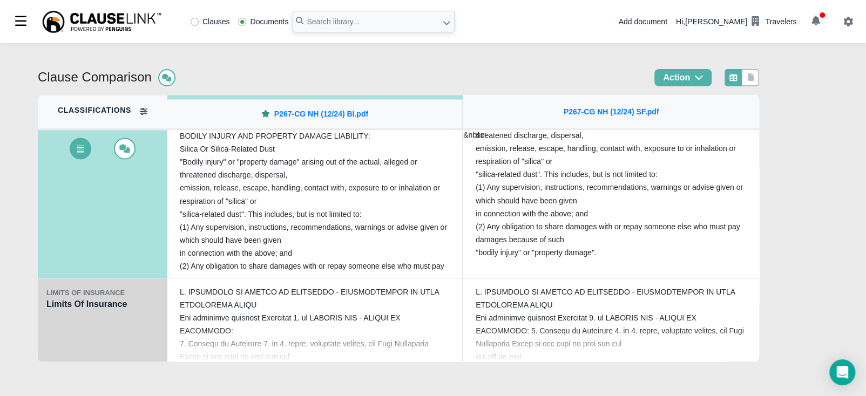
click at [44, 303] on div "LIMITS OF INSURANCE Limits Of Insurance" at bounding box center [103, 327] width 130 height 97
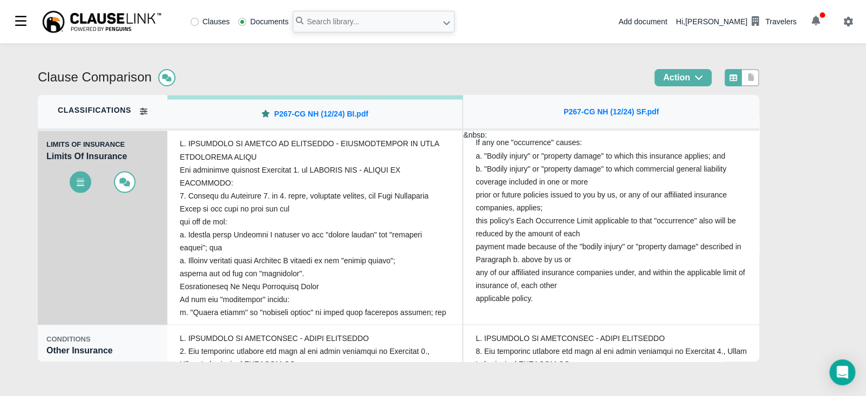
scroll to position [1080, 0]
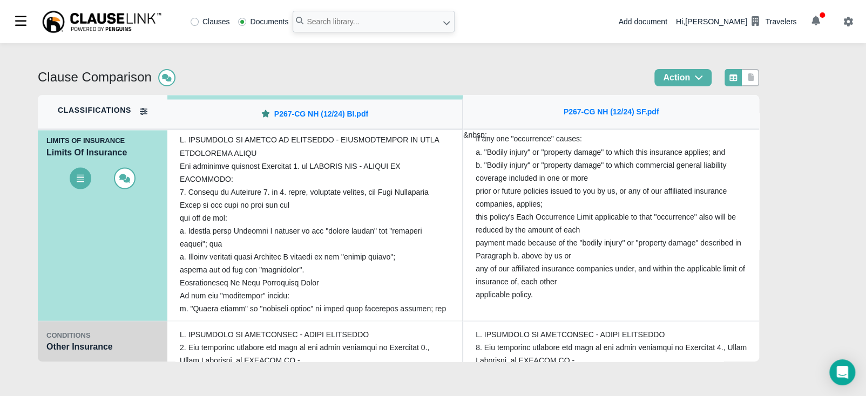
click at [69, 330] on div "CONDITIONS" at bounding box center [102, 335] width 112 height 11
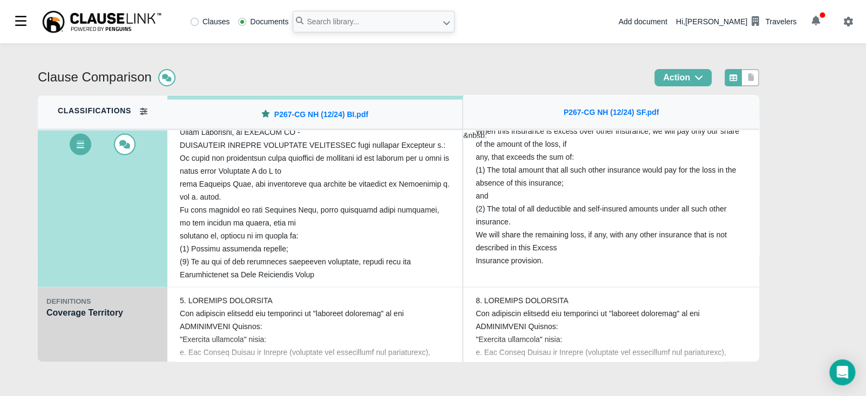
scroll to position [1228, 0]
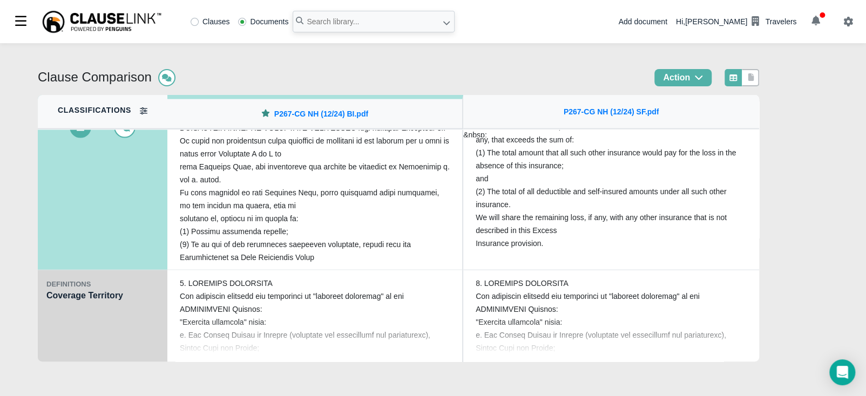
click at [71, 306] on div "DEFINITIONS Coverage Territory" at bounding box center [103, 318] width 130 height 97
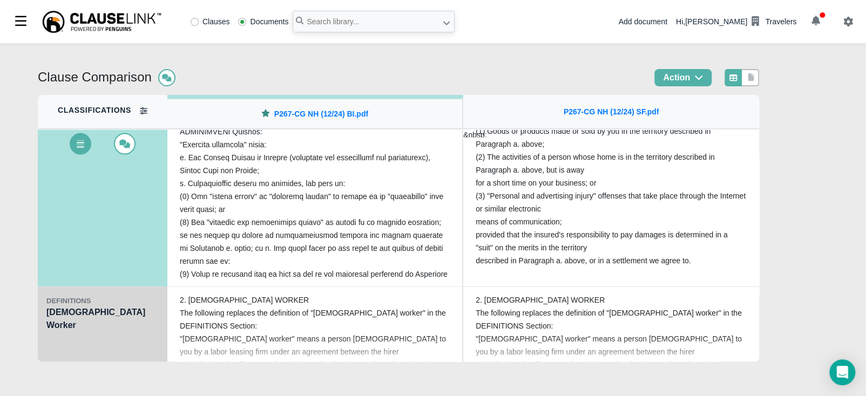
scroll to position [1309, 0]
click at [75, 313] on div "DEFINITIONS [DEMOGRAPHIC_DATA] Worker" at bounding box center [103, 334] width 130 height 97
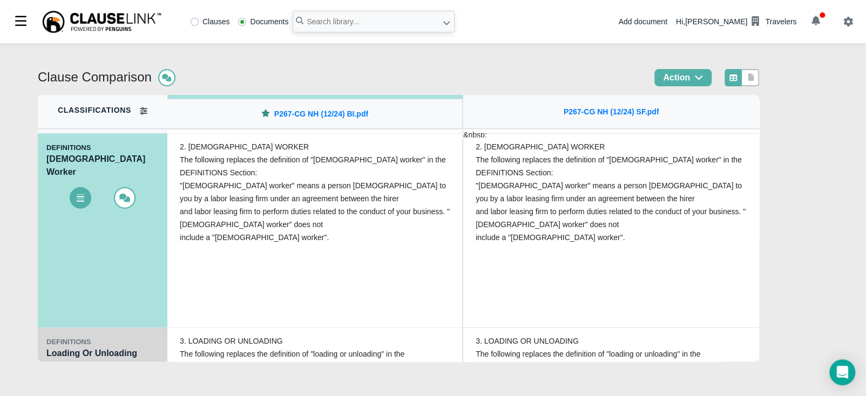
scroll to position [1404, 0]
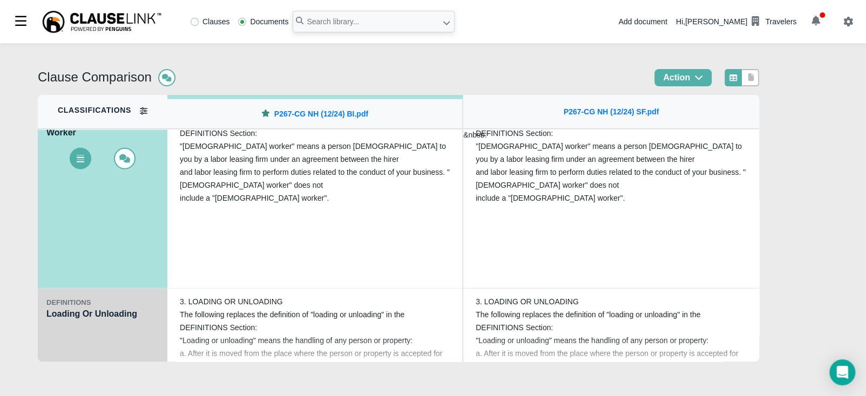
click at [73, 328] on div "DEFINITIONS Loading Or Unloading" at bounding box center [103, 337] width 130 height 97
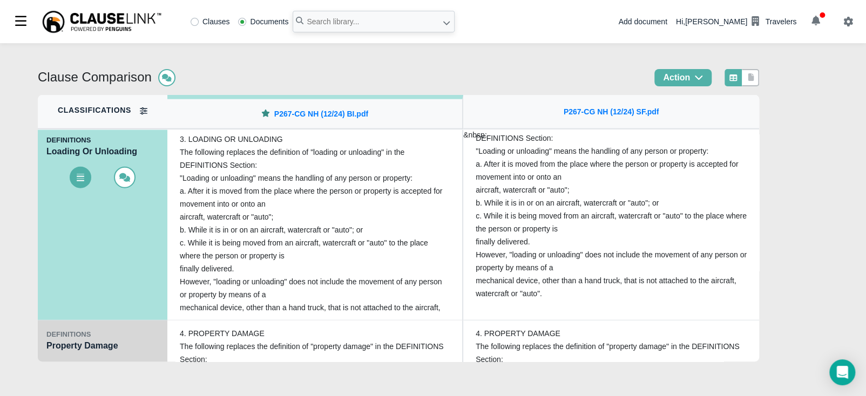
scroll to position [1484, 0]
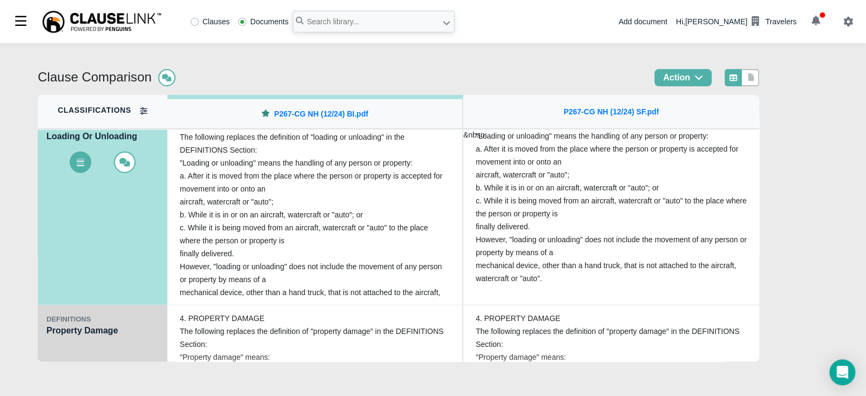
click at [71, 330] on div "DEFINITIONS Property Damage" at bounding box center [103, 354] width 130 height 97
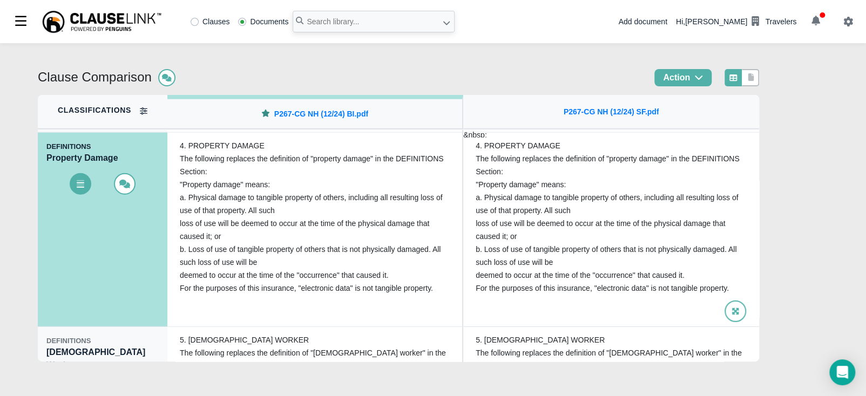
scroll to position [1566, 0]
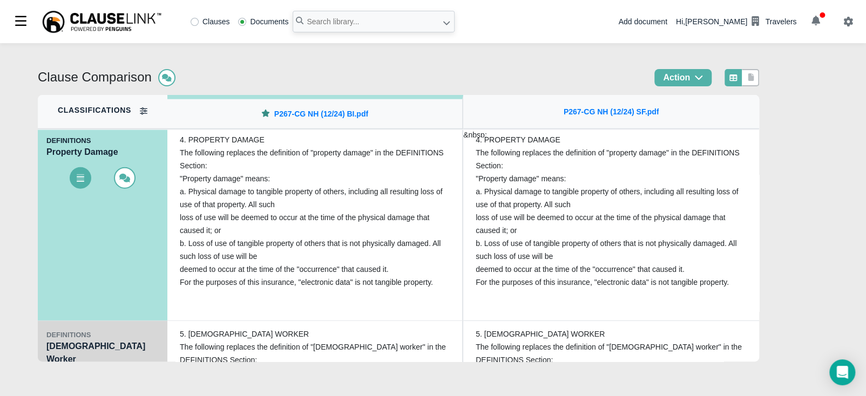
click at [81, 341] on div "DEFINITIONS [DEMOGRAPHIC_DATA] Worker" at bounding box center [103, 369] width 130 height 97
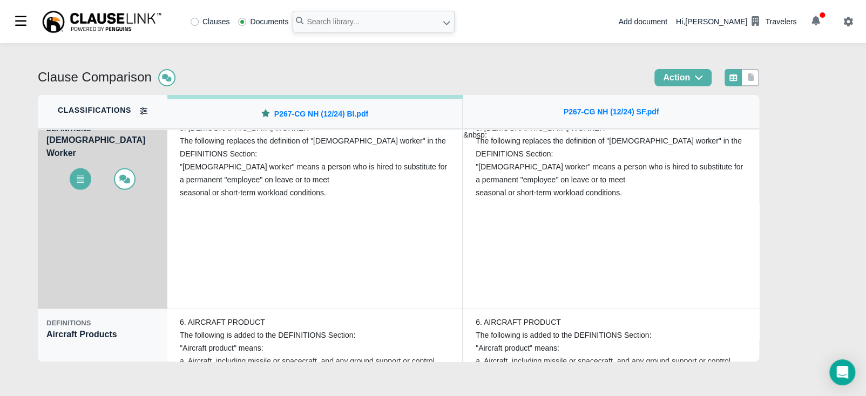
scroll to position [1687, 0]
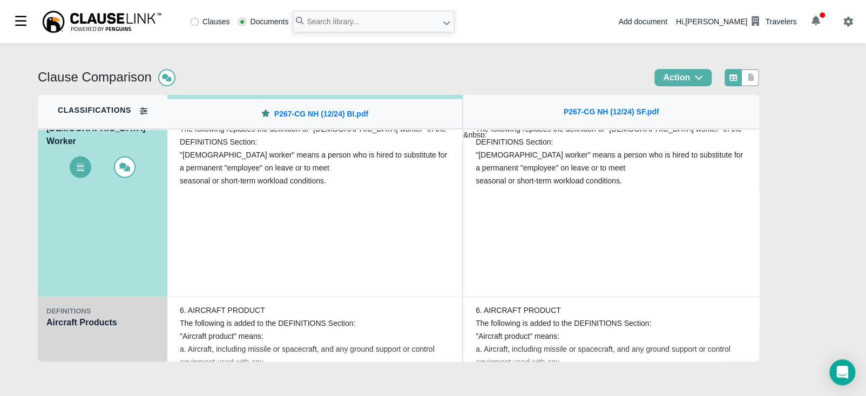
click at [73, 323] on div "DEFINITIONS Aircraft Products" at bounding box center [103, 345] width 130 height 97
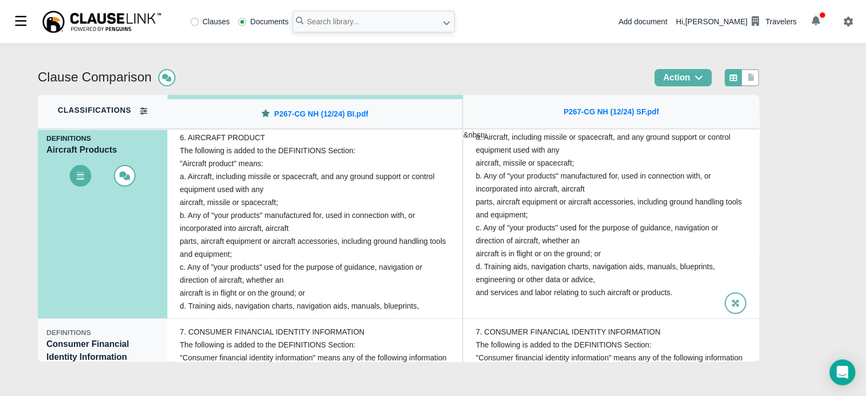
scroll to position [1768, 0]
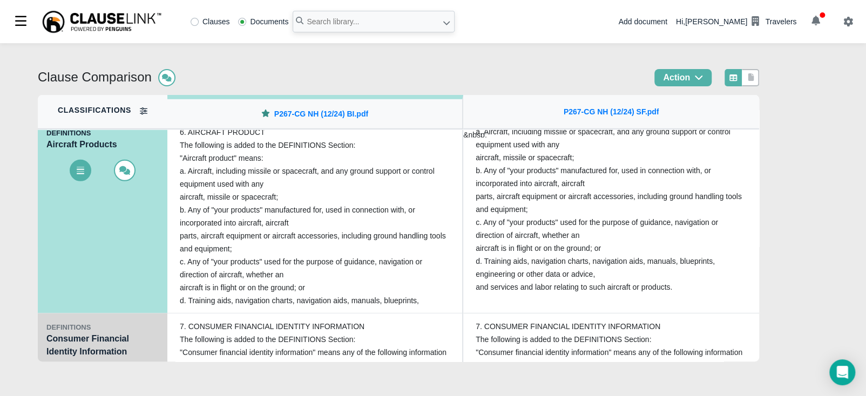
click at [62, 349] on div "DEFINITIONS Consumer Financial Identity Information" at bounding box center [103, 362] width 130 height 97
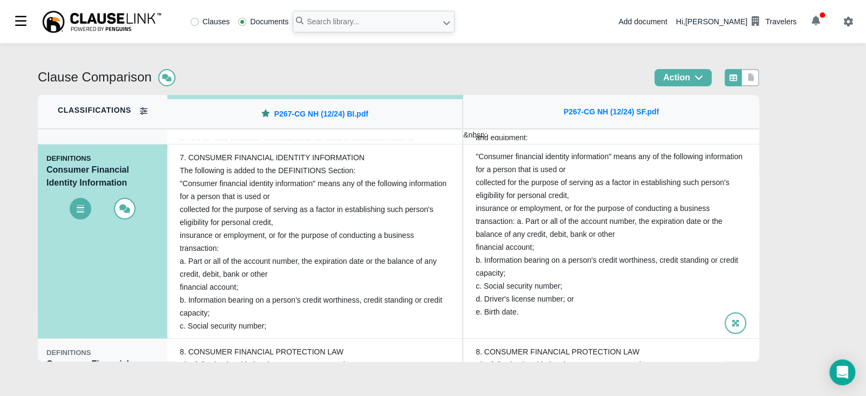
scroll to position [1849, 0]
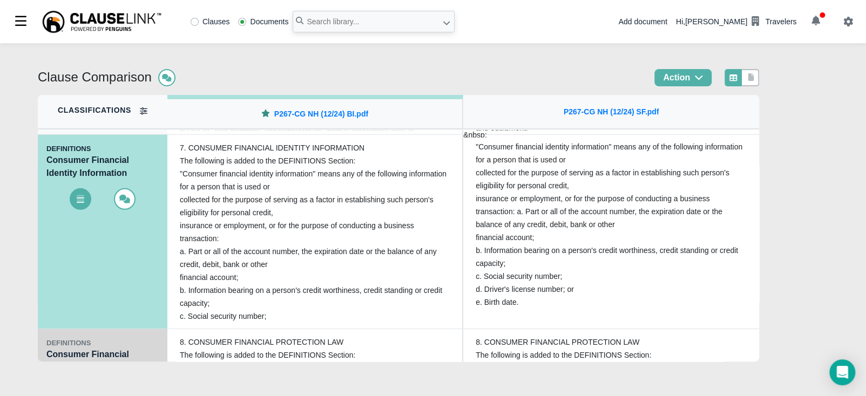
click at [64, 357] on div "DEFINITIONS Consumer Financial Protection Law" at bounding box center [103, 377] width 130 height 97
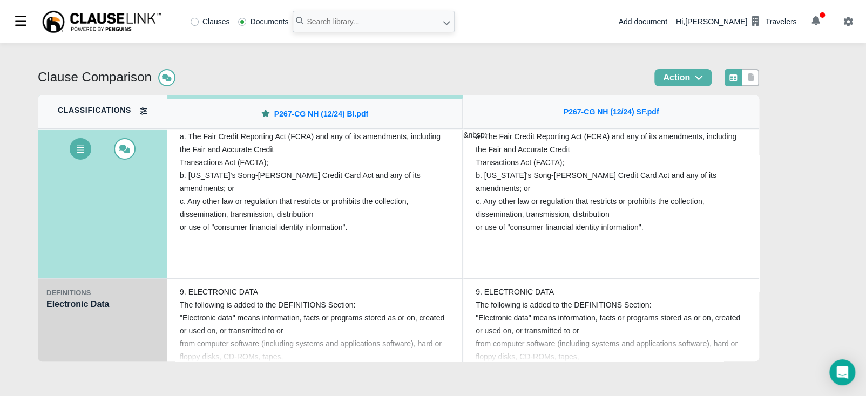
scroll to position [1997, 0]
click at [45, 321] on div "DEFINITIONS Electronic Data" at bounding box center [103, 327] width 130 height 97
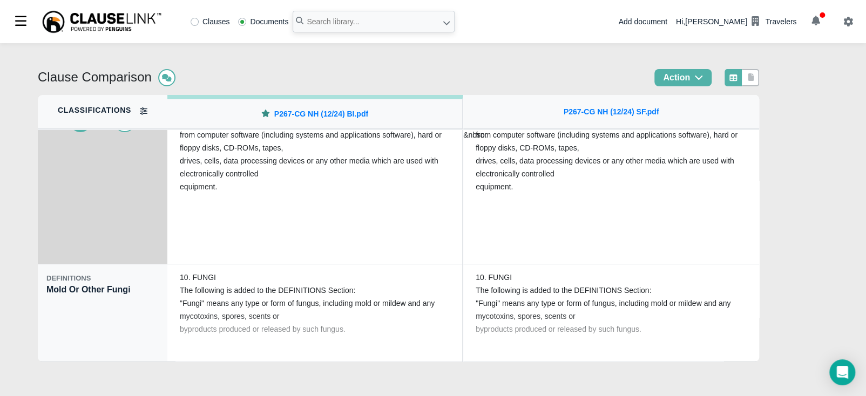
scroll to position [2146, 0]
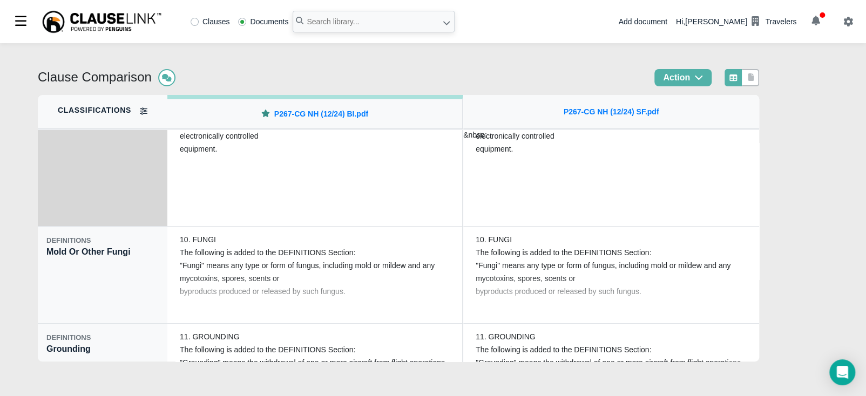
click at [62, 294] on div "DEFINITIONS Mold Or Other Fungi" at bounding box center [103, 275] width 130 height 97
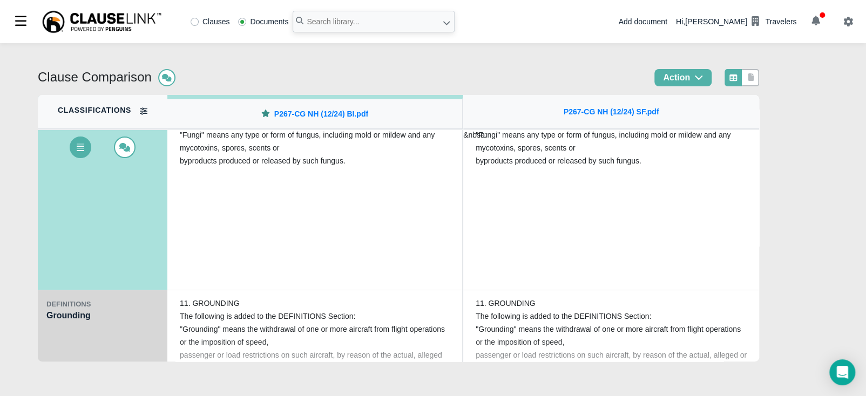
scroll to position [2187, 0]
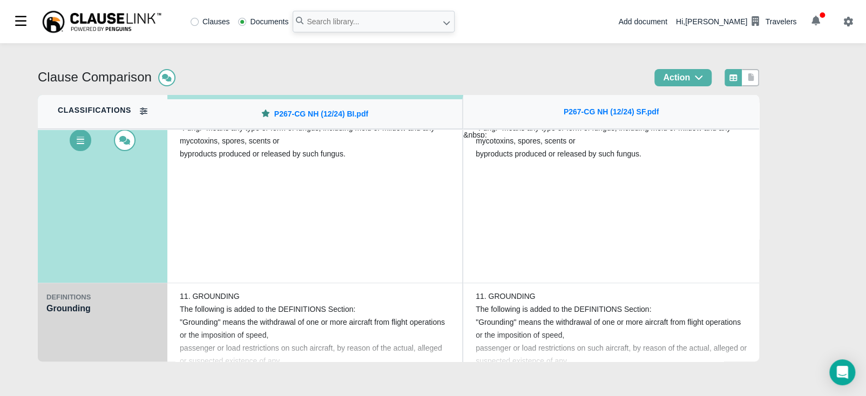
click at [61, 315] on div "DEFINITIONS Grounding" at bounding box center [103, 331] width 130 height 97
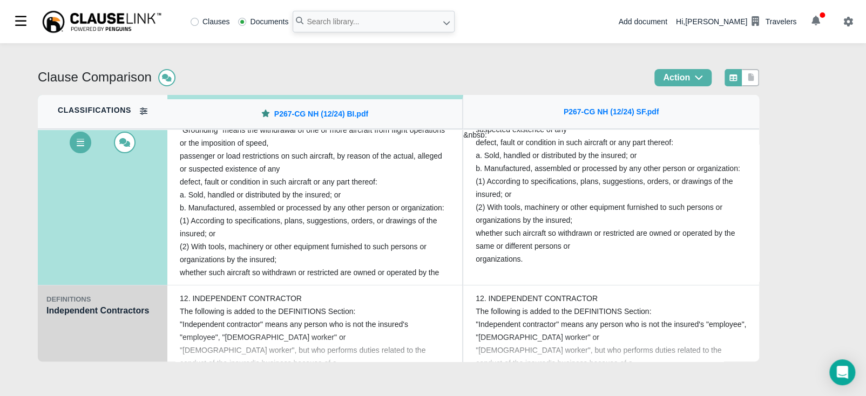
scroll to position [2294, 0]
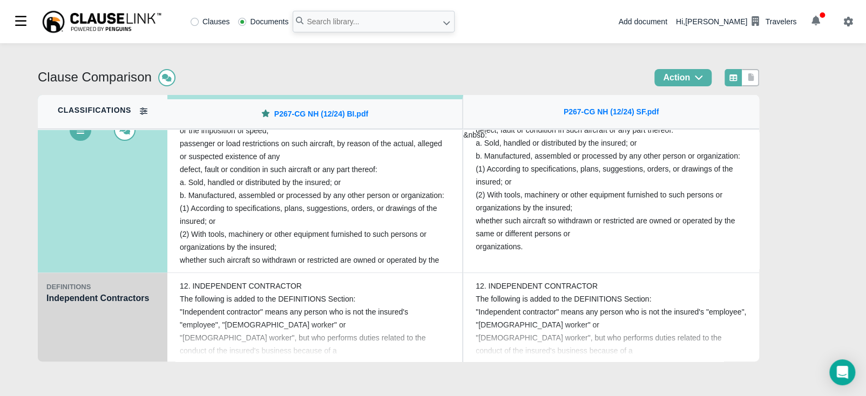
click at [76, 306] on div "DEFINITIONS Independent Contractors" at bounding box center [103, 321] width 130 height 97
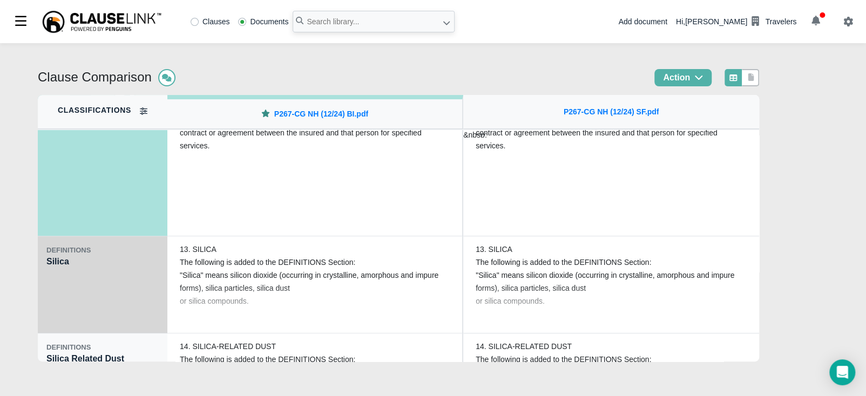
scroll to position [2430, 0]
click at [75, 293] on div "DEFINITIONS Silica" at bounding box center [103, 283] width 130 height 97
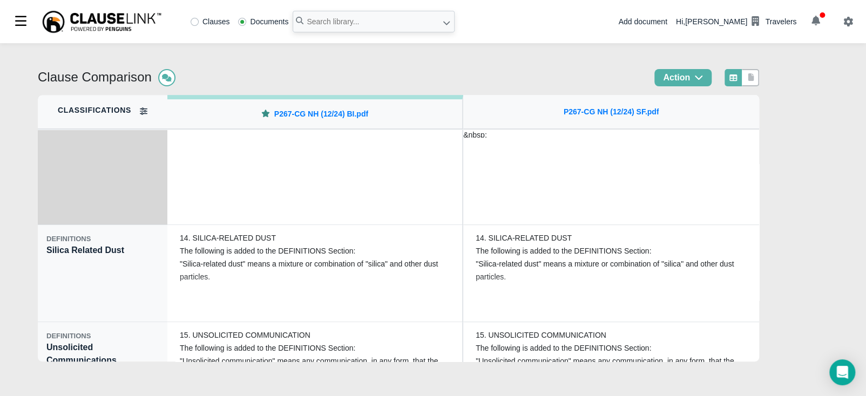
scroll to position [2537, 0]
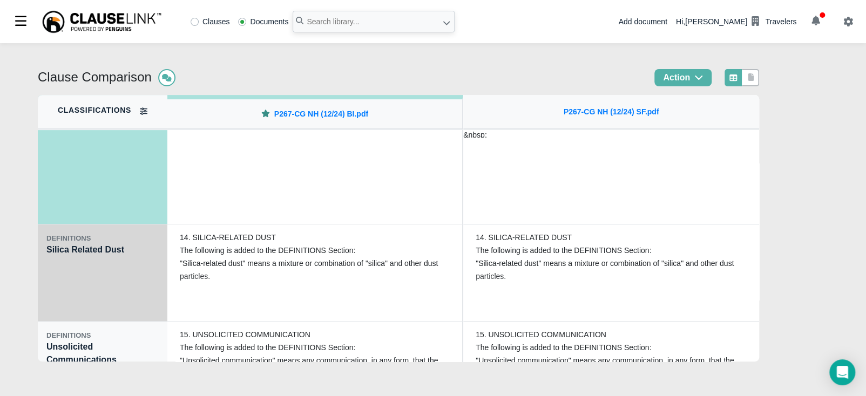
click at [66, 285] on div "DEFINITIONS Silica Related Dust" at bounding box center [103, 273] width 130 height 97
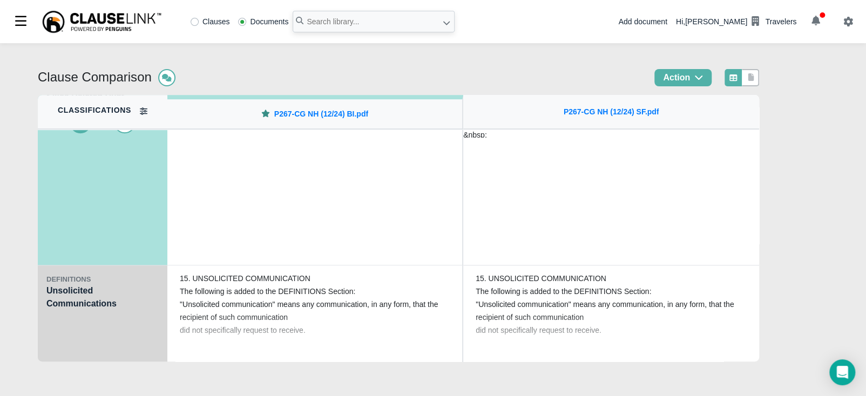
scroll to position [2594, 0]
click at [66, 288] on div "DEFINITIONS Unsolicited Communications" at bounding box center [103, 313] width 130 height 97
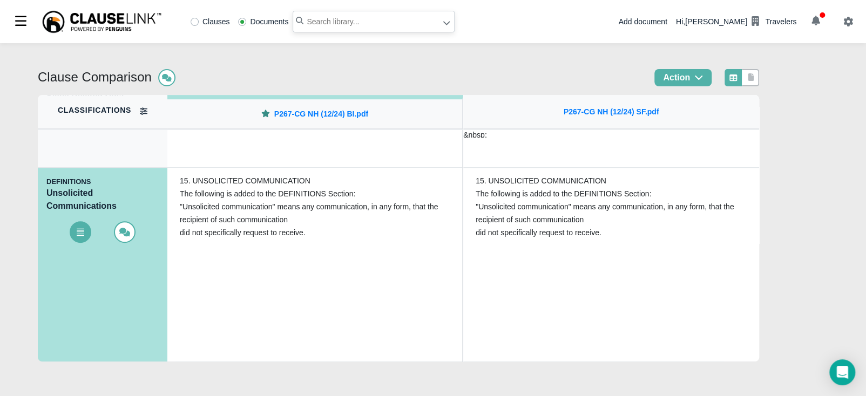
click at [311, 18] on input "text" at bounding box center [374, 22] width 162 height 22
type input "p267-cg"
